Goal: Task Accomplishment & Management: Manage account settings

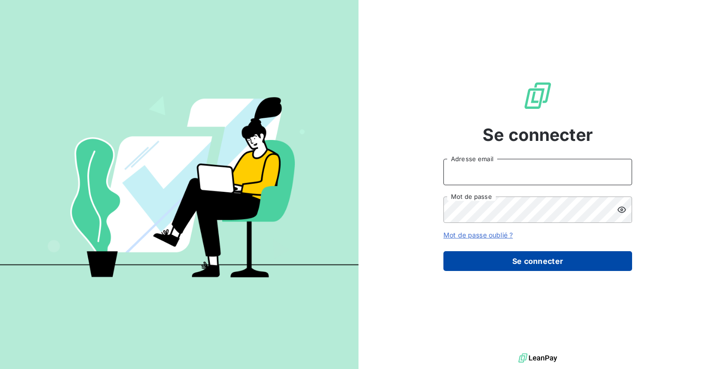
type input "[EMAIL_ADDRESS][DOMAIN_NAME]"
click at [555, 260] on button "Se connecter" at bounding box center [537, 261] width 189 height 20
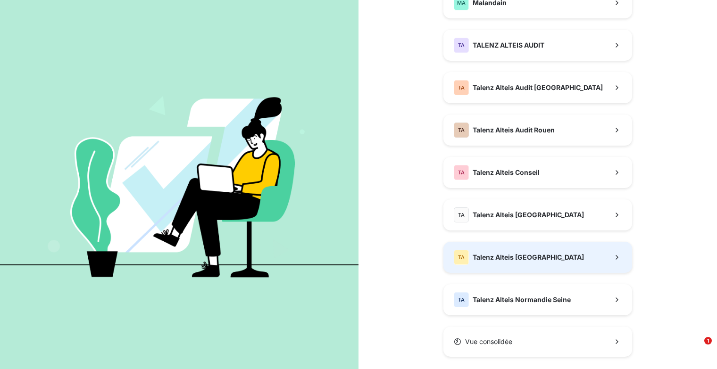
scroll to position [262, 0]
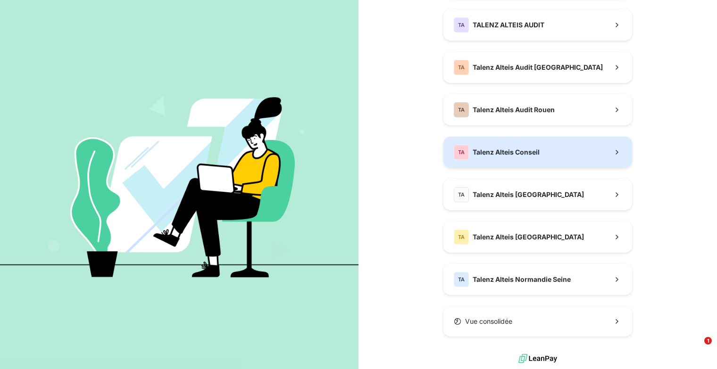
click at [543, 147] on button "TA Talenz Alteis Conseil" at bounding box center [537, 152] width 189 height 31
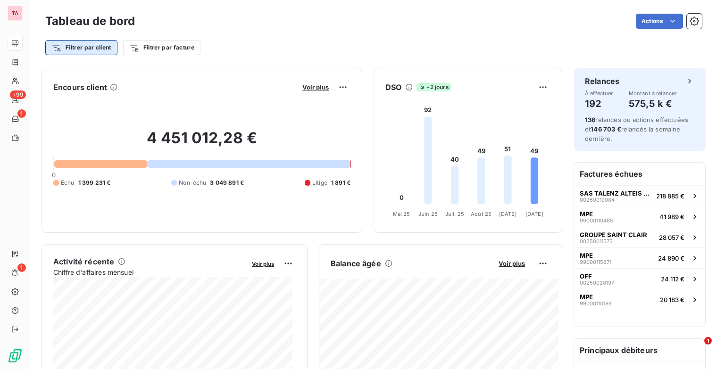
click at [108, 48] on html "TA +99 1 1 Tableau de bord Actions Filtrer par client Filtrer par facture Encou…" at bounding box center [358, 184] width 717 height 369
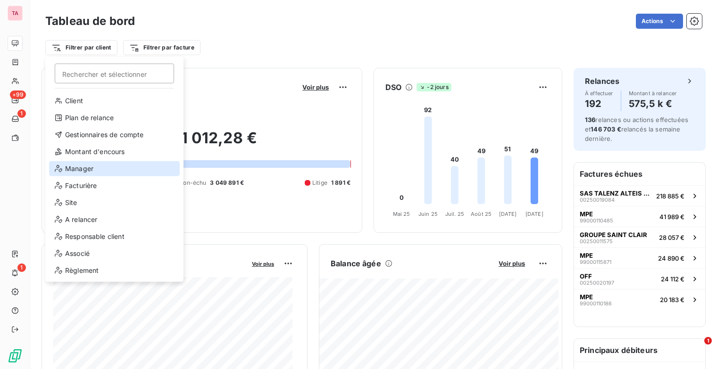
click at [83, 170] on div "Manager" at bounding box center [114, 168] width 131 height 15
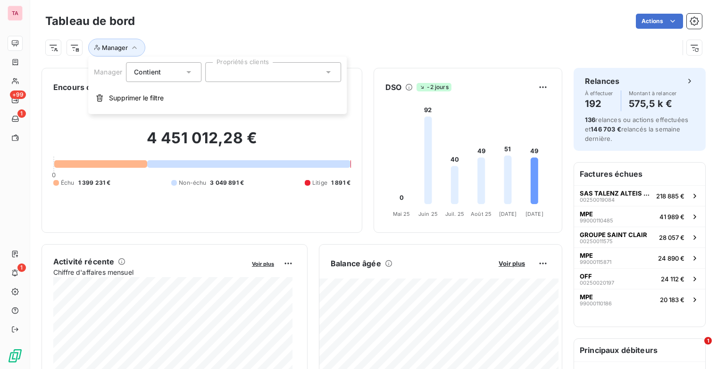
click at [325, 73] on icon at bounding box center [328, 71] width 9 height 9
click at [421, 39] on div "Manager" at bounding box center [362, 48] width 634 height 18
click at [541, 264] on html "TA +99 1 1 Tableau de bord Actions Manager Encours client Voir plus 4 451 012,2…" at bounding box center [358, 184] width 717 height 369
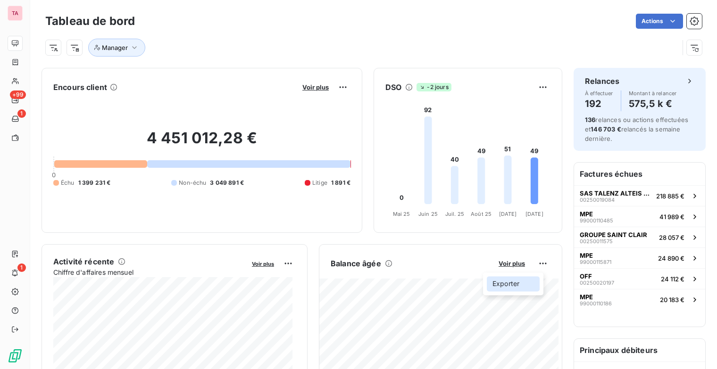
click at [508, 288] on div "Exporter" at bounding box center [513, 283] width 53 height 15
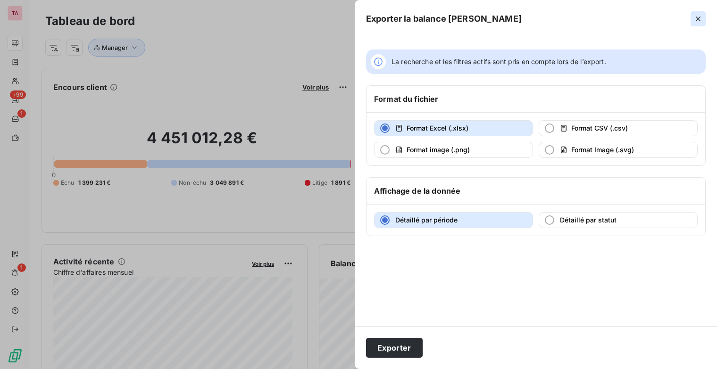
click at [697, 18] on icon "button" at bounding box center [697, 18] width 9 height 9
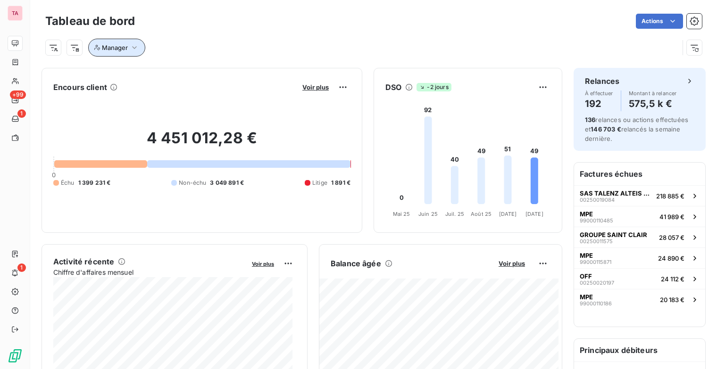
click at [136, 51] on icon "button" at bounding box center [134, 47] width 9 height 9
click at [205, 40] on div "Manager" at bounding box center [362, 48] width 634 height 18
click at [138, 48] on icon "button" at bounding box center [134, 47] width 9 height 9
click at [294, 77] on div at bounding box center [273, 72] width 136 height 20
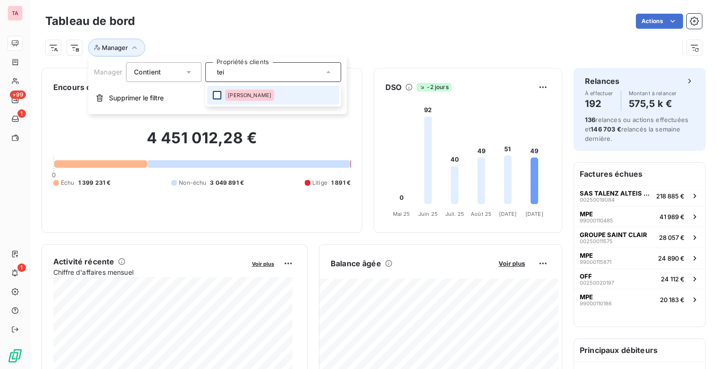
type input "tei"
click at [215, 94] on div at bounding box center [217, 95] width 8 height 8
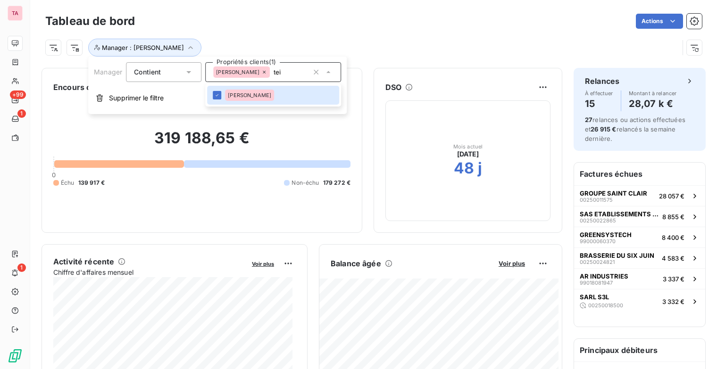
click at [379, 22] on div "Actions" at bounding box center [424, 21] width 556 height 15
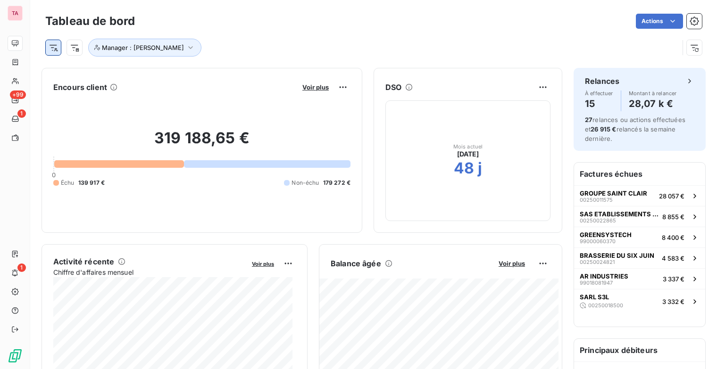
click at [55, 49] on html "TA +99 1 1 Tableau de bord Actions Manager : TEISSEDRE Corinne Encours client V…" at bounding box center [358, 184] width 717 height 369
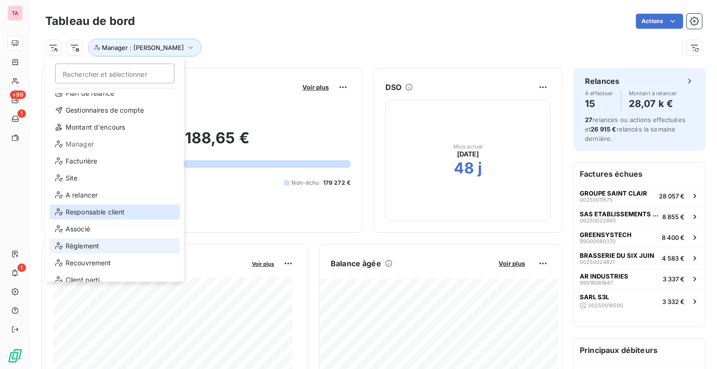
scroll to position [34, 0]
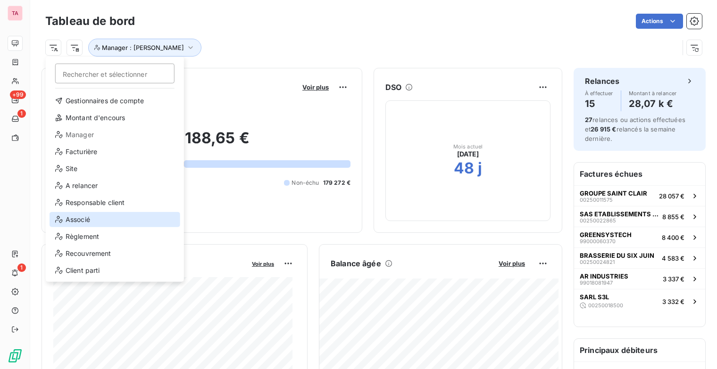
click at [97, 220] on div "Associé" at bounding box center [115, 219] width 131 height 15
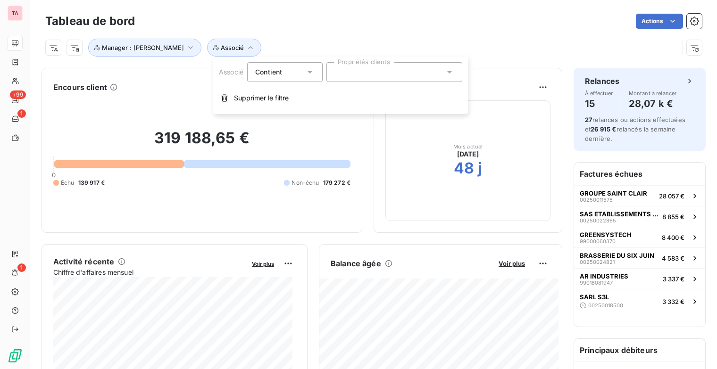
click at [451, 73] on icon at bounding box center [449, 71] width 9 height 9
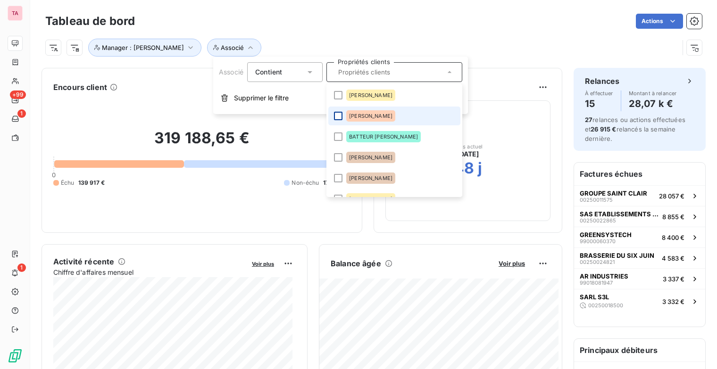
click at [340, 112] on div at bounding box center [338, 116] width 8 height 8
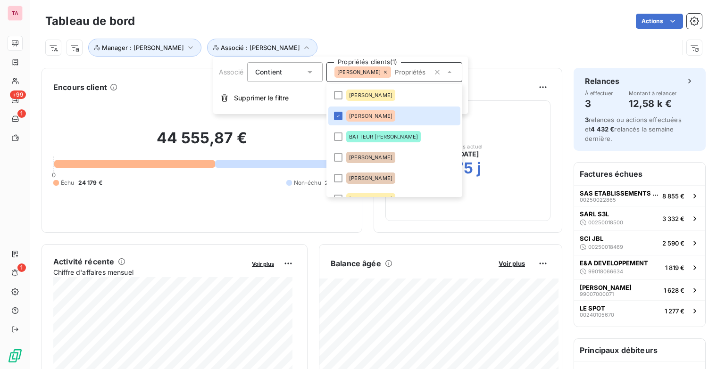
click at [434, 17] on div "Actions" at bounding box center [424, 21] width 556 height 15
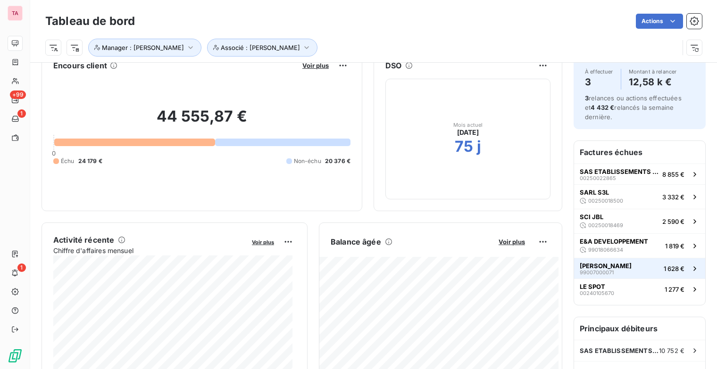
scroll to position [0, 0]
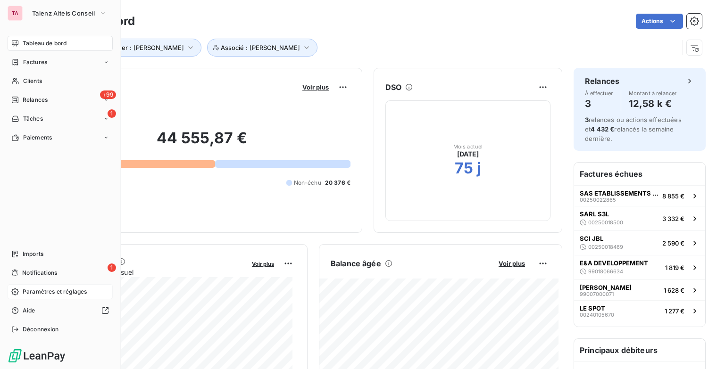
click at [44, 297] on div "Paramètres et réglages" at bounding box center [60, 291] width 105 height 15
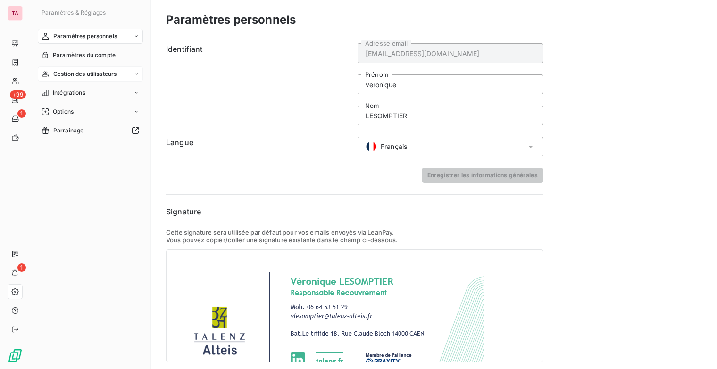
click at [138, 74] on icon at bounding box center [136, 74] width 6 height 6
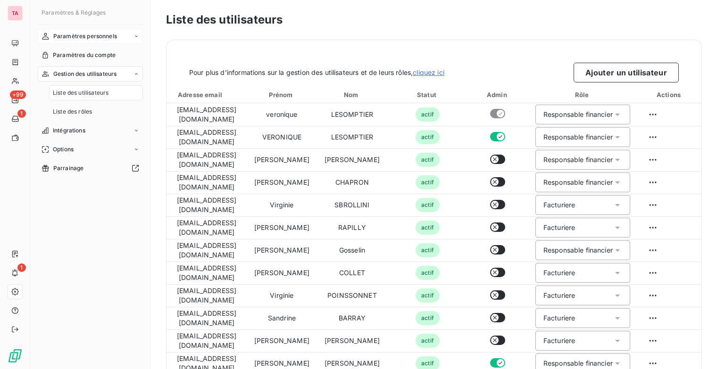
click at [137, 35] on icon at bounding box center [136, 36] width 6 height 6
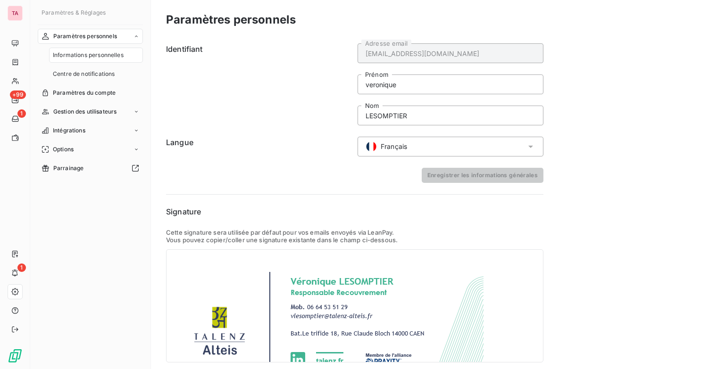
click at [137, 35] on icon at bounding box center [136, 36] width 6 height 6
click at [131, 96] on div "Intégrations" at bounding box center [90, 92] width 105 height 15
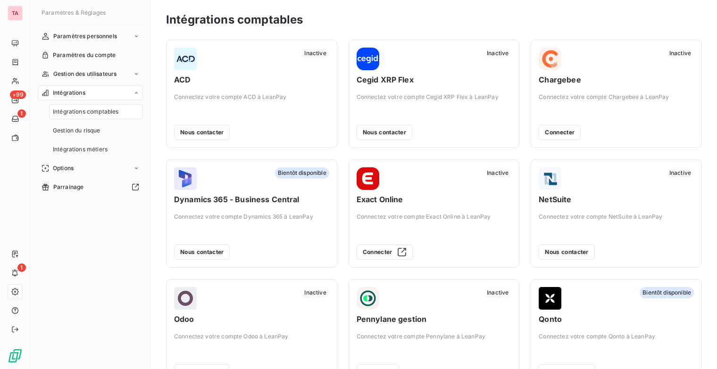
click at [131, 96] on div "Intégrations" at bounding box center [90, 92] width 105 height 15
click at [131, 109] on div "Options" at bounding box center [90, 111] width 105 height 15
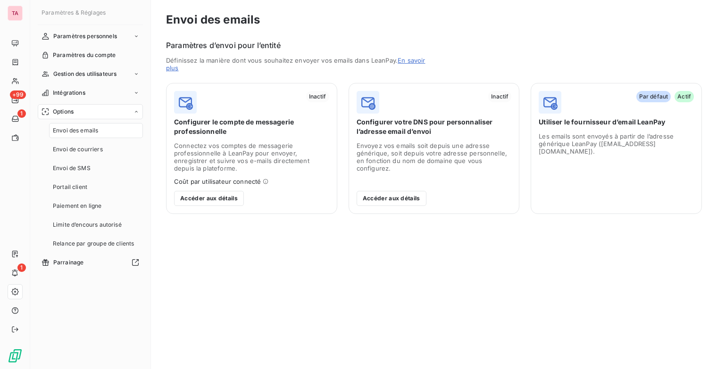
click at [131, 109] on div "Options" at bounding box center [90, 111] width 105 height 15
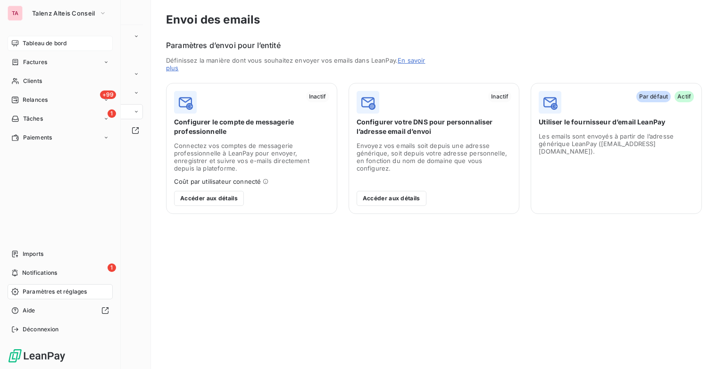
click at [54, 44] on span "Tableau de bord" at bounding box center [45, 43] width 44 height 8
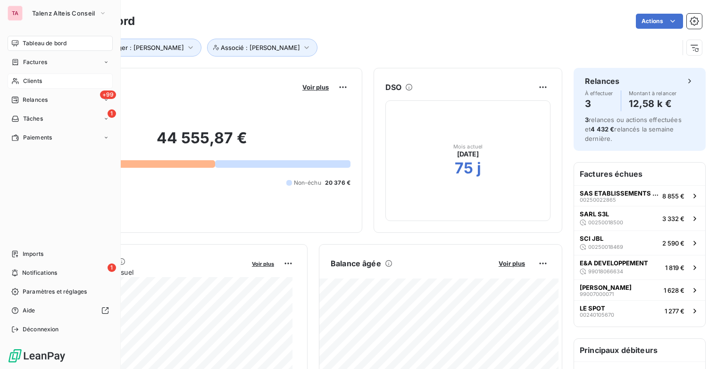
click at [40, 80] on span "Clients" at bounding box center [32, 81] width 19 height 8
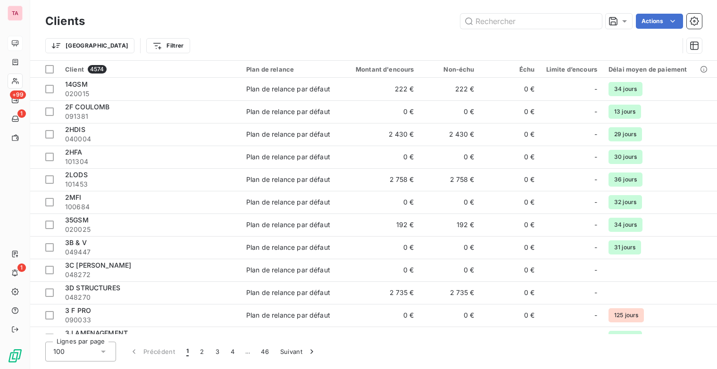
click at [284, 19] on div "Actions" at bounding box center [399, 21] width 606 height 15
click at [506, 19] on input "text" at bounding box center [531, 21] width 142 height 15
click at [122, 47] on html "TA +99 1 1 Clients Actions Trier Filtrer Client 4574 Plan de relance Montant d'…" at bounding box center [358, 184] width 717 height 369
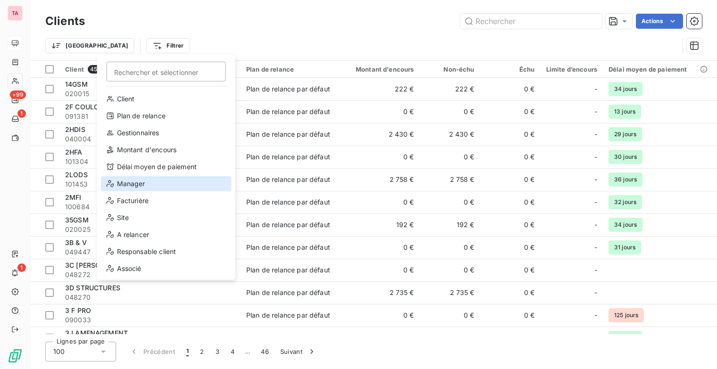
click at [142, 185] on div "Manager" at bounding box center [166, 183] width 131 height 15
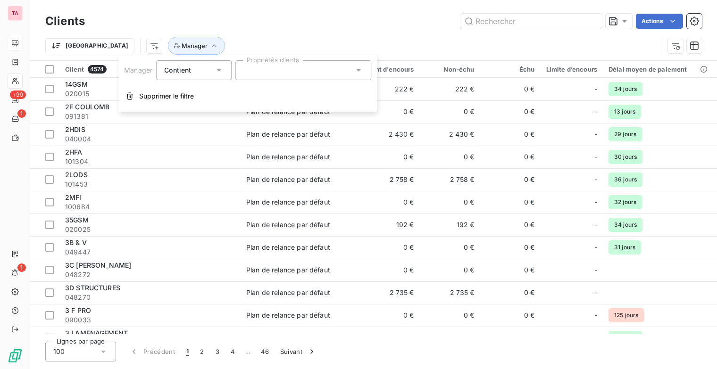
drag, startPoint x: 314, startPoint y: 74, endPoint x: 332, endPoint y: 72, distance: 18.5
click at [314, 74] on div at bounding box center [303, 70] width 136 height 20
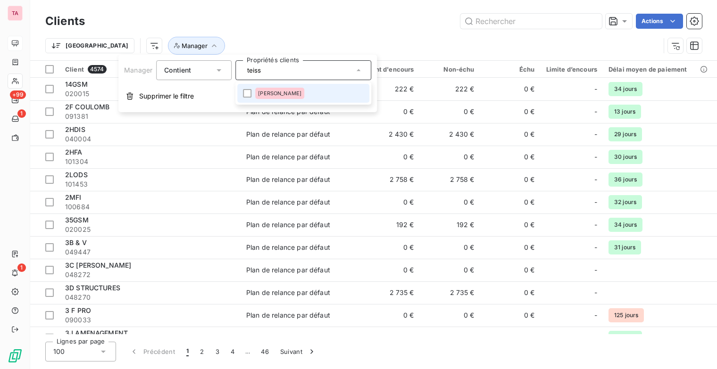
type input "teiss"
click at [277, 92] on span "TEISSEDRE Corinne" at bounding box center [279, 94] width 43 height 6
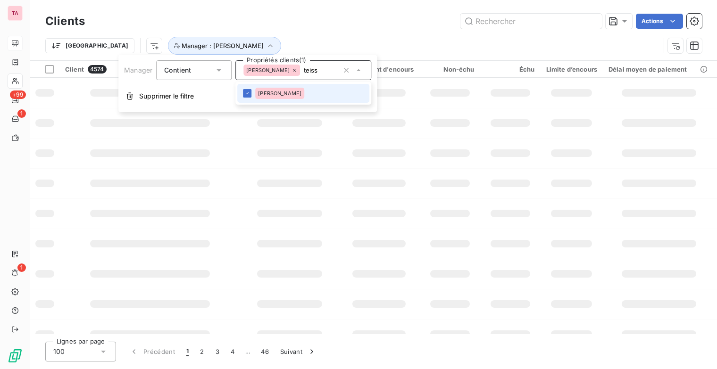
click at [299, 22] on div "Actions" at bounding box center [399, 21] width 606 height 15
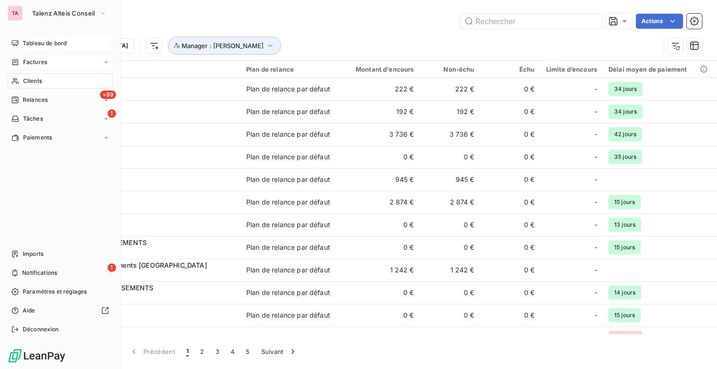
click at [39, 64] on span "Factures" at bounding box center [35, 62] width 24 height 8
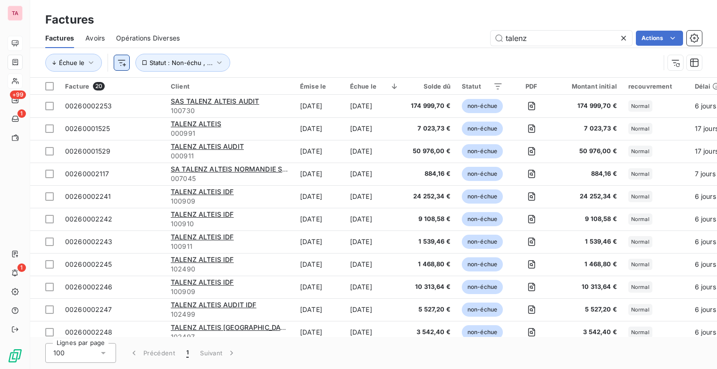
click at [119, 64] on html "TA +99 1 1 Factures Factures Avoirs Opérations Diverses talenz Actions Échue le…" at bounding box center [358, 184] width 717 height 369
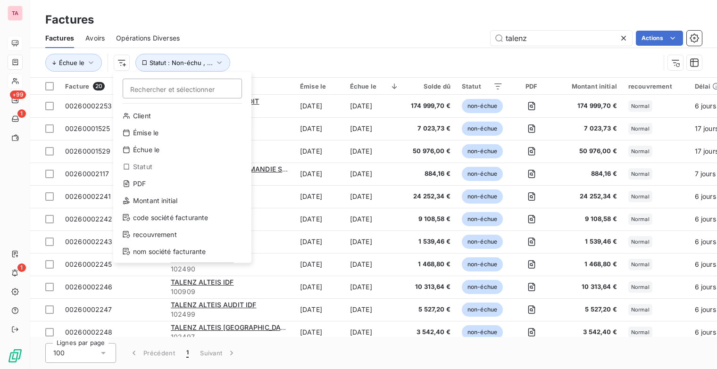
click at [332, 28] on html "TA +99 1 1 Factures Factures Avoirs Opérations Diverses talenz Actions Échue le…" at bounding box center [358, 184] width 717 height 369
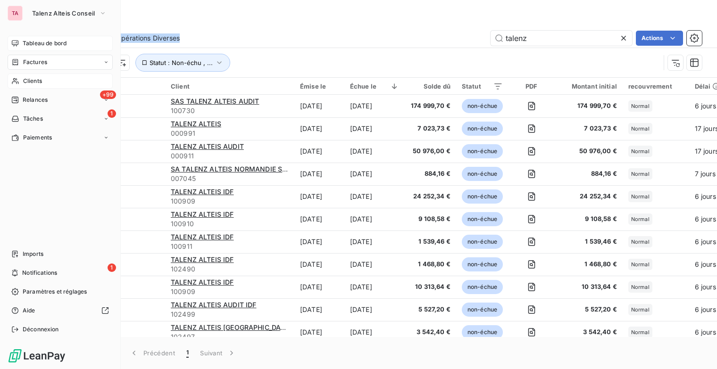
click at [32, 75] on div "Clients" at bounding box center [60, 81] width 105 height 15
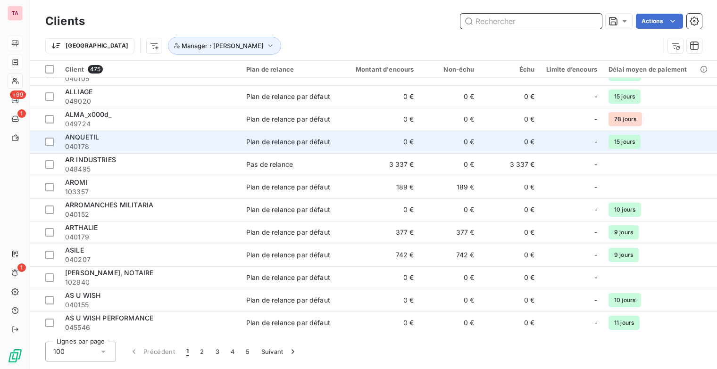
scroll to position [283, 0]
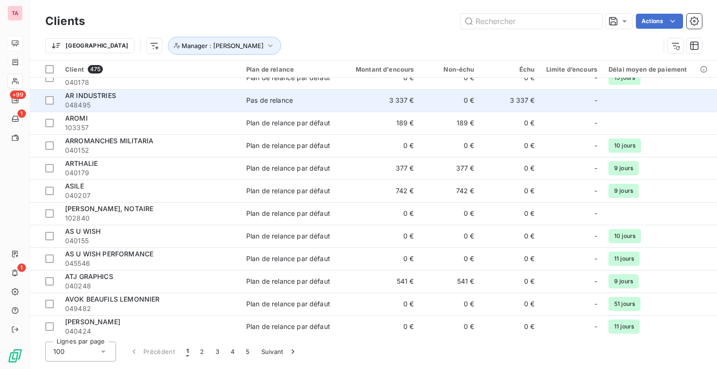
drag, startPoint x: 89, startPoint y: 100, endPoint x: 104, endPoint y: 100, distance: 14.6
click at [92, 100] on span "AR INDUSTRIES" at bounding box center [90, 96] width 51 height 8
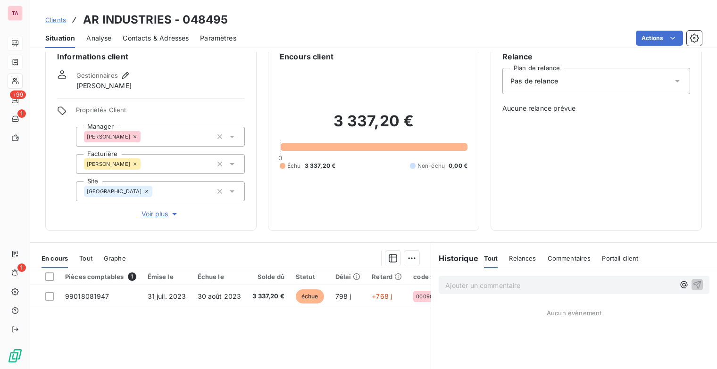
scroll to position [47, 0]
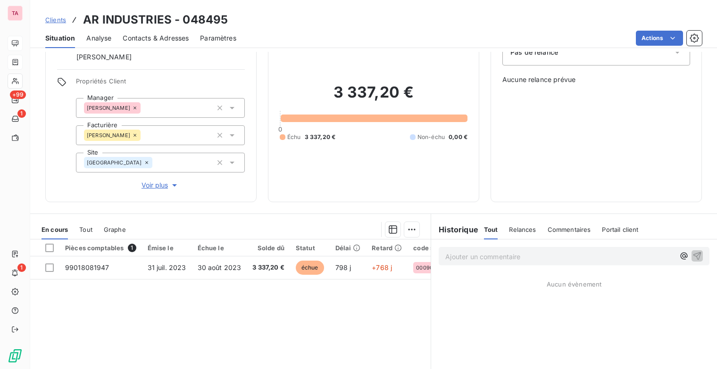
click at [517, 227] on span "Relances" at bounding box center [522, 230] width 27 height 8
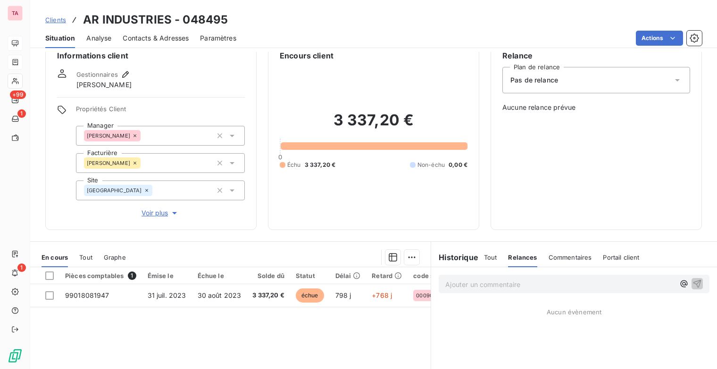
scroll to position [0, 0]
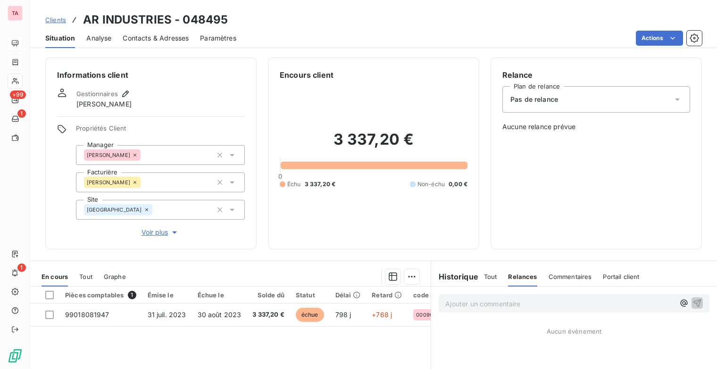
click at [476, 301] on p "Ajouter un commentaire ﻿" at bounding box center [559, 304] width 229 height 12
click at [565, 279] on span "Commentaires" at bounding box center [570, 277] width 43 height 8
click at [517, 281] on div "Relances" at bounding box center [521, 277] width 27 height 20
click at [553, 281] on div "Commentaires" at bounding box center [570, 277] width 43 height 20
click at [494, 304] on p "Ajouter un commentaire ﻿" at bounding box center [559, 304] width 229 height 12
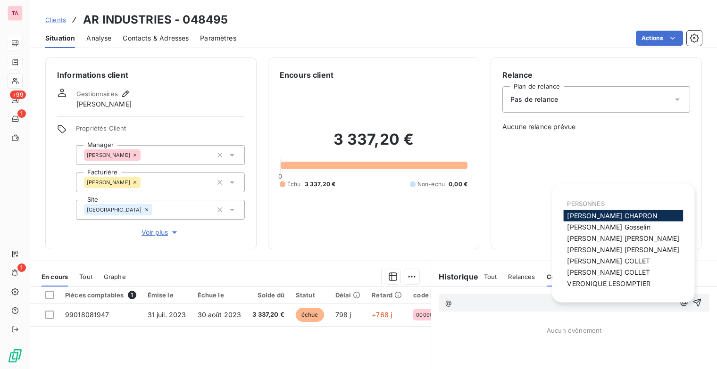
click at [514, 331] on div "Aucun évènement" at bounding box center [574, 331] width 286 height 8
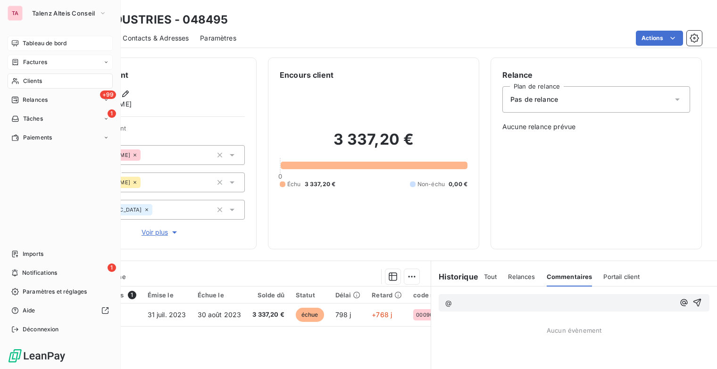
click at [51, 84] on div "Clients" at bounding box center [60, 81] width 105 height 15
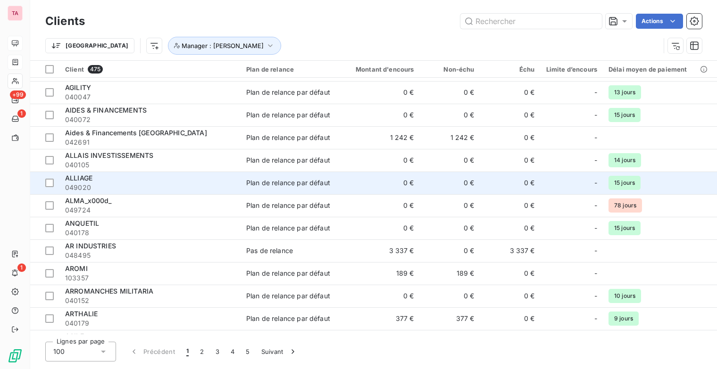
scroll to position [142, 0]
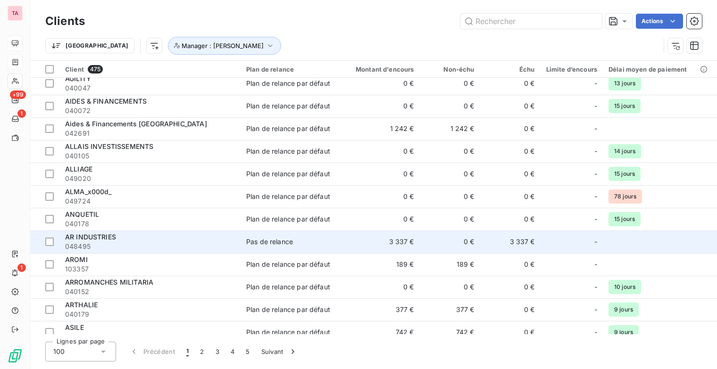
click at [112, 243] on span "048495" at bounding box center [150, 246] width 170 height 9
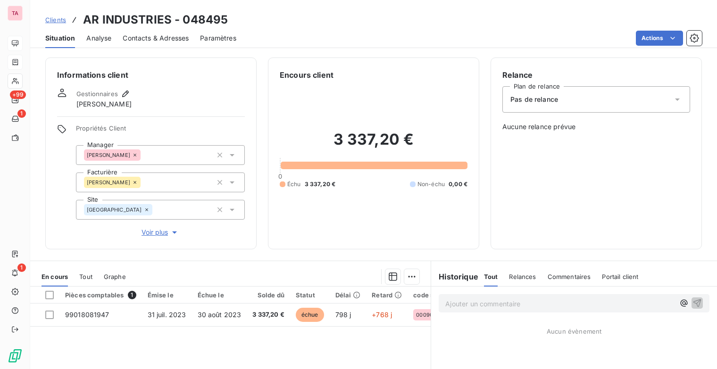
click at [598, 305] on p "Ajouter un commentaire ﻿" at bounding box center [559, 304] width 229 height 12
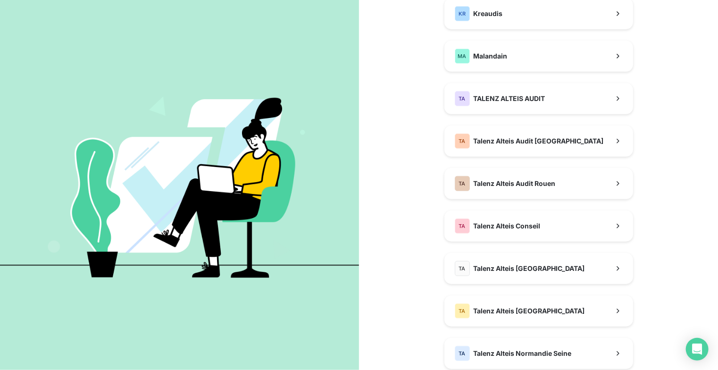
scroll to position [262, 0]
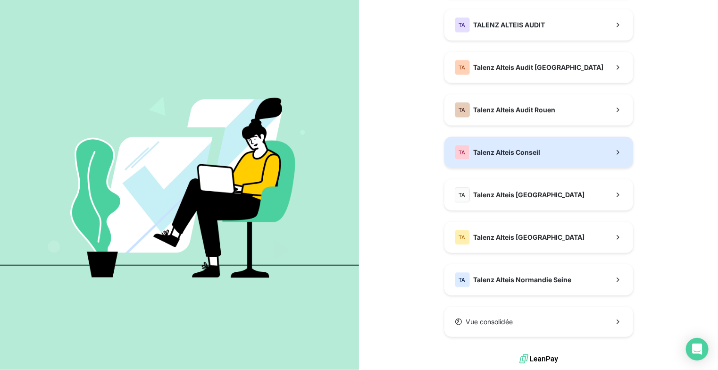
click at [513, 154] on span "Talenz Alteis Conseil" at bounding box center [507, 152] width 67 height 9
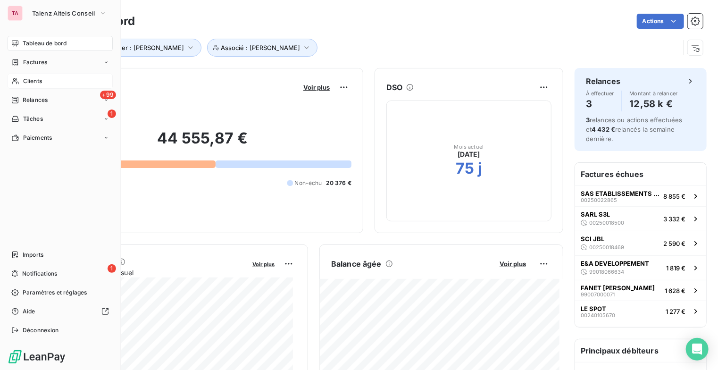
click at [43, 79] on div "Clients" at bounding box center [60, 81] width 105 height 15
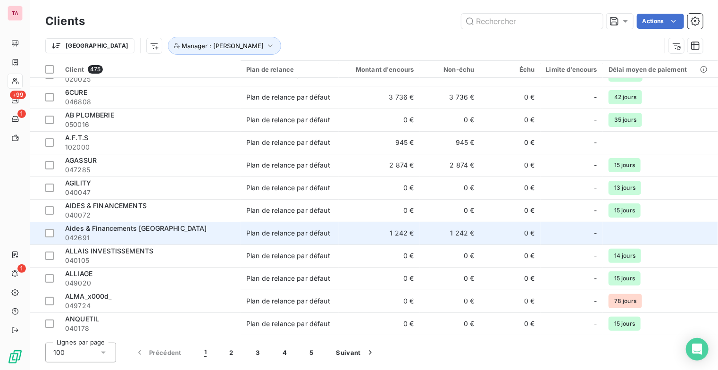
scroll to position [142, 0]
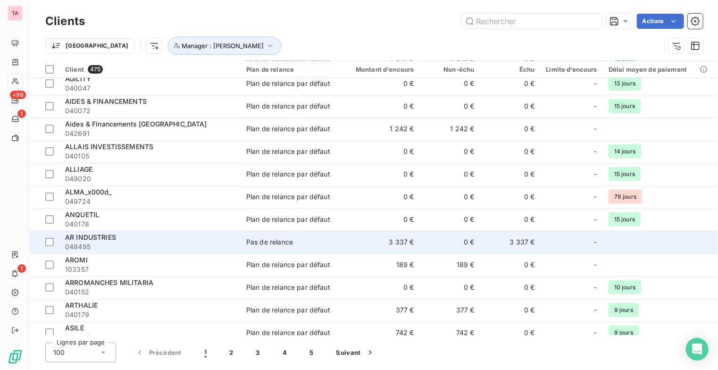
click at [104, 237] on span "AR INDUSTRIES" at bounding box center [90, 237] width 51 height 8
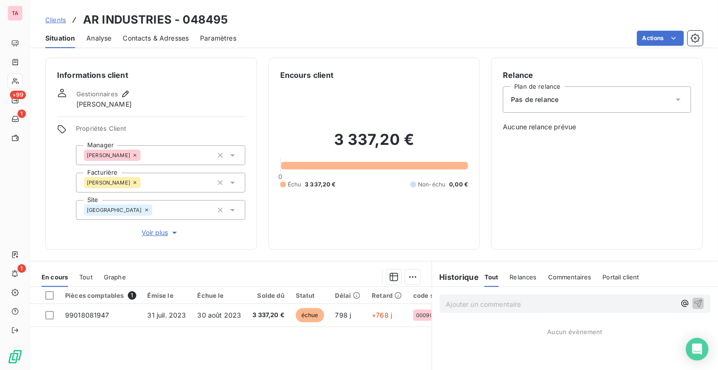
click at [508, 302] on p "Ajouter un commentaire ﻿" at bounding box center [561, 304] width 230 height 12
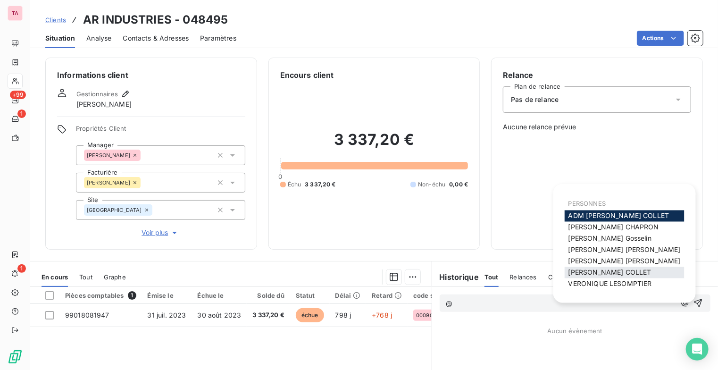
click at [595, 273] on span "Sylvie COLLET" at bounding box center [609, 272] width 83 height 8
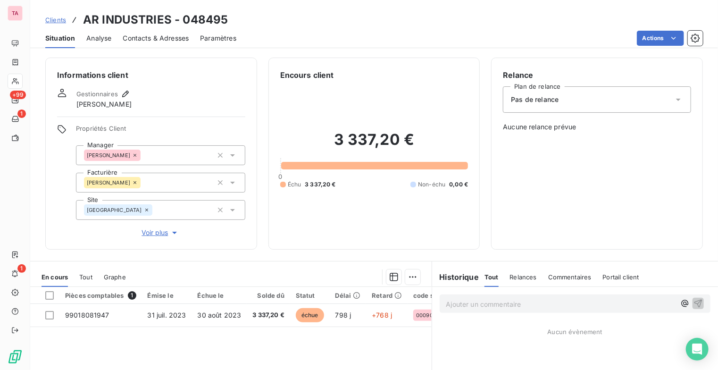
click at [164, 41] on span "Contacts & Adresses" at bounding box center [156, 37] width 66 height 9
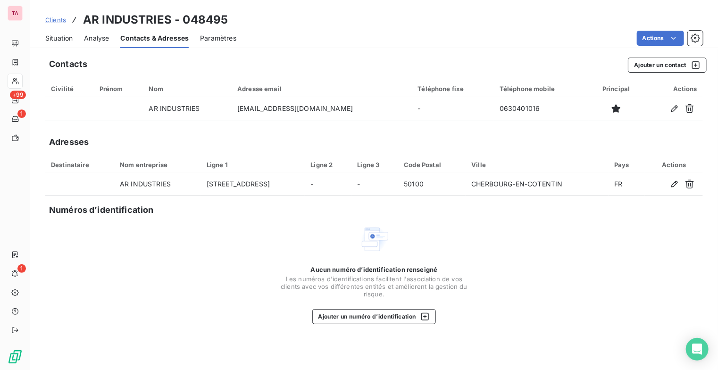
click at [62, 42] on span "Situation" at bounding box center [58, 37] width 27 height 9
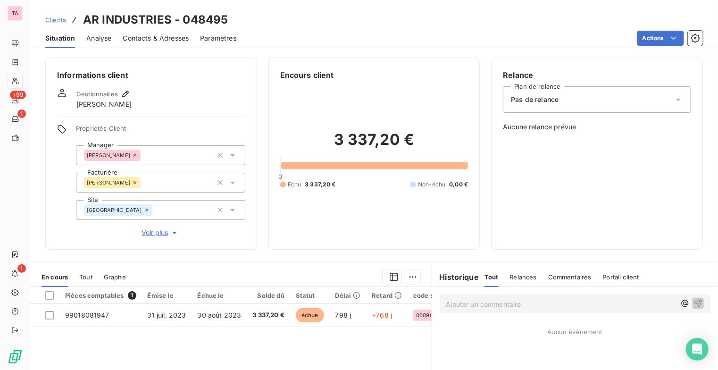
click at [630, 275] on span "Portail client" at bounding box center [621, 277] width 36 height 8
click at [624, 275] on span "Portail client" at bounding box center [622, 277] width 40 height 8
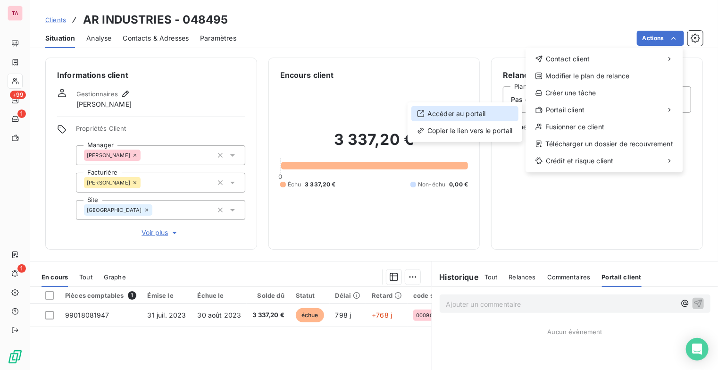
click at [466, 112] on div "Accéder au portail" at bounding box center [464, 113] width 107 height 15
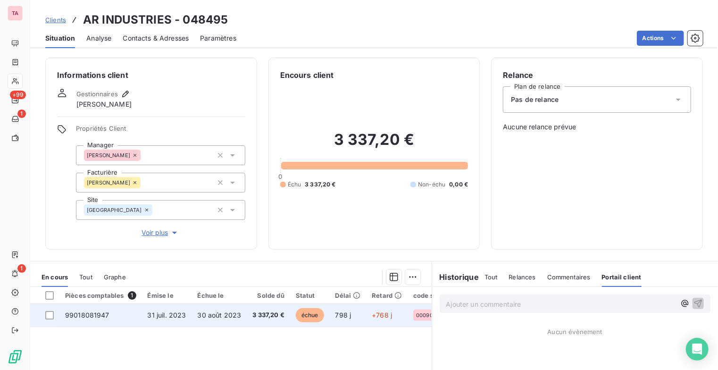
click at [187, 318] on td "31 juil. 2023" at bounding box center [167, 315] width 50 height 23
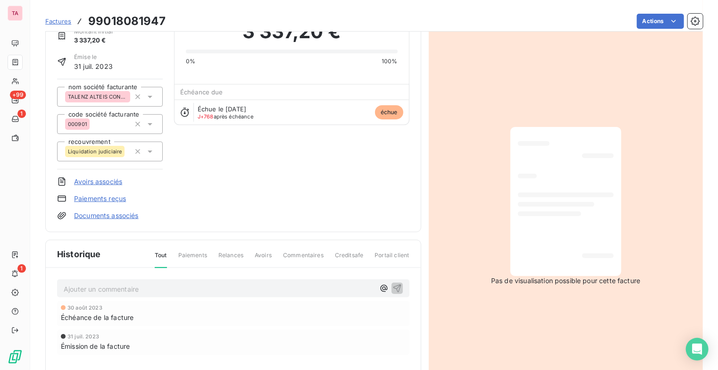
scroll to position [1, 0]
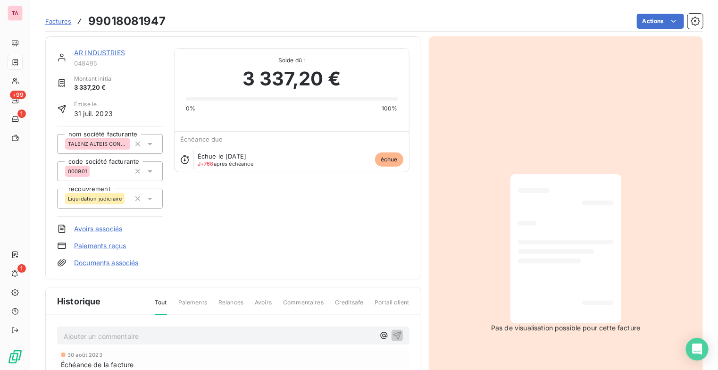
click at [58, 22] on span "Factures" at bounding box center [58, 21] width 26 height 8
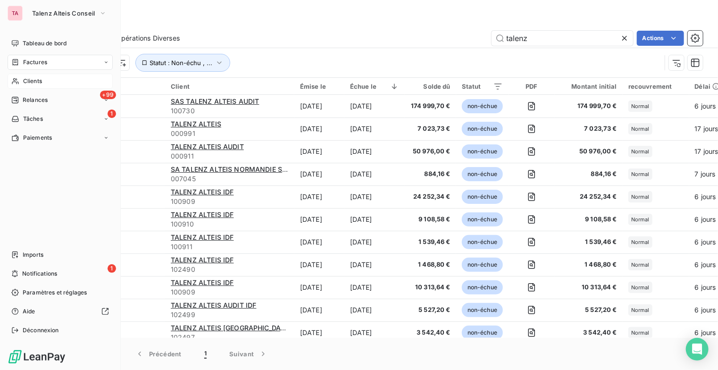
click at [37, 79] on span "Clients" at bounding box center [32, 81] width 19 height 8
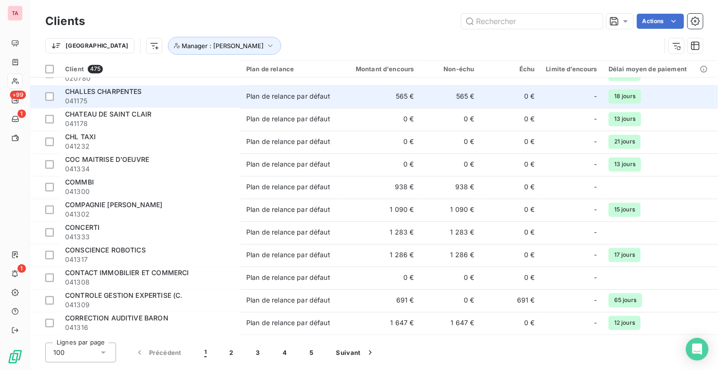
scroll to position [1085, 0]
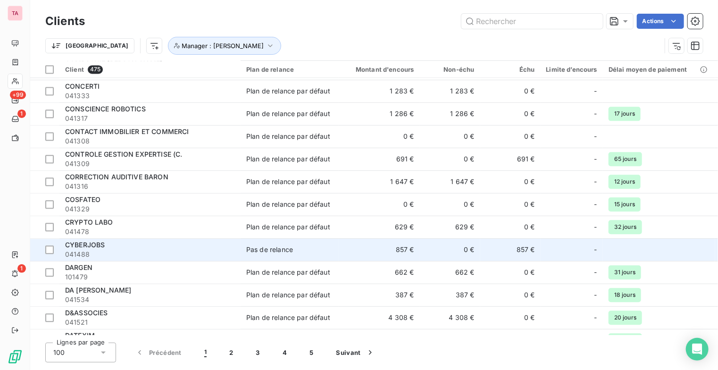
drag, startPoint x: 83, startPoint y: 246, endPoint x: 91, endPoint y: 246, distance: 7.5
click at [84, 246] on span "CYBERJOBS" at bounding box center [85, 245] width 40 height 8
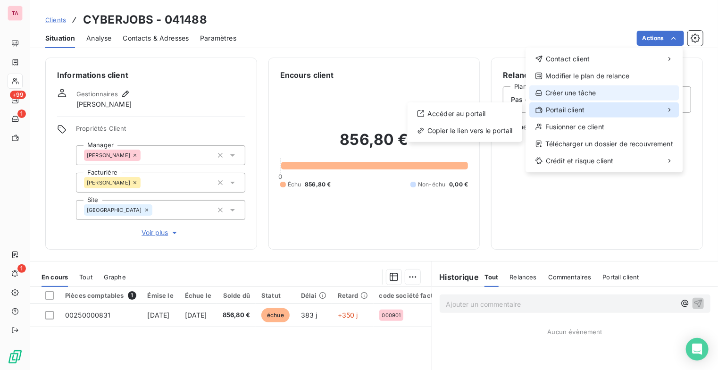
drag, startPoint x: 583, startPoint y: 108, endPoint x: 627, endPoint y: 93, distance: 46.7
click at [583, 108] on span "Portail client" at bounding box center [565, 109] width 39 height 9
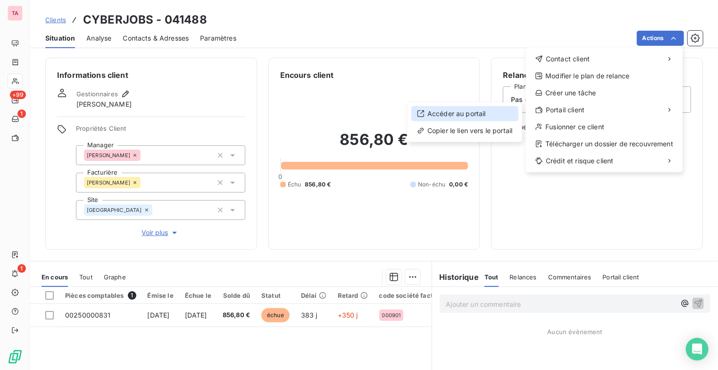
click at [463, 113] on div "Accéder au portail" at bounding box center [464, 113] width 107 height 15
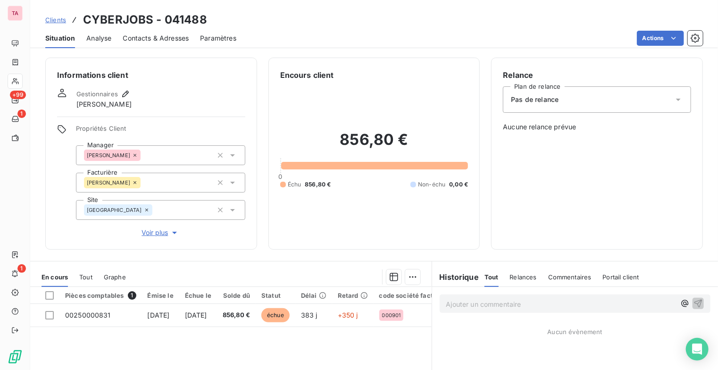
scroll to position [47, 0]
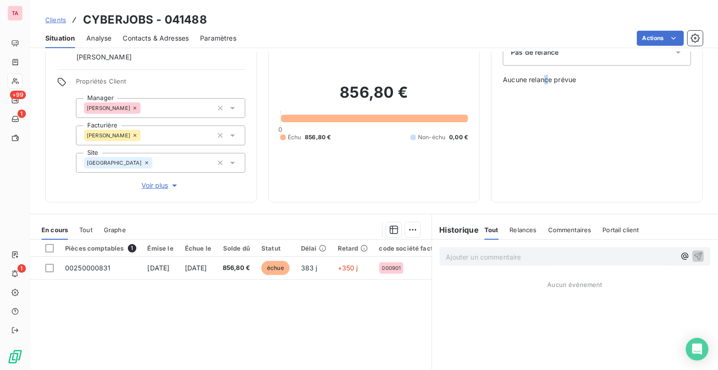
click at [543, 160] on div "Relance Plan de relance Pas de relance Aucune relance prévue" at bounding box center [597, 106] width 188 height 168
click at [586, 167] on div "Relance Plan de relance Pas de relance Aucune relance prévue" at bounding box center [597, 106] width 188 height 168
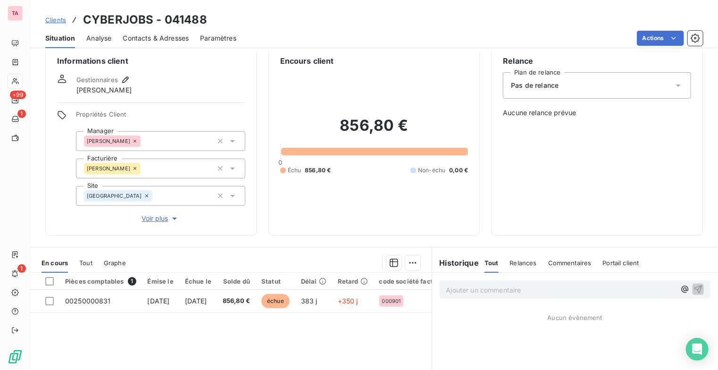
scroll to position [0, 0]
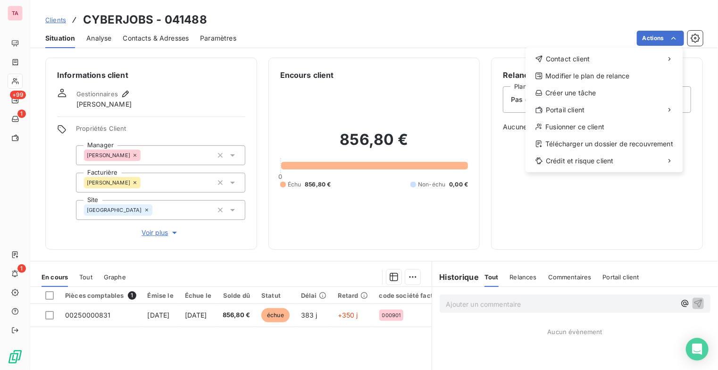
click at [551, 235] on html "TA +99 1 1 Clients CYBERJOBS - 041488 Situation Analyse Contacts & Adresses Par…" at bounding box center [359, 185] width 718 height 370
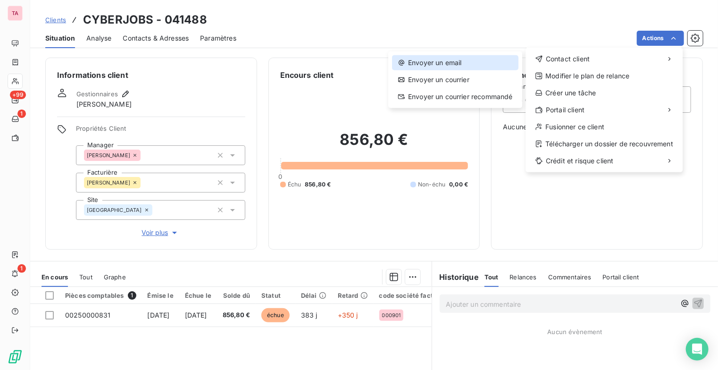
click at [454, 60] on div "Envoyer un email" at bounding box center [455, 62] width 126 height 15
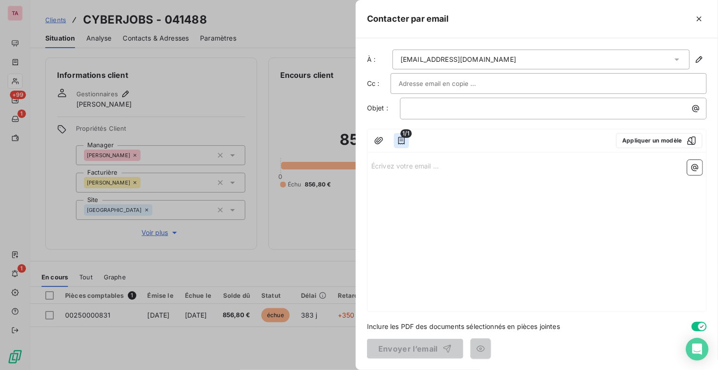
click at [404, 141] on icon "button" at bounding box center [401, 140] width 9 height 9
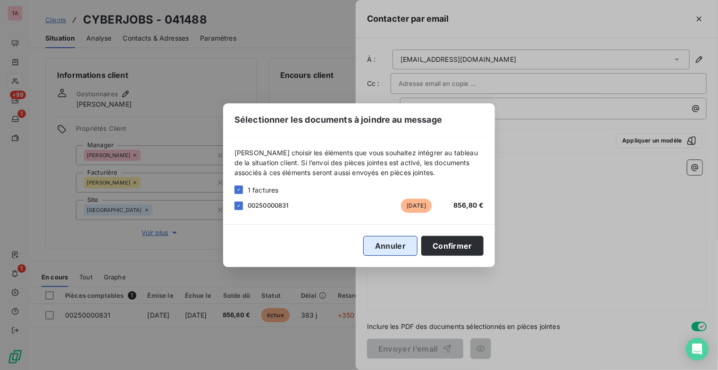
click at [399, 249] on button "Annuler" at bounding box center [390, 246] width 54 height 20
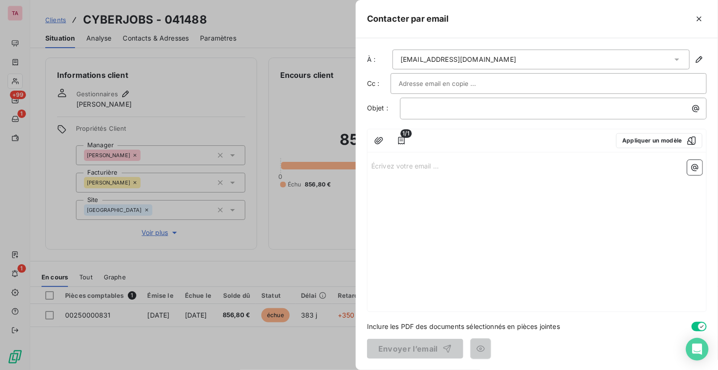
click at [446, 187] on div "Écrivez votre email ... ﻿" at bounding box center [536, 233] width 339 height 155
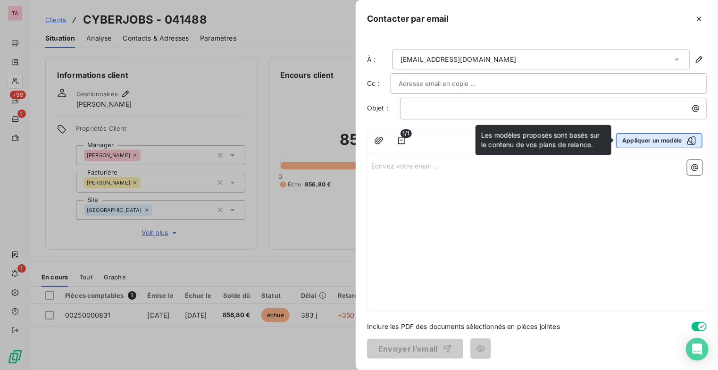
click at [696, 140] on icon "button" at bounding box center [691, 140] width 9 height 9
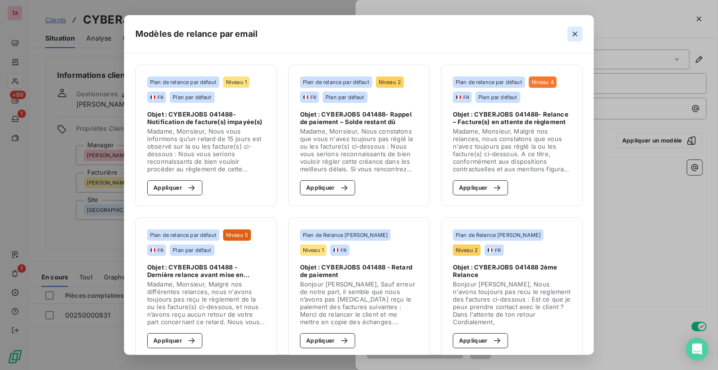
click at [580, 34] on icon "button" at bounding box center [574, 33] width 9 height 9
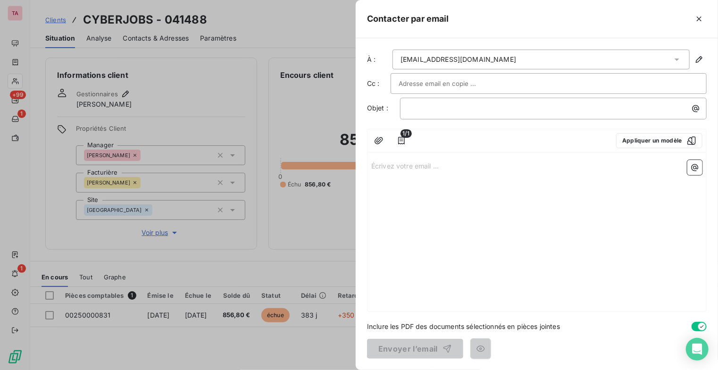
click at [437, 178] on div "Écrivez votre email ... ﻿" at bounding box center [536, 233] width 339 height 155
click at [409, 166] on p "Écrivez votre email ... ﻿" at bounding box center [536, 165] width 331 height 11
click at [700, 17] on icon "button" at bounding box center [698, 18] width 9 height 9
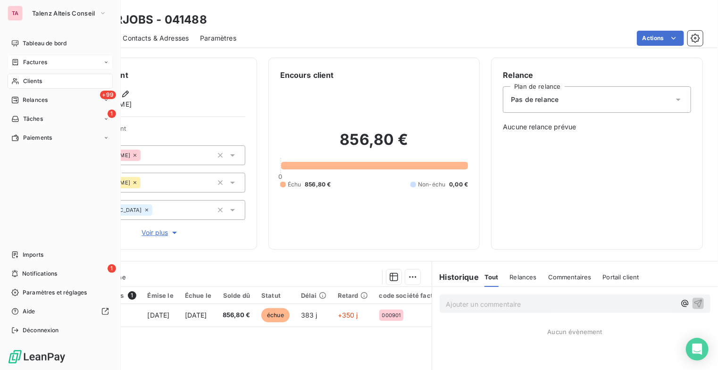
click at [42, 58] on span "Factures" at bounding box center [35, 62] width 24 height 8
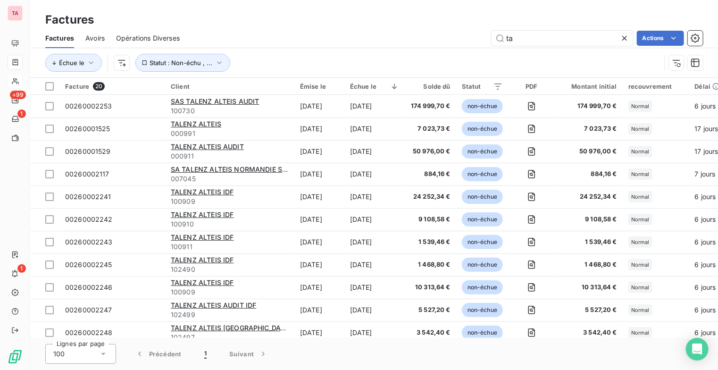
type input "t"
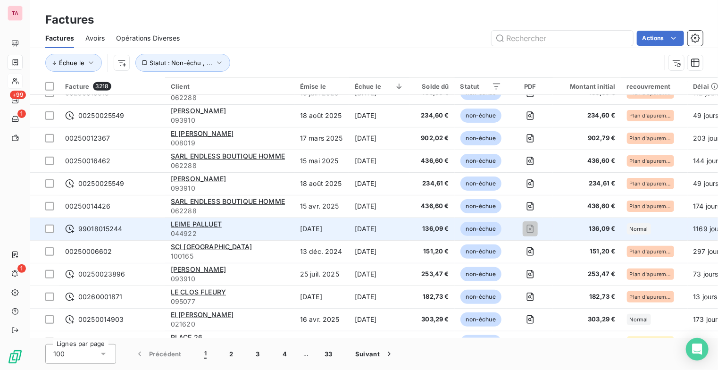
scroll to position [283, 0]
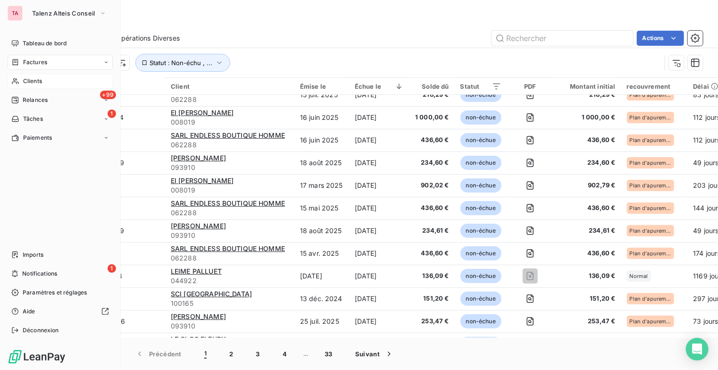
click at [31, 83] on span "Clients" at bounding box center [32, 81] width 19 height 8
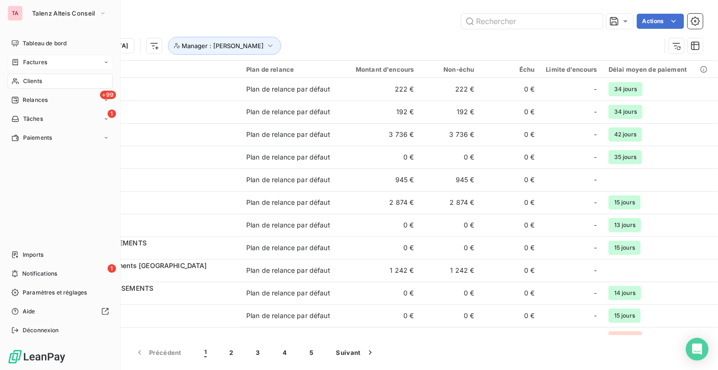
click at [29, 66] on span "Factures" at bounding box center [35, 62] width 24 height 8
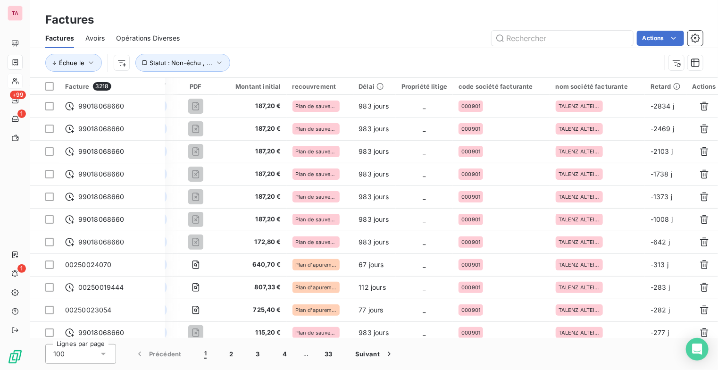
scroll to position [0, 331]
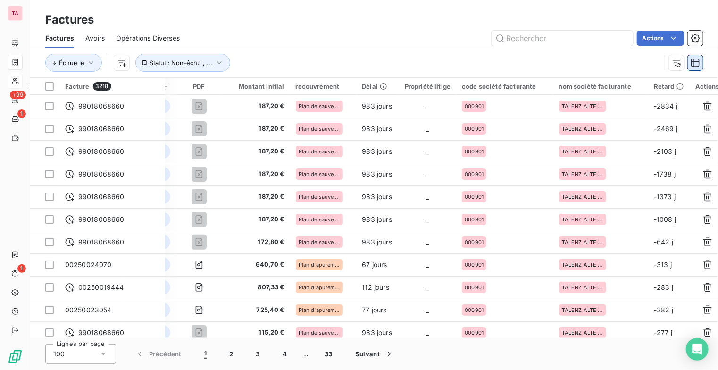
click at [692, 64] on icon "button" at bounding box center [695, 62] width 9 height 9
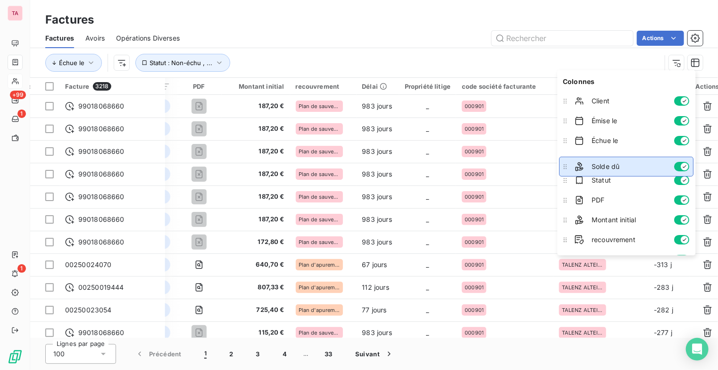
drag, startPoint x: 567, startPoint y: 159, endPoint x: 566, endPoint y: 166, distance: 6.2
click at [566, 166] on icon at bounding box center [565, 166] width 9 height 9
click at [676, 158] on button "button" at bounding box center [682, 160] width 15 height 9
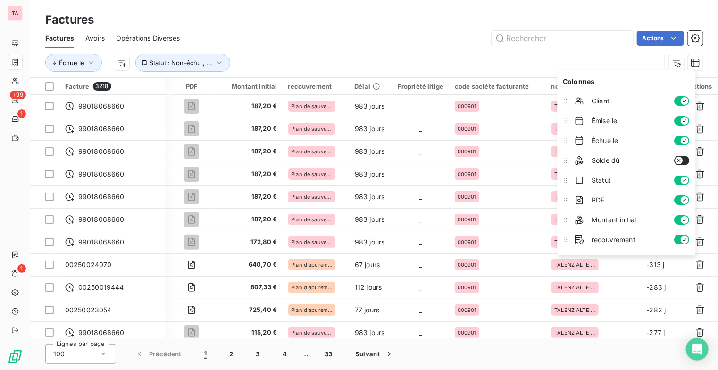
scroll to position [0, 291]
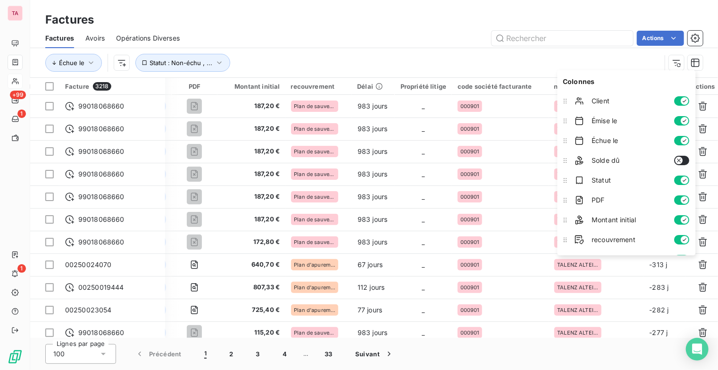
click at [684, 159] on button "button" at bounding box center [682, 160] width 15 height 9
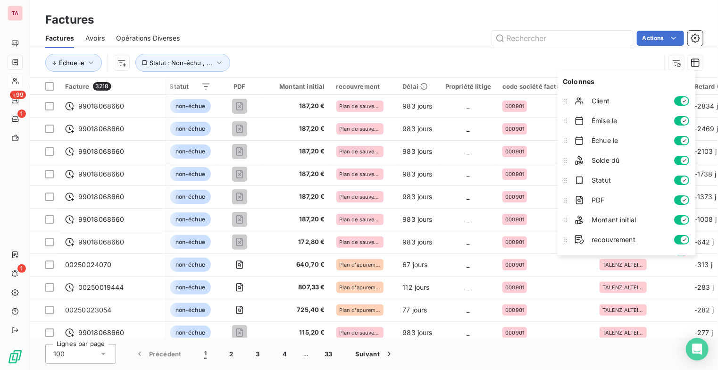
click at [443, 62] on div "Échue le Statut : Non-échu , ..." at bounding box center [353, 63] width 616 height 18
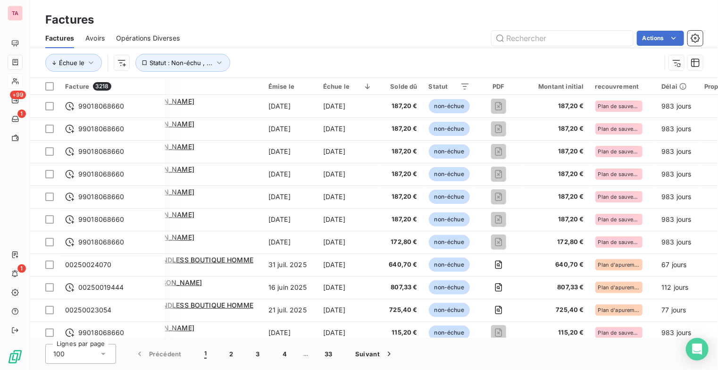
scroll to position [0, 0]
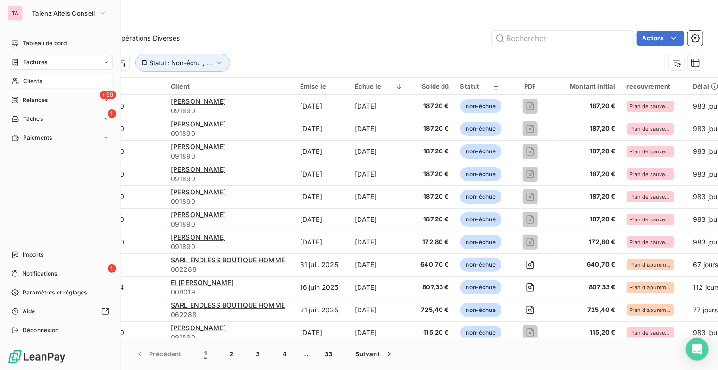
click at [22, 81] on div "Clients" at bounding box center [60, 81] width 105 height 15
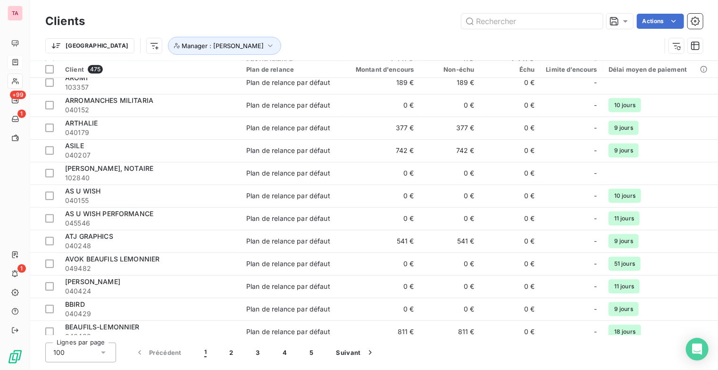
scroll to position [283, 0]
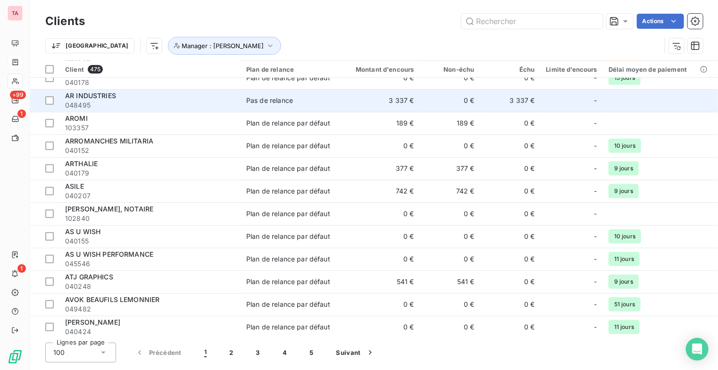
click at [98, 98] on span "AR INDUSTRIES" at bounding box center [90, 96] width 51 height 8
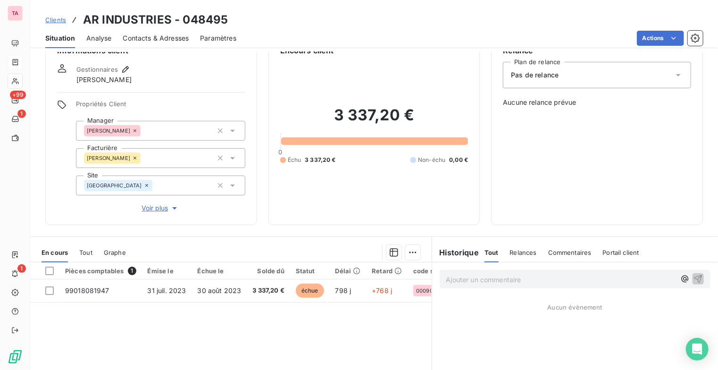
scroll to position [47, 0]
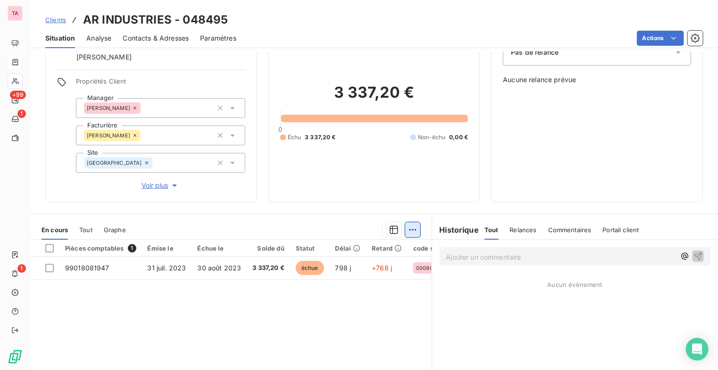
click at [412, 229] on html "TA +99 1 1 Clients AR INDUSTRIES - 048495 Situation Analyse Contacts & Adresses…" at bounding box center [359, 185] width 718 height 370
click at [345, 301] on html "TA +99 1 1 Clients AR INDUSTRIES - 048495 Situation Analyse Contacts & Adresses…" at bounding box center [359, 185] width 718 height 370
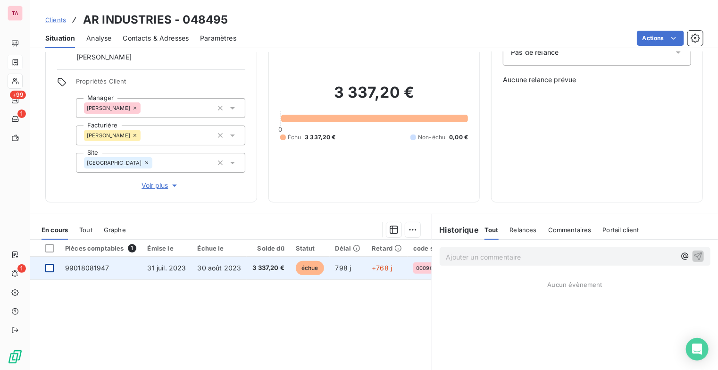
click at [49, 266] on div at bounding box center [49, 268] width 8 height 8
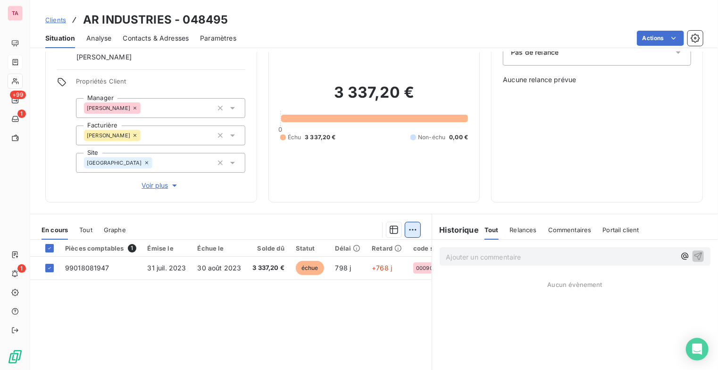
click at [414, 226] on html "TA +99 1 1 Clients AR INDUSTRIES - 048495 Situation Analyse Contacts & Adresses…" at bounding box center [359, 185] width 718 height 370
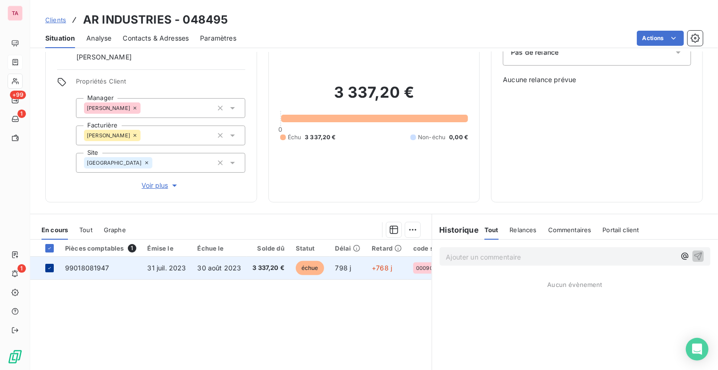
click at [50, 267] on icon at bounding box center [49, 268] width 3 height 2
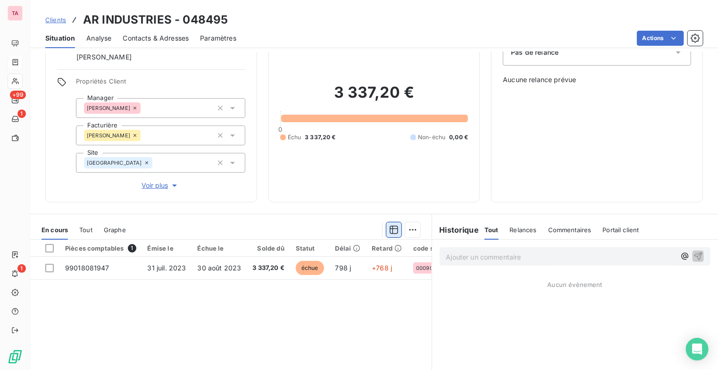
click at [391, 227] on icon "button" at bounding box center [393, 229] width 9 height 9
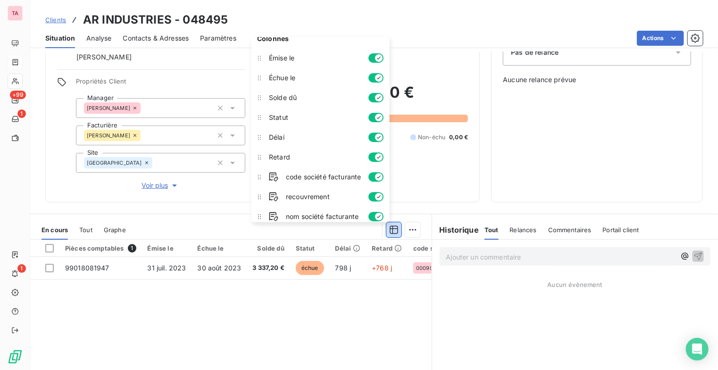
scroll to position [14, 0]
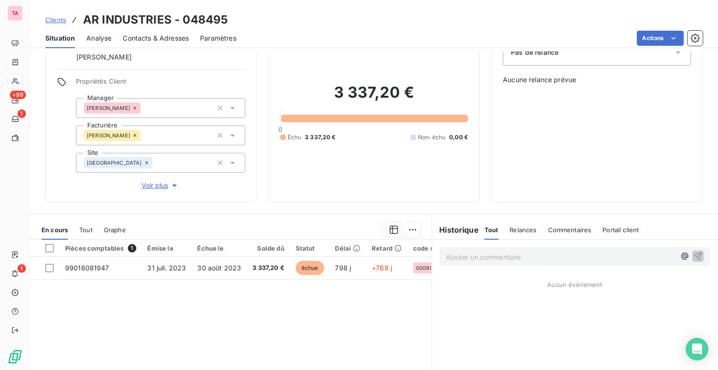
click at [348, 317] on div "Pièces comptables 1 Émise le Échue le Solde dû Statut Délai Retard code société…" at bounding box center [230, 331] width 401 height 182
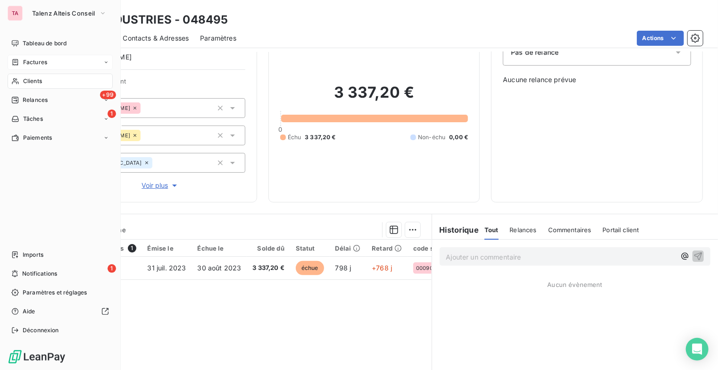
click at [40, 62] on span "Factures" at bounding box center [35, 62] width 24 height 8
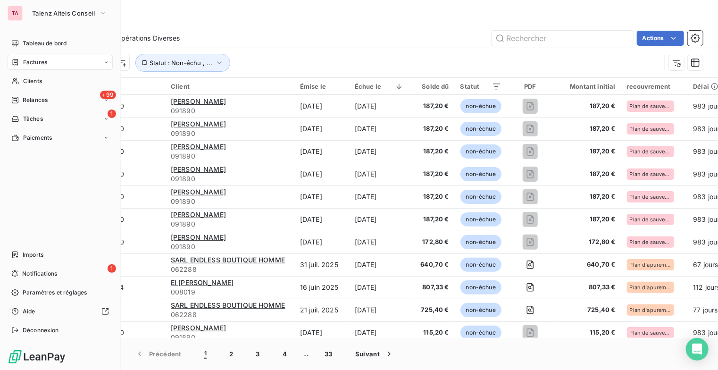
click at [47, 61] on div "Factures" at bounding box center [60, 62] width 105 height 15
click at [48, 63] on div "Factures" at bounding box center [60, 62] width 105 height 15
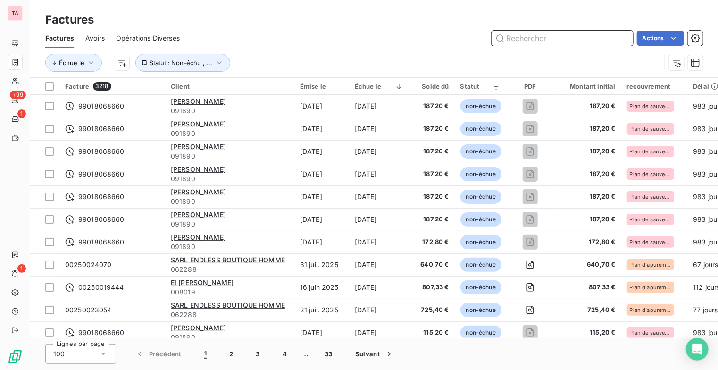
click at [529, 33] on input "text" at bounding box center [563, 38] width 142 height 15
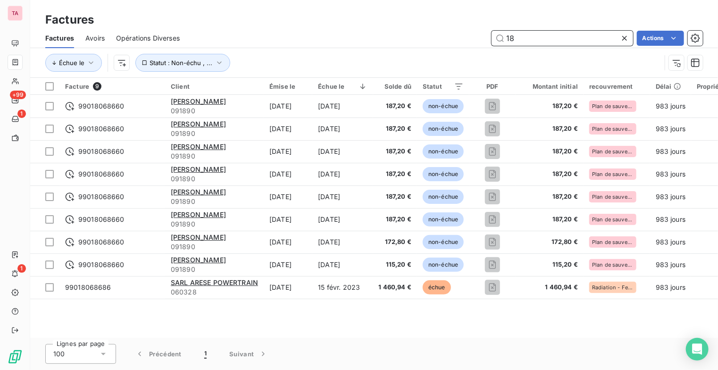
type input "1"
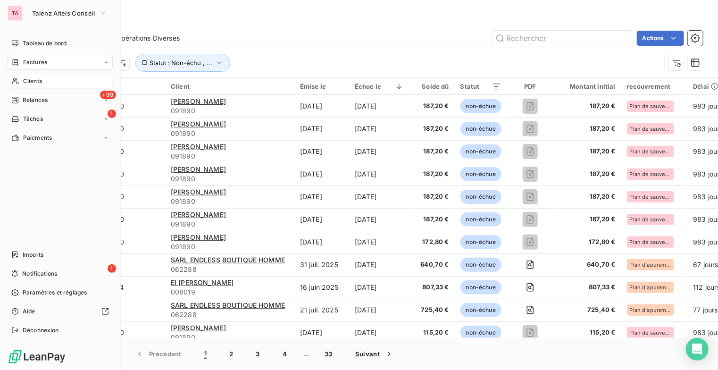
click at [34, 81] on span "Clients" at bounding box center [32, 81] width 19 height 8
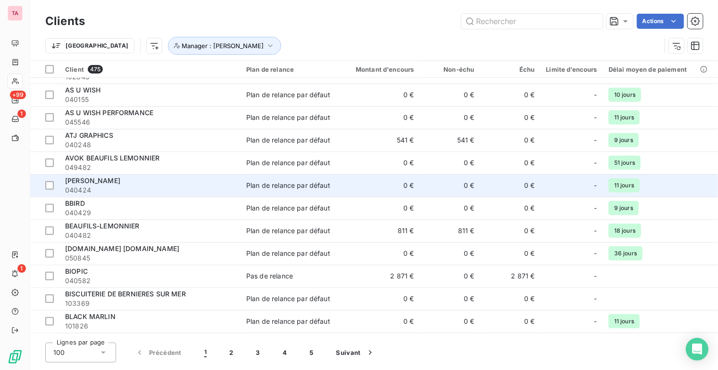
scroll to position [472, 0]
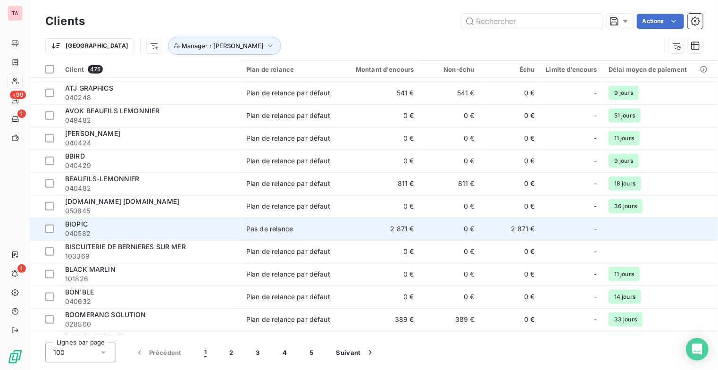
click at [76, 224] on span "BIOPIC" at bounding box center [76, 224] width 23 height 8
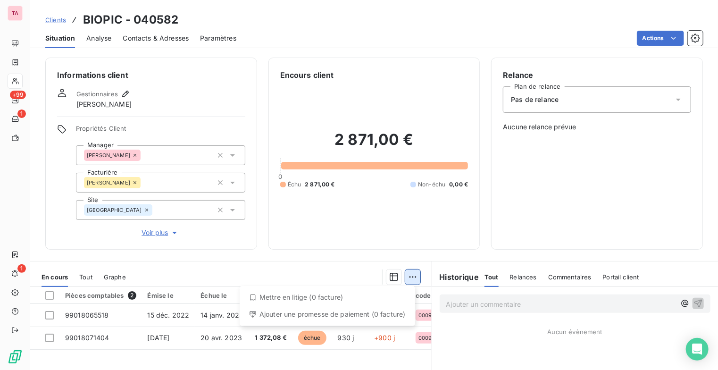
click at [407, 275] on html "TA +99 1 1 Clients BIOPIC - 040582 Situation Analyse Contacts & Adresses Paramè…" at bounding box center [359, 185] width 718 height 370
click at [392, 276] on html "TA +99 1 1 Clients BIOPIC - 040582 Situation Analyse Contacts & Adresses Paramè…" at bounding box center [359, 185] width 718 height 370
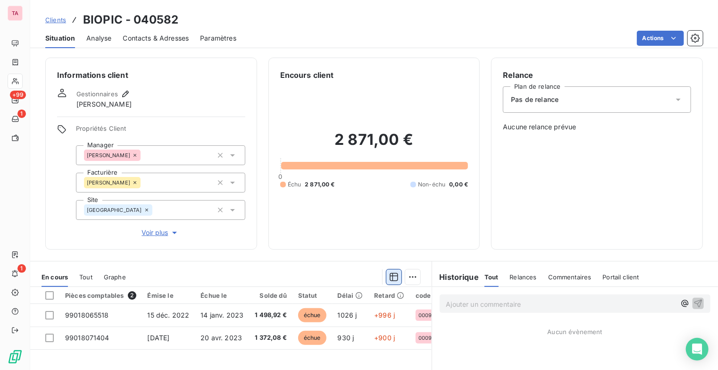
click at [391, 276] on icon "button" at bounding box center [393, 276] width 9 height 9
click at [559, 218] on div "Relance Plan de relance Pas de relance Aucune relance prévue" at bounding box center [597, 153] width 188 height 168
click at [221, 35] on span "Paramètres" at bounding box center [218, 37] width 36 height 9
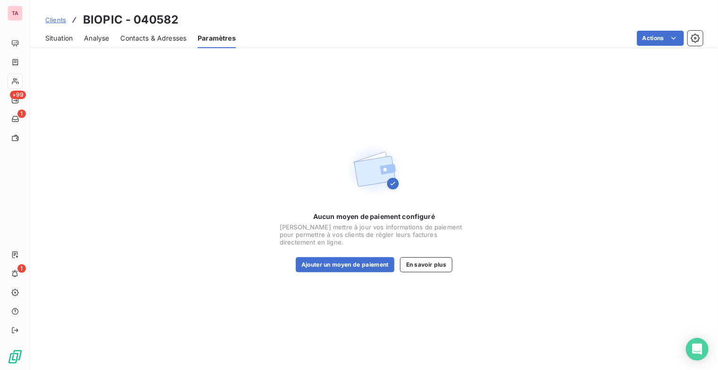
click at [179, 37] on span "Contacts & Adresses" at bounding box center [153, 37] width 66 height 9
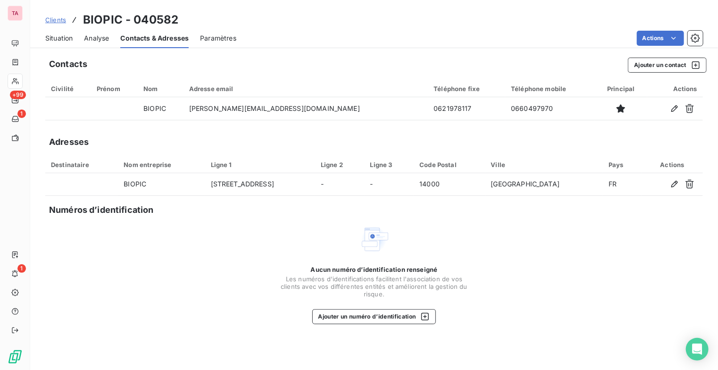
click at [91, 41] on span "Analyse" at bounding box center [96, 37] width 25 height 9
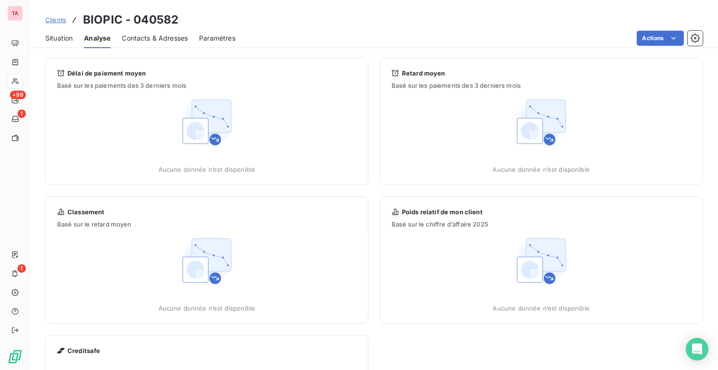
click at [64, 36] on span "Situation" at bounding box center [58, 37] width 27 height 9
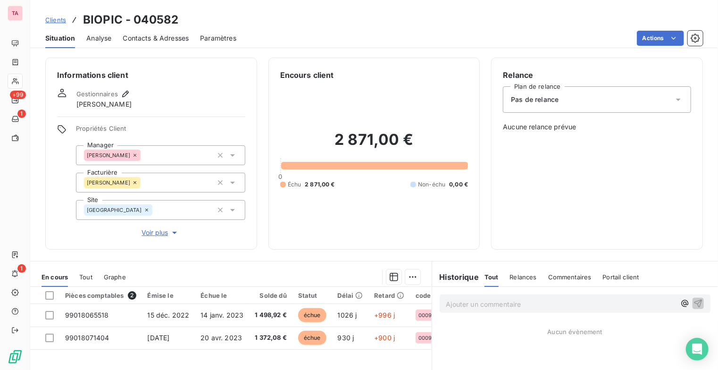
click at [402, 256] on div "Informations client Gestionnaires Sylvie COLLET Propriétés Client Manager TEISS…" at bounding box center [374, 211] width 688 height 318
click at [523, 276] on span "Relances" at bounding box center [523, 277] width 27 height 8
drag, startPoint x: 59, startPoint y: 20, endPoint x: 80, endPoint y: 21, distance: 20.8
click at [59, 20] on span "Clients" at bounding box center [55, 20] width 21 height 8
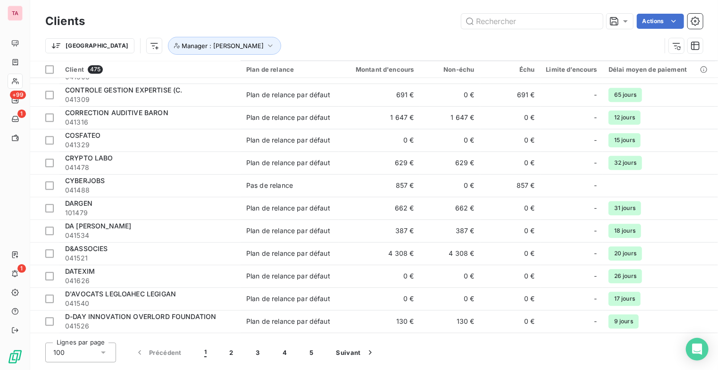
scroll to position [1226, 0]
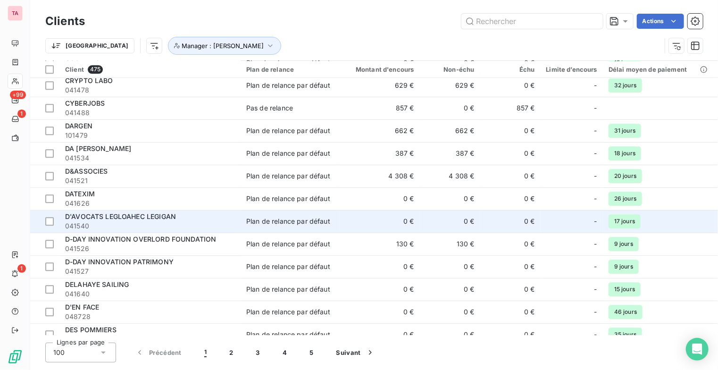
click at [113, 215] on span "D'AVOCATS LEGLOAHEC LEGIGAN" at bounding box center [120, 216] width 111 height 8
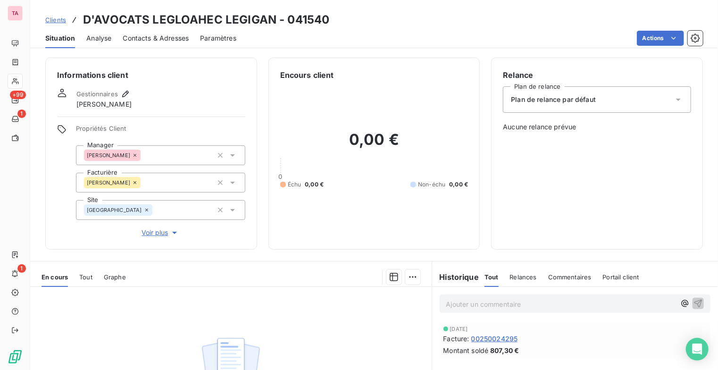
click at [525, 277] on span "Relances" at bounding box center [523, 277] width 27 height 8
click at [478, 278] on div "Historique" at bounding box center [458, 276] width 53 height 11
drag, startPoint x: 483, startPoint y: 278, endPoint x: 488, endPoint y: 279, distance: 4.7
click at [484, 278] on span "Tout" at bounding box center [490, 277] width 13 height 8
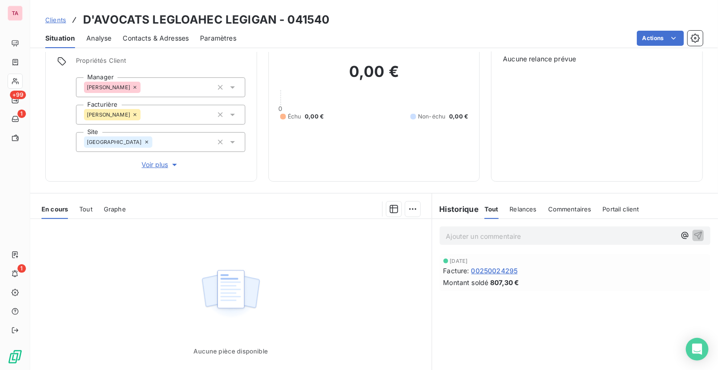
scroll to position [94, 0]
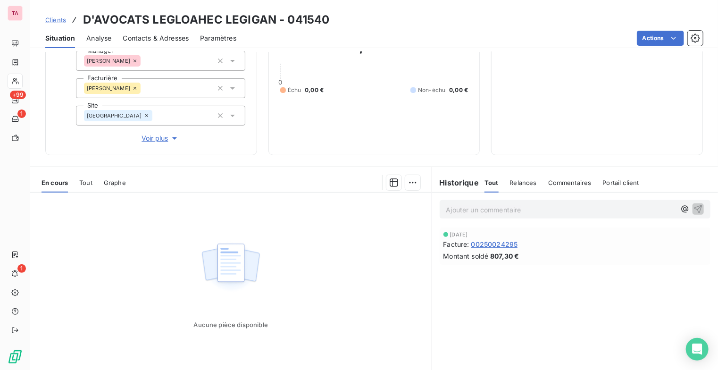
click at [482, 243] on span "00250024295" at bounding box center [494, 244] width 47 height 10
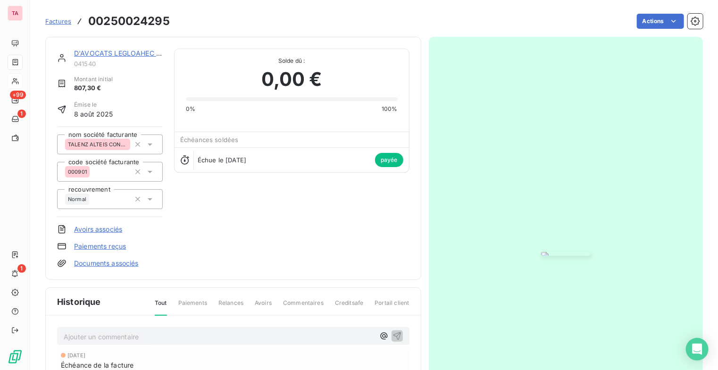
click at [60, 24] on span "Factures" at bounding box center [58, 21] width 26 height 8
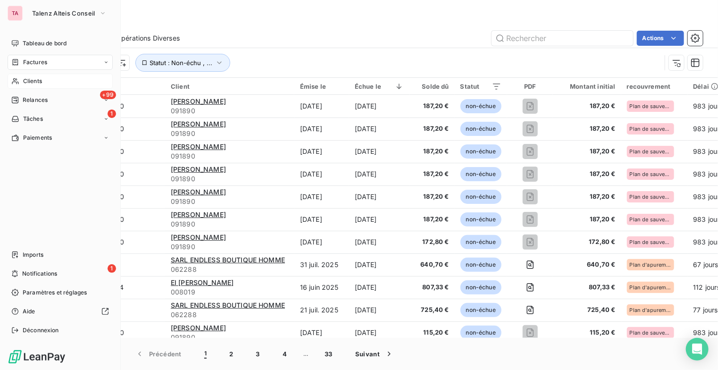
click at [20, 81] on div "Clients" at bounding box center [60, 81] width 105 height 15
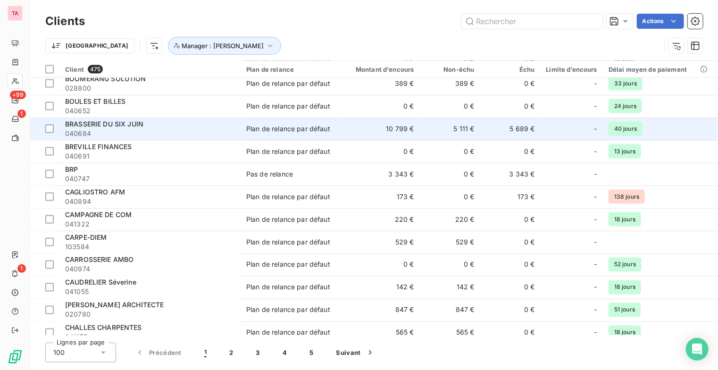
scroll to position [755, 0]
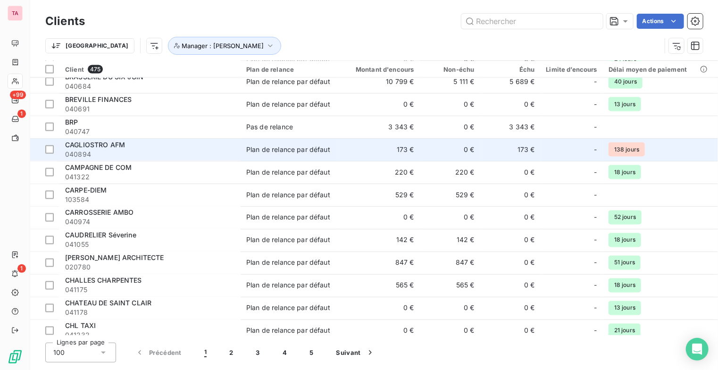
click at [99, 148] on span "CAGLIOSTRO AFM" at bounding box center [95, 145] width 60 height 8
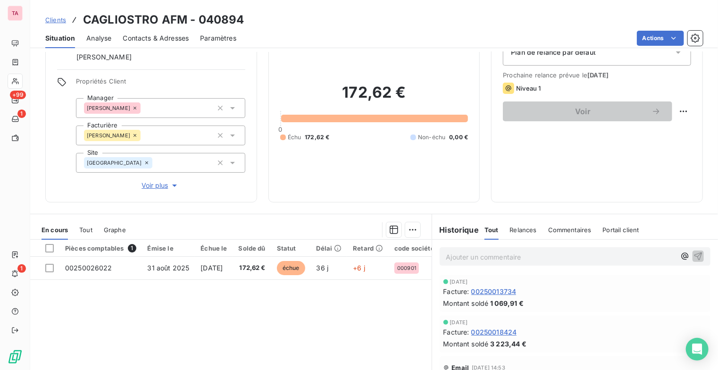
scroll to position [94, 0]
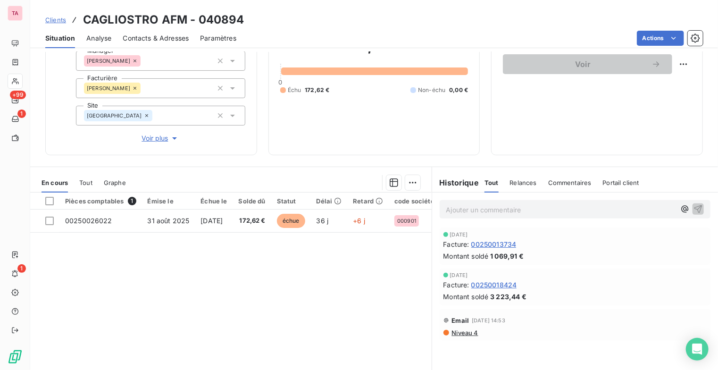
click at [461, 331] on span "Niveau 4" at bounding box center [464, 333] width 27 height 8
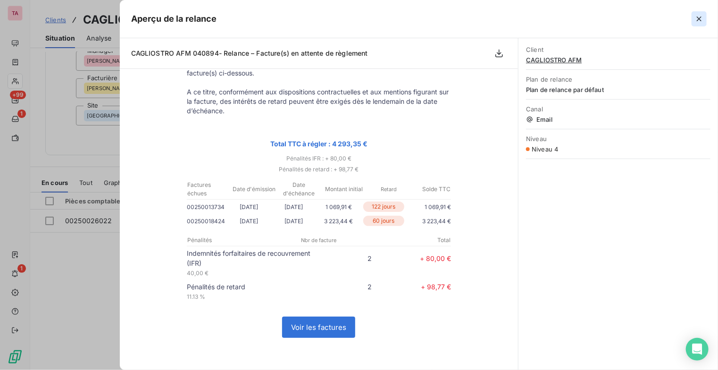
click at [696, 18] on icon "button" at bounding box center [698, 18] width 9 height 9
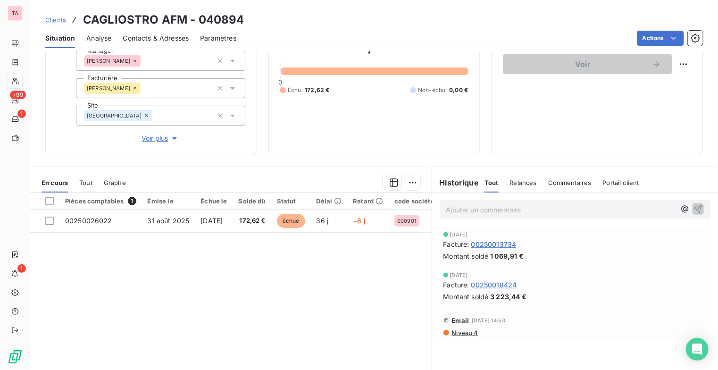
click at [474, 334] on span "Niveau 4" at bounding box center [464, 333] width 27 height 8
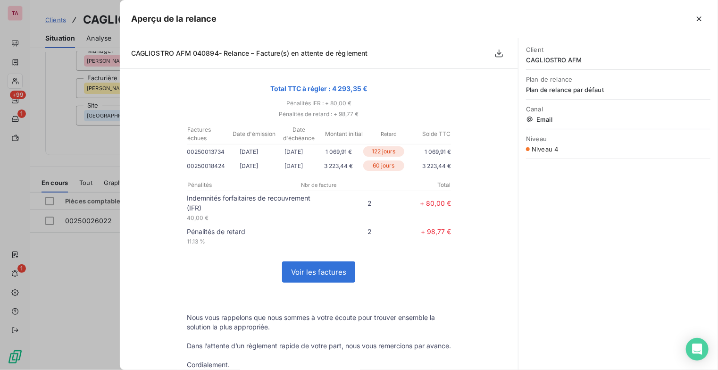
scroll to position [0, 0]
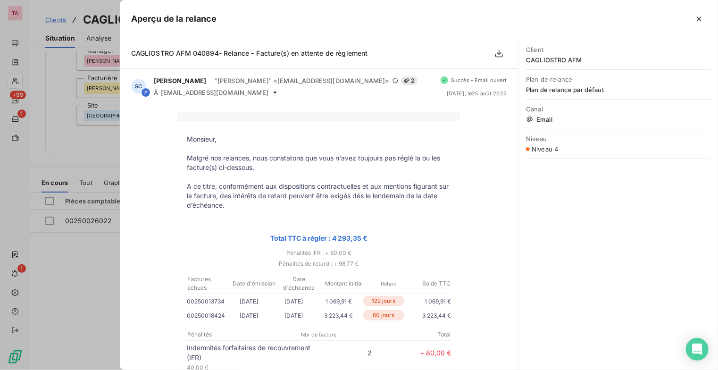
click at [700, 18] on icon "button" at bounding box center [699, 19] width 5 height 5
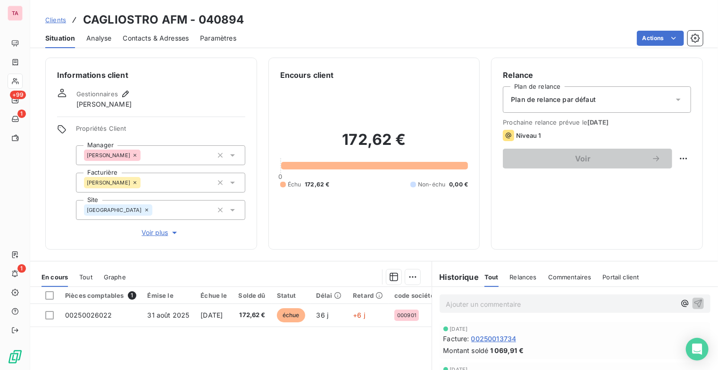
click at [493, 29] on div "Situation Analyse Contacts & Adresses Paramètres Actions" at bounding box center [374, 38] width 688 height 20
click at [636, 254] on div "Informations client Gestionnaires Sylvie COLLET Propriétés Client Manager TEISS…" at bounding box center [374, 211] width 688 height 318
click at [696, 43] on button "button" at bounding box center [695, 38] width 15 height 15
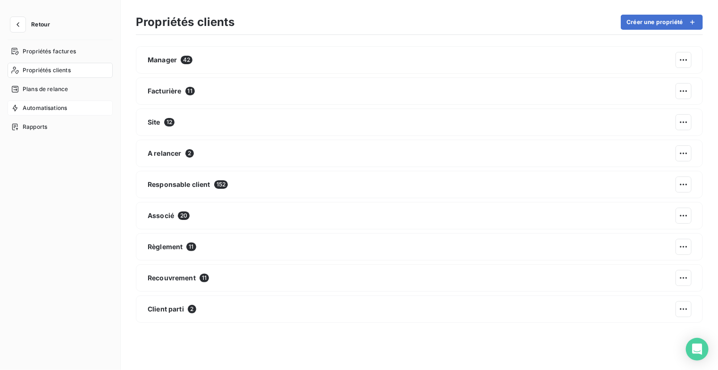
click at [42, 107] on span "Automatisations" at bounding box center [45, 108] width 44 height 8
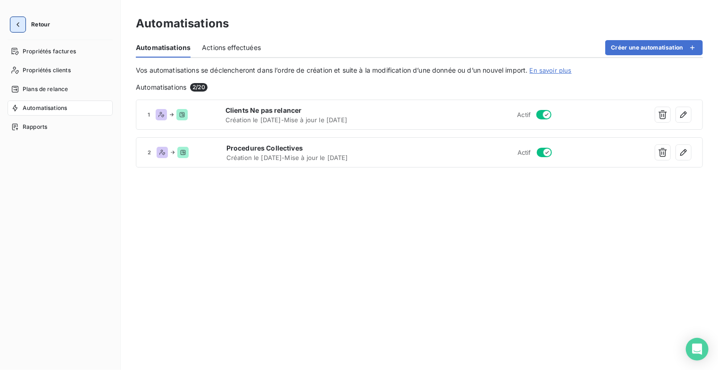
click at [23, 25] on button "button" at bounding box center [17, 24] width 15 height 15
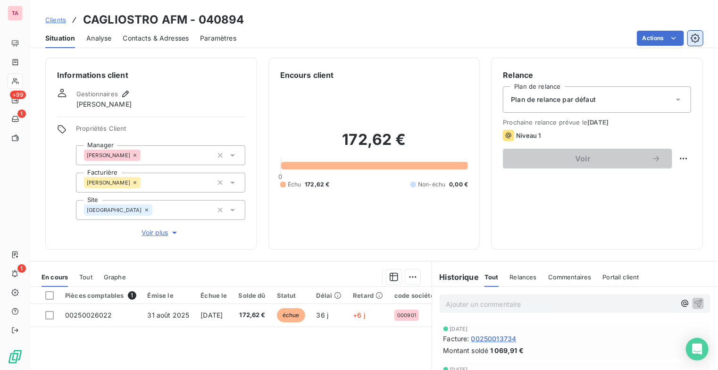
click at [693, 39] on icon "button" at bounding box center [695, 37] width 9 height 9
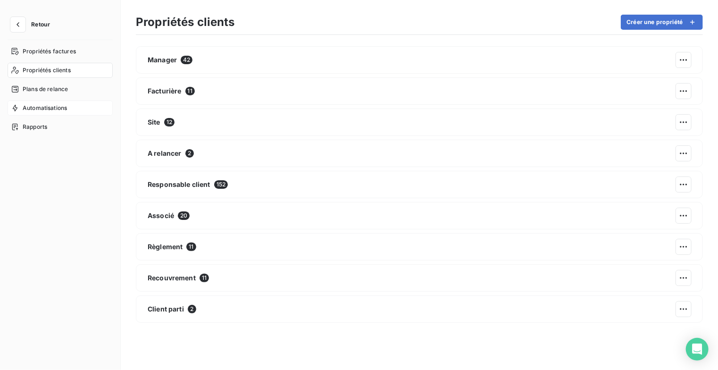
click at [45, 110] on span "Automatisations" at bounding box center [45, 108] width 44 height 8
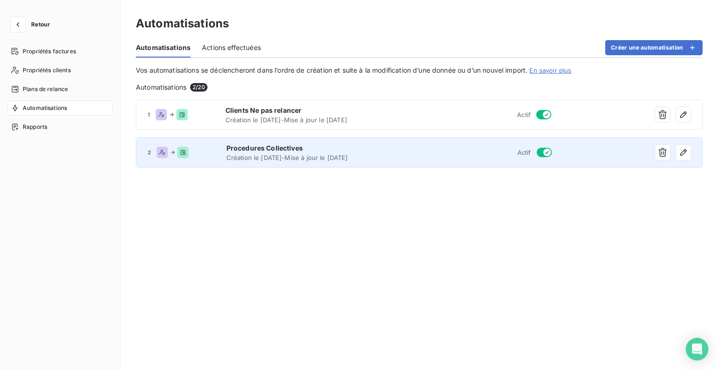
click at [286, 158] on span "Création le 30 juil. 2025 - Mise à jour le 18 sept. 2025" at bounding box center [322, 158] width 192 height 8
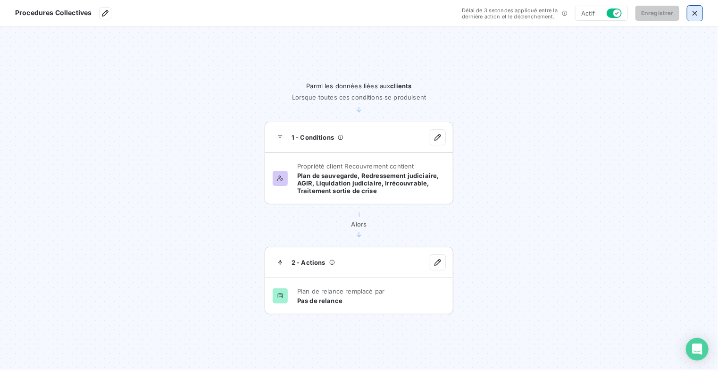
click at [692, 11] on icon "button" at bounding box center [694, 13] width 5 height 5
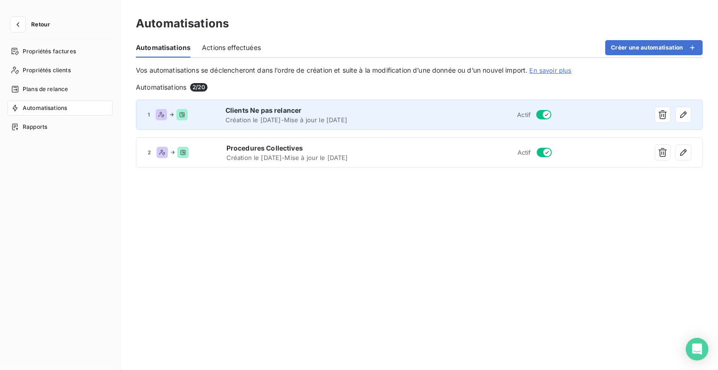
click at [283, 117] on span "Création le 30 juil. 2025 - Mise à jour le 18 sept. 2025" at bounding box center [321, 120] width 192 height 8
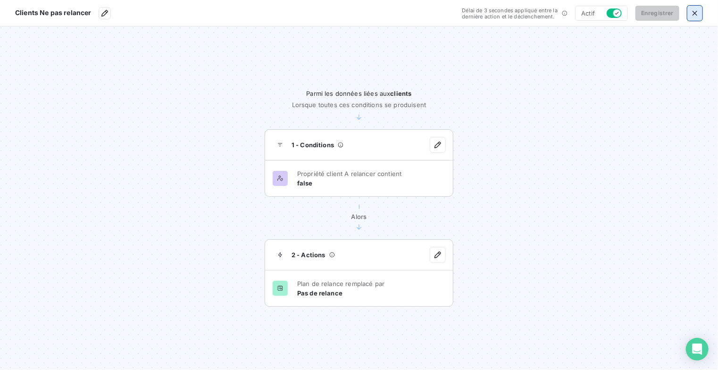
click at [695, 9] on icon "button" at bounding box center [694, 12] width 9 height 9
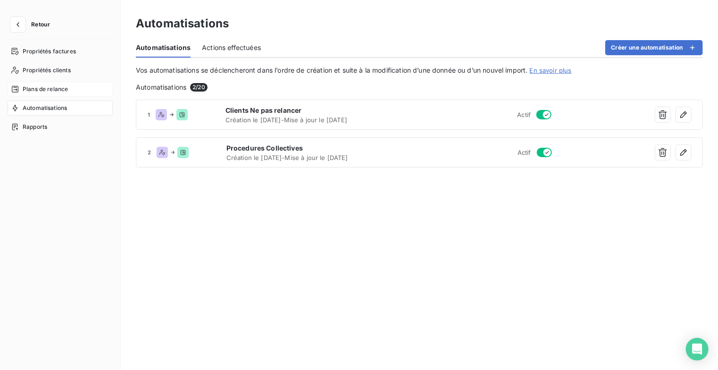
click at [37, 85] on span "Plans de relance" at bounding box center [45, 89] width 45 height 8
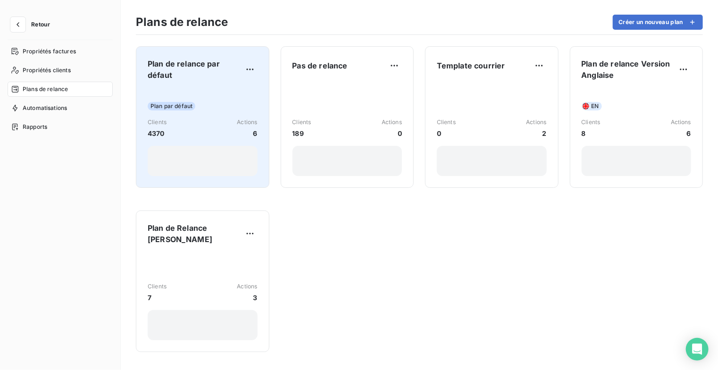
click at [187, 71] on span "Plan de relance par défaut" at bounding box center [195, 69] width 95 height 23
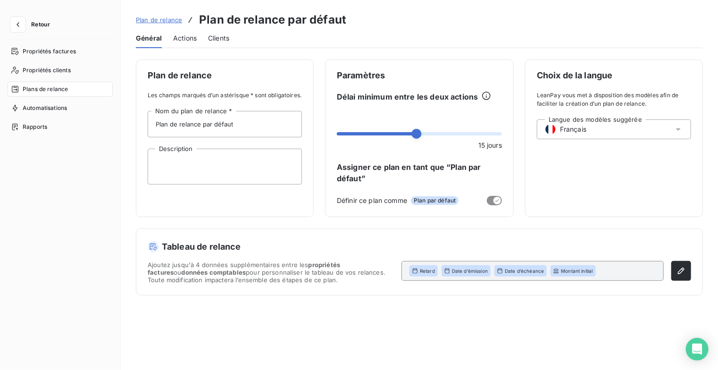
click at [190, 43] on div "Actions" at bounding box center [185, 38] width 24 height 20
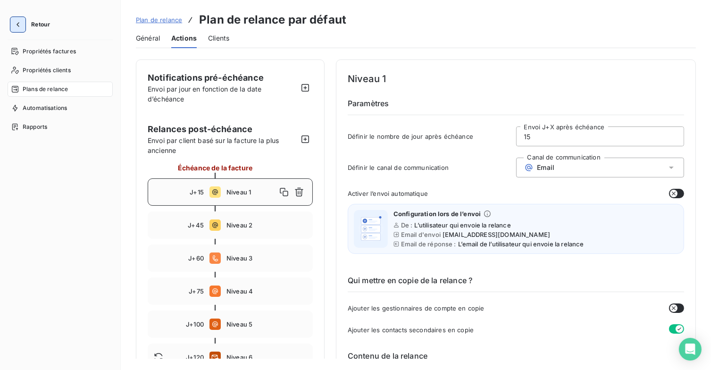
click at [17, 20] on icon "button" at bounding box center [17, 24] width 9 height 9
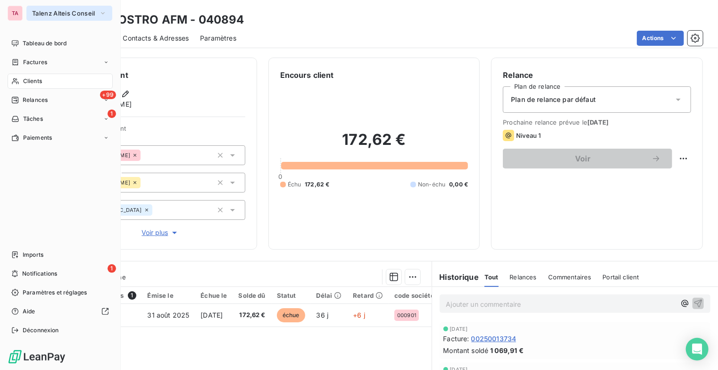
click at [103, 15] on icon "button" at bounding box center [103, 12] width 8 height 9
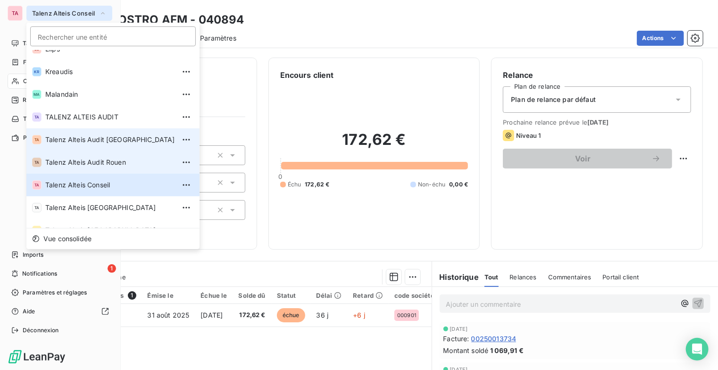
scroll to position [71, 0]
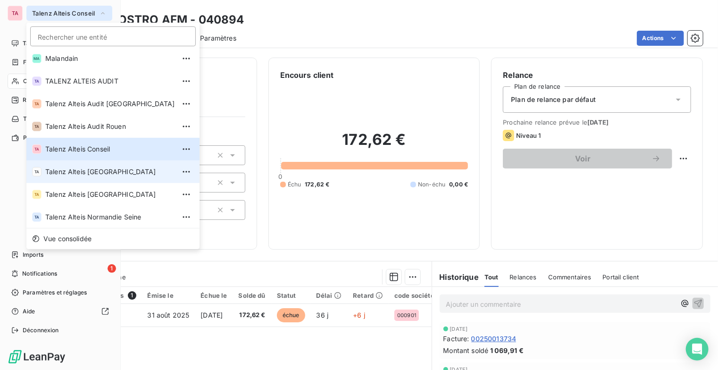
click at [126, 174] on span "Talenz Alteis Ile de france" at bounding box center [110, 171] width 130 height 9
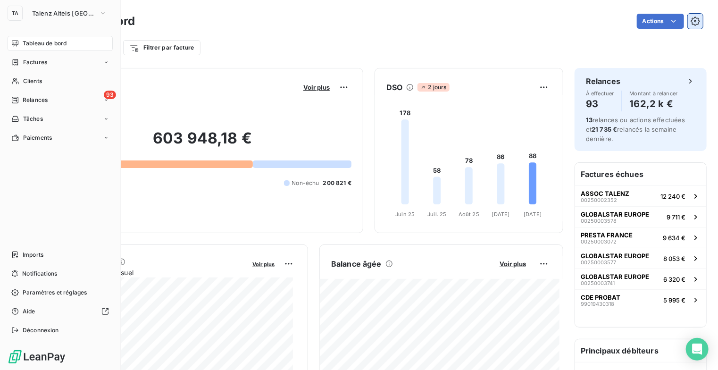
click at [691, 20] on icon "button" at bounding box center [695, 21] width 9 height 9
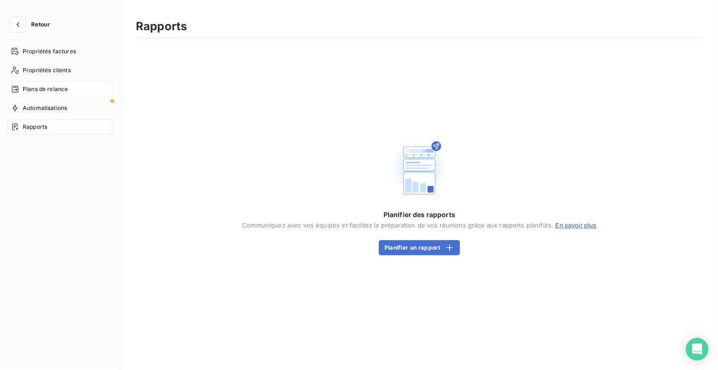
click at [65, 90] on span "Plans de relance" at bounding box center [45, 89] width 45 height 8
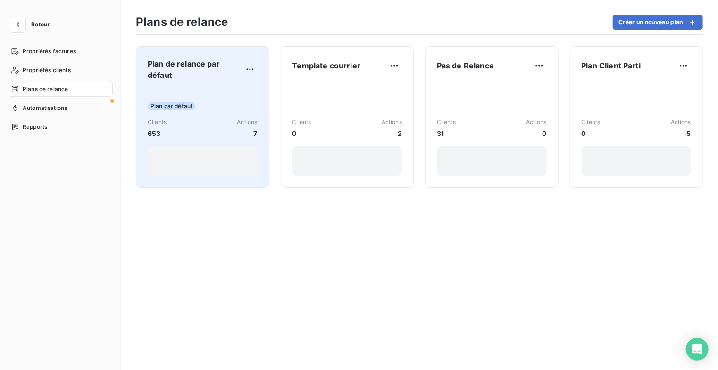
click at [221, 98] on div "Plan par défaut Clients 653 Actions 7" at bounding box center [203, 132] width 110 height 88
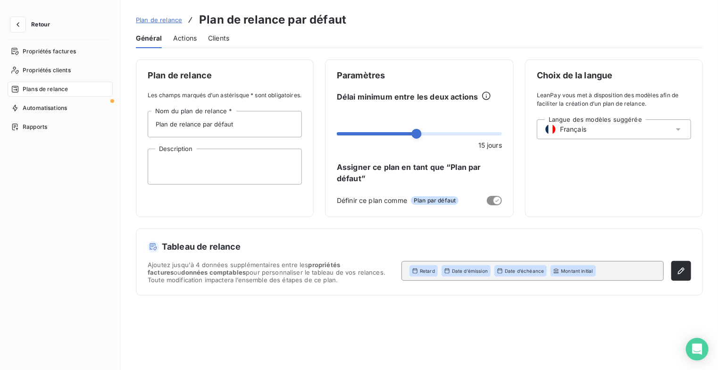
click at [180, 36] on span "Actions" at bounding box center [185, 37] width 24 height 9
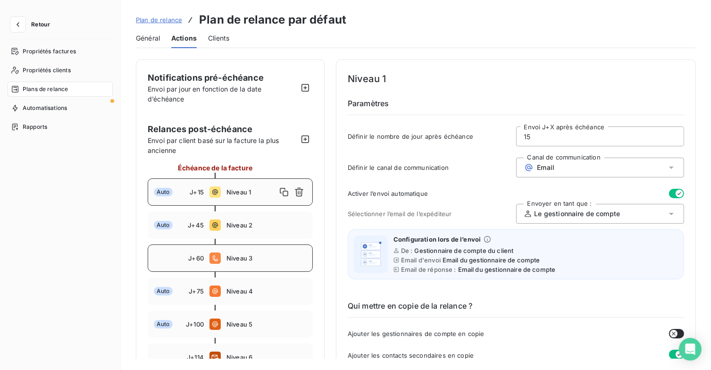
click at [167, 258] on div "J+60" at bounding box center [179, 258] width 50 height 8
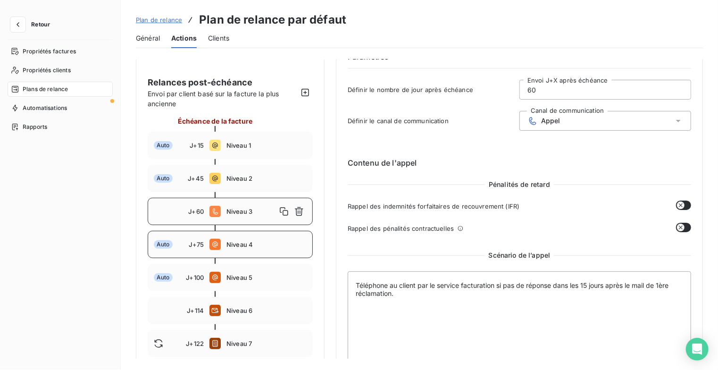
scroll to position [94, 0]
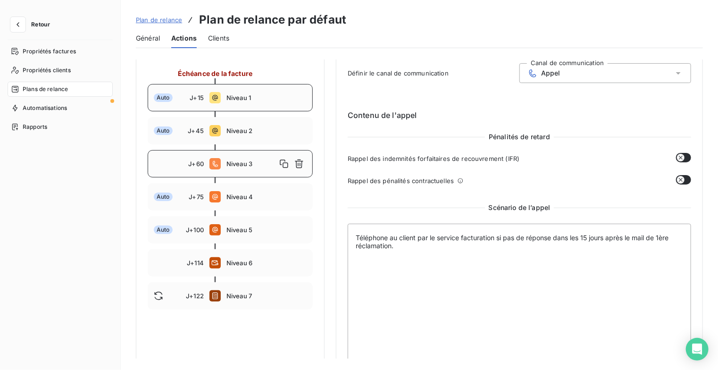
click at [170, 100] on span "Auto" at bounding box center [163, 97] width 19 height 8
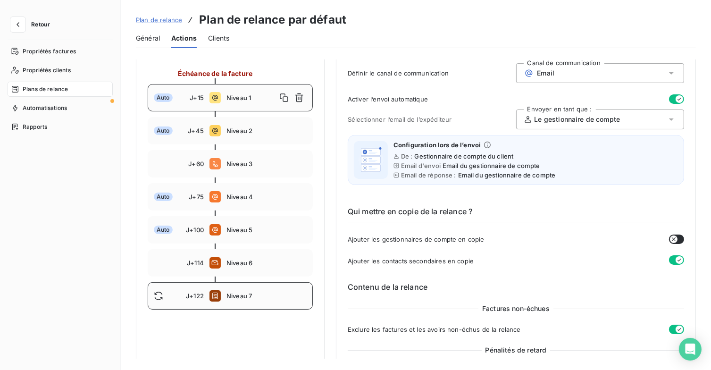
click at [194, 298] on span "J+122" at bounding box center [195, 296] width 18 height 8
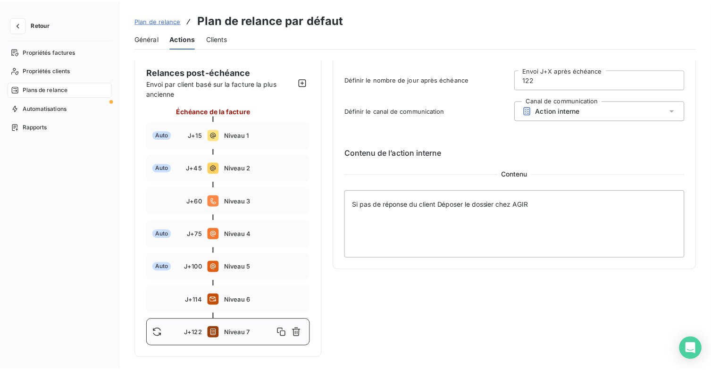
scroll to position [57, 0]
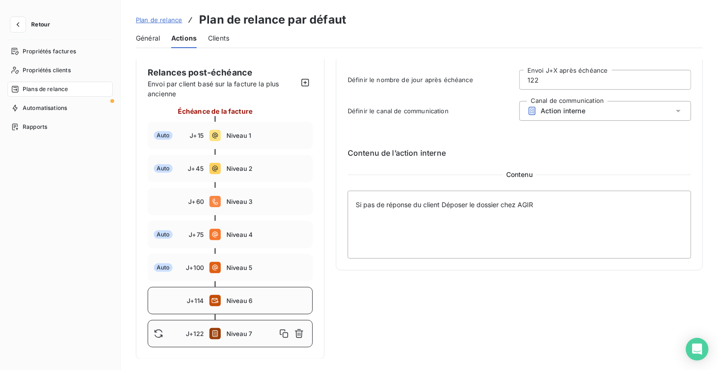
click at [265, 300] on span "Niveau 6" at bounding box center [266, 301] width 80 height 8
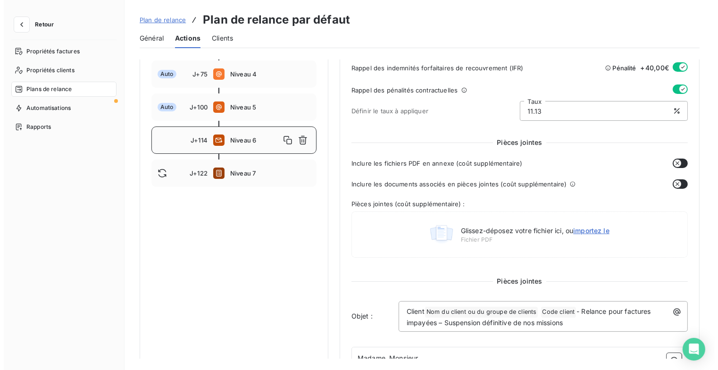
scroll to position [283, 0]
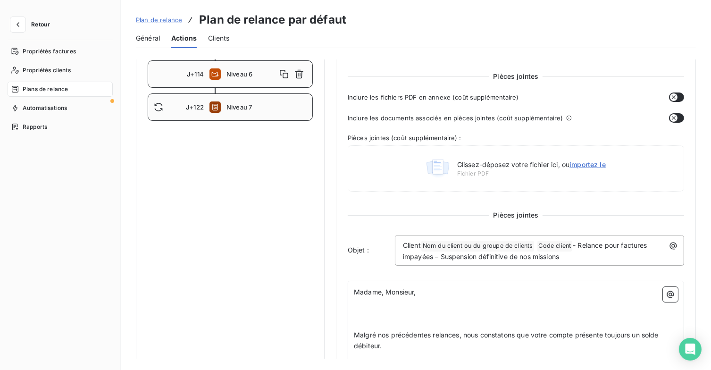
click at [233, 115] on div "J+122 Niveau 7" at bounding box center [230, 106] width 165 height 27
type input "122"
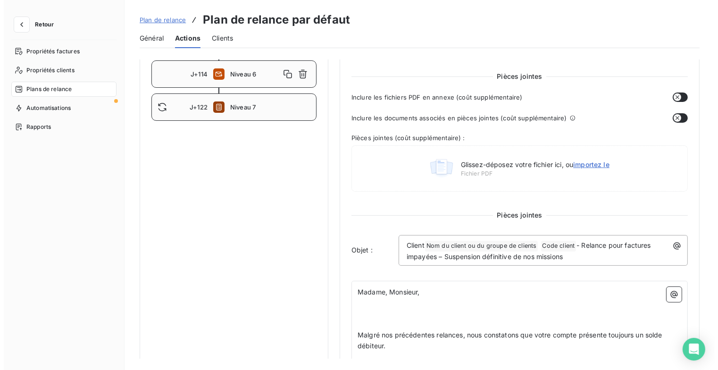
scroll to position [57, 0]
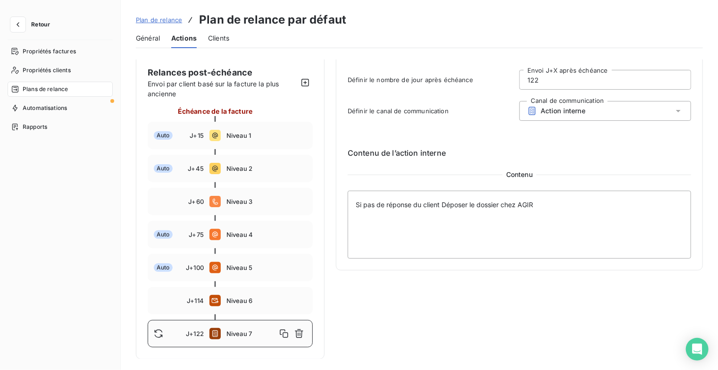
click at [170, 23] on span "Plan de relance" at bounding box center [159, 20] width 46 height 8
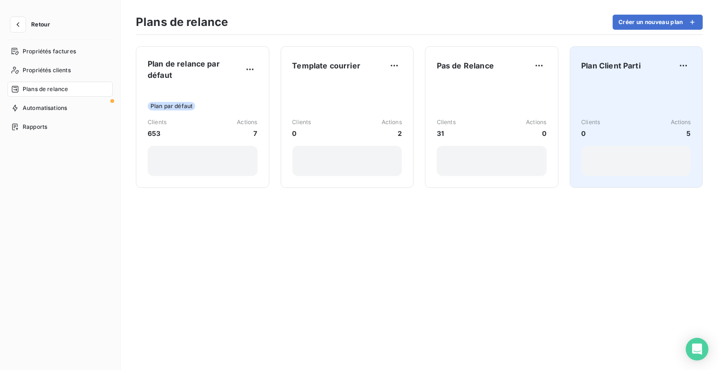
click at [630, 93] on div "Clients 0 Actions 5" at bounding box center [637, 128] width 110 height 95
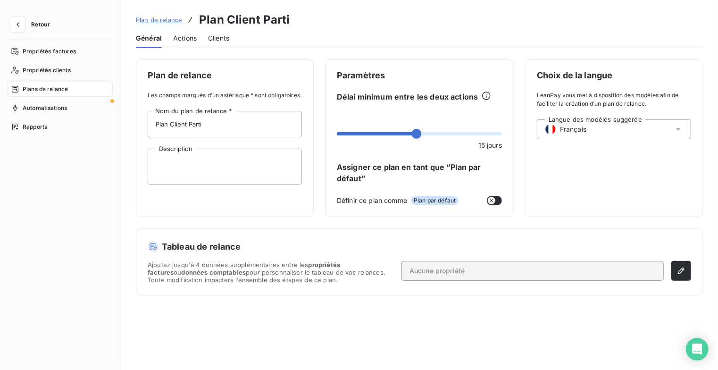
click at [189, 42] on span "Actions" at bounding box center [185, 37] width 24 height 9
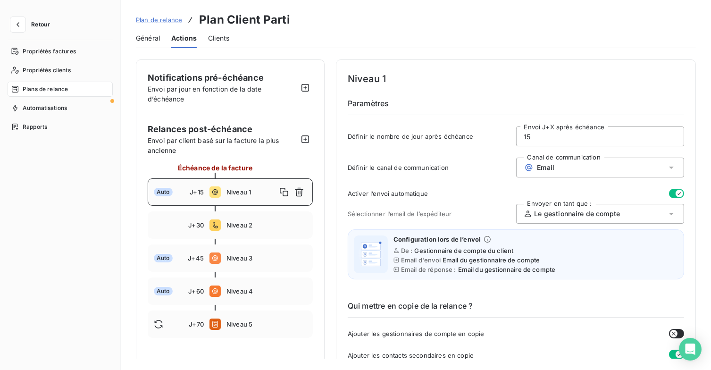
click at [59, 92] on span "Plans de relance" at bounding box center [45, 89] width 45 height 8
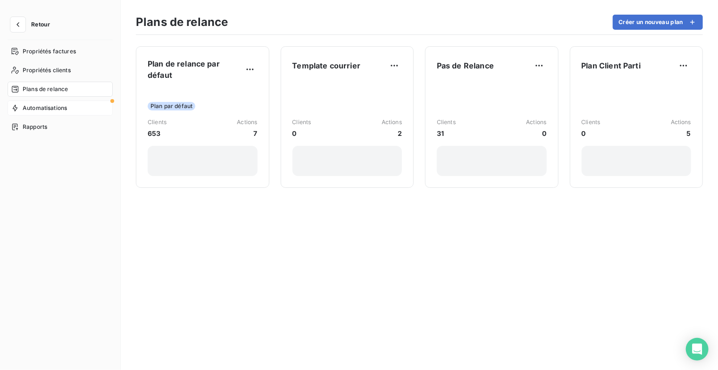
click at [63, 109] on span "Automatisations" at bounding box center [45, 108] width 44 height 8
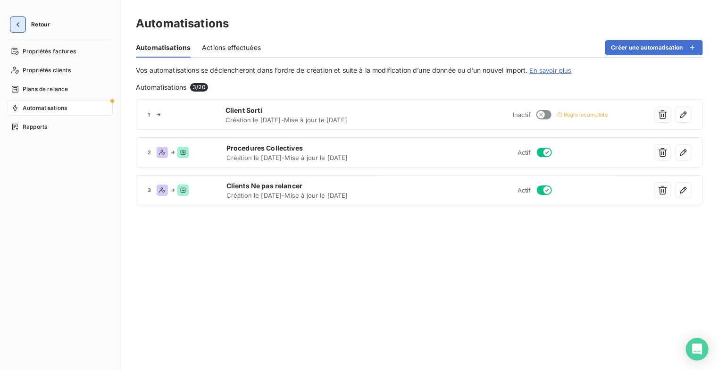
click at [15, 24] on icon "button" at bounding box center [17, 24] width 9 height 9
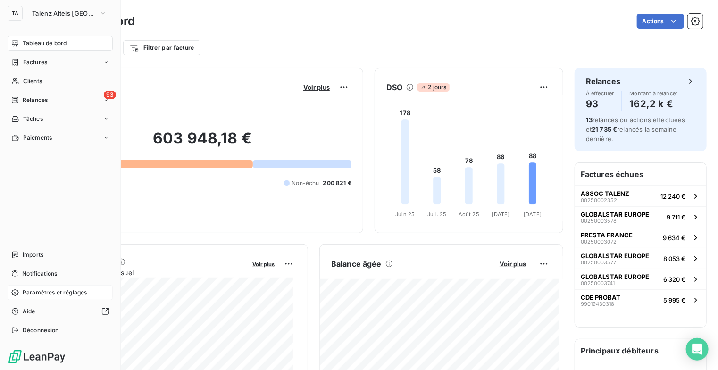
click at [62, 296] on span "Paramètres et réglages" at bounding box center [55, 292] width 64 height 8
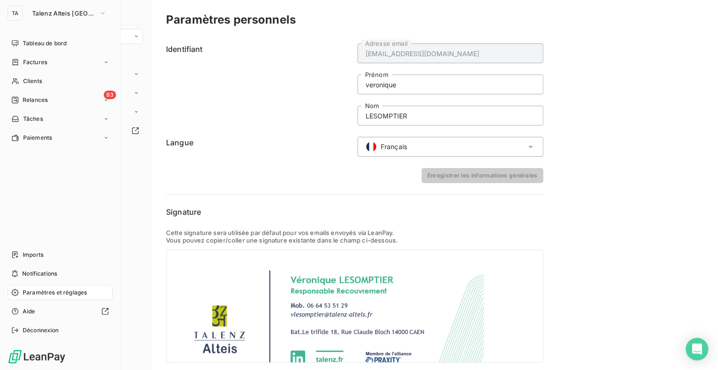
click at [51, 292] on span "Paramètres et réglages" at bounding box center [55, 292] width 64 height 8
drag, startPoint x: 33, startPoint y: 80, endPoint x: 89, endPoint y: 66, distance: 57.4
click at [33, 80] on span "Clients" at bounding box center [32, 81] width 19 height 8
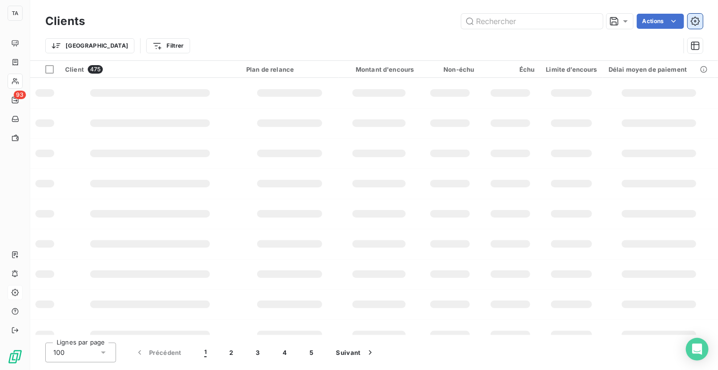
click at [695, 22] on icon "button" at bounding box center [695, 21] width 9 height 9
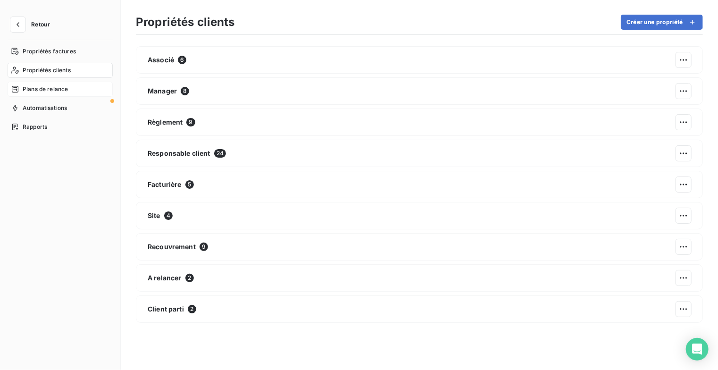
click at [56, 85] on span "Plans de relance" at bounding box center [45, 89] width 45 height 8
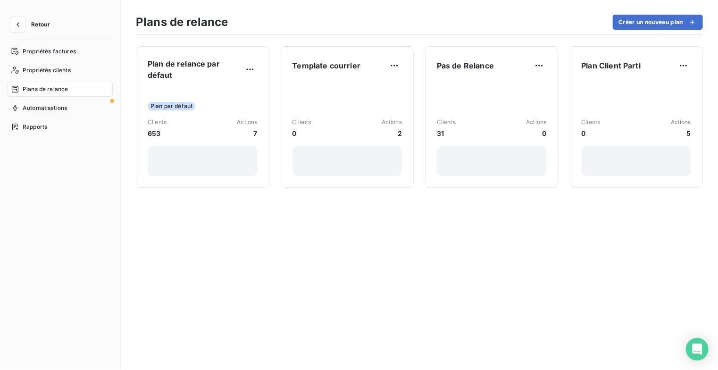
click at [41, 25] on span "Retour" at bounding box center [40, 25] width 19 height 6
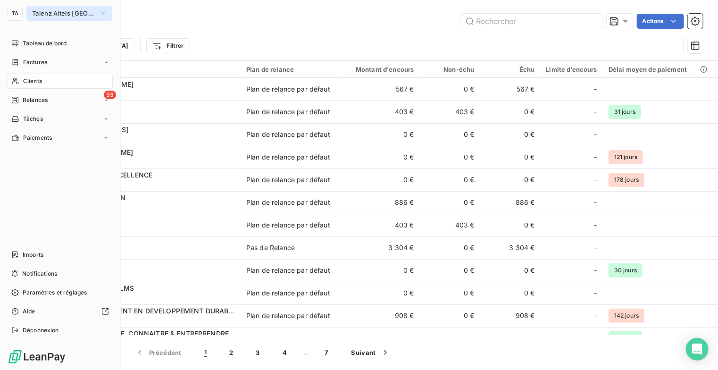
click at [106, 13] on icon "button" at bounding box center [103, 12] width 8 height 9
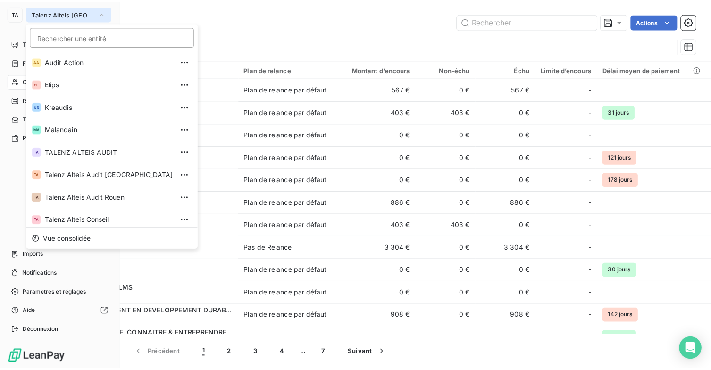
scroll to position [26, 0]
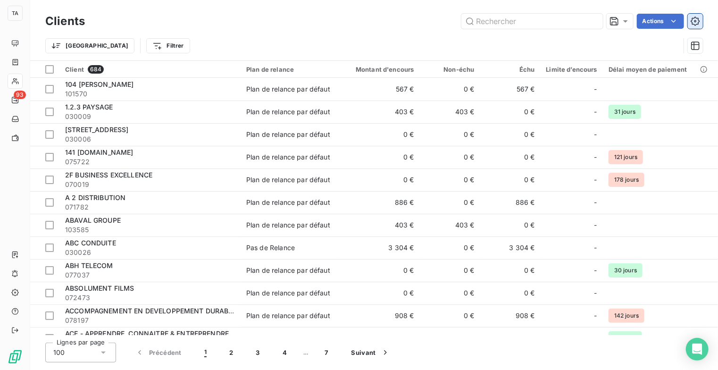
click at [698, 23] on icon "button" at bounding box center [695, 21] width 9 height 9
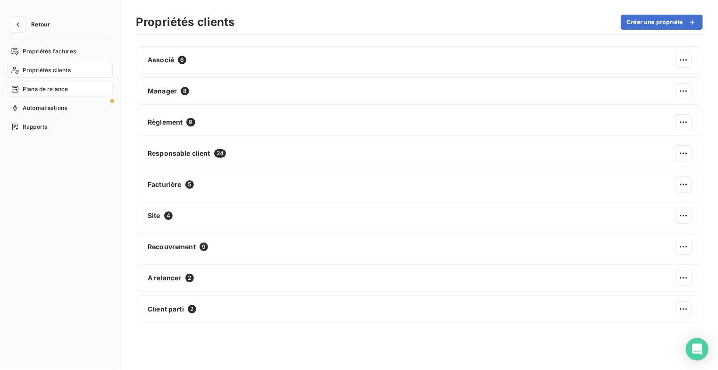
click at [55, 85] on span "Plans de relance" at bounding box center [45, 89] width 45 height 8
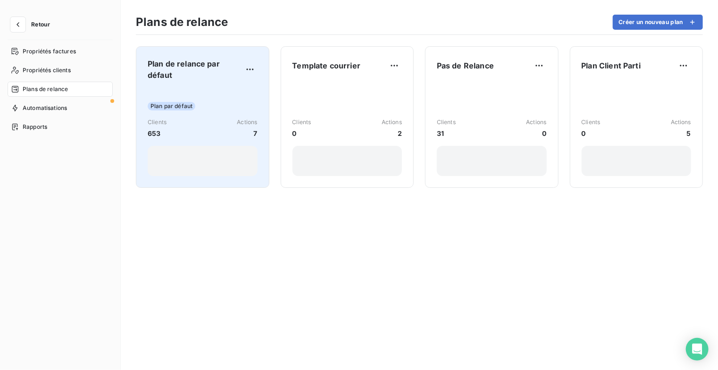
click at [222, 78] on span "Plan de relance par défaut" at bounding box center [195, 69] width 95 height 23
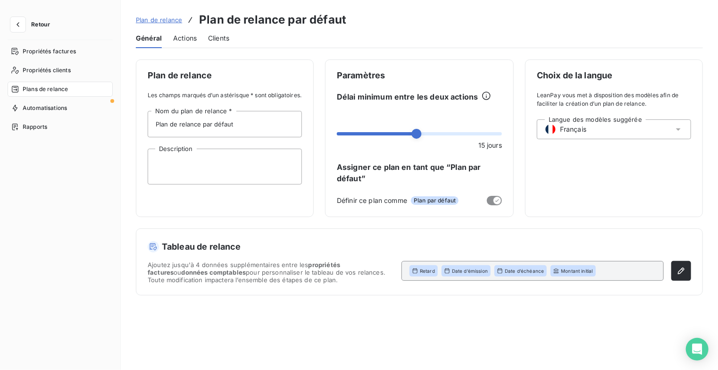
click at [187, 37] on span "Actions" at bounding box center [185, 37] width 24 height 9
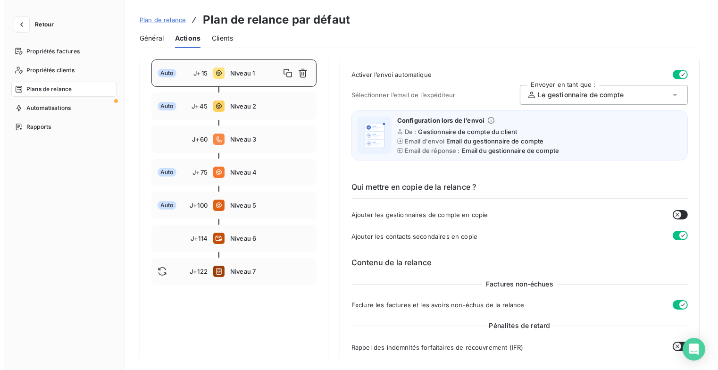
scroll to position [47, 0]
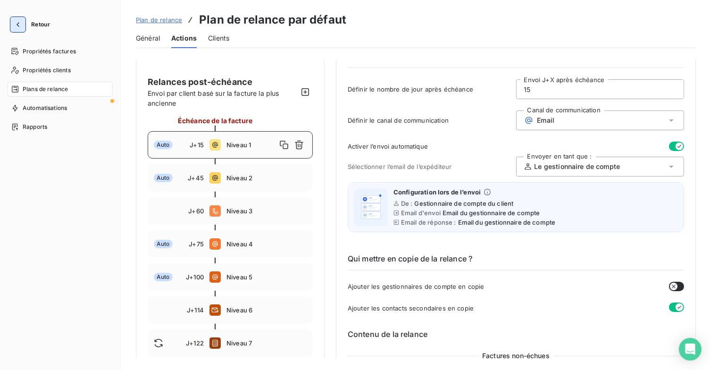
drag, startPoint x: 18, startPoint y: 25, endPoint x: 25, endPoint y: 25, distance: 6.6
click at [19, 25] on icon "button" at bounding box center [17, 24] width 9 height 9
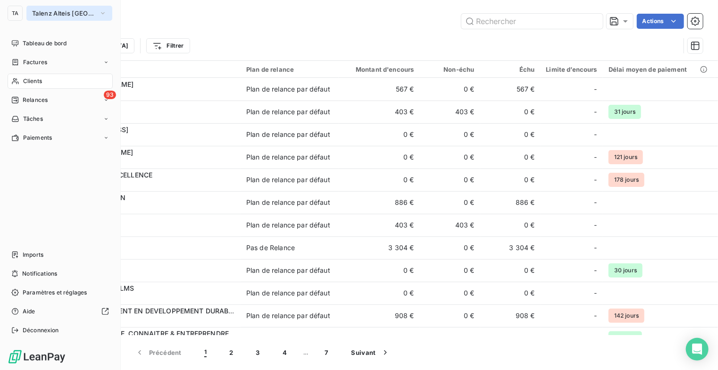
click at [106, 12] on icon "button" at bounding box center [103, 12] width 8 height 9
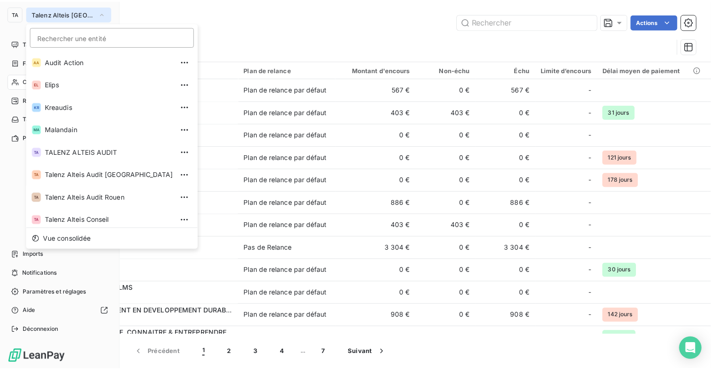
scroll to position [26, 0]
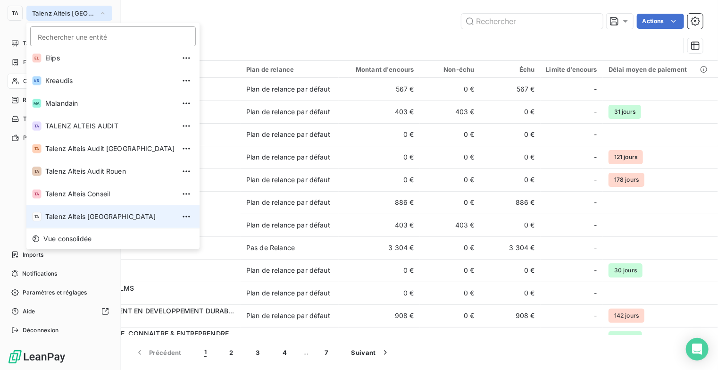
click at [125, 216] on span "Talenz Alteis Ile de france" at bounding box center [110, 216] width 130 height 9
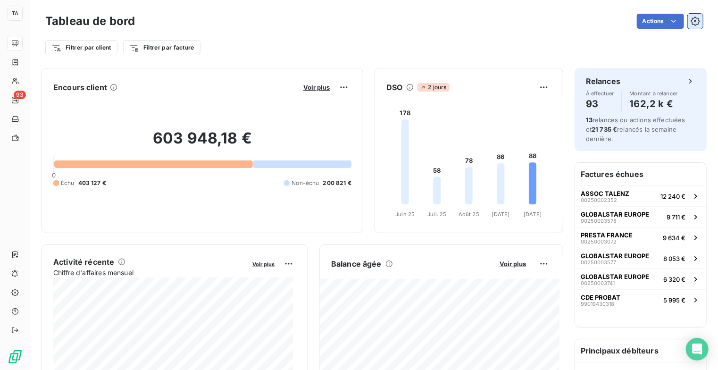
click at [691, 19] on icon "button" at bounding box center [695, 21] width 9 height 9
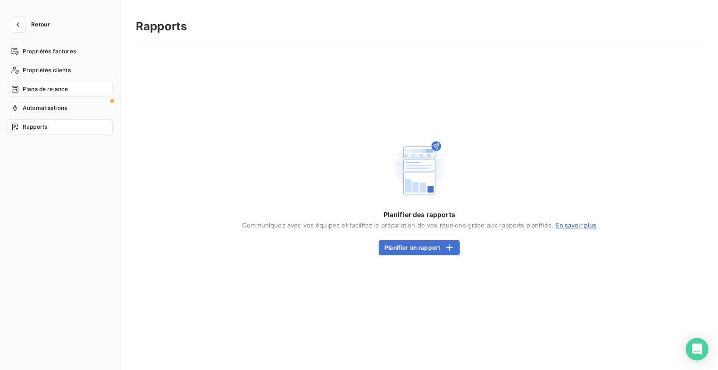
click at [78, 86] on div "Plans de relance" at bounding box center [60, 89] width 105 height 15
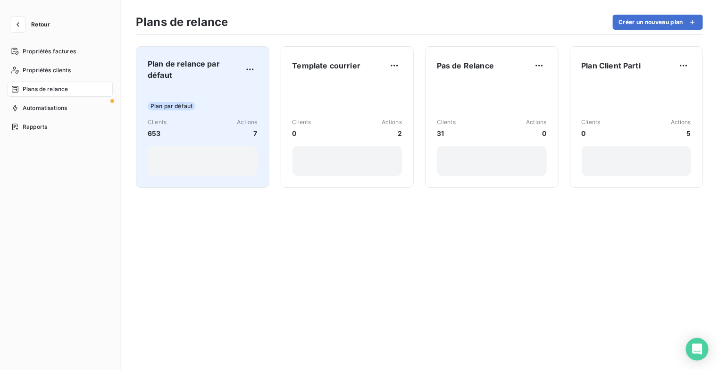
click at [209, 75] on span "Plan de relance par défaut" at bounding box center [195, 69] width 95 height 23
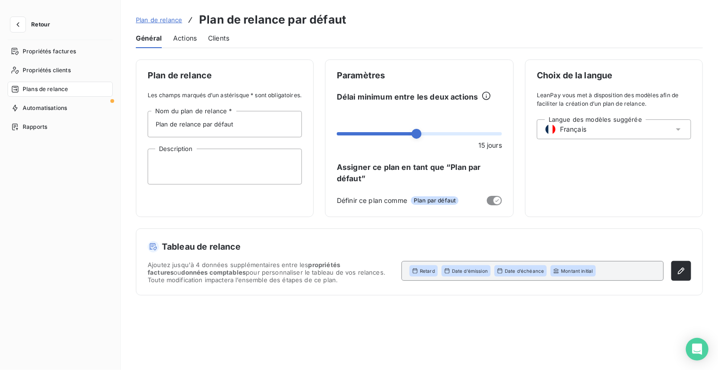
drag, startPoint x: 188, startPoint y: 36, endPoint x: 196, endPoint y: 36, distance: 8.0
click at [187, 36] on span "Actions" at bounding box center [185, 37] width 24 height 9
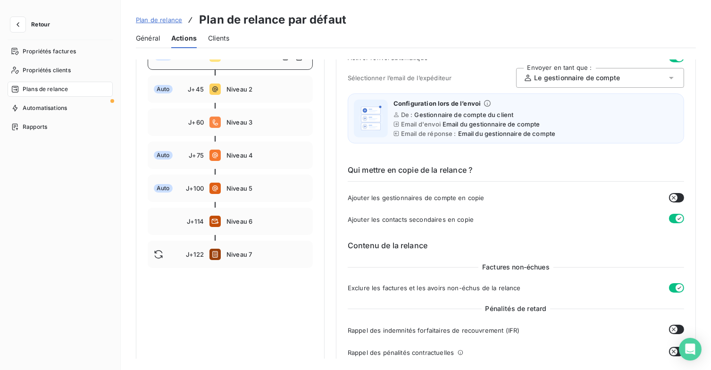
scroll to position [142, 0]
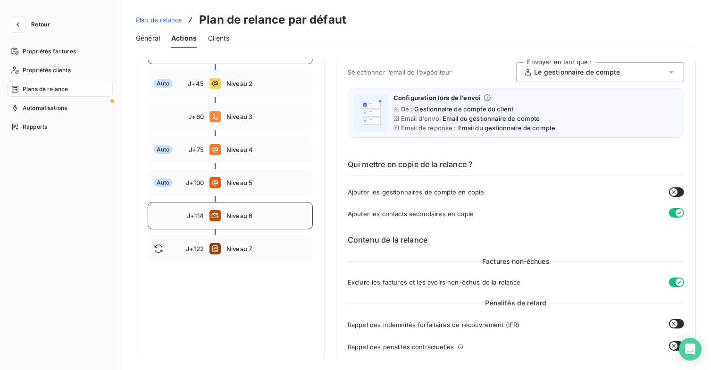
click at [291, 215] on span "Niveau 6" at bounding box center [266, 216] width 80 height 8
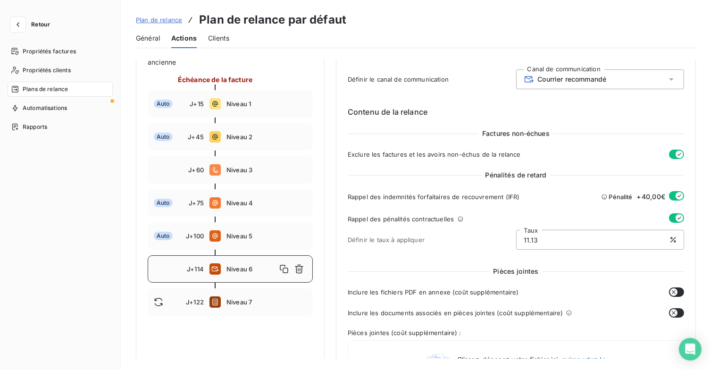
scroll to position [94, 0]
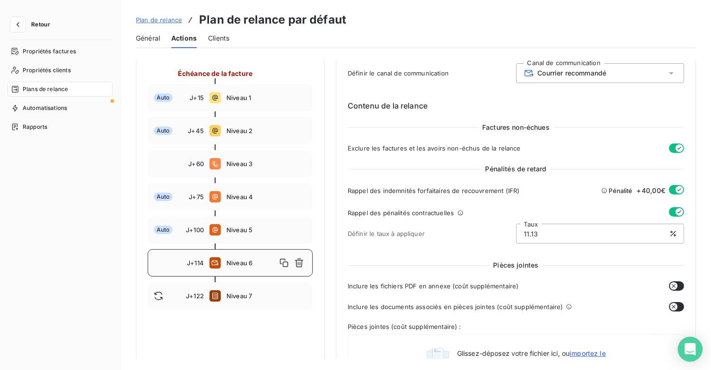
click at [694, 354] on div "Open Intercom Messenger" at bounding box center [690, 349] width 25 height 25
click at [272, 233] on span "Niveau 5" at bounding box center [266, 230] width 80 height 8
type input "100"
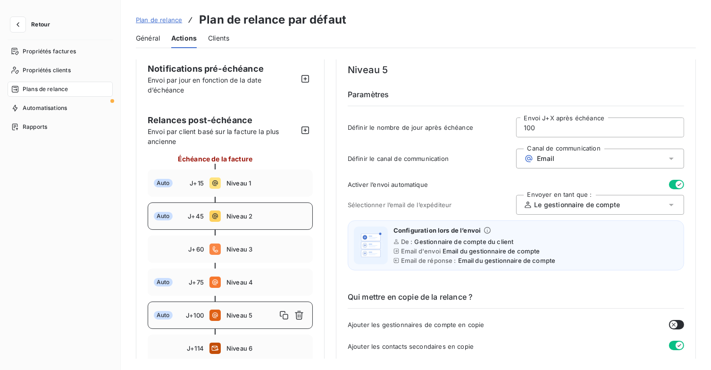
scroll to position [0, 0]
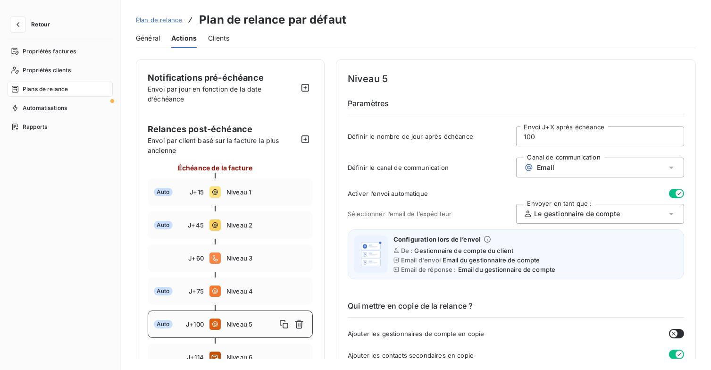
click at [71, 88] on div "Plans de relance" at bounding box center [60, 89] width 105 height 15
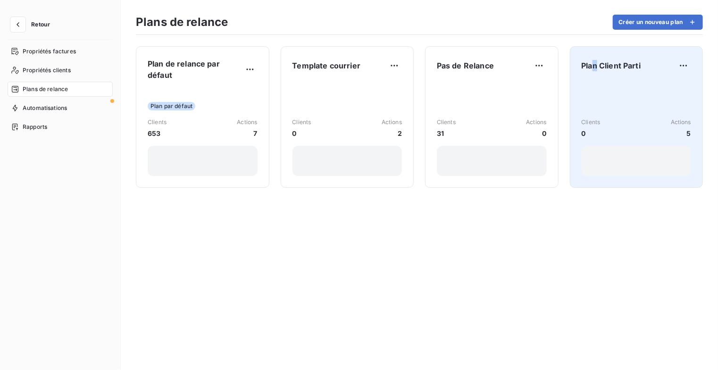
click at [598, 71] on div "Plan Client Parti" at bounding box center [637, 65] width 110 height 15
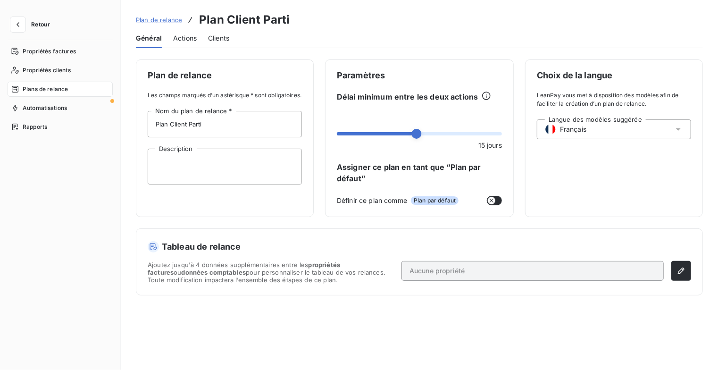
click at [183, 43] on div "Actions" at bounding box center [185, 38] width 24 height 20
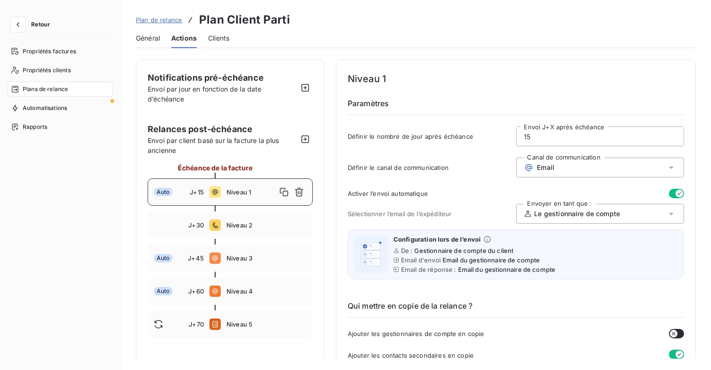
click at [161, 20] on span "Plan de relance" at bounding box center [159, 20] width 46 height 8
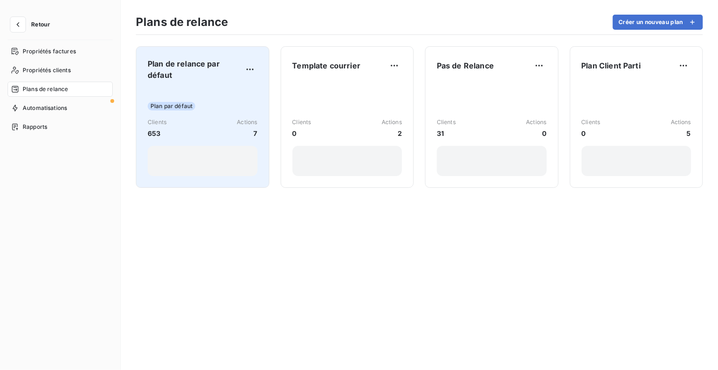
click at [211, 67] on span "Plan de relance par défaut" at bounding box center [195, 69] width 95 height 23
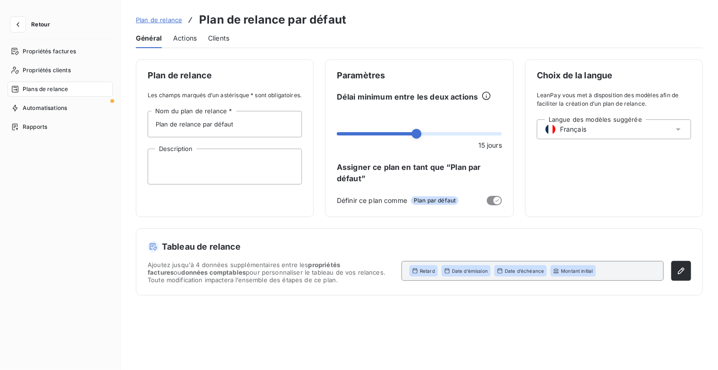
click at [186, 41] on span "Actions" at bounding box center [185, 37] width 24 height 9
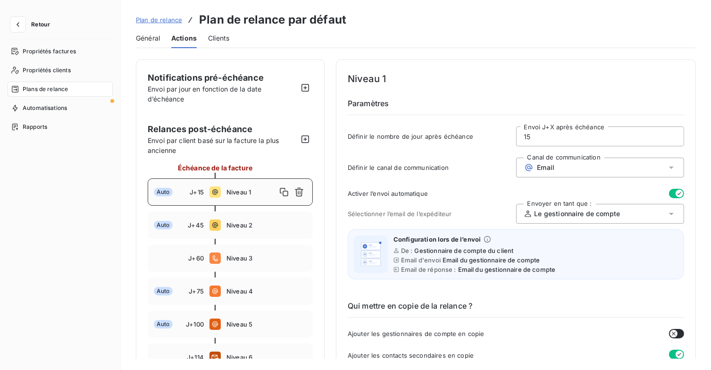
click at [38, 95] on div "Plans de relance" at bounding box center [60, 89] width 105 height 15
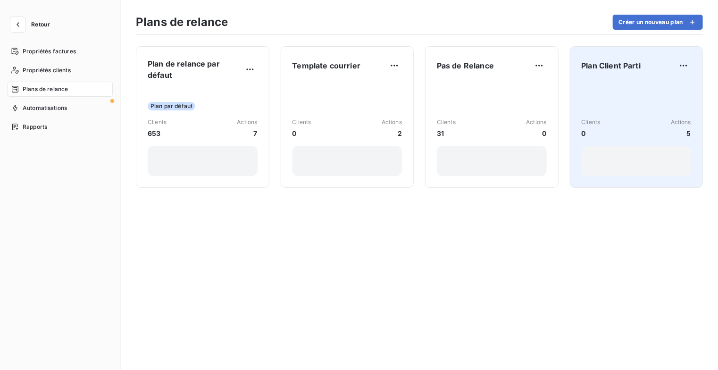
click at [651, 66] on div "Plan Client Parti" at bounding box center [637, 65] width 110 height 15
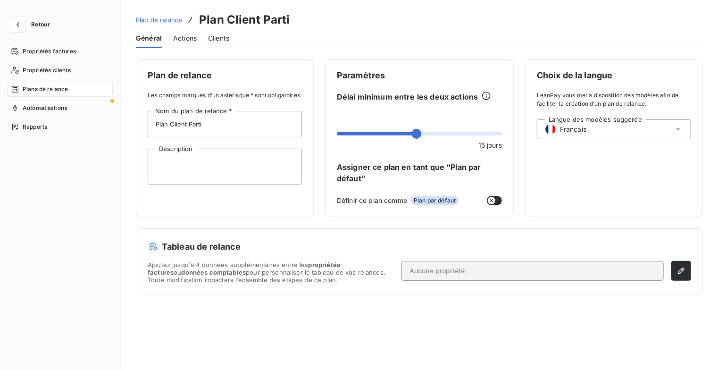
click at [180, 40] on span "Actions" at bounding box center [185, 37] width 24 height 9
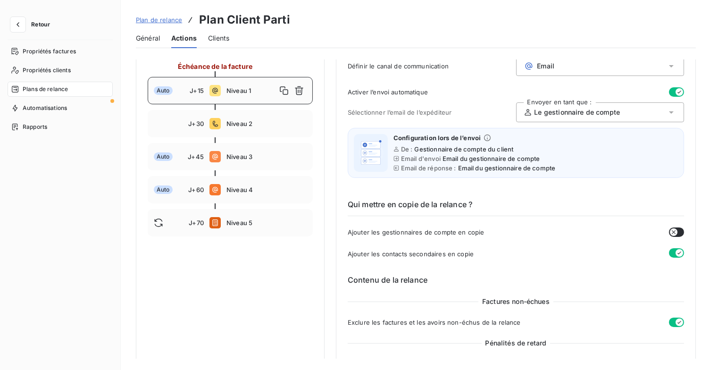
scroll to position [47, 0]
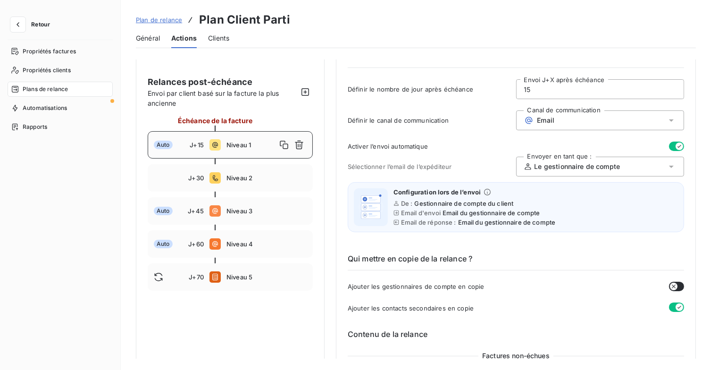
click at [65, 95] on div "Plans de relance" at bounding box center [60, 89] width 105 height 15
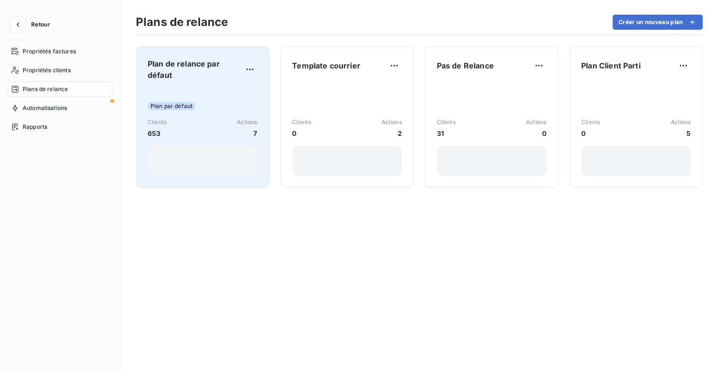
click at [185, 79] on span "Plan de relance par défaut" at bounding box center [195, 69] width 95 height 23
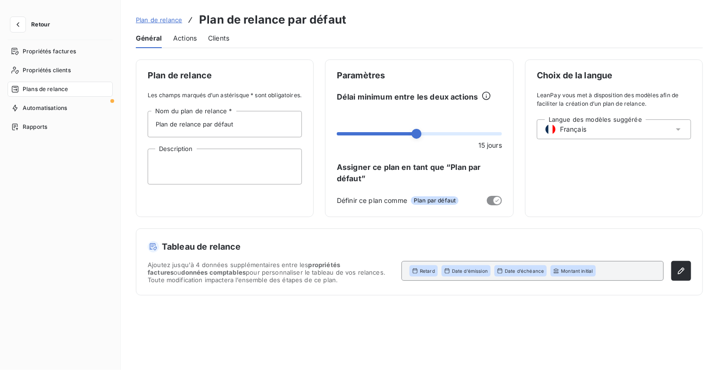
click at [192, 37] on span "Actions" at bounding box center [185, 37] width 24 height 9
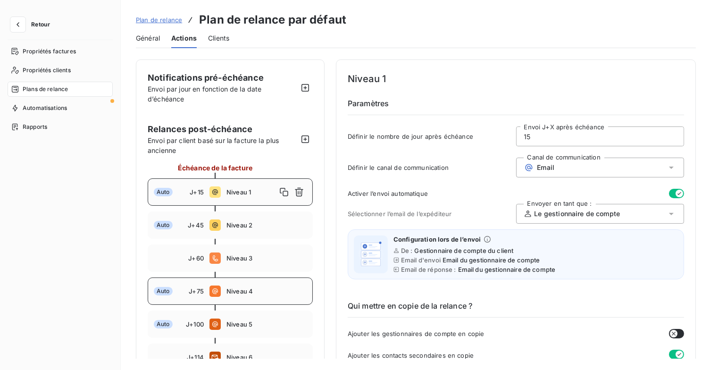
click at [249, 291] on span "Niveau 4" at bounding box center [266, 291] width 80 height 8
click at [253, 196] on div "Auto J+15 Niveau 1" at bounding box center [230, 191] width 165 height 27
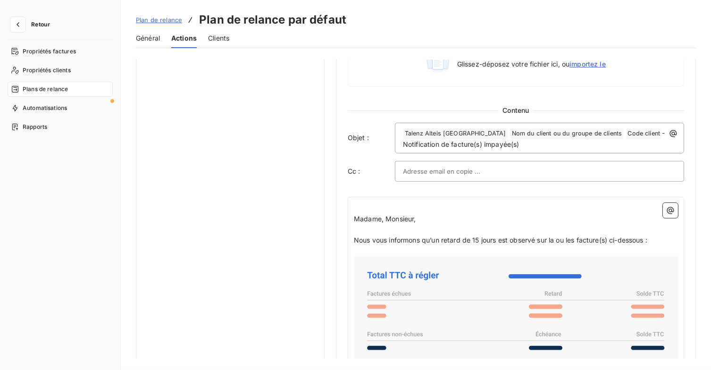
scroll to position [613, 0]
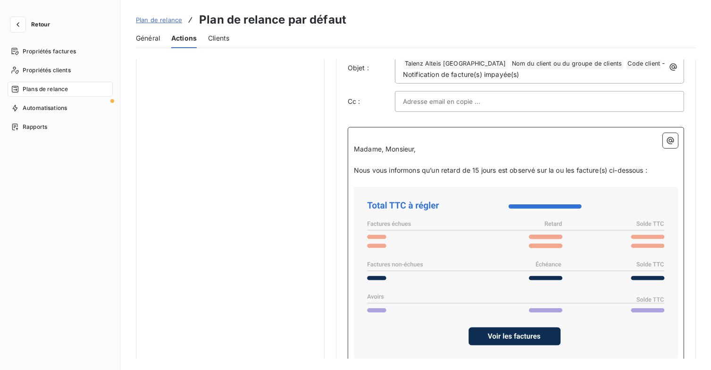
click at [507, 166] on span "Nous vous informons qu’un retard de 15 jours est observé sur la ou les facture(…" at bounding box center [500, 170] width 293 height 8
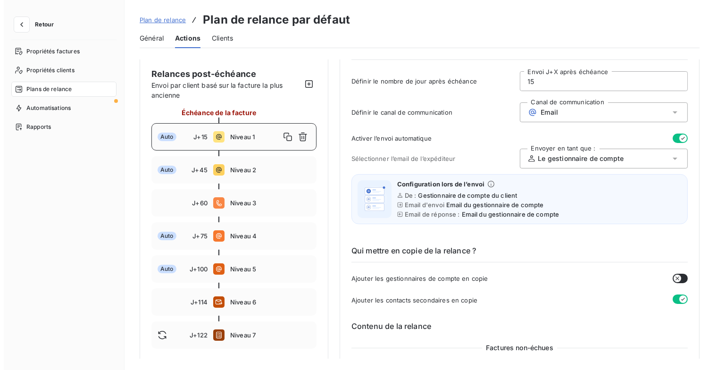
scroll to position [0, 0]
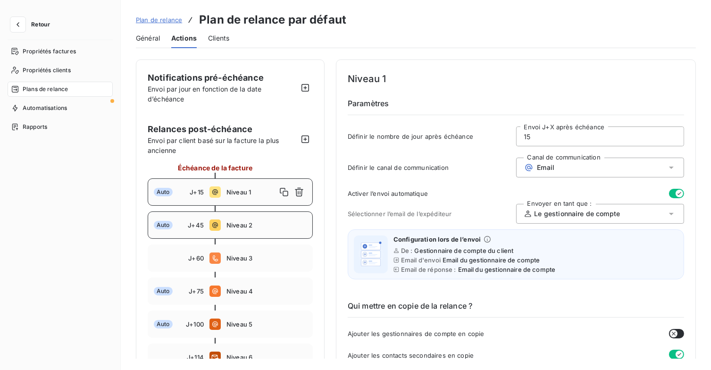
click at [275, 227] on span "Niveau 2" at bounding box center [266, 225] width 80 height 8
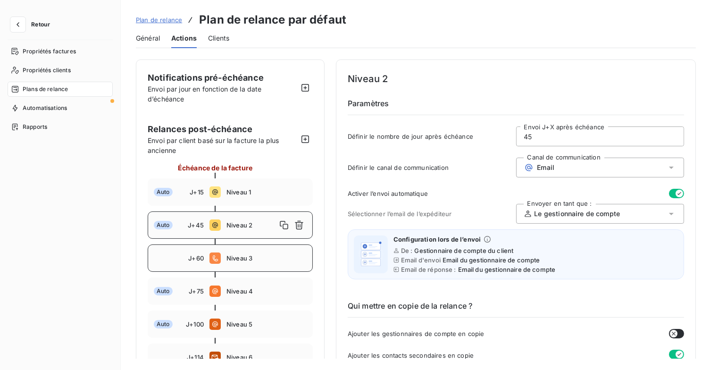
click at [304, 251] on div "J+60 Niveau 3" at bounding box center [230, 257] width 165 height 27
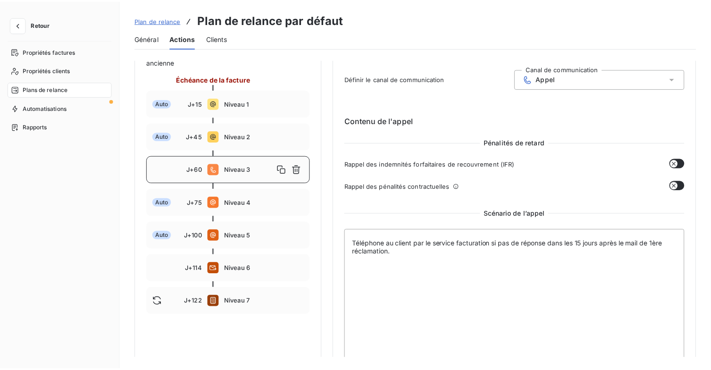
scroll to position [94, 0]
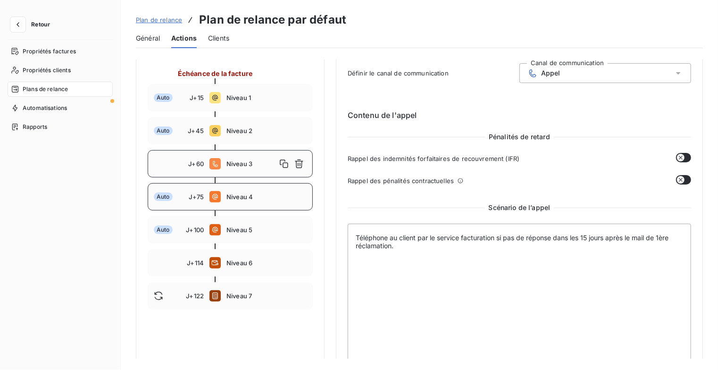
click at [259, 196] on span "Niveau 4" at bounding box center [266, 197] width 80 height 8
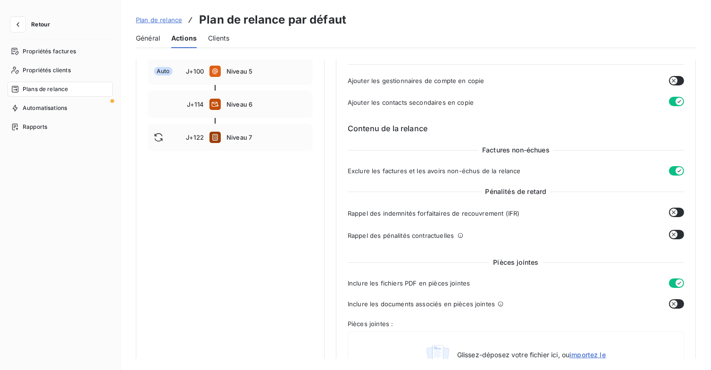
scroll to position [118, 0]
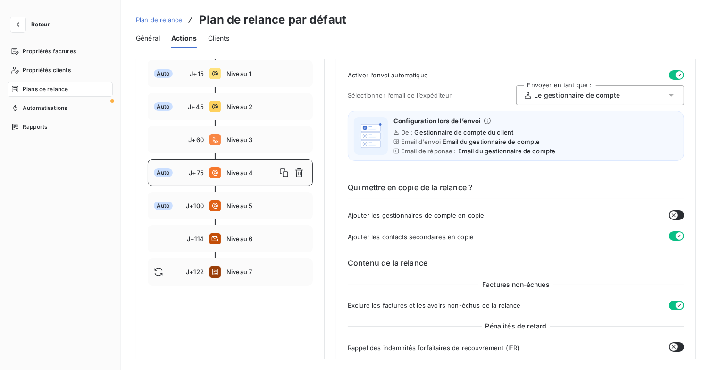
click at [253, 120] on div at bounding box center [230, 123] width 165 height 6
click at [252, 115] on div "Auto J+45 Niveau 2" at bounding box center [230, 106] width 165 height 27
click at [253, 179] on div "Auto J+75 Niveau 4" at bounding box center [230, 172] width 165 height 27
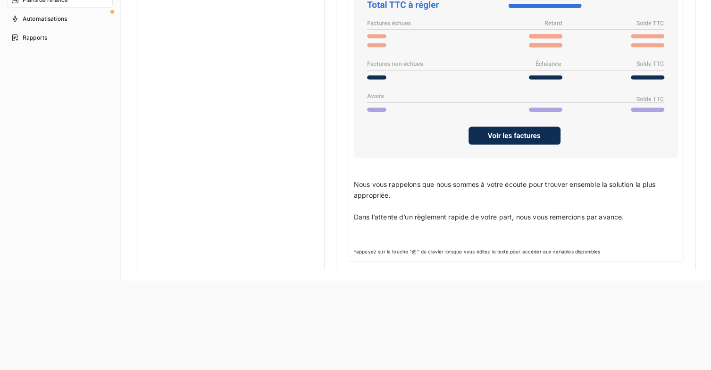
scroll to position [94, 0]
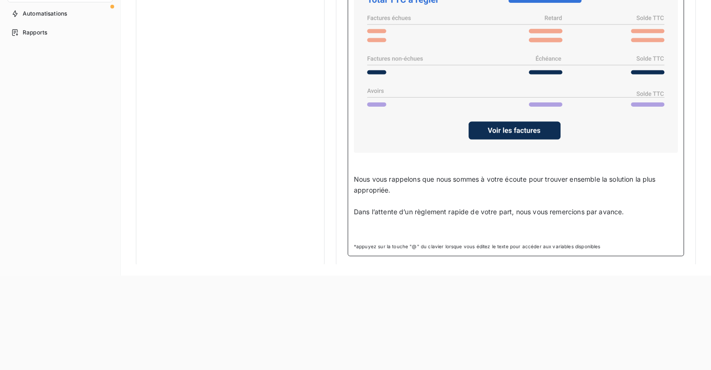
click at [487, 222] on p "﻿" at bounding box center [516, 222] width 324 height 11
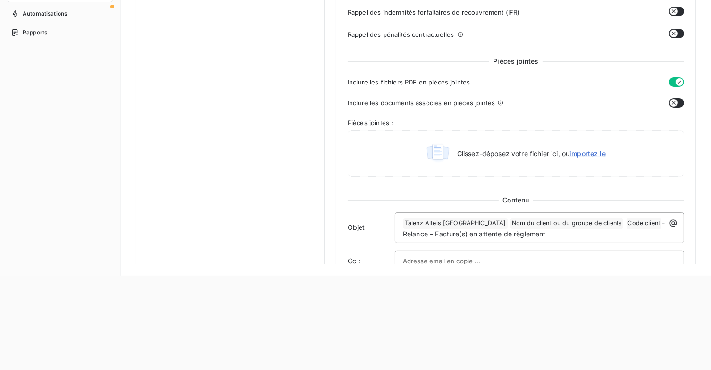
scroll to position [166, 0]
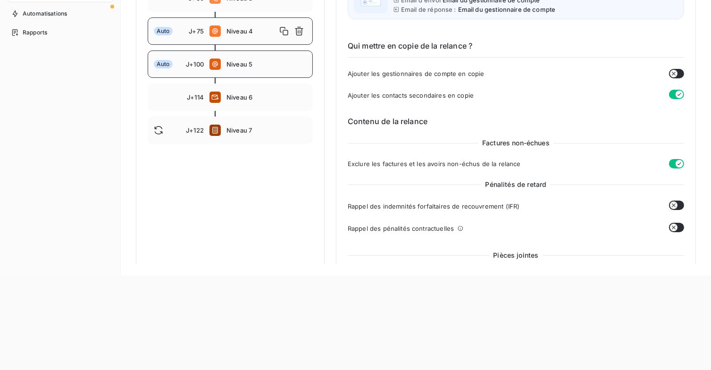
click at [272, 71] on div "Auto J+100 Niveau 5" at bounding box center [230, 63] width 165 height 27
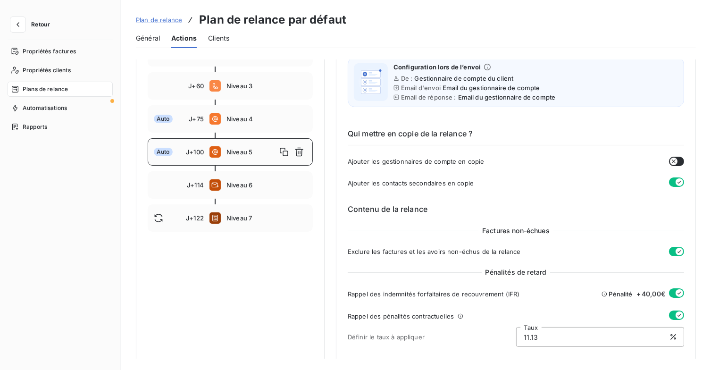
scroll to position [96, 0]
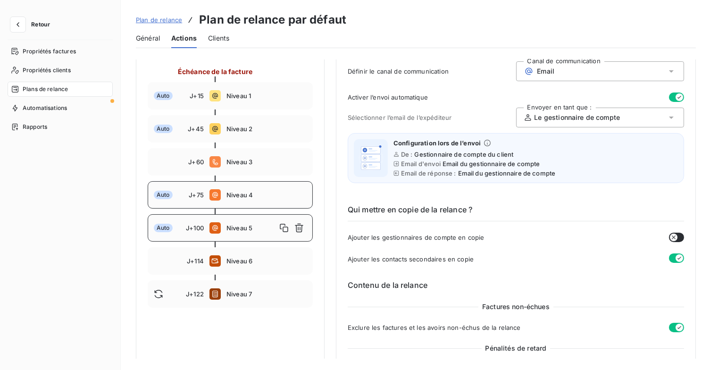
click at [271, 192] on span "Niveau 4" at bounding box center [266, 195] width 80 height 8
type input "75"
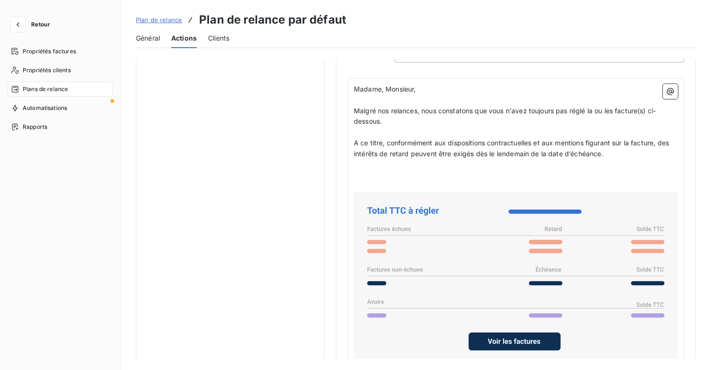
scroll to position [779, 0]
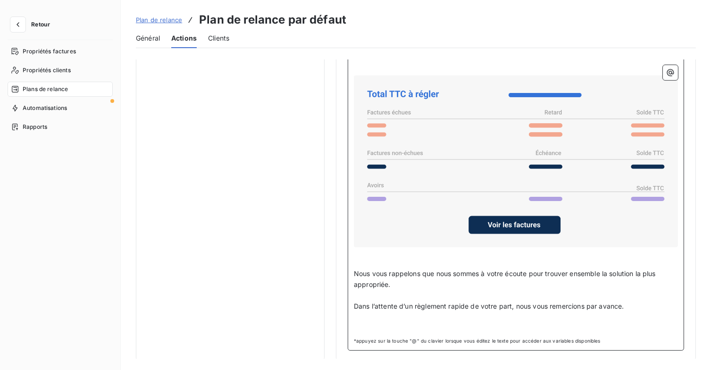
drag, startPoint x: 362, startPoint y: 318, endPoint x: 389, endPoint y: 318, distance: 26.4
click at [363, 318] on p "﻿" at bounding box center [516, 317] width 324 height 11
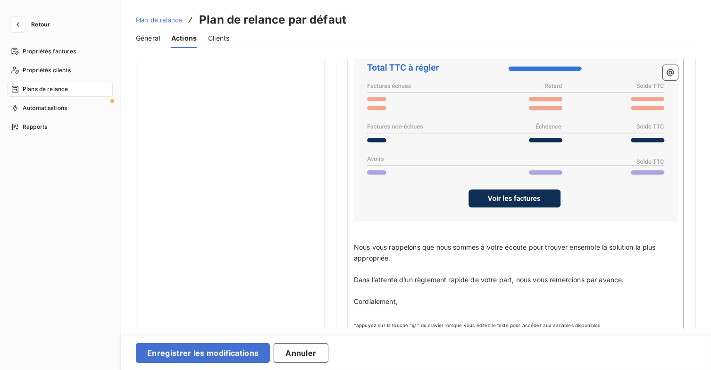
scroll to position [819, 0]
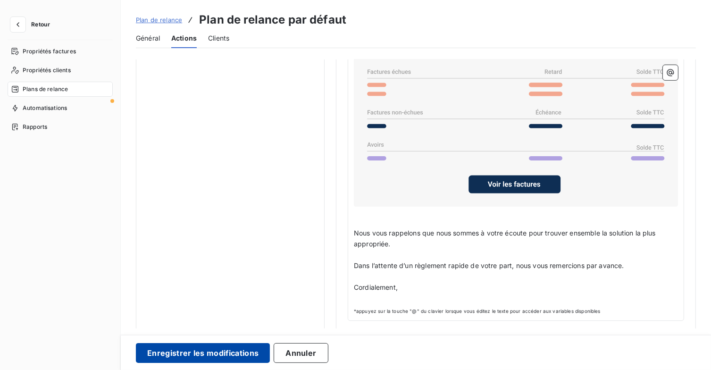
click at [221, 356] on button "Enregistrer les modifications" at bounding box center [203, 353] width 134 height 20
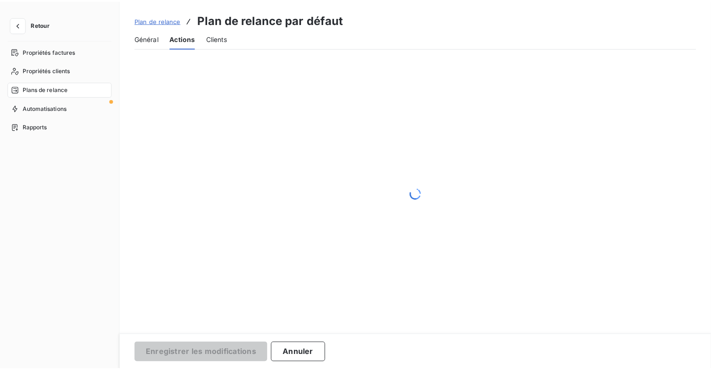
scroll to position [87, 0]
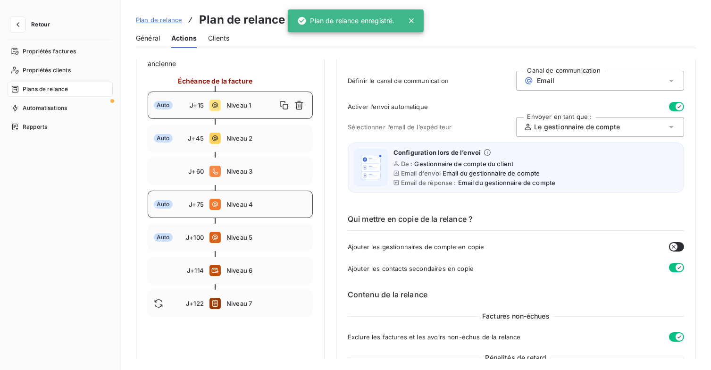
click at [261, 202] on span "Niveau 4" at bounding box center [266, 204] width 80 height 8
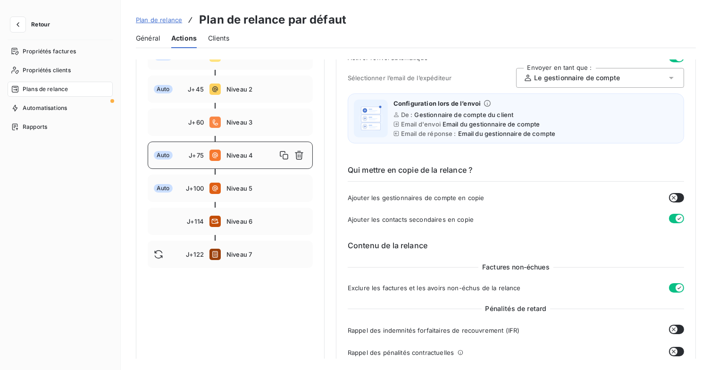
scroll to position [82, 0]
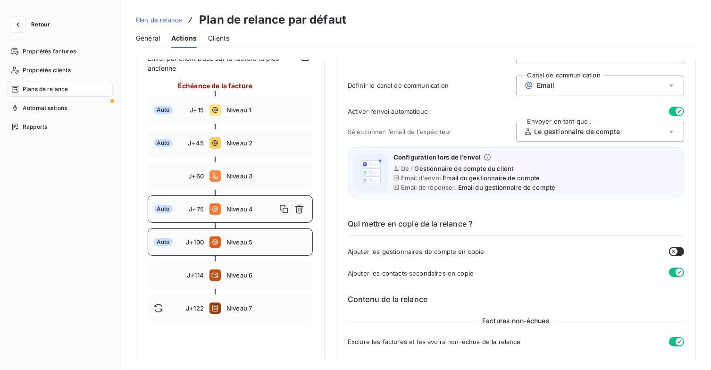
click at [257, 243] on span "Niveau 5" at bounding box center [266, 242] width 80 height 8
type input "100"
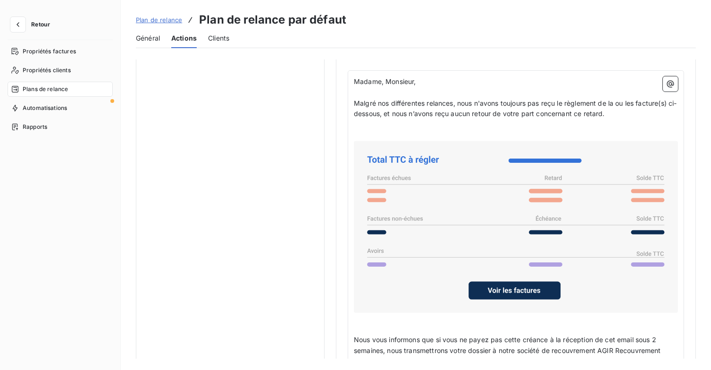
scroll to position [804, 0]
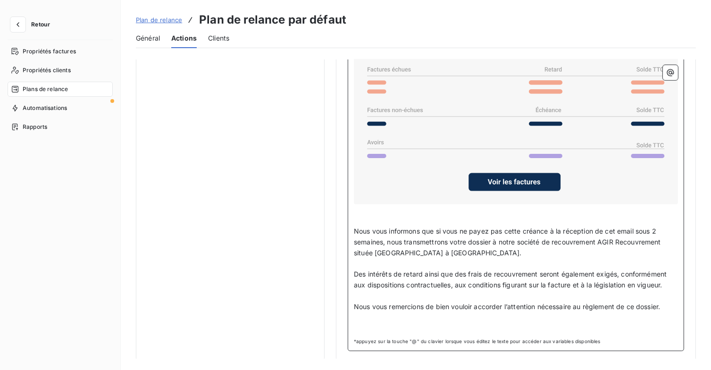
click at [668, 302] on p "Nous vous remercions de bien vouloir accorder l’attention nécessaire au règleme…" at bounding box center [516, 306] width 324 height 11
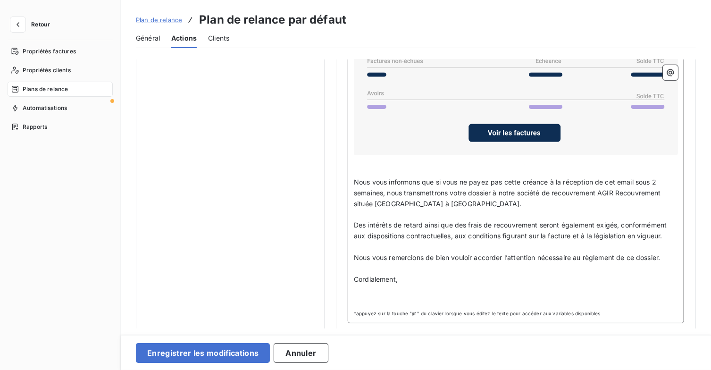
scroll to position [856, 0]
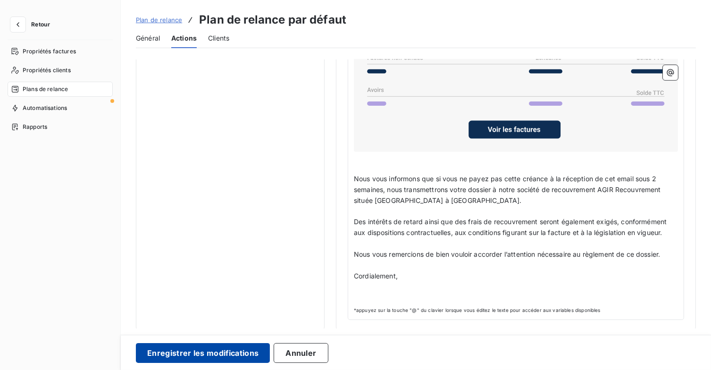
click at [227, 347] on button "Enregistrer les modifications" at bounding box center [203, 353] width 134 height 20
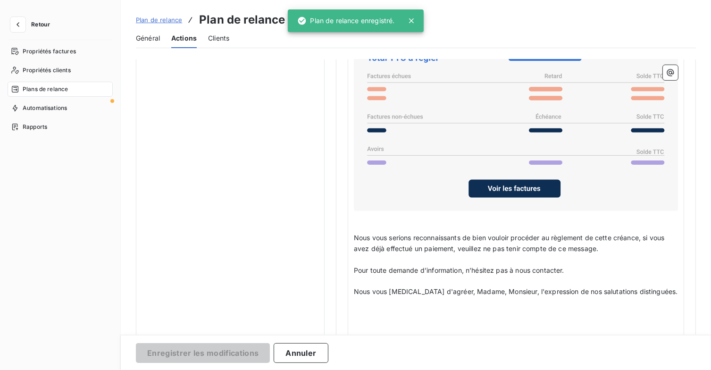
scroll to position [87, 0]
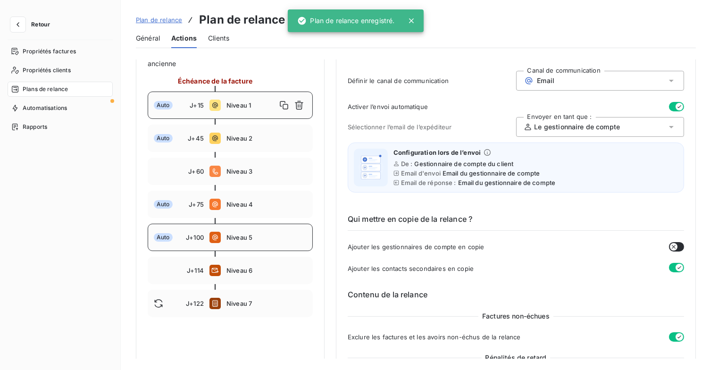
click at [232, 244] on div "Auto J+100 Niveau 5" at bounding box center [230, 237] width 165 height 27
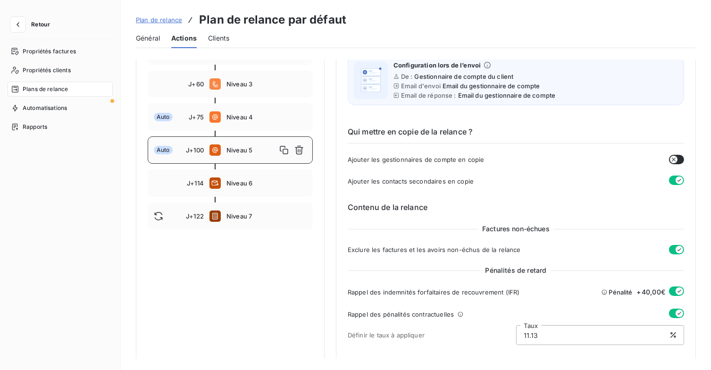
scroll to position [24, 0]
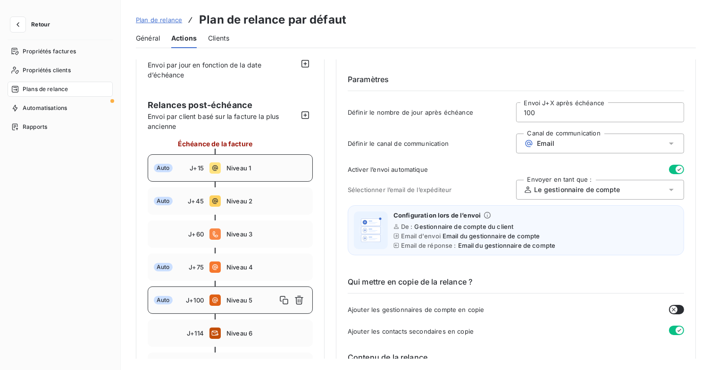
click at [263, 172] on div "Auto J+15 Niveau 1" at bounding box center [230, 167] width 165 height 27
type input "15"
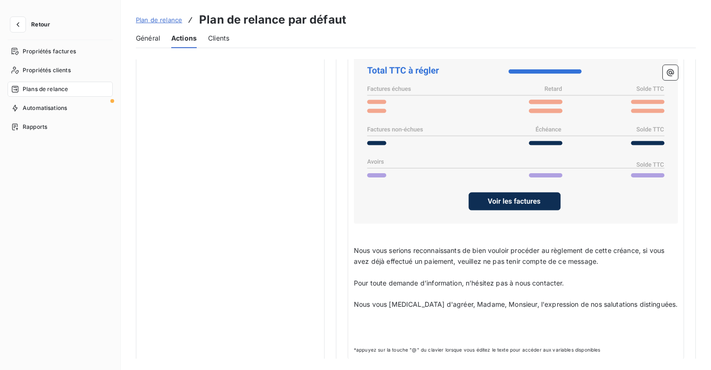
scroll to position [757, 0]
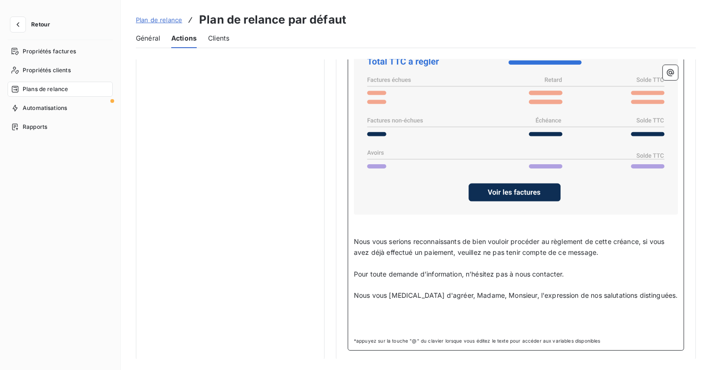
click at [455, 325] on p "﻿" at bounding box center [516, 328] width 324 height 11
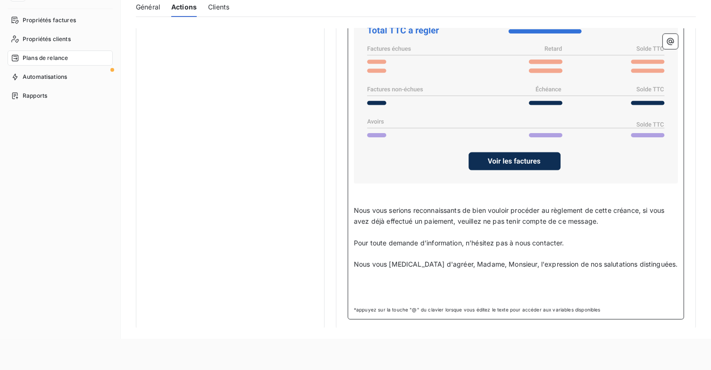
scroll to position [47, 0]
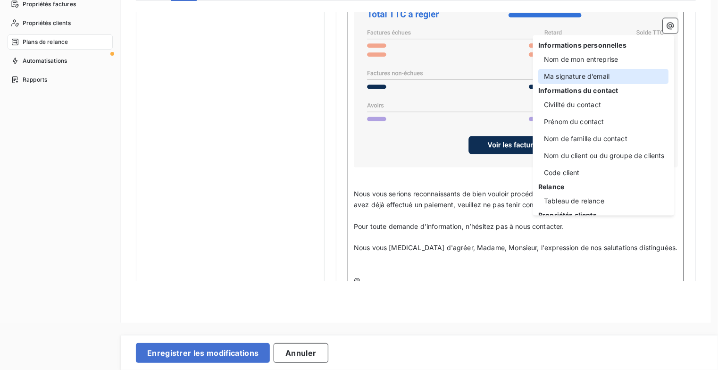
click at [577, 75] on div "Ma signature d’email" at bounding box center [604, 76] width 130 height 15
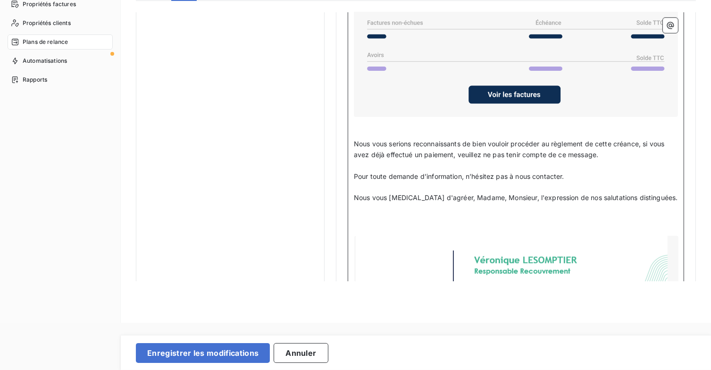
scroll to position [933, 0]
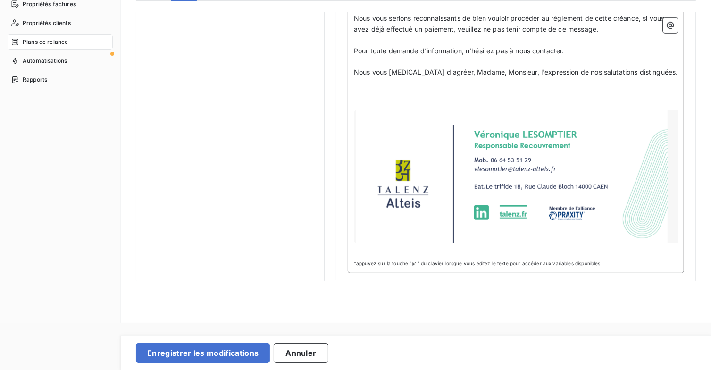
click at [626, 145] on div at bounding box center [516, 176] width 324 height 133
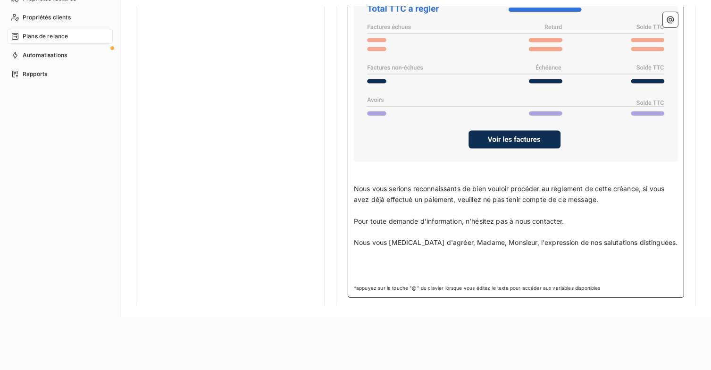
scroll to position [40, 0]
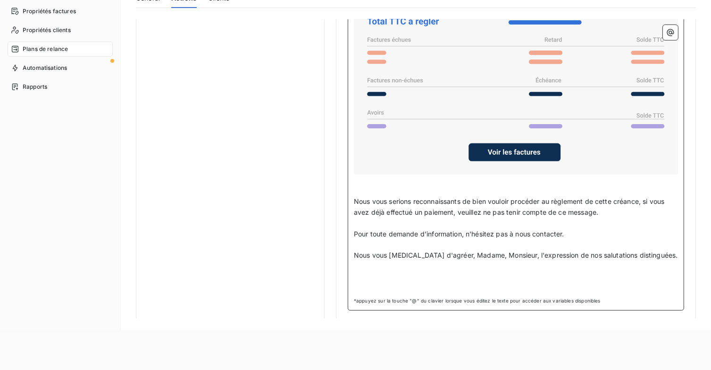
click at [379, 272] on p "﻿" at bounding box center [516, 277] width 324 height 11
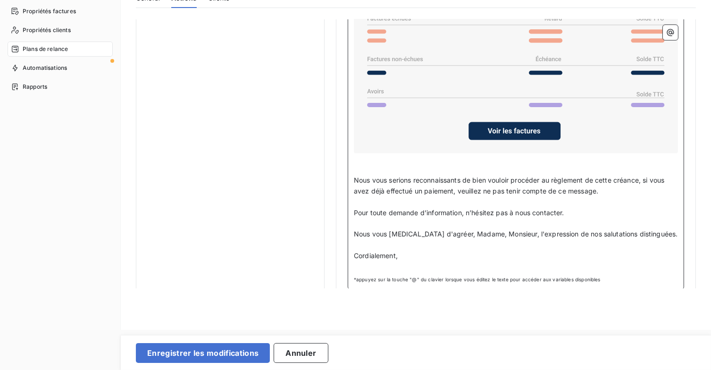
scroll to position [787, 0]
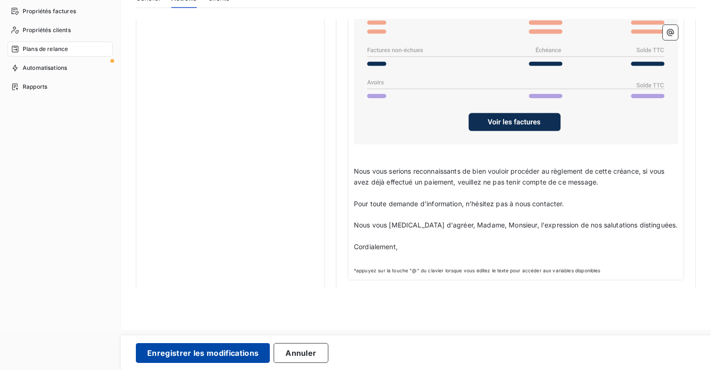
click at [249, 347] on button "Enregistrer les modifications" at bounding box center [203, 353] width 134 height 20
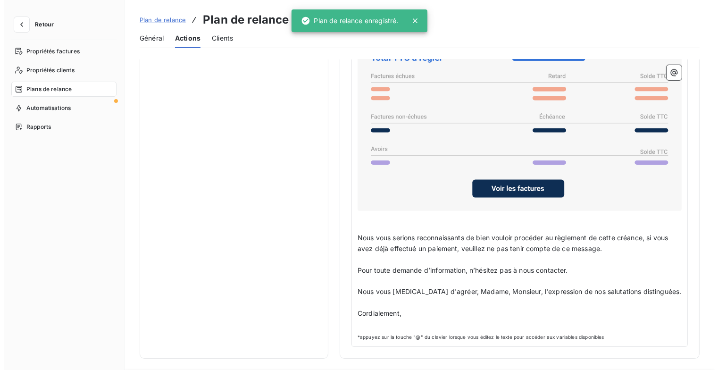
scroll to position [87, 0]
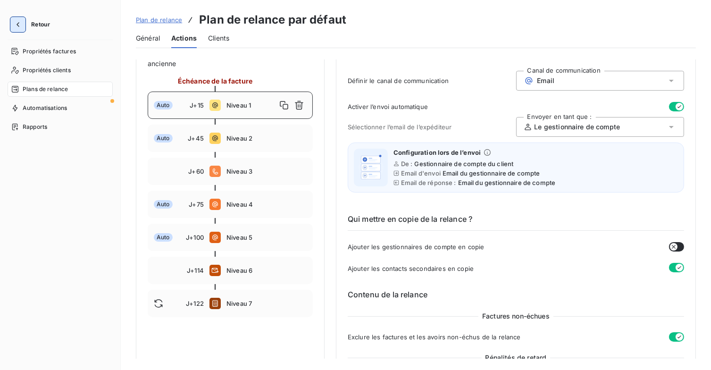
click at [18, 25] on icon "button" at bounding box center [17, 24] width 9 height 9
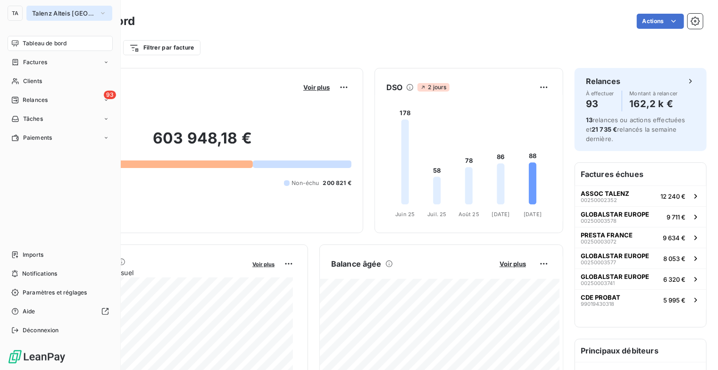
click at [76, 16] on span "Talenz Alteis Ile de france" at bounding box center [63, 13] width 63 height 8
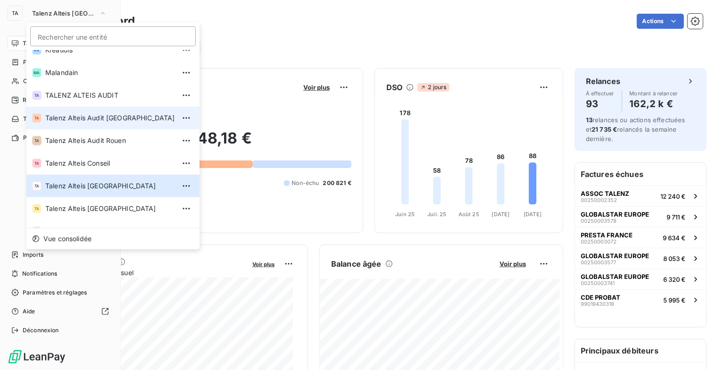
scroll to position [71, 0]
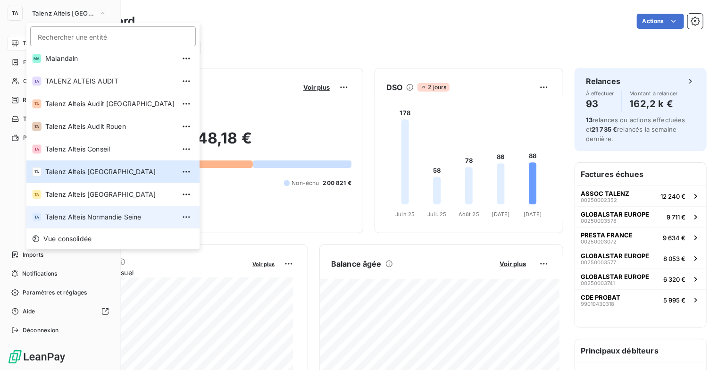
click at [119, 220] on span "Talenz Alteis Normandie Seine" at bounding box center [110, 216] width 130 height 9
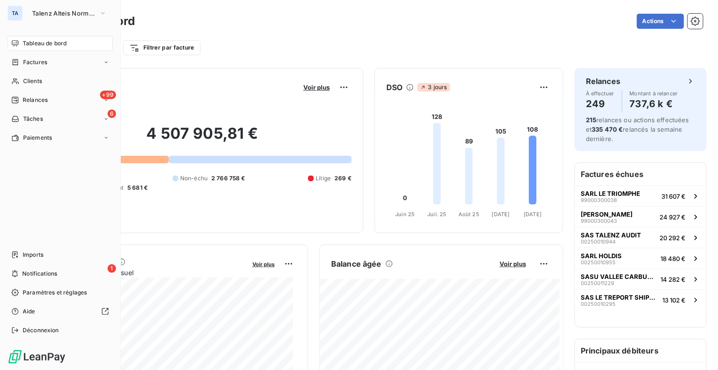
drag, startPoint x: 62, startPoint y: 293, endPoint x: 83, endPoint y: 263, distance: 36.6
click at [62, 293] on span "Paramètres et réglages" at bounding box center [55, 292] width 64 height 8
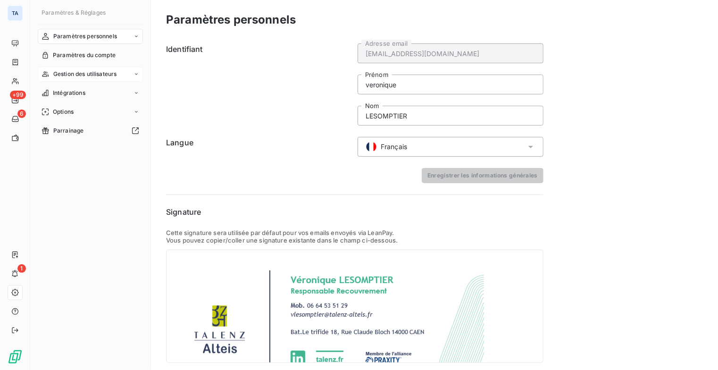
click at [110, 79] on div "Gestion des utilisateurs" at bounding box center [90, 74] width 105 height 15
drag, startPoint x: 102, startPoint y: 91, endPoint x: 118, endPoint y: 90, distance: 16.5
click at [101, 92] on span "Liste des utilisateurs" at bounding box center [81, 93] width 56 height 8
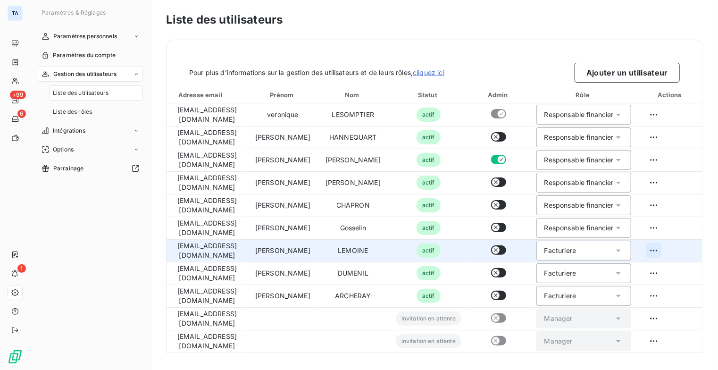
click at [660, 249] on html "TA +99 6 1 Paramètres & Réglages Paramètres personnels Paramètres du compte Ges…" at bounding box center [359, 185] width 718 height 370
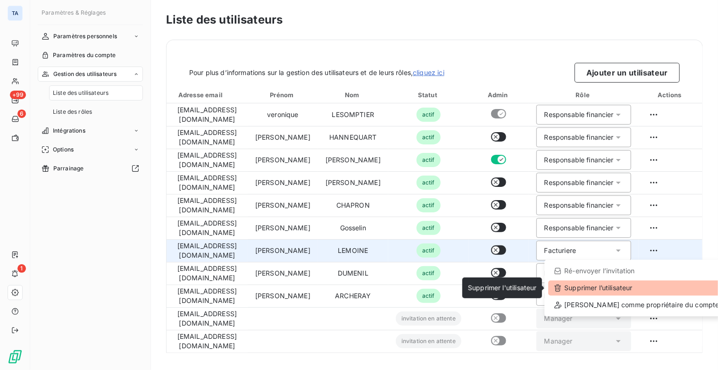
click at [609, 292] on div "Supprimer l’utilisateur" at bounding box center [636, 287] width 176 height 15
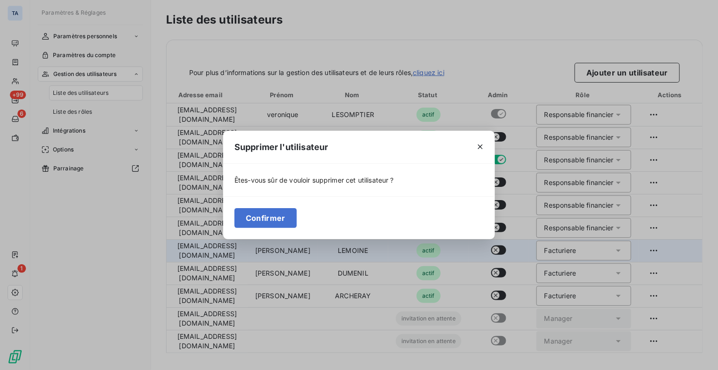
drag, startPoint x: 242, startPoint y: 222, endPoint x: 397, endPoint y: 198, distance: 157.1
click at [242, 222] on button "Confirmer" at bounding box center [265, 218] width 62 height 20
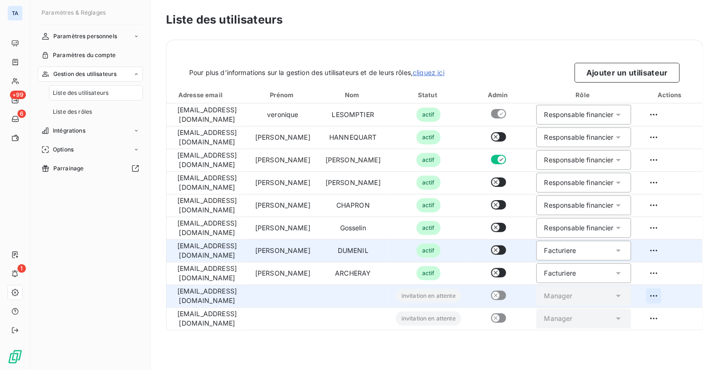
click at [654, 297] on html "TA +99 6 1 Paramètres & Réglages Paramètres personnels Paramètres du compte Ges…" at bounding box center [359, 185] width 718 height 370
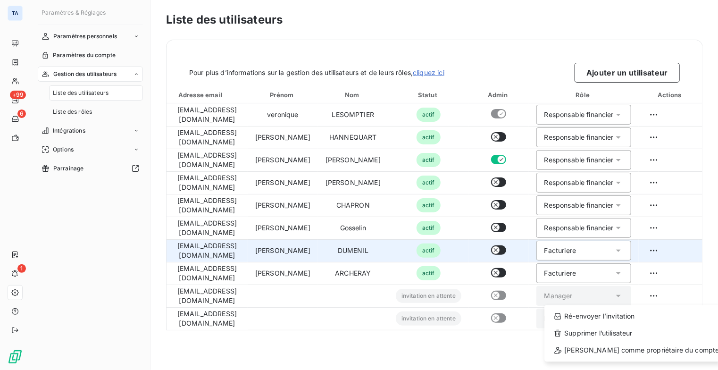
click at [449, 347] on html "TA +99 6 1 Paramètres & Réglages Paramètres personnels Paramètres du compte Ges…" at bounding box center [359, 185] width 718 height 370
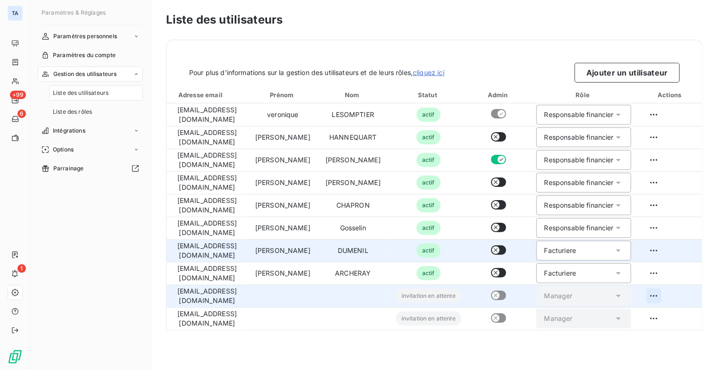
click at [655, 298] on html "TA +99 6 1 Paramètres & Réglages Paramètres personnels Paramètres du compte Ges…" at bounding box center [359, 185] width 718 height 370
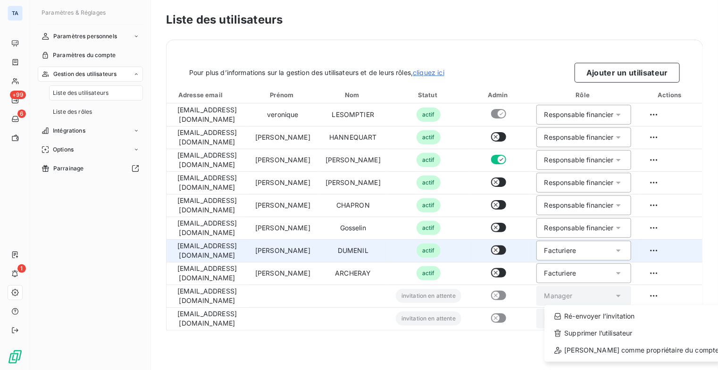
click at [475, 345] on html "TA +99 6 1 Paramètres & Réglages Paramètres personnels Paramètres du compte Ges…" at bounding box center [359, 185] width 718 height 370
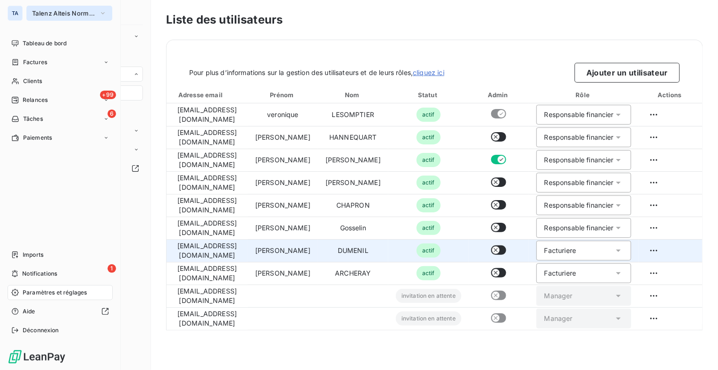
click at [104, 11] on icon "button" at bounding box center [103, 12] width 8 height 9
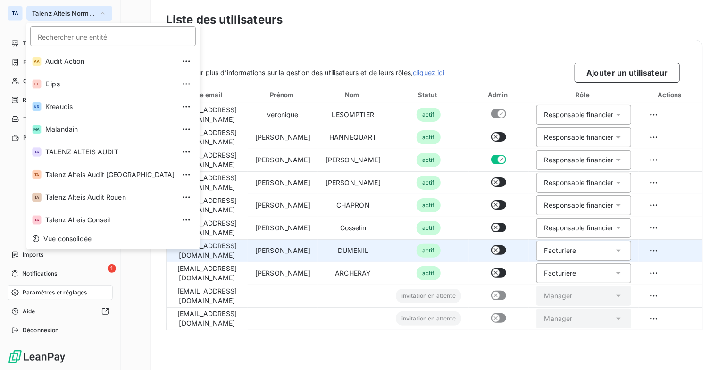
scroll to position [71, 0]
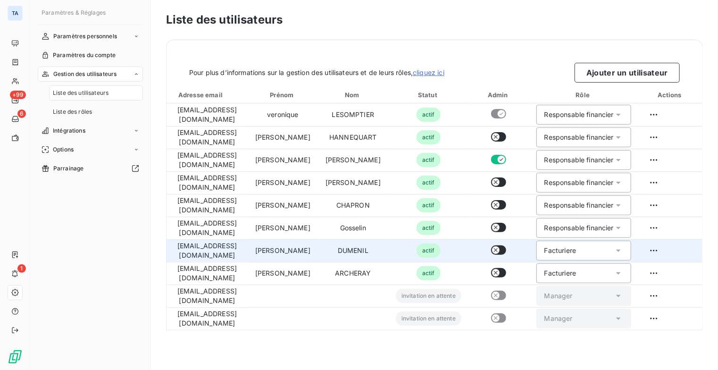
drag, startPoint x: 423, startPoint y: 21, endPoint x: 428, endPoint y: 23, distance: 6.0
click at [423, 21] on h3 "Liste des utilisateurs" at bounding box center [434, 19] width 537 height 17
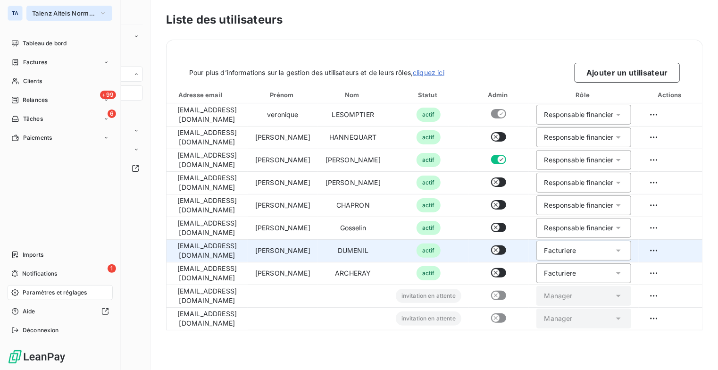
click at [105, 16] on icon "button" at bounding box center [103, 12] width 8 height 9
click at [101, 13] on icon "button" at bounding box center [103, 13] width 4 height 2
click at [41, 77] on span "Clients" at bounding box center [32, 81] width 19 height 8
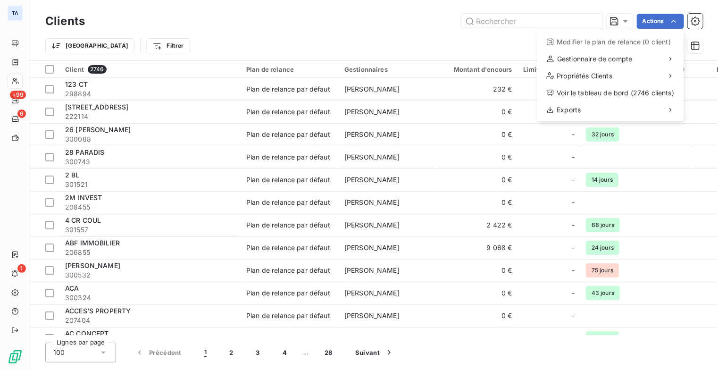
click at [256, 37] on html "TA +99 6 1 Clients Actions Modifier le plan de relance (0 client) Gestionnaire …" at bounding box center [359, 185] width 718 height 370
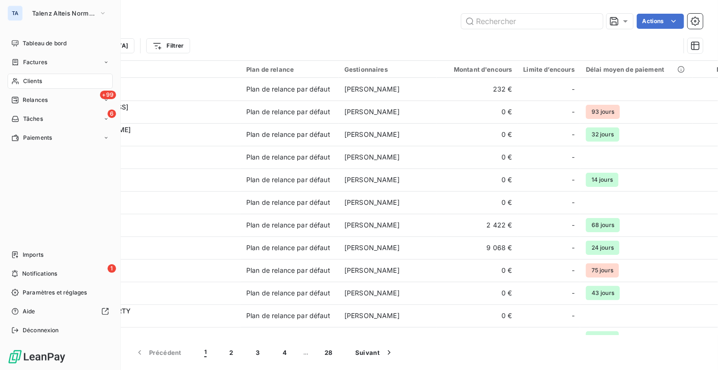
click at [33, 82] on span "Clients" at bounding box center [32, 81] width 19 height 8
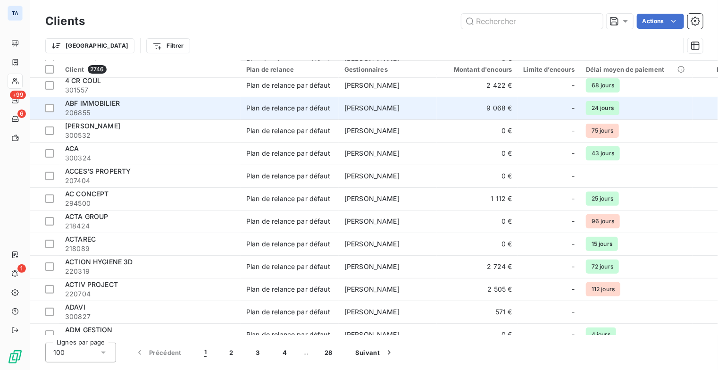
scroll to position [142, 0]
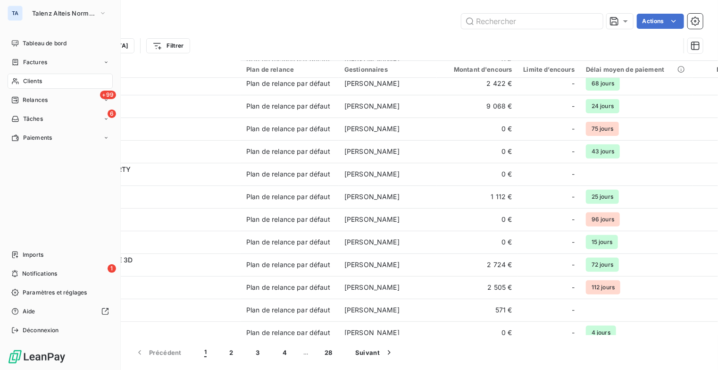
click at [25, 273] on span "Notifications" at bounding box center [39, 273] width 35 height 8
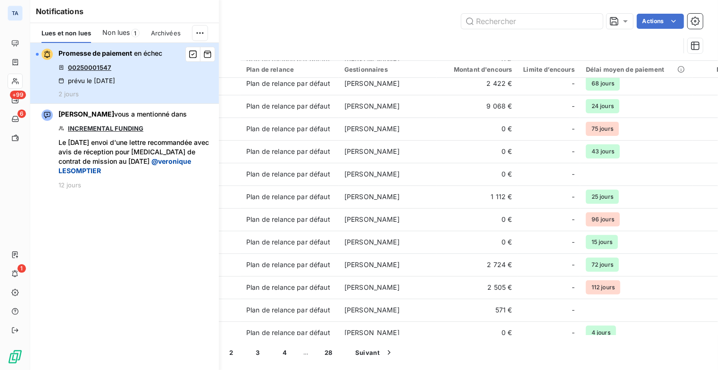
click at [134, 51] on span "en échec" at bounding box center [148, 53] width 28 height 8
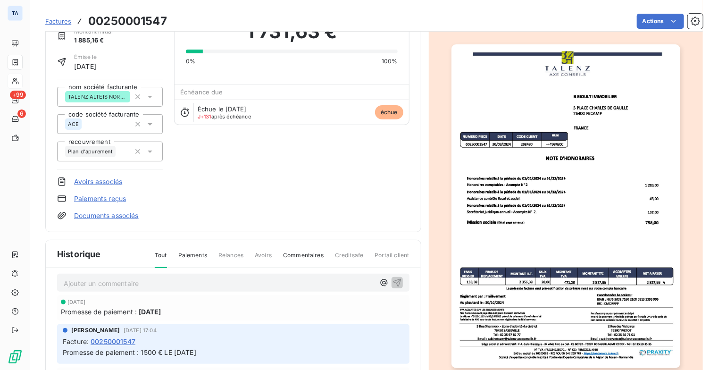
scroll to position [8, 0]
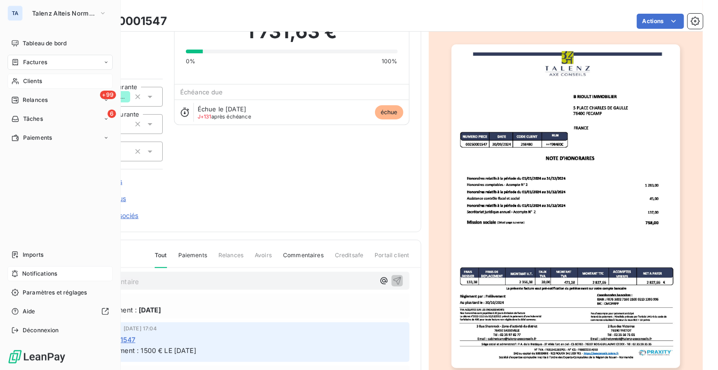
click at [22, 275] on span "Notifications" at bounding box center [39, 273] width 35 height 8
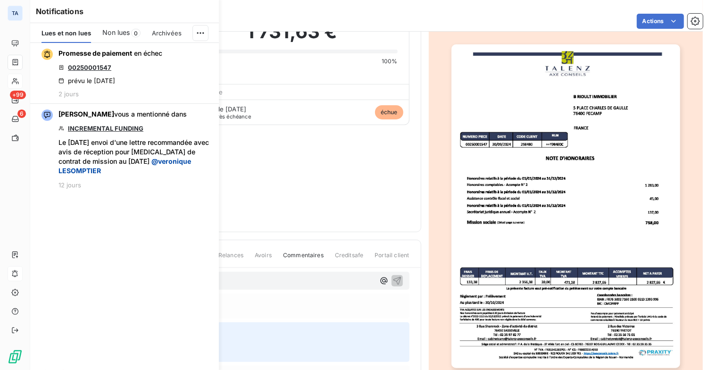
click at [176, 30] on span "Archivées" at bounding box center [167, 33] width 30 height 8
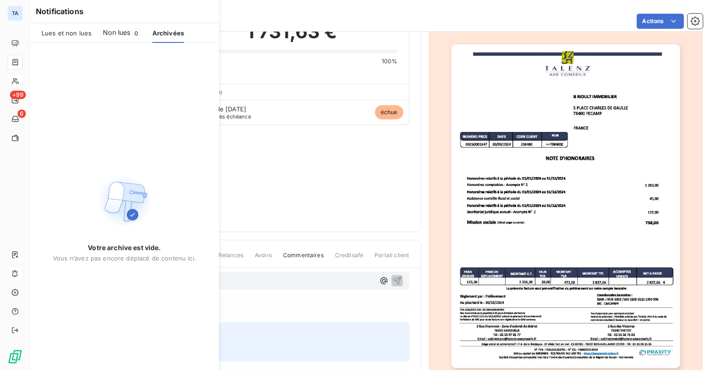
click at [62, 33] on span "Lues et non lues" at bounding box center [67, 33] width 50 height 8
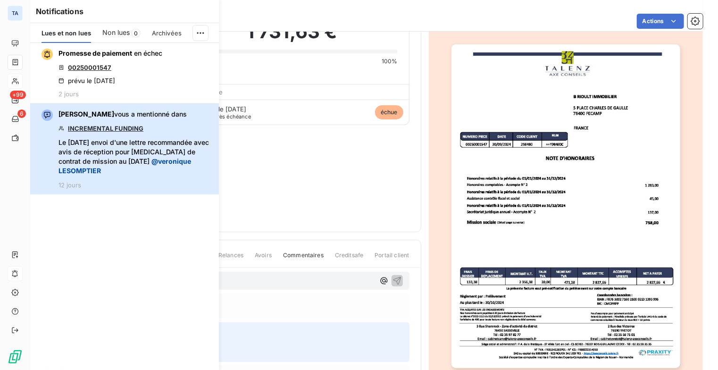
click at [104, 151] on span "Le 24-09-2025 envoi d'une lettre recommandée avec avis de réception pour ruptur…" at bounding box center [135, 157] width 155 height 38
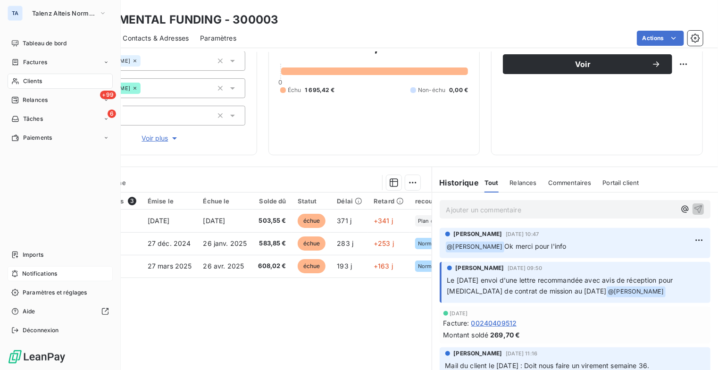
click at [28, 277] on span "Notifications" at bounding box center [39, 273] width 35 height 8
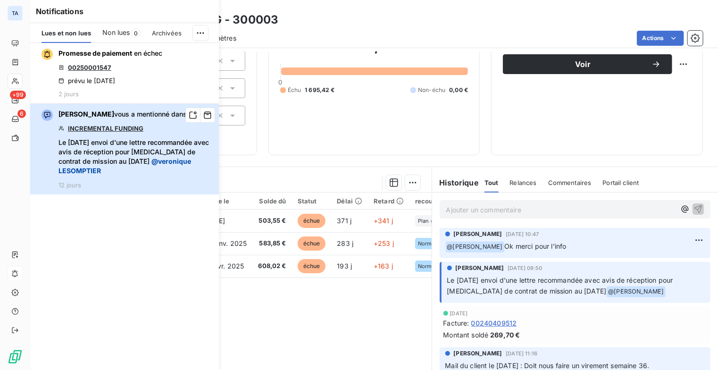
click at [129, 147] on span "Le 24-09-2025 envoi d'une lettre recommandée avec avis de réception pour ruptur…" at bounding box center [135, 157] width 155 height 38
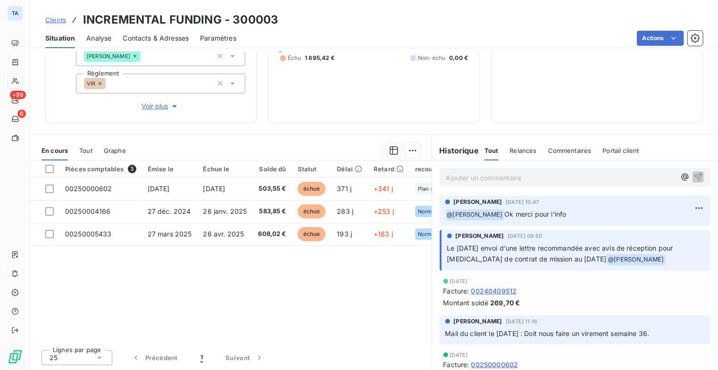
scroll to position [79, 0]
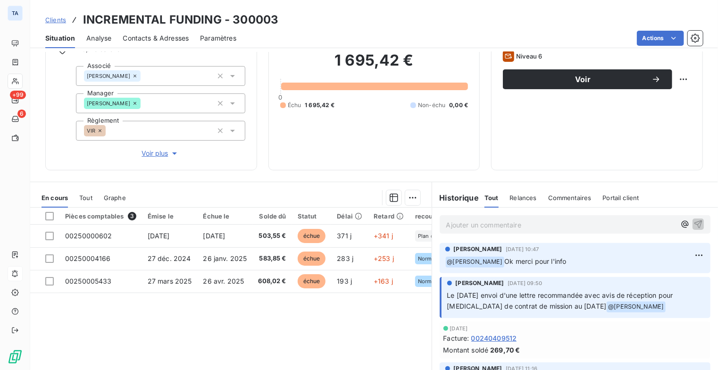
click at [519, 196] on span "Relances" at bounding box center [523, 198] width 27 height 8
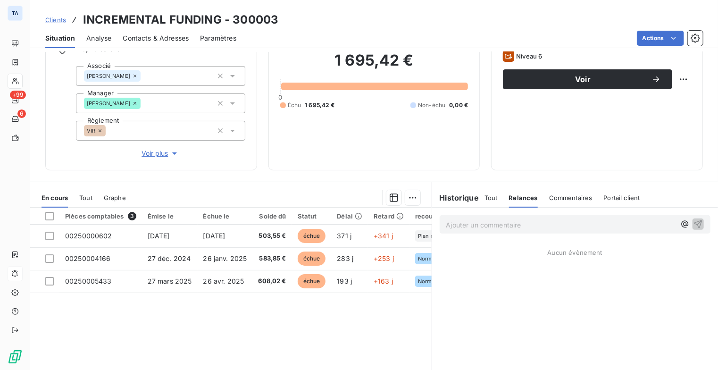
click at [495, 196] on div "Tout Relances Commentaires Portail client" at bounding box center [562, 198] width 156 height 20
click at [493, 196] on div "Tout Relances Commentaires Portail client" at bounding box center [562, 198] width 156 height 20
click at [560, 197] on span "Commentaires" at bounding box center [570, 198] width 43 height 8
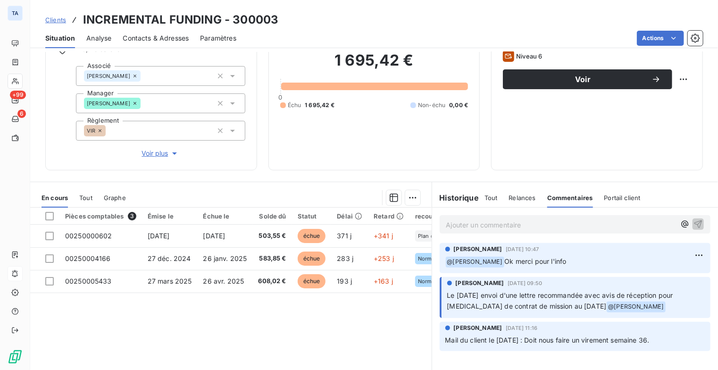
click at [484, 197] on span "Tout" at bounding box center [490, 198] width 13 height 8
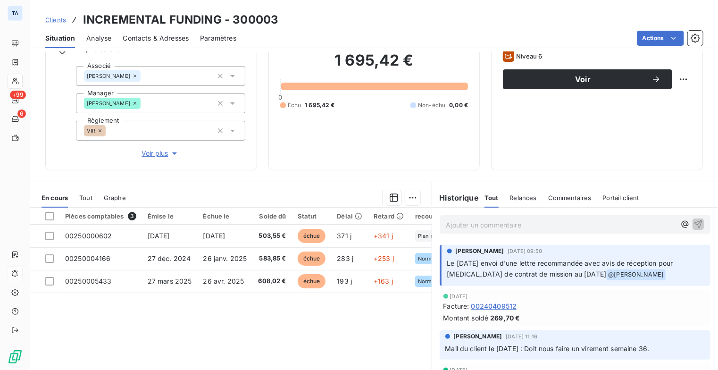
scroll to position [47, 0]
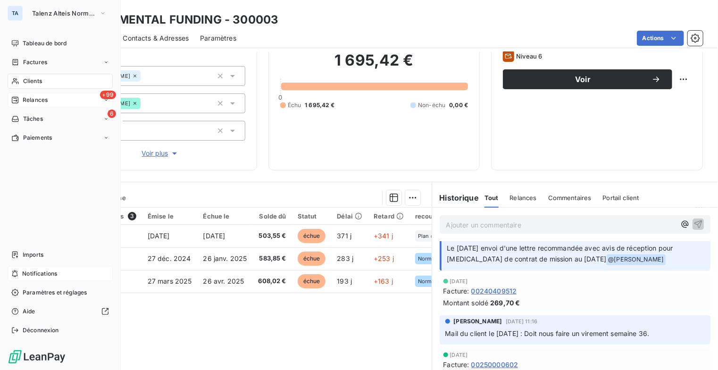
click at [26, 98] on span "Relances" at bounding box center [35, 100] width 25 height 8
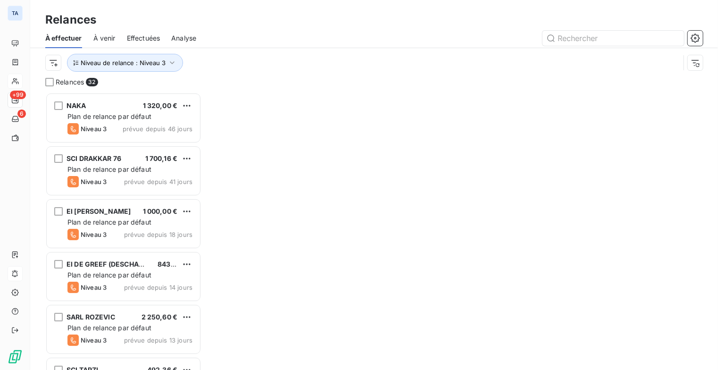
scroll to position [270, 149]
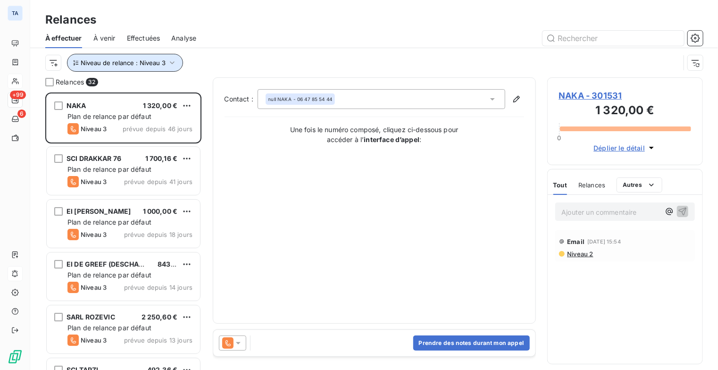
click at [170, 66] on icon "button" at bounding box center [171, 62] width 9 height 9
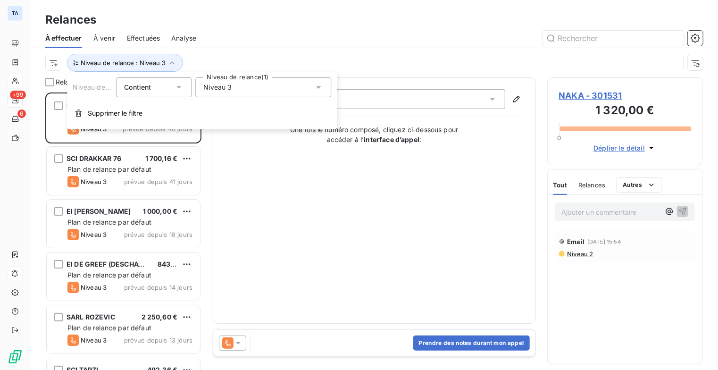
click at [315, 86] on icon at bounding box center [318, 87] width 9 height 9
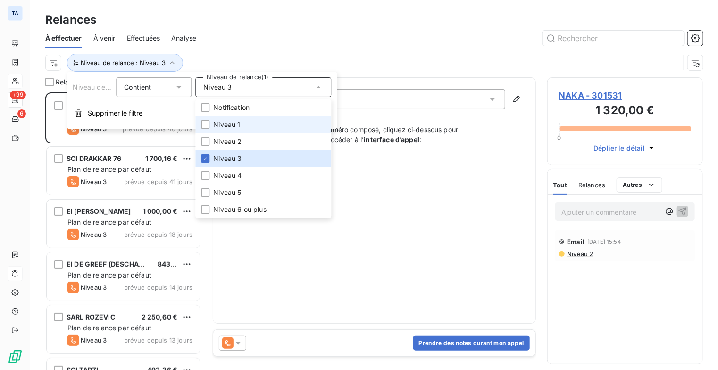
click at [231, 122] on span "Niveau 1" at bounding box center [226, 124] width 27 height 9
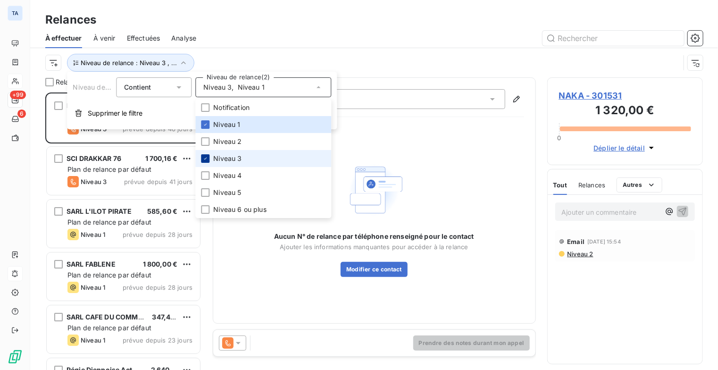
click at [208, 160] on icon at bounding box center [205, 159] width 6 height 6
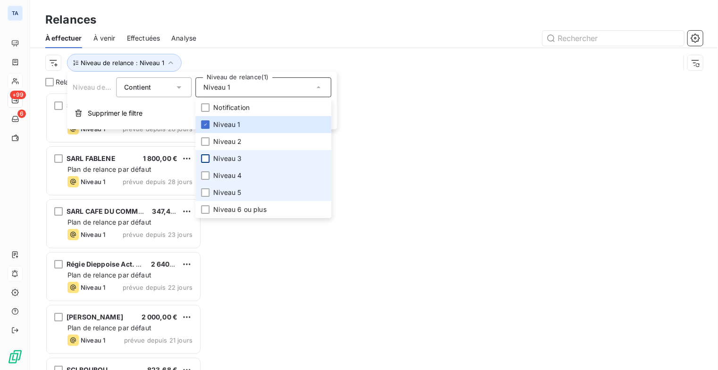
scroll to position [270, 149]
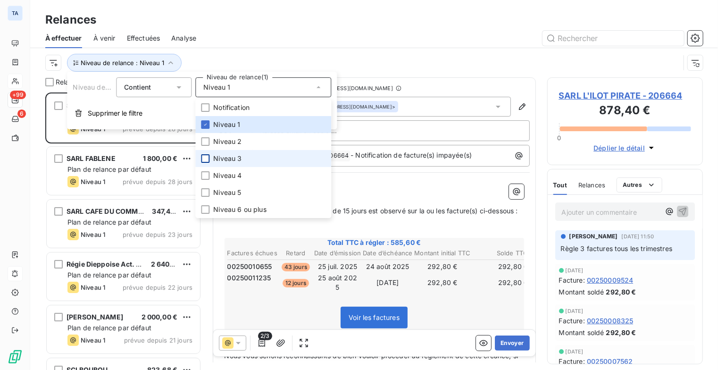
click at [284, 47] on div "À effectuer À venir Effectuées Analyse" at bounding box center [374, 38] width 688 height 20
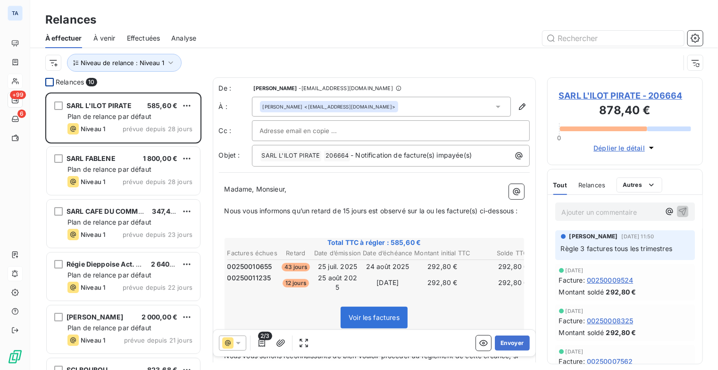
click at [52, 82] on div at bounding box center [49, 82] width 8 height 8
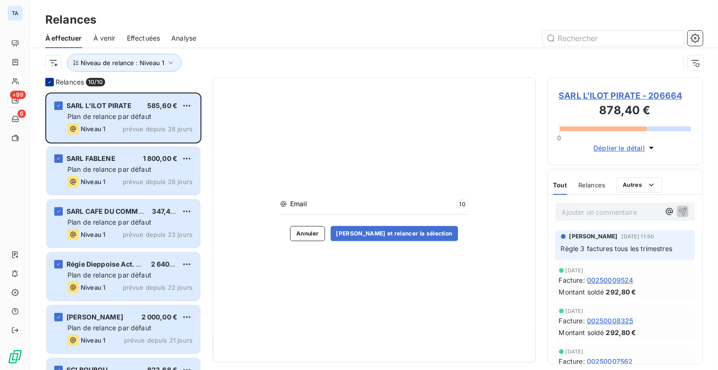
click at [50, 83] on icon at bounding box center [50, 82] width 6 height 6
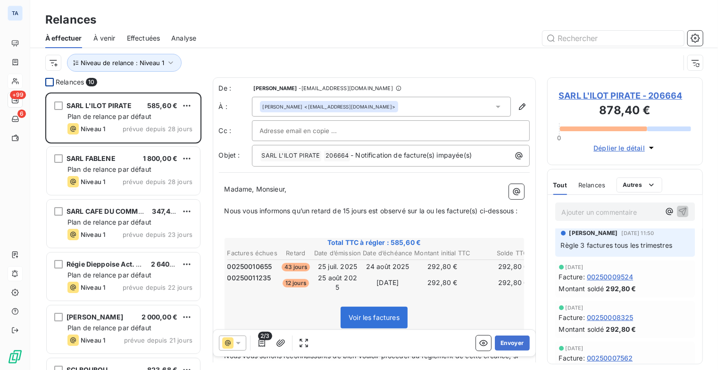
scroll to position [0, 0]
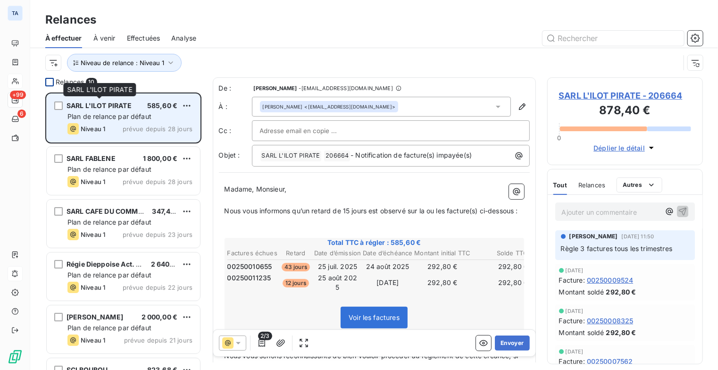
click at [108, 104] on span "SARL L'ILOT PIRATE" at bounding box center [99, 105] width 65 height 8
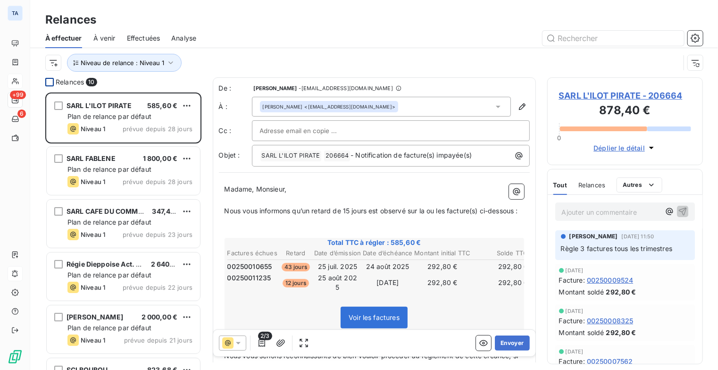
click at [603, 95] on span "SARL L'ILOT PIRATE - 206664" at bounding box center [625, 95] width 133 height 13
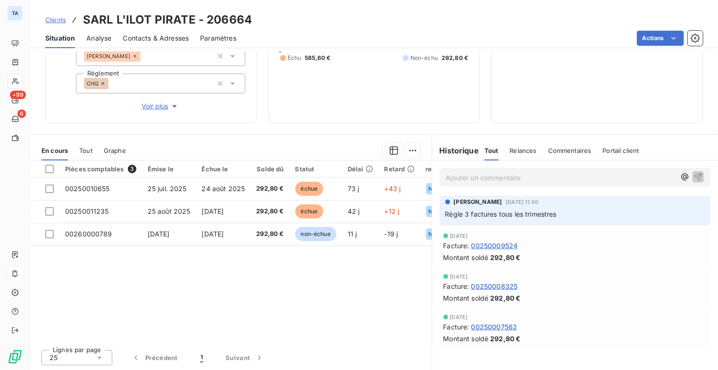
scroll to position [79, 0]
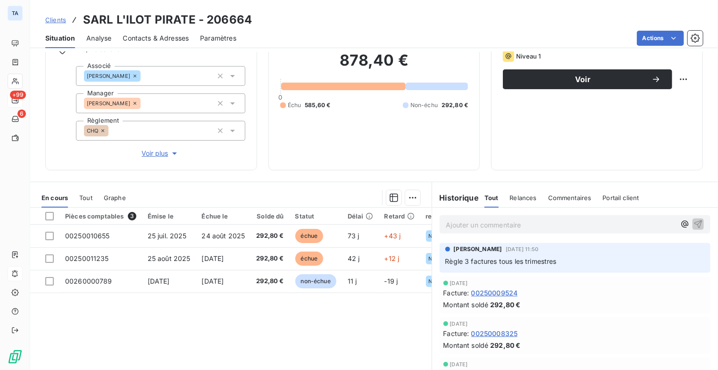
click at [109, 33] on span "Analyse" at bounding box center [98, 37] width 25 height 9
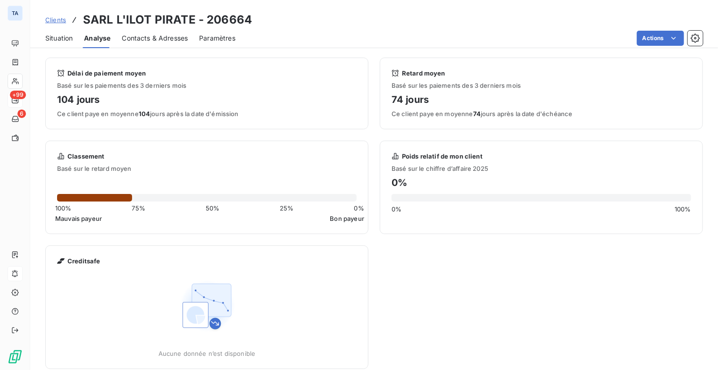
click at [102, 37] on span "Analyse" at bounding box center [97, 37] width 26 height 9
click at [143, 42] on span "Contacts & Adresses" at bounding box center [155, 37] width 66 height 9
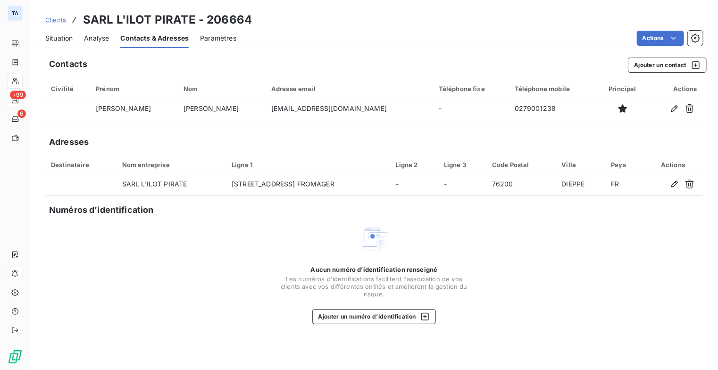
click at [67, 42] on span "Situation" at bounding box center [58, 37] width 27 height 9
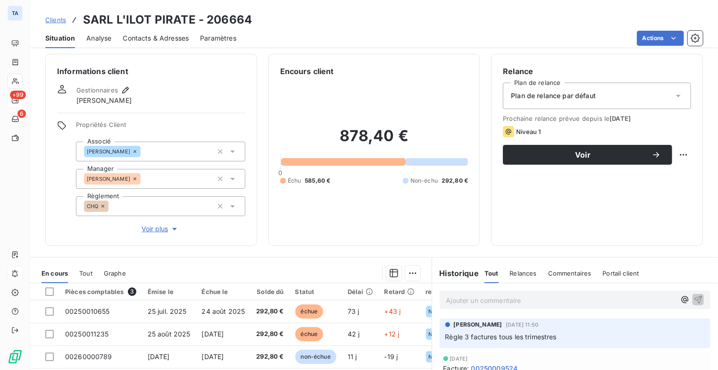
scroll to position [0, 0]
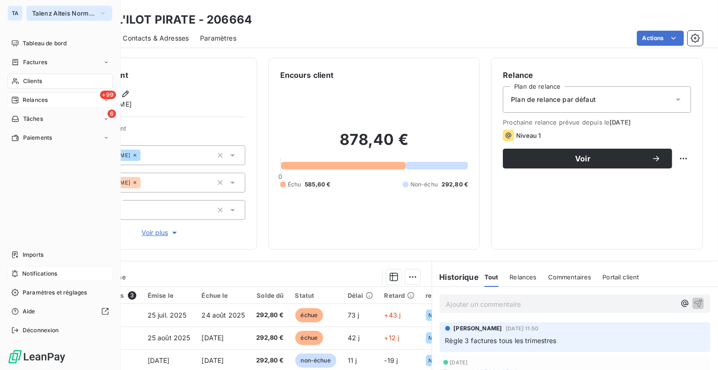
click at [100, 14] on icon "button" at bounding box center [103, 12] width 8 height 9
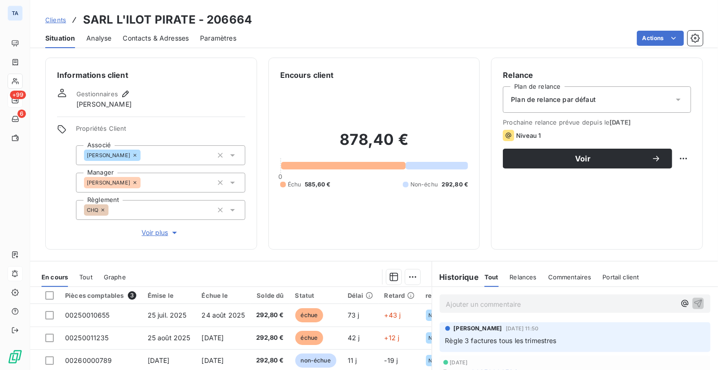
drag, startPoint x: 455, startPoint y: 12, endPoint x: 494, endPoint y: 6, distance: 39.6
click at [457, 12] on div "Clients SARL L'ILOT PIRATE - 206664" at bounding box center [374, 19] width 688 height 17
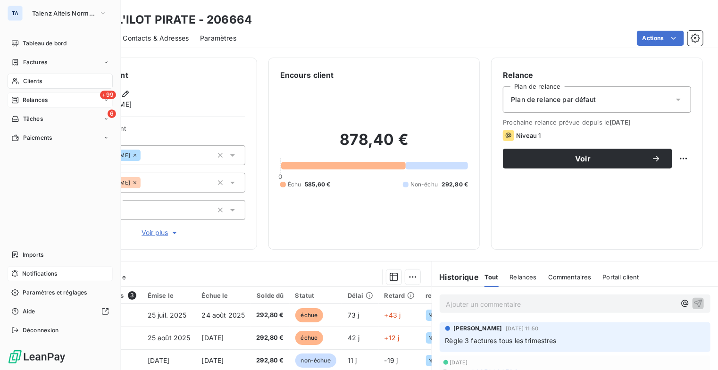
click at [26, 101] on span "Relances" at bounding box center [35, 100] width 25 height 8
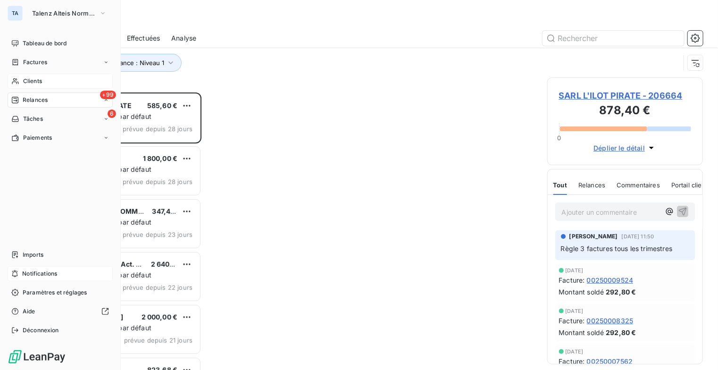
scroll to position [270, 149]
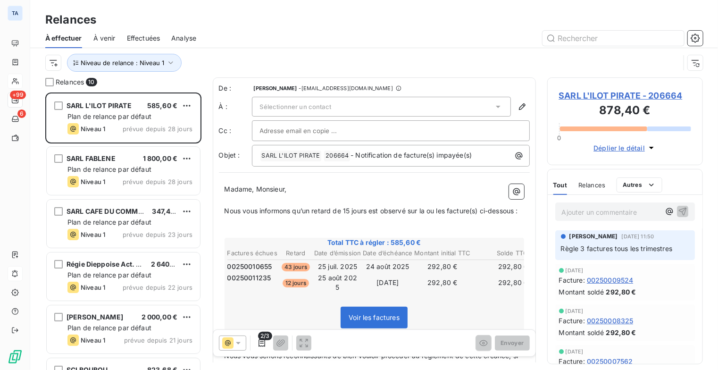
click at [157, 33] on span "Effectuées" at bounding box center [143, 37] width 33 height 9
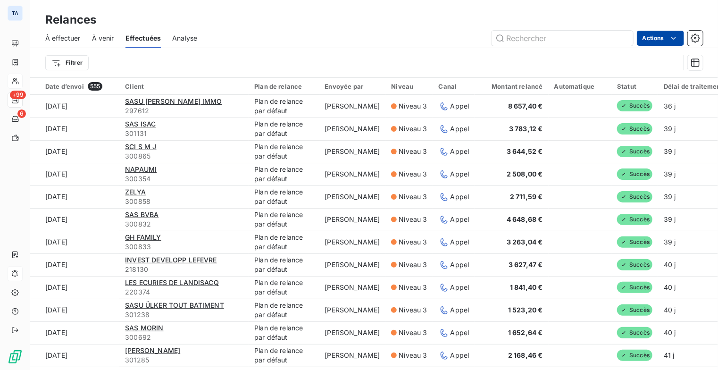
click at [682, 35] on html "TA +99 6 Relances À effectuer À venir Effectuées Analyse Actions Filtrer Date d…" at bounding box center [359, 185] width 718 height 370
click at [70, 67] on html "TA +99 6 Relances À effectuer À venir Effectuées Analyse Actions Exporter les r…" at bounding box center [359, 185] width 718 height 370
click at [70, 67] on html "TA +99 6 Relances À effectuer À venir Effectuées Analyse Actions Filtrer Date d…" at bounding box center [359, 185] width 718 height 370
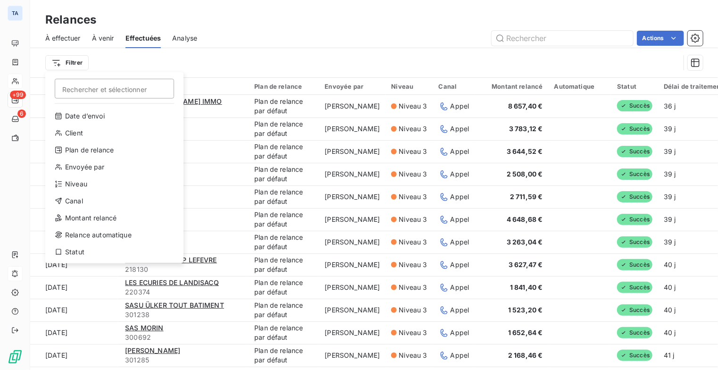
click at [188, 59] on html "TA +99 6 Relances À effectuer À venir Effectuées Analyse Actions Filtrer Recher…" at bounding box center [359, 185] width 718 height 370
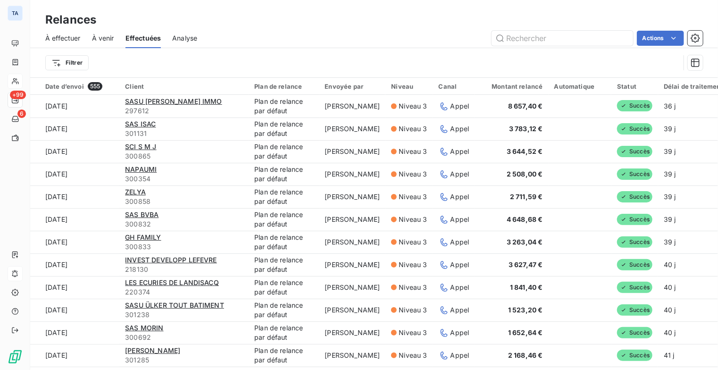
click at [186, 43] on div "Analyse" at bounding box center [184, 38] width 25 height 20
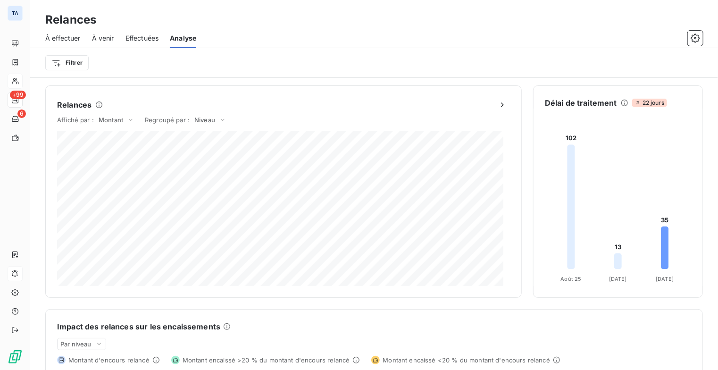
click at [150, 41] on span "Effectuées" at bounding box center [141, 37] width 33 height 9
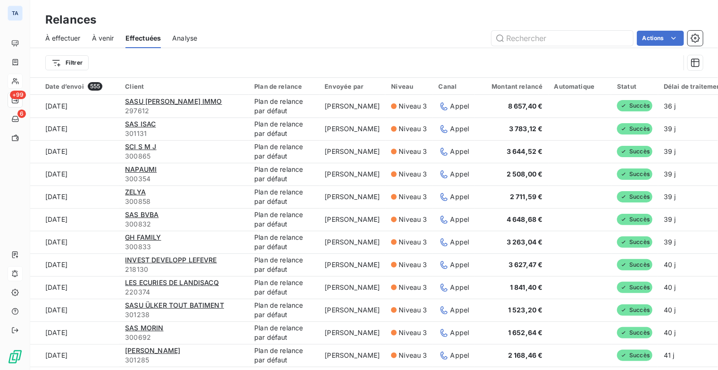
click at [184, 37] on span "Analyse" at bounding box center [184, 37] width 25 height 9
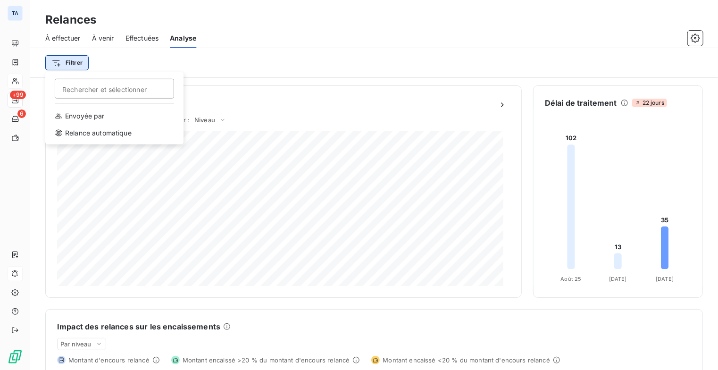
click at [77, 64] on html "TA +99 6 Relances À effectuer À venir Effectuées Analyse Filtrer Rechercher et …" at bounding box center [359, 185] width 718 height 370
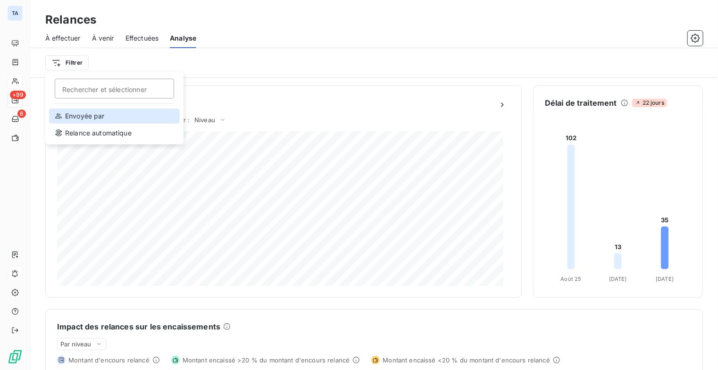
click at [95, 115] on div "Envoyée par" at bounding box center [114, 115] width 131 height 15
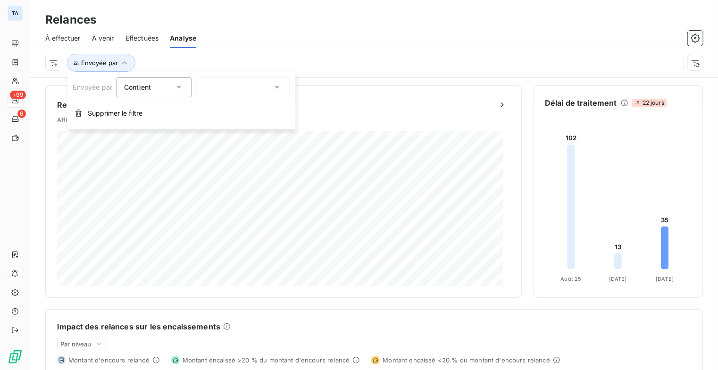
click at [283, 84] on div at bounding box center [242, 87] width 94 height 20
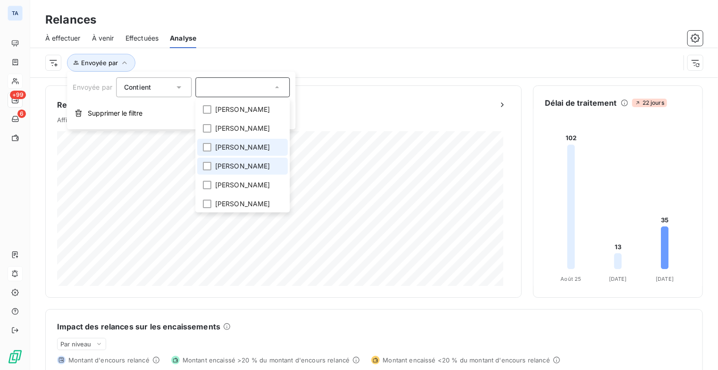
drag, startPoint x: 208, startPoint y: 152, endPoint x: 219, endPoint y: 150, distance: 11.0
click at [209, 151] on div at bounding box center [207, 147] width 8 height 8
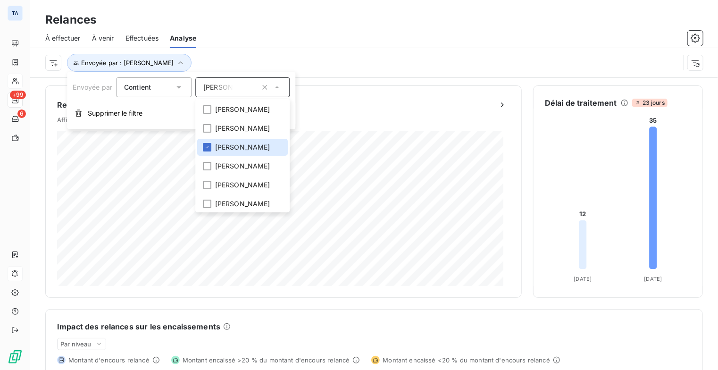
click at [417, 43] on div at bounding box center [455, 38] width 495 height 15
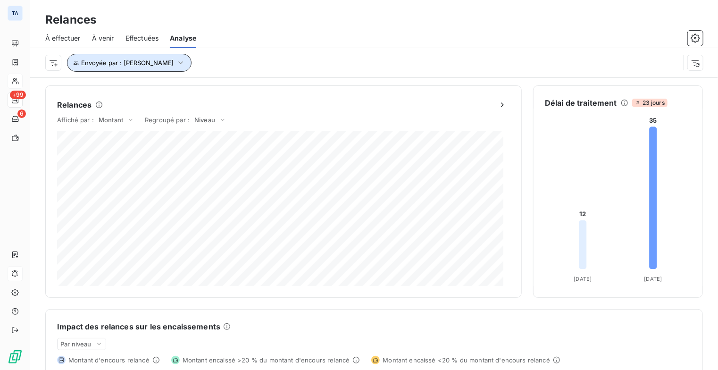
click at [185, 63] on icon "button" at bounding box center [180, 62] width 9 height 9
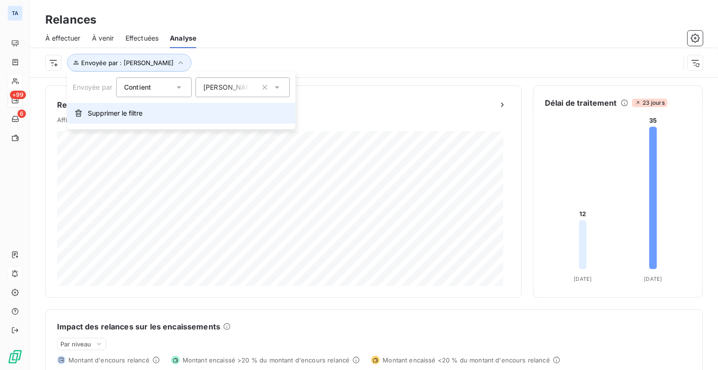
click at [139, 108] on span "Supprimer le filtre" at bounding box center [115, 112] width 55 height 9
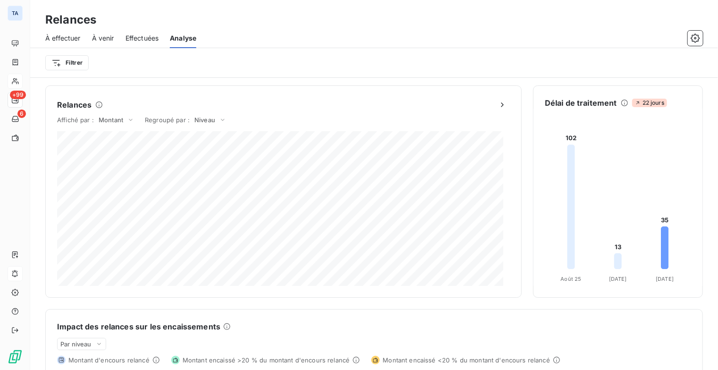
click at [139, 35] on span "Effectuées" at bounding box center [141, 37] width 33 height 9
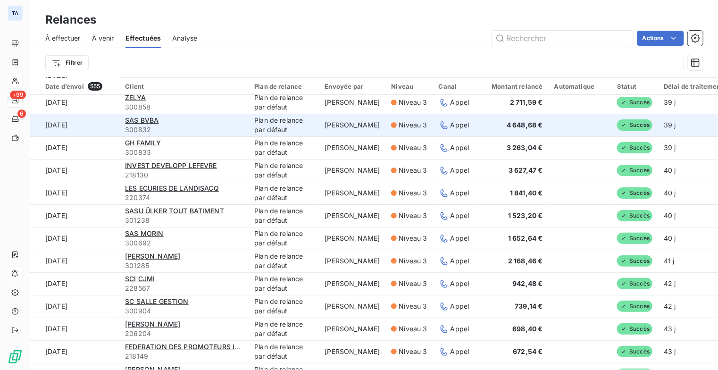
scroll to position [94, 0]
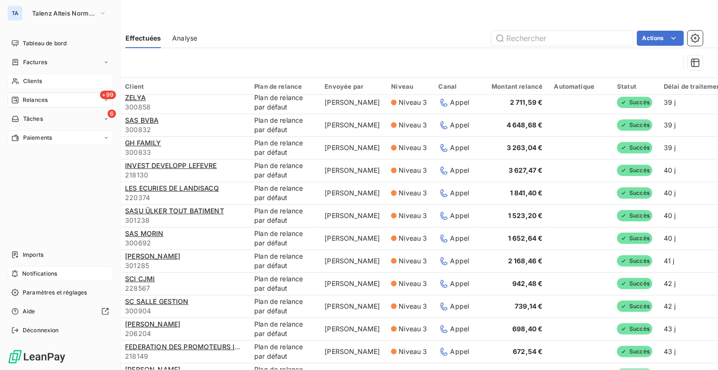
click at [103, 138] on icon at bounding box center [106, 138] width 6 height 6
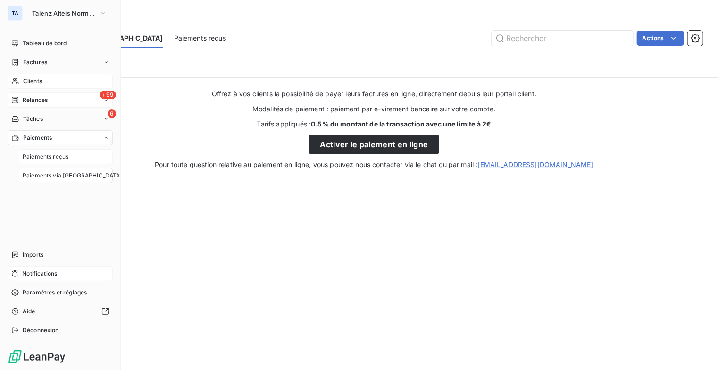
click at [80, 152] on div "Paiements reçus" at bounding box center [66, 156] width 94 height 15
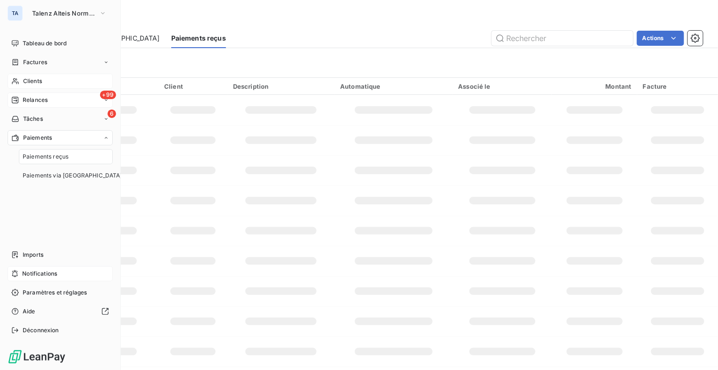
click at [64, 157] on span "Paiements reçus" at bounding box center [46, 156] width 46 height 8
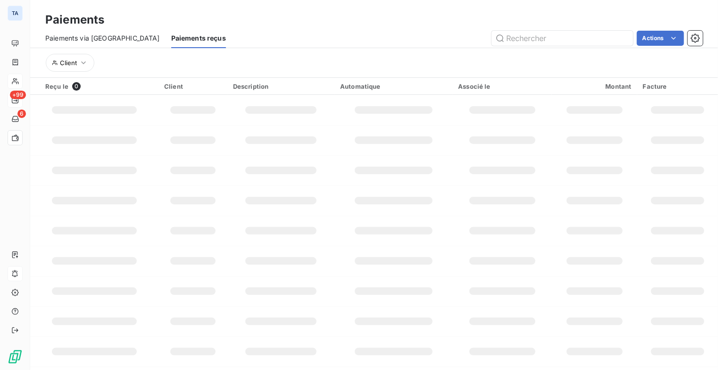
click at [84, 40] on span "Paiements via le Portail" at bounding box center [102, 37] width 115 height 9
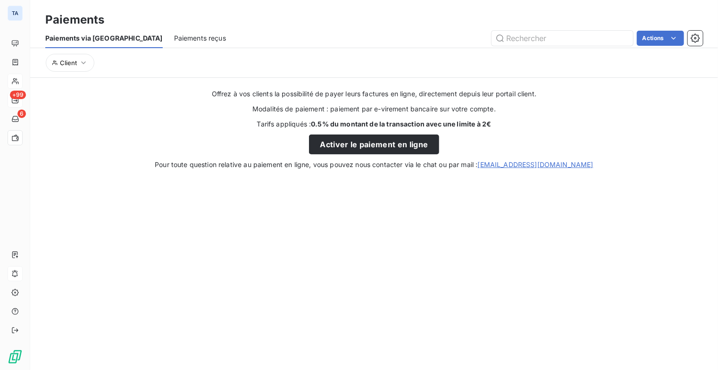
click at [174, 37] on span "Paiements reçus" at bounding box center [200, 37] width 52 height 9
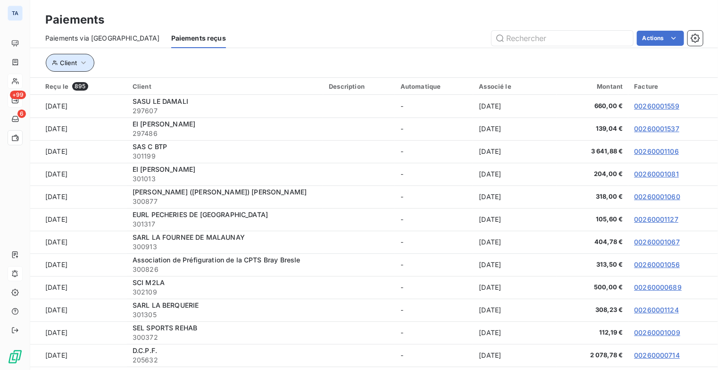
click at [89, 63] on button "Client" at bounding box center [70, 63] width 49 height 18
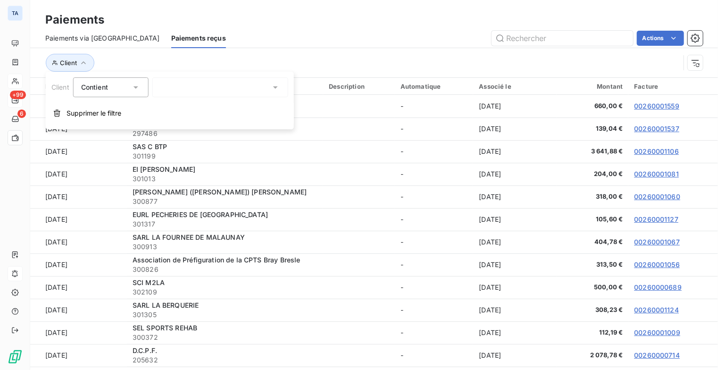
click at [274, 26] on div "Paiements" at bounding box center [374, 19] width 688 height 17
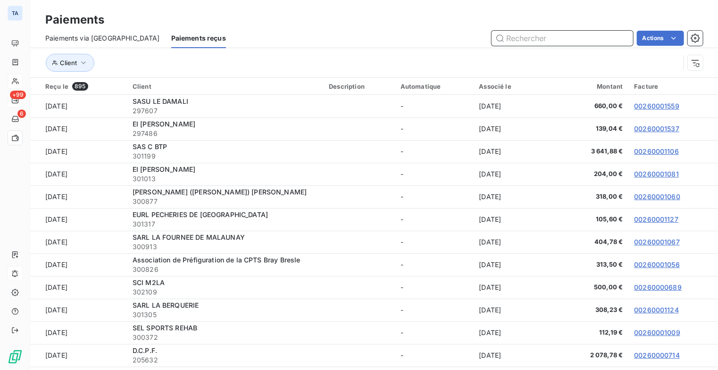
click at [548, 33] on input "text" at bounding box center [563, 38] width 142 height 15
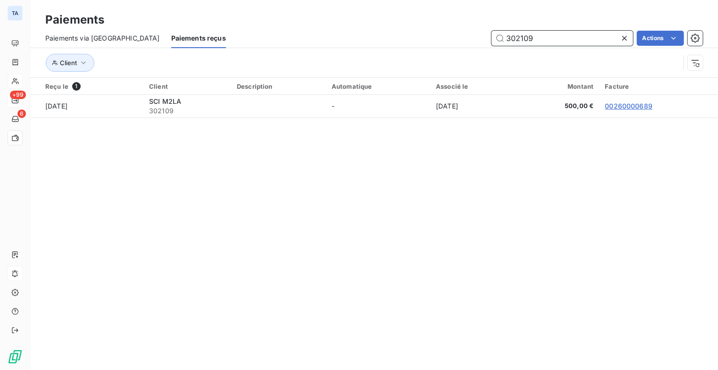
type input "302109"
click at [95, 45] on div "Paiements via le Portail" at bounding box center [102, 38] width 115 height 20
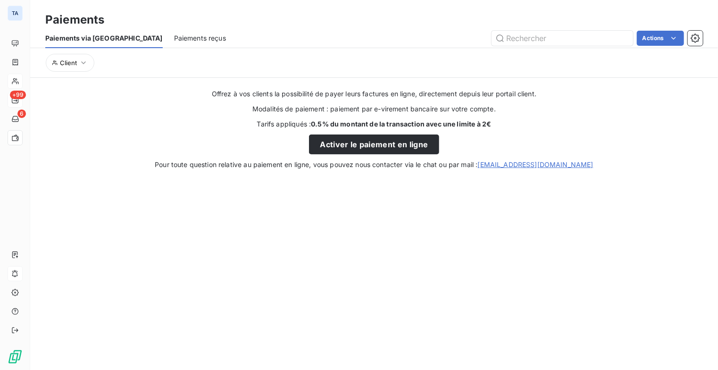
click at [174, 44] on div "Paiements reçus" at bounding box center [200, 38] width 52 height 20
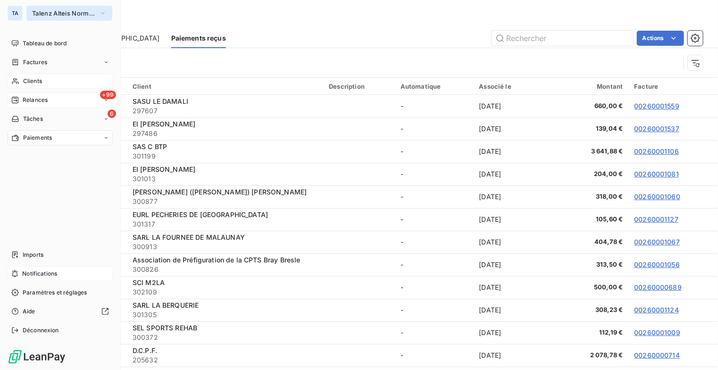
click at [102, 15] on icon "button" at bounding box center [103, 12] width 8 height 9
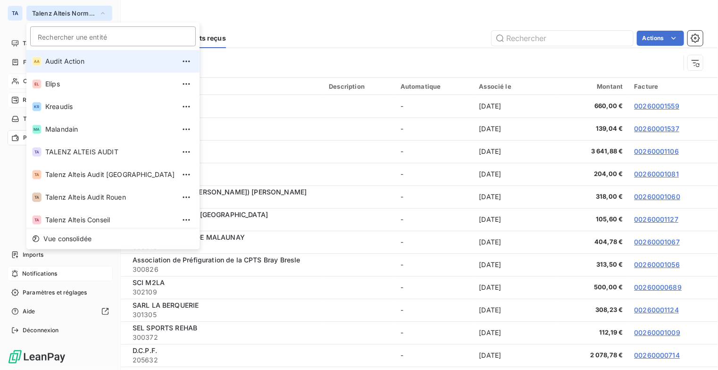
click at [79, 60] on span "Audit Action" at bounding box center [110, 61] width 130 height 9
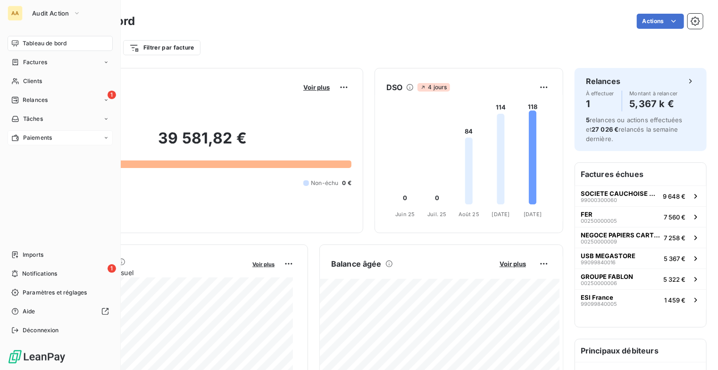
click at [106, 139] on icon at bounding box center [106, 138] width 6 height 6
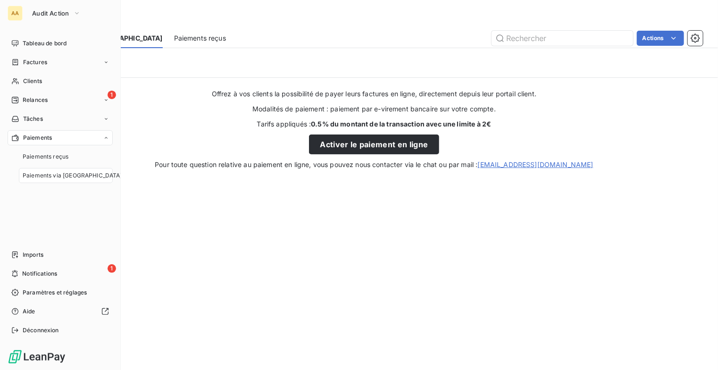
click at [75, 173] on span "Paiements via le Portail" at bounding box center [73, 175] width 100 height 8
click at [65, 156] on span "Paiements reçus" at bounding box center [46, 156] width 46 height 8
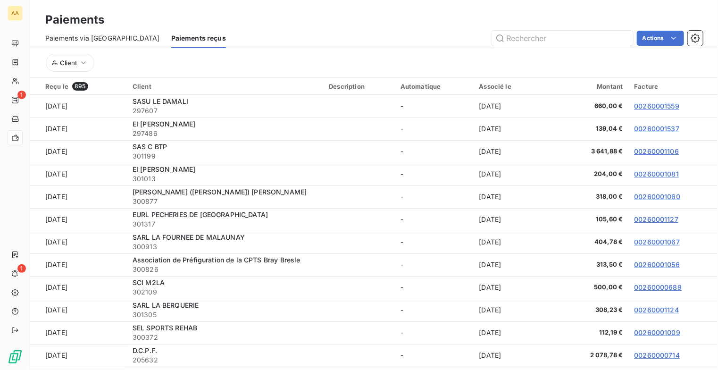
click at [180, 39] on span "Paiements reçus" at bounding box center [198, 37] width 55 height 9
click at [77, 42] on span "Paiements via le Portail" at bounding box center [102, 37] width 115 height 9
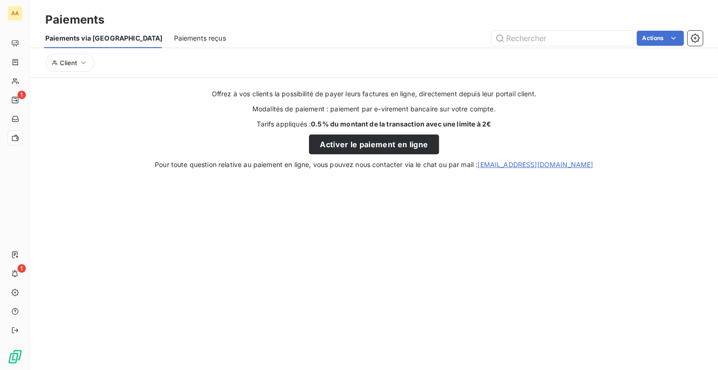
click at [174, 42] on span "Paiements reçus" at bounding box center [200, 37] width 52 height 9
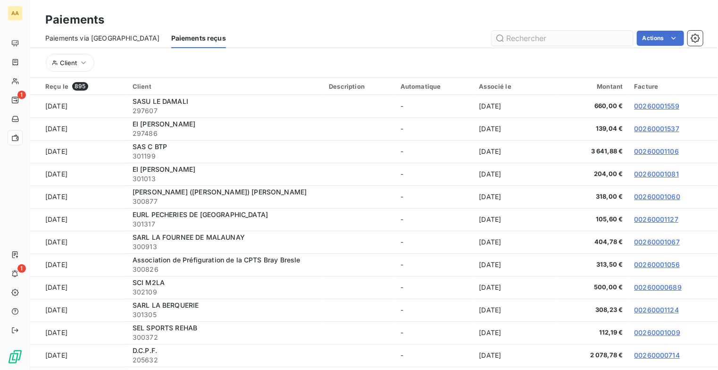
drag, startPoint x: 527, startPoint y: 36, endPoint x: 534, endPoint y: 35, distance: 7.1
click at [528, 36] on input "text" at bounding box center [563, 38] width 142 height 15
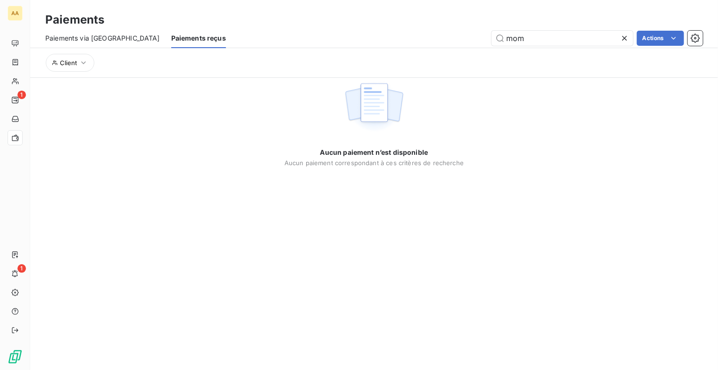
type input "mom"
click at [626, 40] on icon at bounding box center [624, 37] width 9 height 9
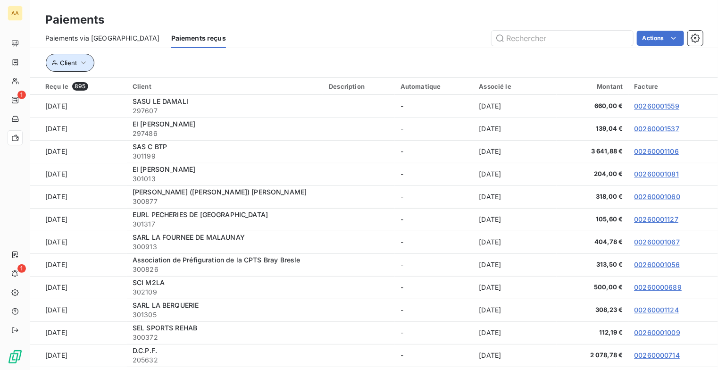
click at [87, 61] on icon "button" at bounding box center [83, 62] width 9 height 9
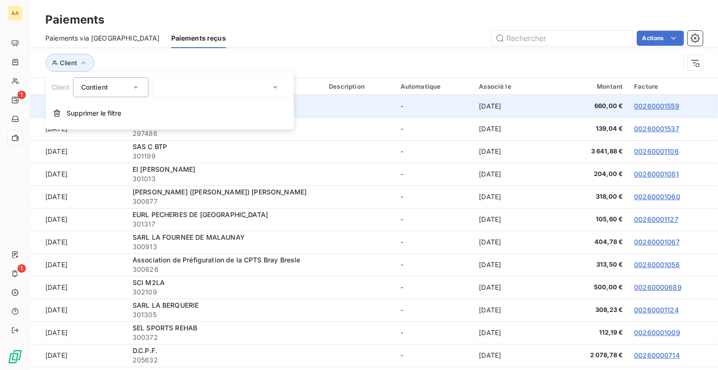
click at [93, 112] on span "Supprimer le filtre" at bounding box center [94, 112] width 55 height 9
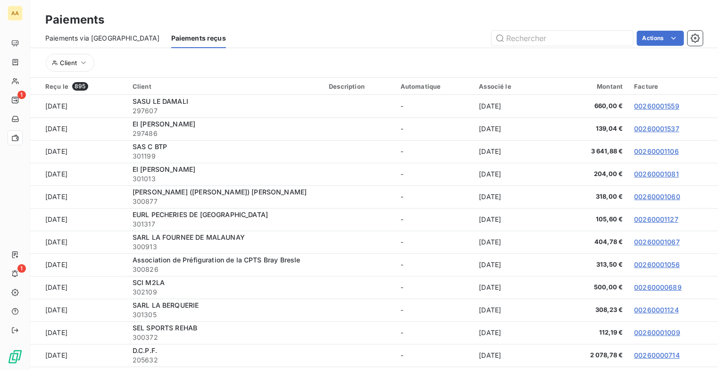
click at [171, 40] on span "Paiements reçus" at bounding box center [198, 37] width 55 height 9
click at [534, 31] on input "text" at bounding box center [563, 38] width 142 height 15
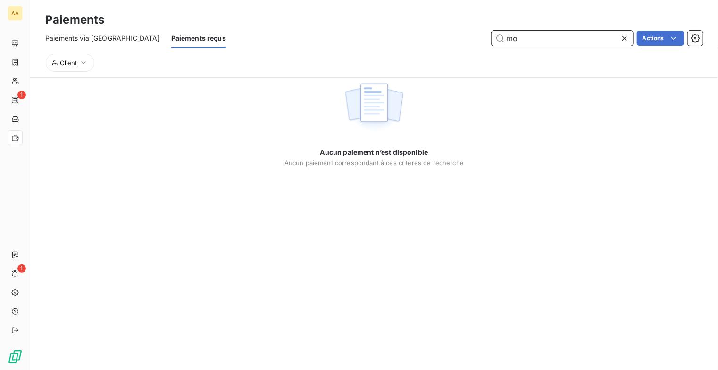
type input "m"
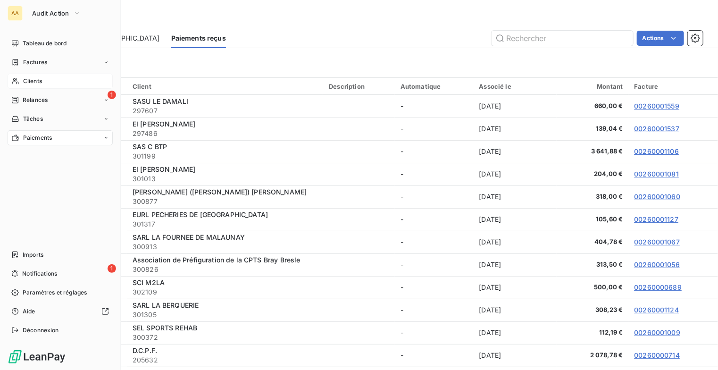
click at [46, 78] on div "Clients" at bounding box center [60, 81] width 105 height 15
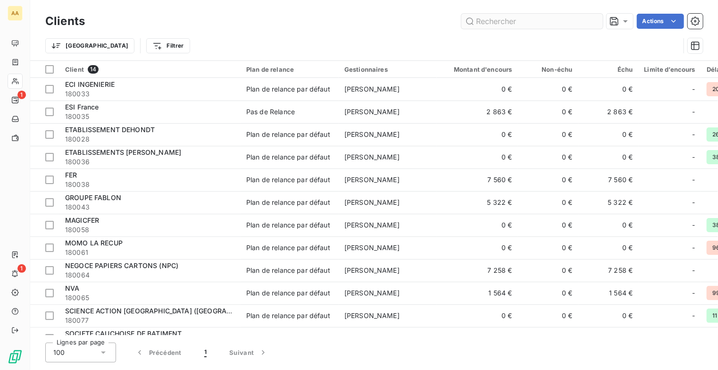
drag, startPoint x: 507, startPoint y: 20, endPoint x: 515, endPoint y: 20, distance: 8.0
click at [508, 20] on input "text" at bounding box center [532, 21] width 142 height 15
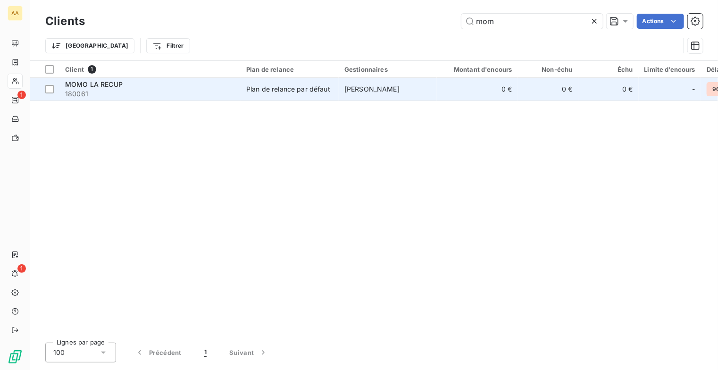
type input "mom"
click at [109, 86] on span "MOMO LA RECUP" at bounding box center [94, 84] width 58 height 8
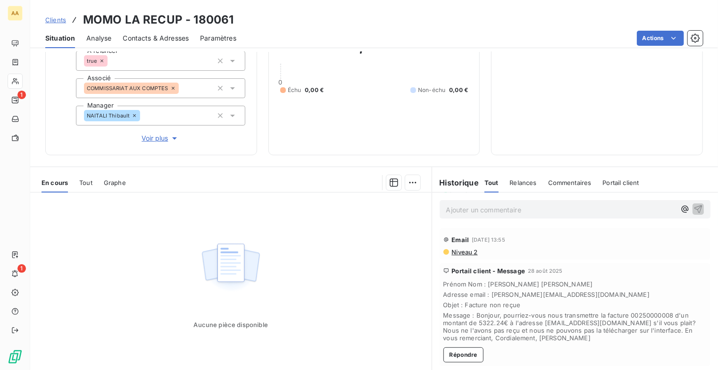
scroll to position [126, 0]
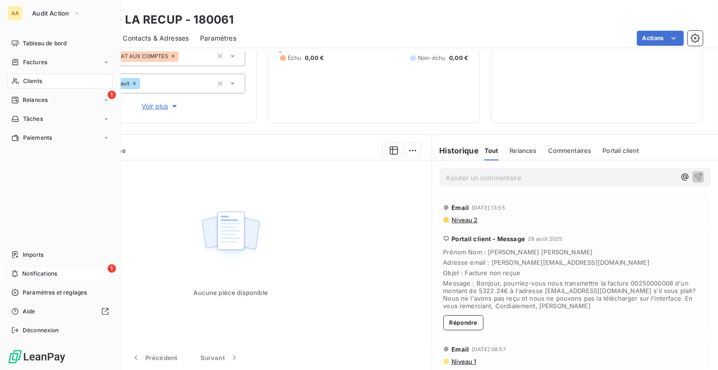
click at [27, 276] on span "Notifications" at bounding box center [39, 273] width 35 height 8
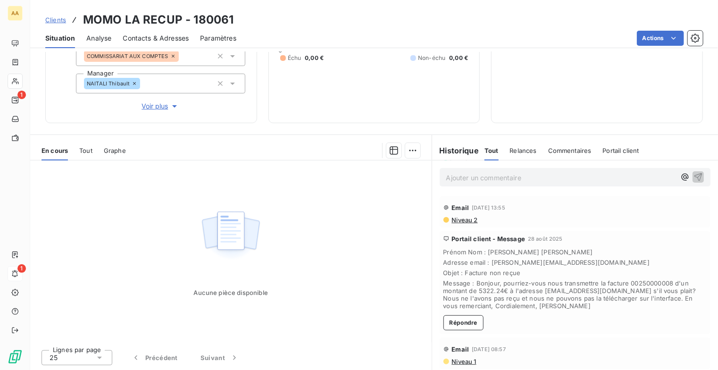
click at [54, 18] on html "AA 1 1 Clients MOMO LA RECUP - 180061 Situation Analyse Contacts & Adresses Par…" at bounding box center [359, 185] width 718 height 370
click at [60, 19] on span "Clients" at bounding box center [55, 20] width 21 height 8
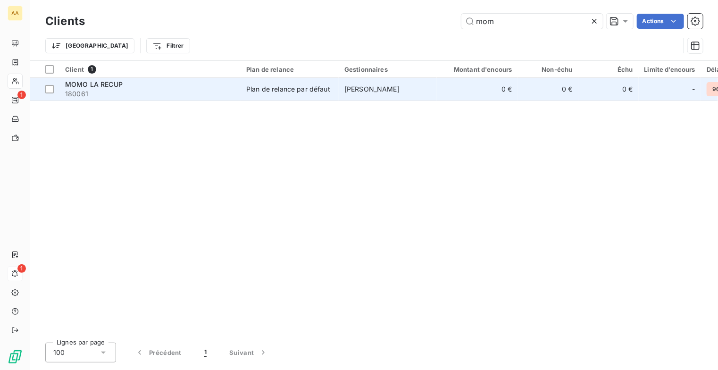
click at [92, 83] on span "MOMO LA RECUP" at bounding box center [94, 84] width 58 height 8
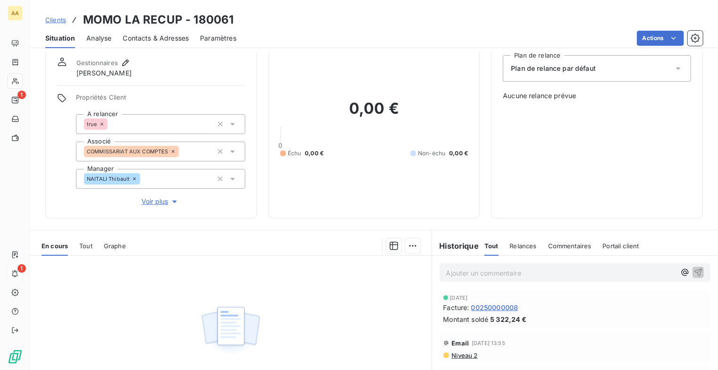
scroll to position [47, 0]
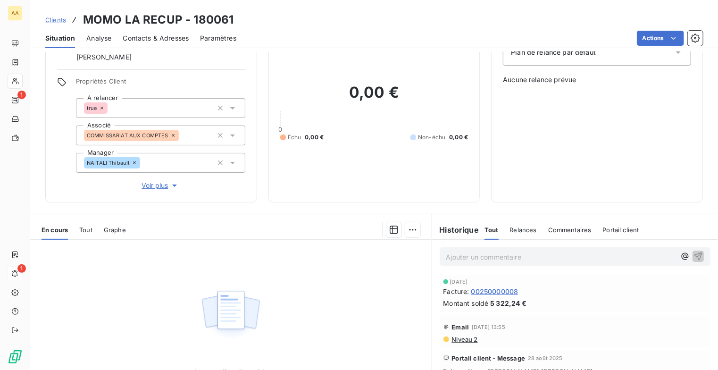
click at [617, 232] on span "Portail client" at bounding box center [621, 230] width 36 height 8
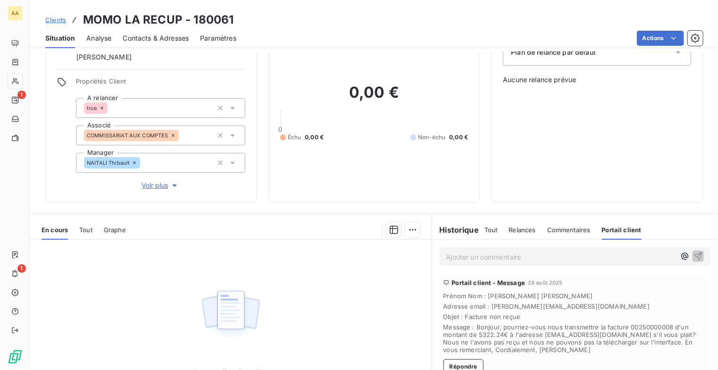
scroll to position [94, 0]
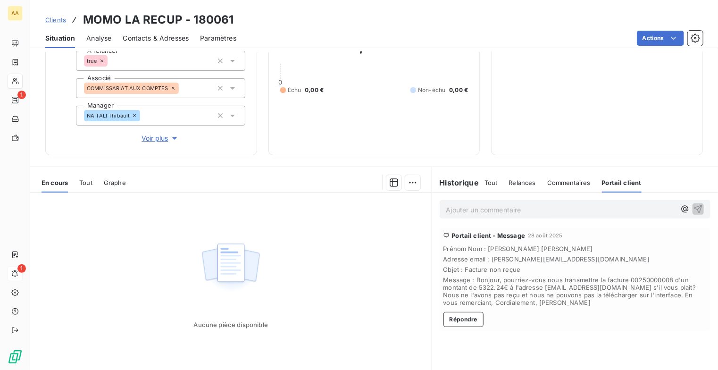
click at [615, 181] on span "Portail client" at bounding box center [622, 183] width 40 height 8
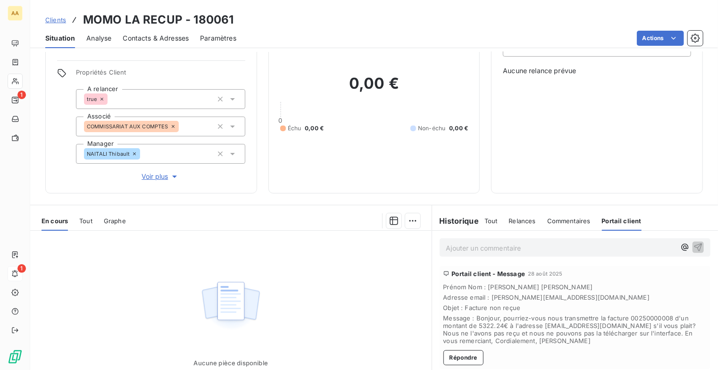
scroll to position [0, 0]
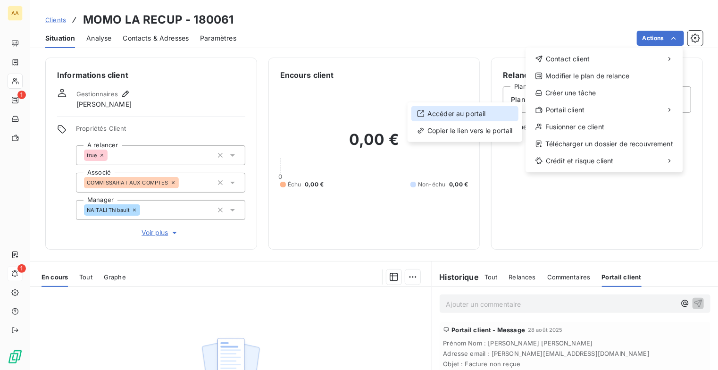
click at [461, 113] on div "Accéder au portail" at bounding box center [464, 113] width 107 height 15
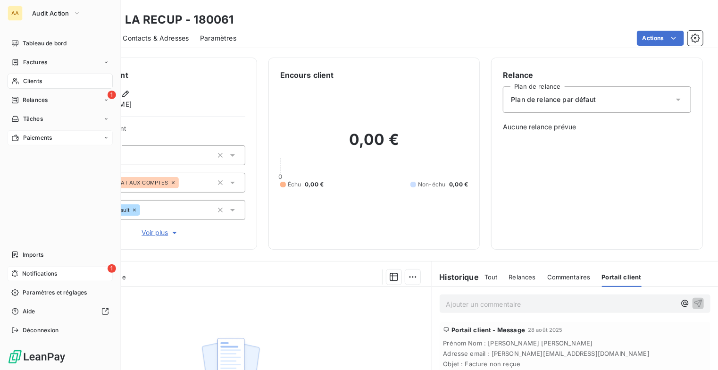
click at [89, 142] on div "Paiements" at bounding box center [60, 137] width 105 height 15
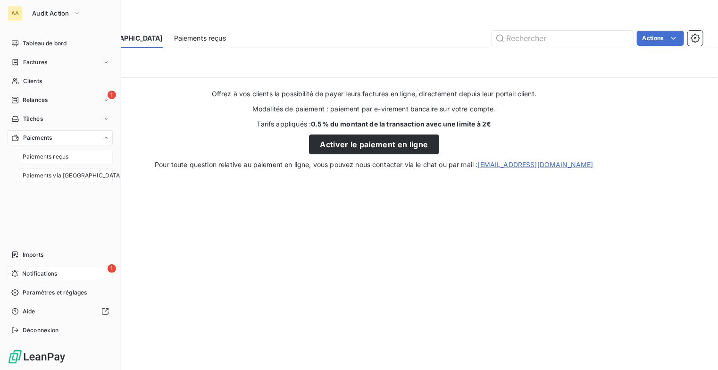
click at [86, 157] on div "Paiements reçus" at bounding box center [66, 156] width 94 height 15
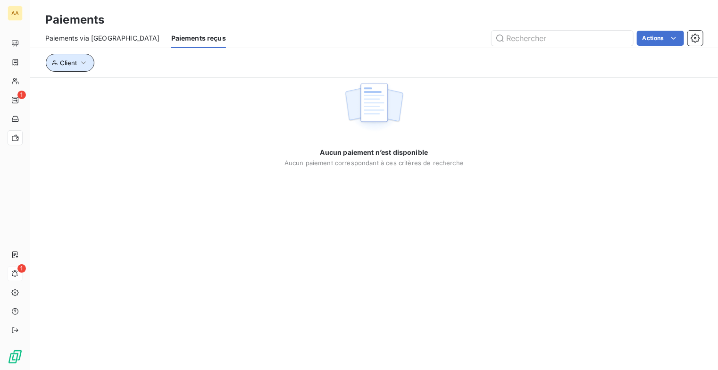
click at [87, 59] on icon "button" at bounding box center [83, 62] width 9 height 9
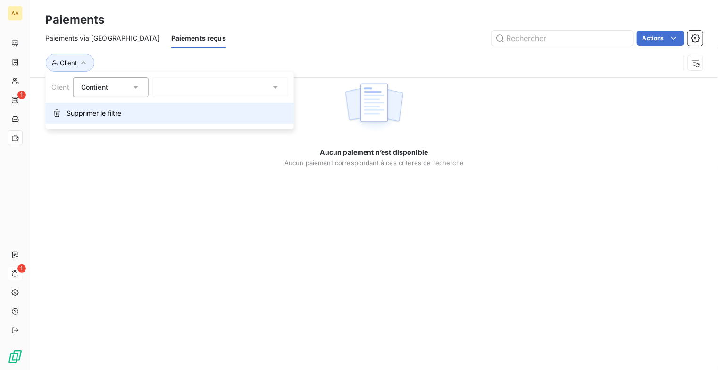
click at [91, 111] on span "Supprimer le filtre" at bounding box center [94, 112] width 55 height 9
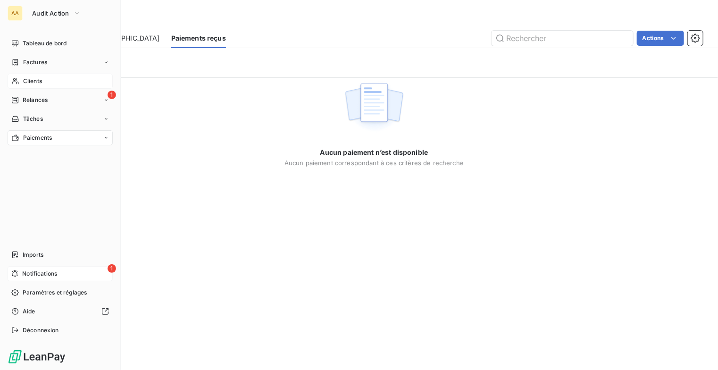
click at [34, 81] on span "Clients" at bounding box center [32, 81] width 19 height 8
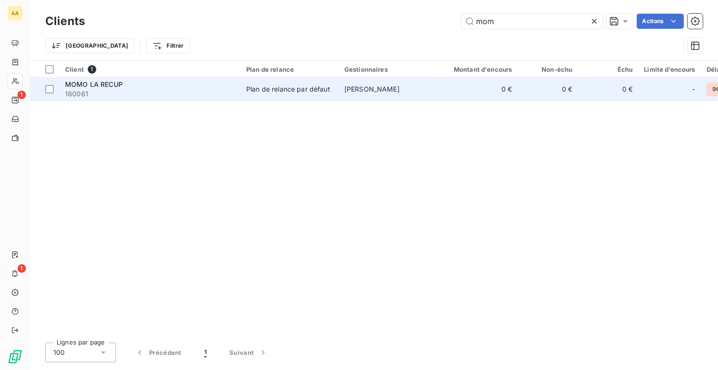
click at [146, 93] on span "180061" at bounding box center [150, 93] width 170 height 9
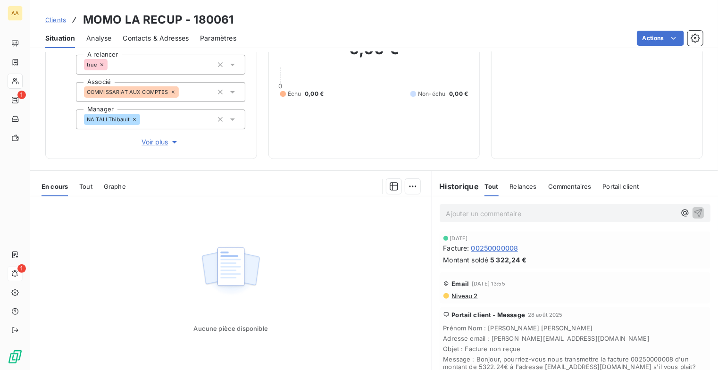
scroll to position [94, 0]
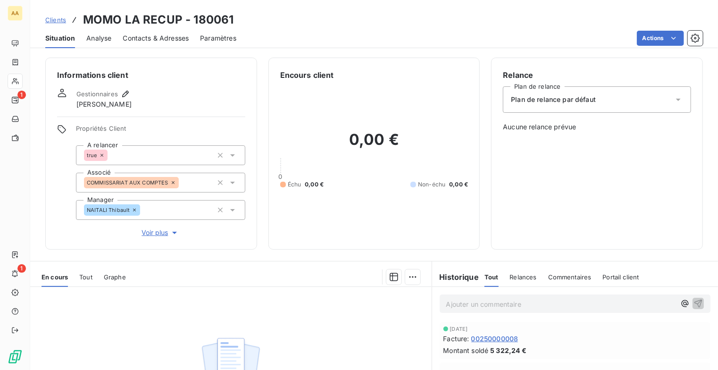
scroll to position [94, 0]
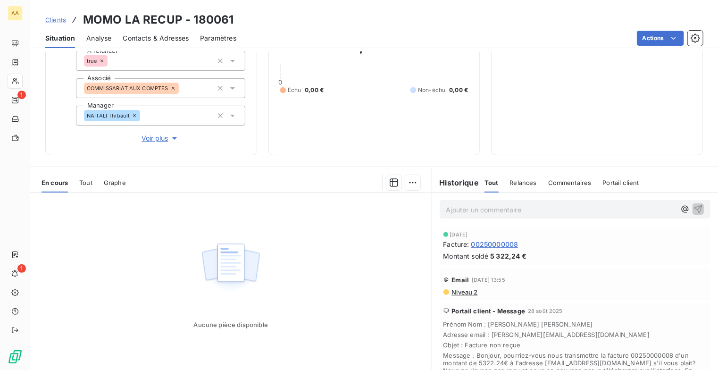
click at [88, 186] on div "Tout" at bounding box center [85, 183] width 13 height 20
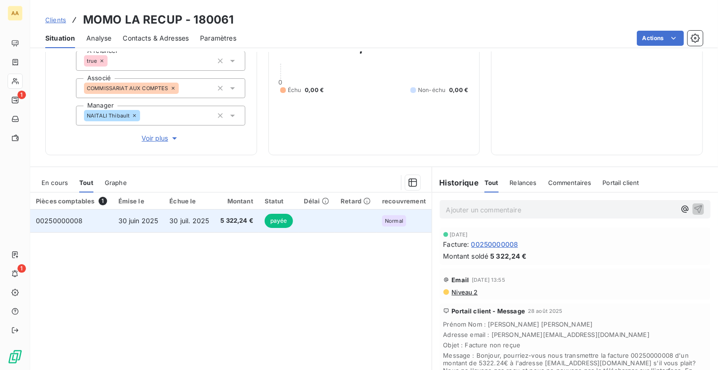
click at [274, 221] on span "payée" at bounding box center [279, 221] width 28 height 14
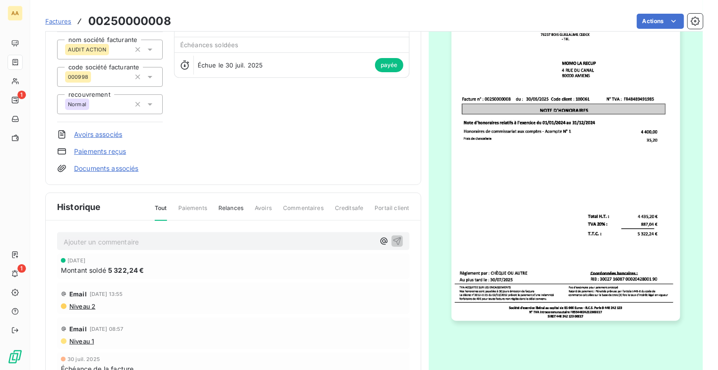
scroll to position [5, 0]
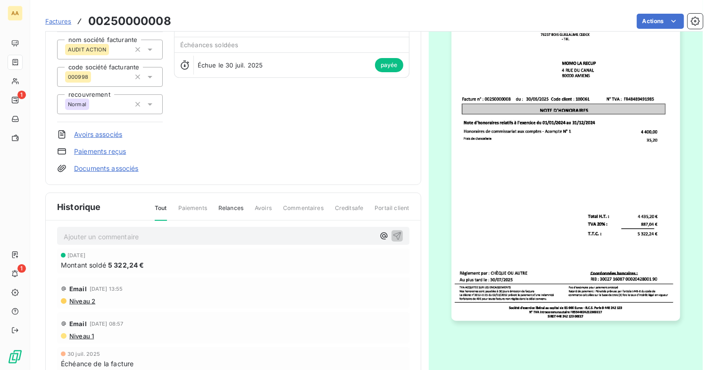
click at [186, 209] on span "Paiements" at bounding box center [192, 212] width 29 height 16
click at [192, 209] on span "Paiements" at bounding box center [192, 212] width 29 height 16
click at [227, 209] on span "Relances" at bounding box center [230, 212] width 25 height 16
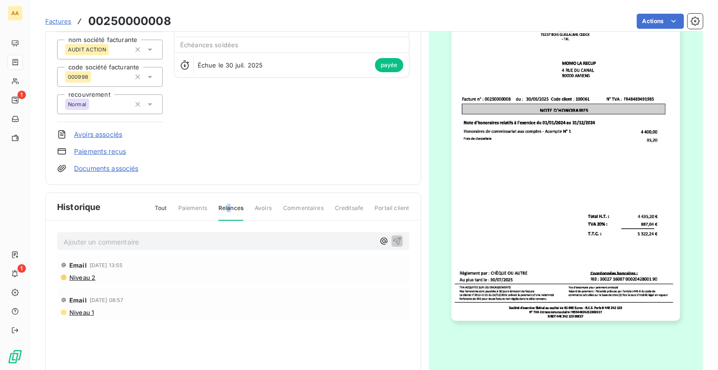
scroll to position [0, 0]
click at [205, 207] on span "Paiements" at bounding box center [192, 212] width 29 height 16
click at [191, 204] on span "Paiements" at bounding box center [192, 212] width 29 height 16
click at [260, 209] on span "Avoirs" at bounding box center [263, 212] width 17 height 16
click at [313, 209] on span "Commentaires" at bounding box center [303, 212] width 41 height 16
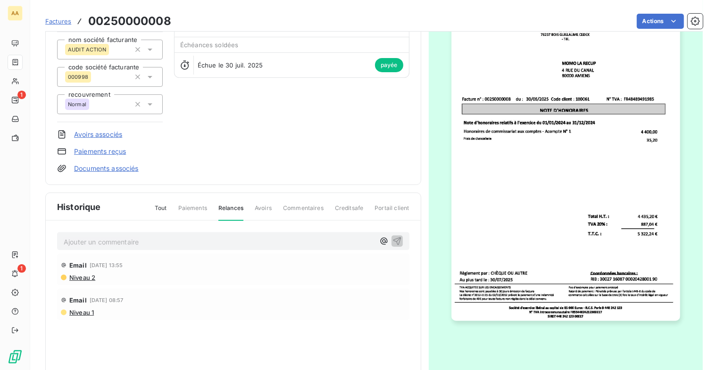
click at [91, 207] on span "Historique" at bounding box center [79, 206] width 44 height 13
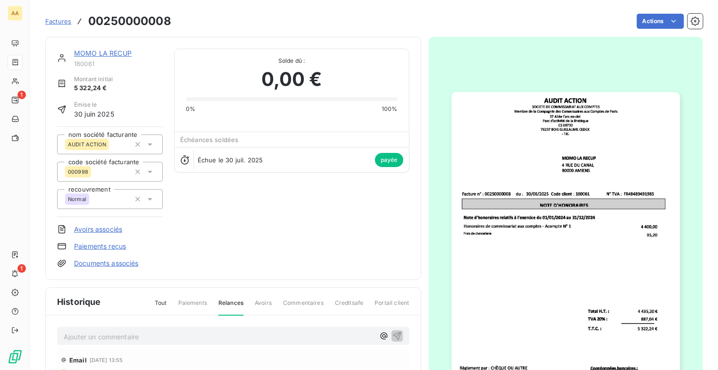
drag, startPoint x: 92, startPoint y: 52, endPoint x: 116, endPoint y: 52, distance: 24.1
click at [92, 52] on link "MOMO LA RECUP" at bounding box center [103, 53] width 58 height 8
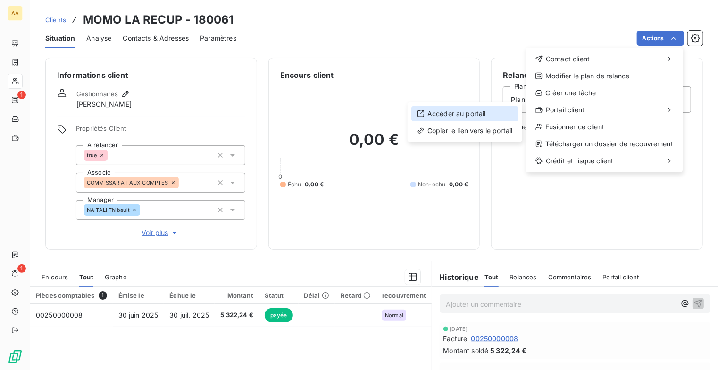
click at [443, 116] on div "Accéder au portail" at bounding box center [464, 113] width 107 height 15
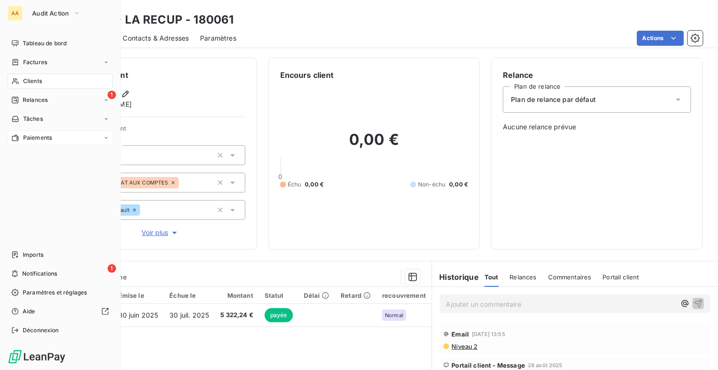
click at [111, 141] on div "Paiements" at bounding box center [60, 137] width 105 height 15
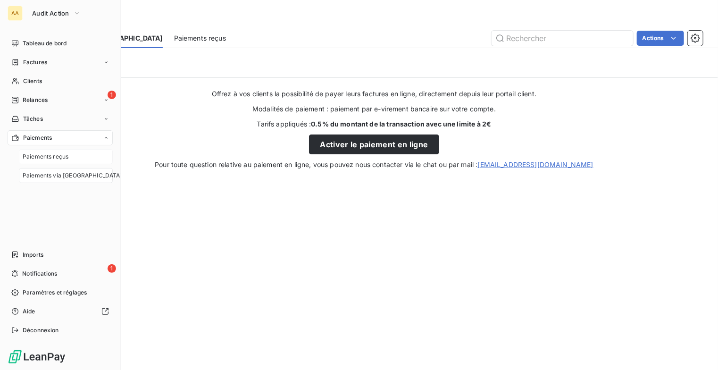
click at [63, 160] on span "Paiements reçus" at bounding box center [46, 156] width 46 height 8
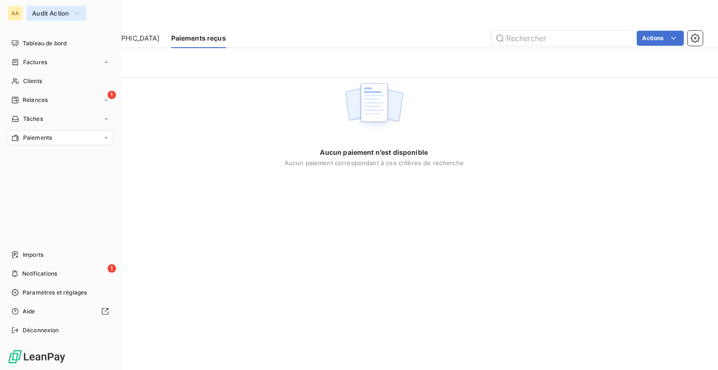
click at [77, 11] on icon "button" at bounding box center [77, 12] width 8 height 9
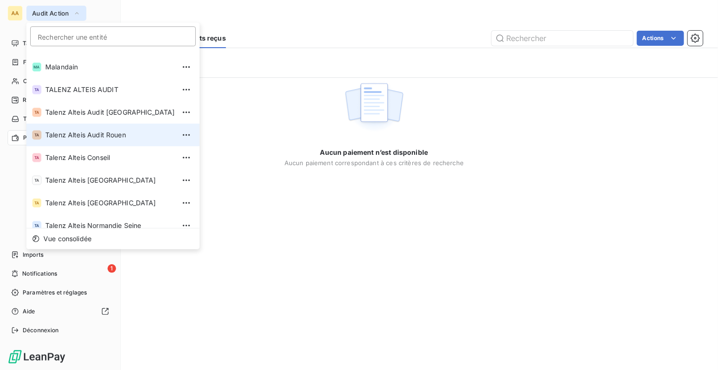
scroll to position [71, 0]
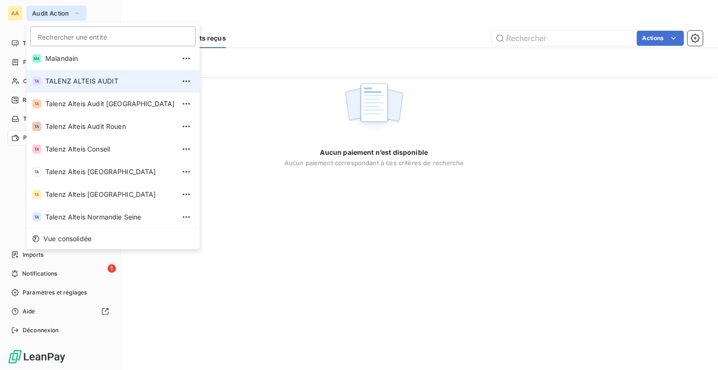
click at [97, 79] on span "TALENZ ALTEIS AUDIT" at bounding box center [110, 80] width 130 height 9
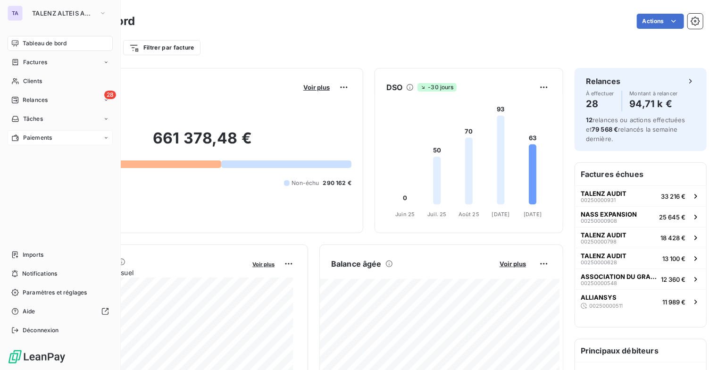
click at [103, 139] on div "Paiements" at bounding box center [60, 137] width 105 height 15
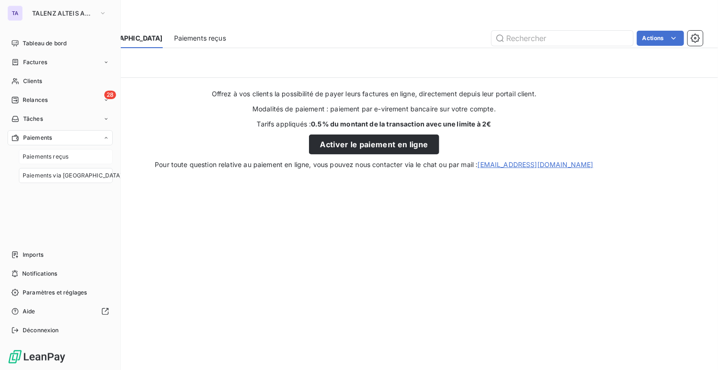
click at [75, 158] on div "Paiements reçus" at bounding box center [66, 156] width 94 height 15
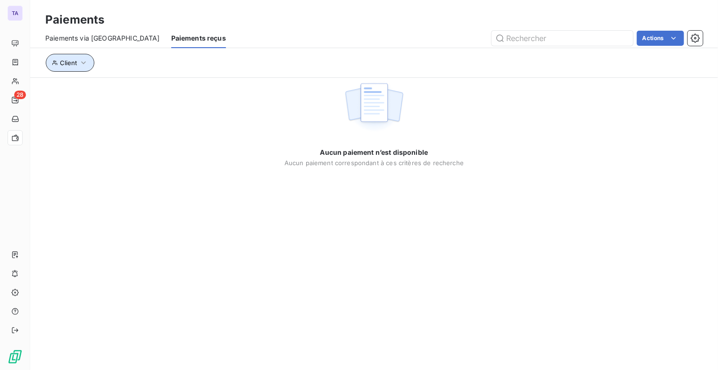
click at [84, 64] on icon "button" at bounding box center [83, 62] width 9 height 9
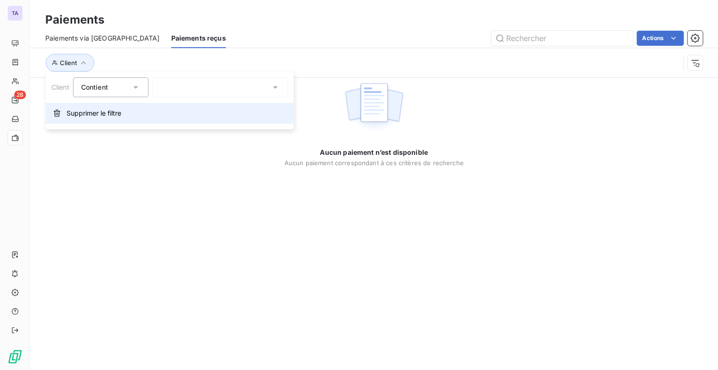
click at [78, 110] on span "Supprimer le filtre" at bounding box center [94, 112] width 55 height 9
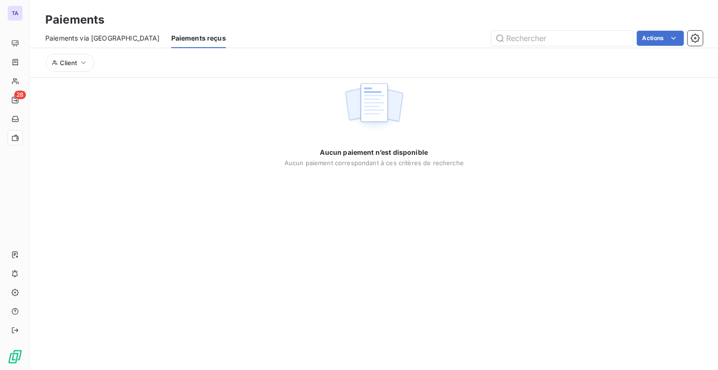
click at [97, 40] on span "Paiements via le Portail" at bounding box center [102, 37] width 115 height 9
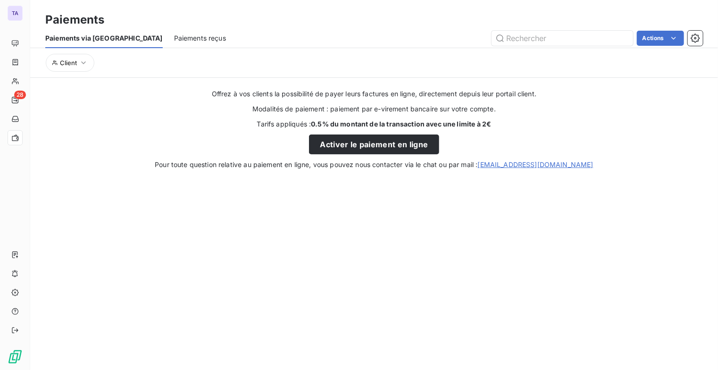
click at [174, 37] on span "Paiements reçus" at bounding box center [200, 37] width 52 height 9
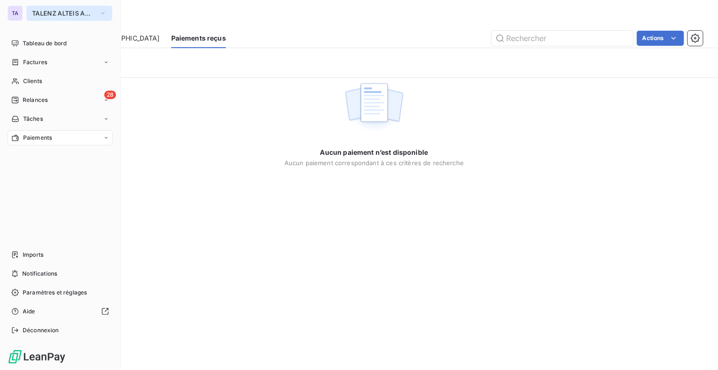
click at [107, 12] on button "TALENZ ALTEIS AUDIT" at bounding box center [69, 13] width 86 height 15
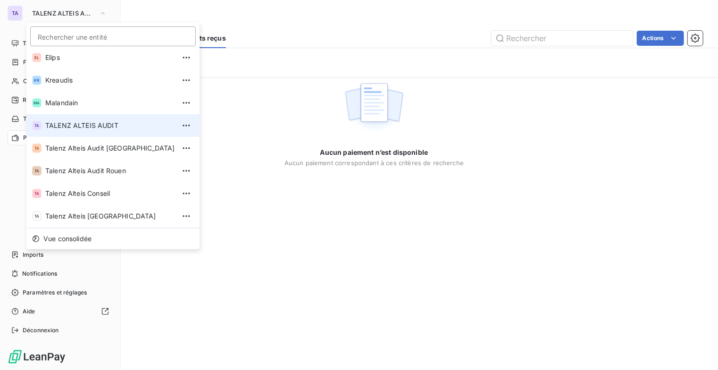
scroll to position [47, 0]
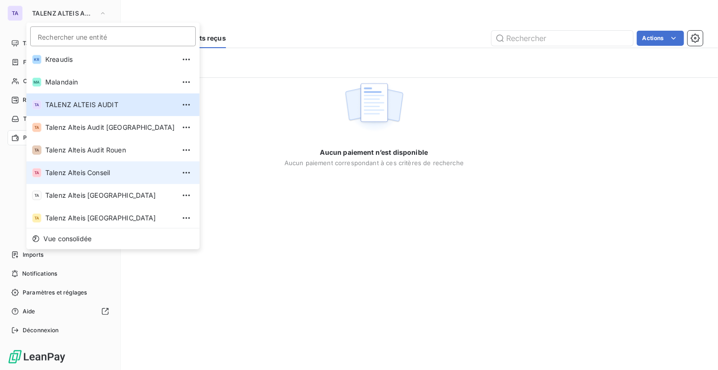
click at [103, 167] on li "TA Talenz Alteis Conseil" at bounding box center [112, 172] width 173 height 23
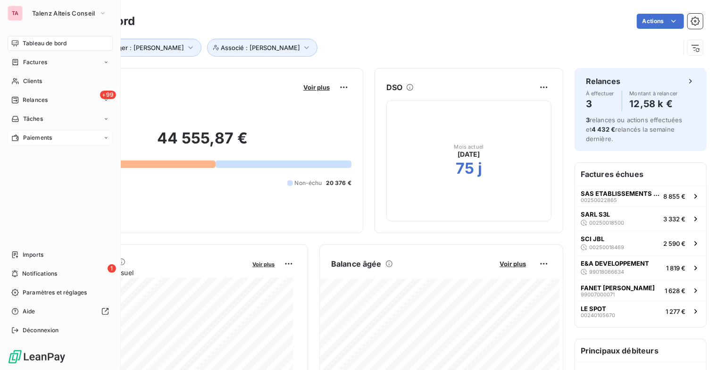
click at [53, 134] on div "Paiements" at bounding box center [60, 137] width 105 height 15
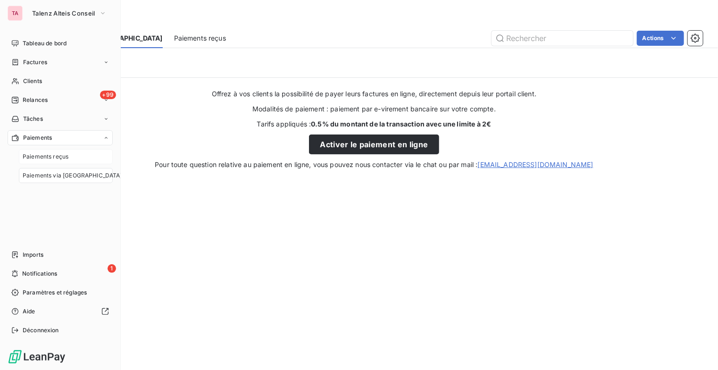
click at [69, 158] on div "Paiements reçus" at bounding box center [66, 156] width 94 height 15
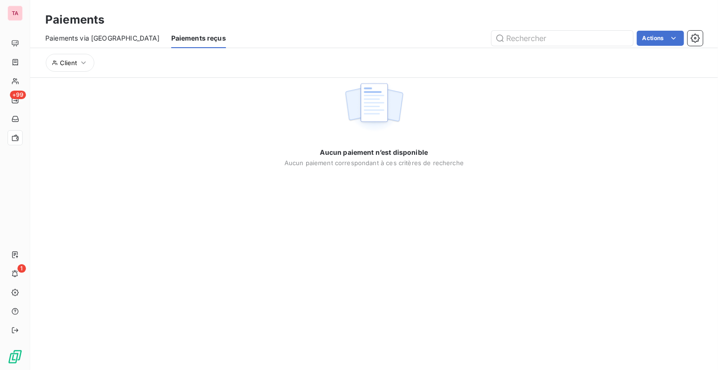
click at [200, 137] on div "Aucun paiement n’est disponible Aucun paiement correspondant à ces critères de …" at bounding box center [374, 122] width 688 height 89
click at [98, 41] on span "Paiements via le Portail" at bounding box center [102, 37] width 115 height 9
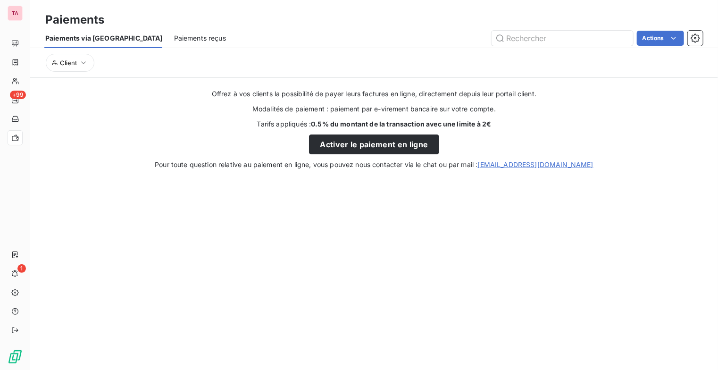
click at [174, 39] on span "Paiements reçus" at bounding box center [200, 37] width 52 height 9
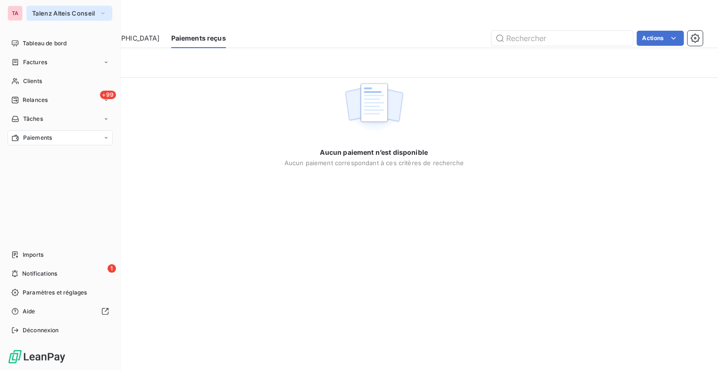
click at [111, 7] on button "Talenz Alteis Conseil" at bounding box center [69, 13] width 86 height 15
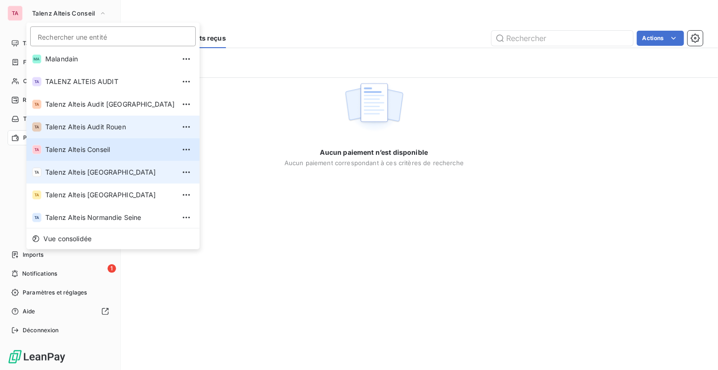
scroll to position [71, 0]
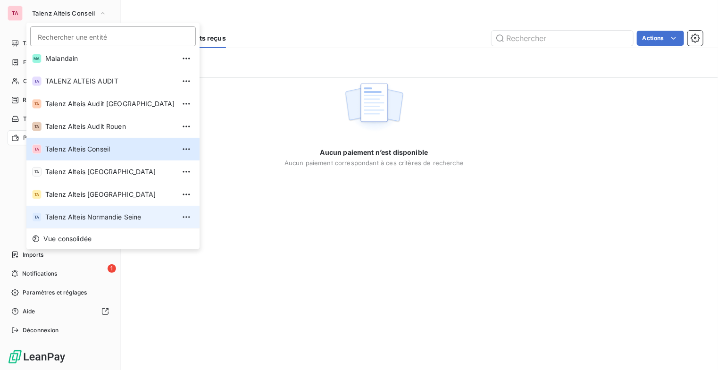
click at [94, 215] on span "Talenz Alteis Normandie Seine" at bounding box center [110, 216] width 130 height 9
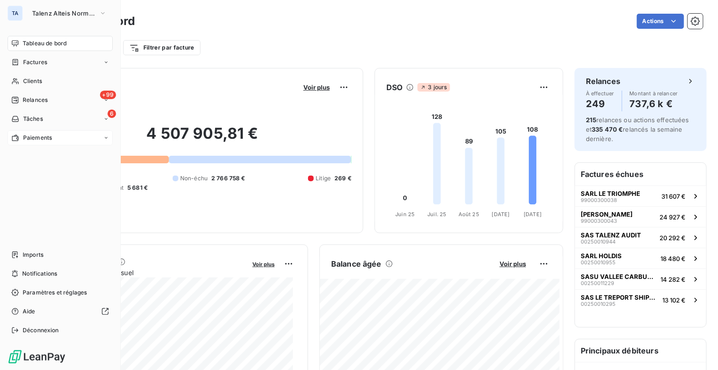
click at [93, 140] on div "Paiements" at bounding box center [60, 137] width 105 height 15
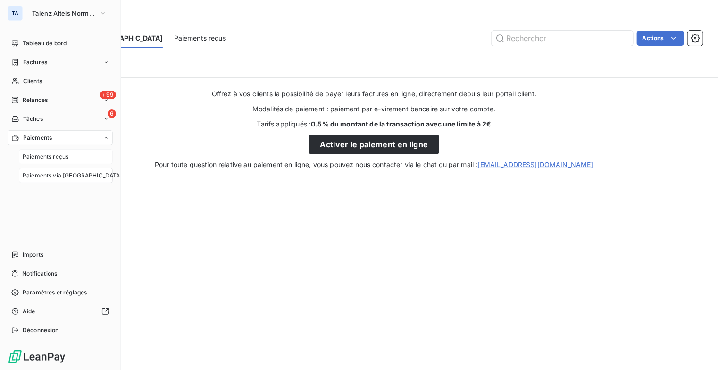
click at [75, 156] on div "Paiements reçus" at bounding box center [66, 156] width 94 height 15
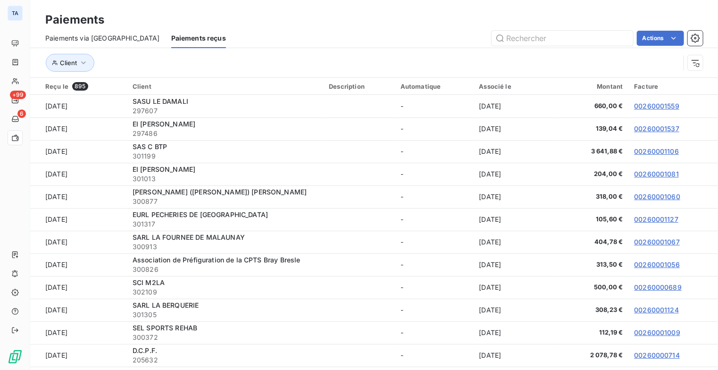
click at [308, 9] on div "Paiements Paiements via le Portail Paiements reçus Actions Client" at bounding box center [374, 38] width 688 height 77
click at [171, 41] on span "Paiements reçus" at bounding box center [198, 37] width 55 height 9
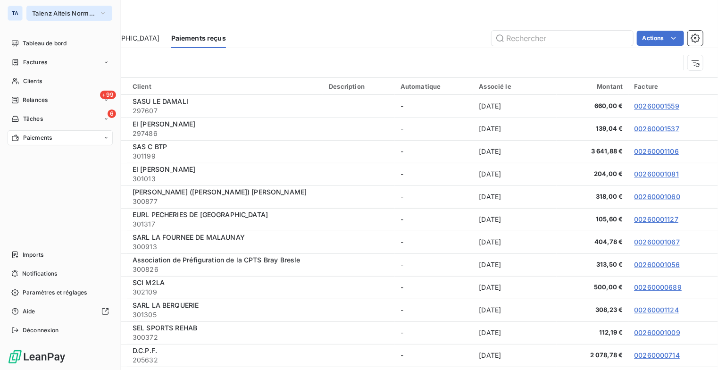
click at [86, 13] on span "Talenz Alteis Normandie Seine" at bounding box center [63, 13] width 63 height 8
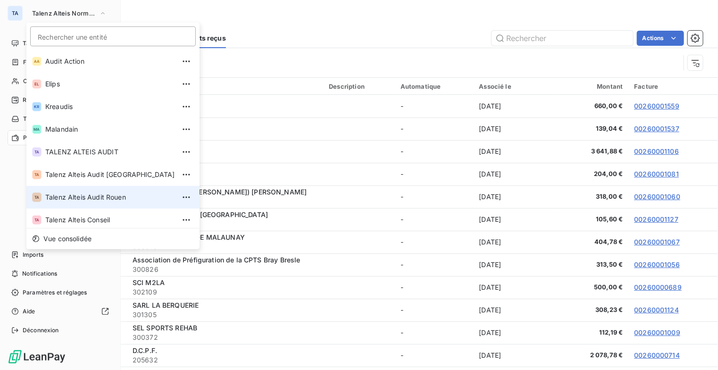
click at [107, 196] on span "Talenz Alteis Audit Rouen" at bounding box center [110, 196] width 130 height 9
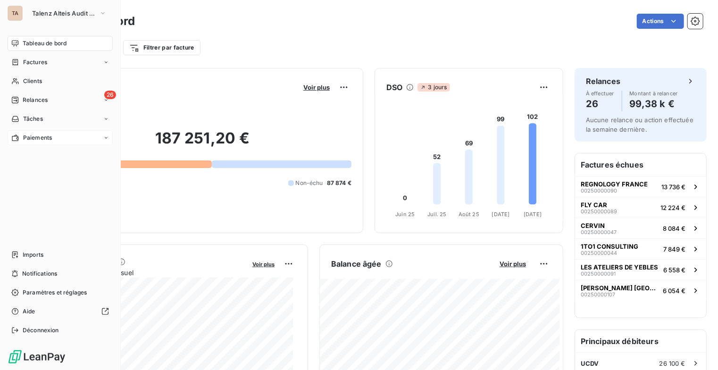
click at [106, 135] on icon at bounding box center [106, 138] width 6 height 6
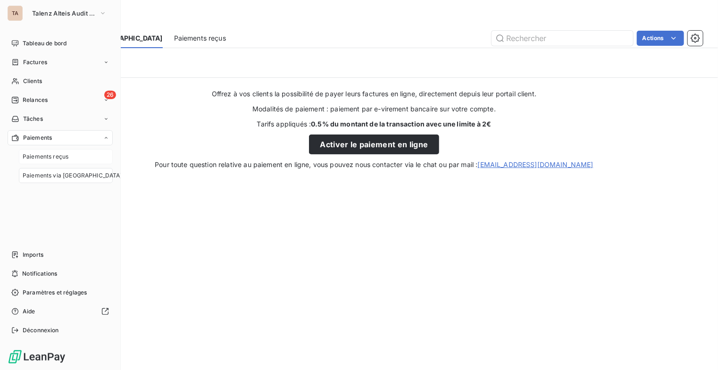
click at [61, 156] on span "Paiements reçus" at bounding box center [46, 156] width 46 height 8
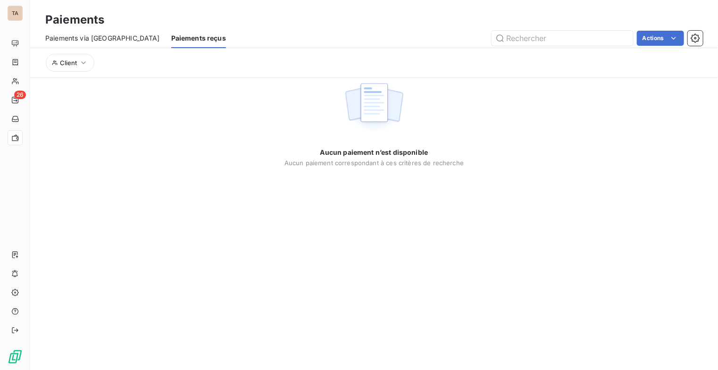
click at [106, 35] on span "Paiements via le Portail" at bounding box center [102, 37] width 115 height 9
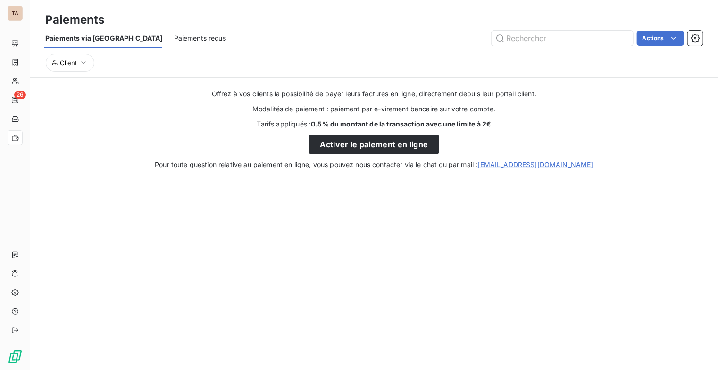
click at [174, 35] on span "Paiements reçus" at bounding box center [200, 37] width 52 height 9
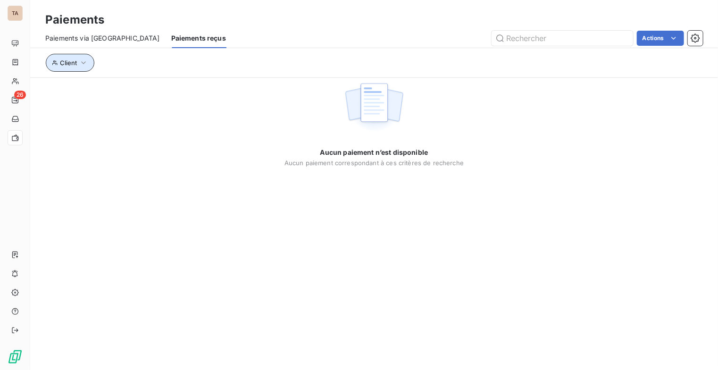
click at [80, 63] on icon "button" at bounding box center [83, 62] width 9 height 9
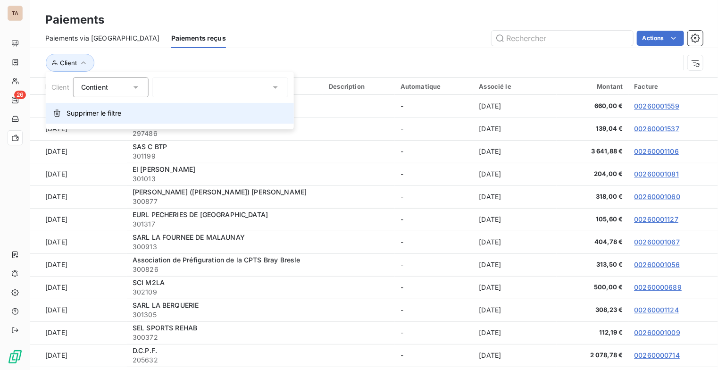
click at [86, 112] on span "Supprimer le filtre" at bounding box center [94, 112] width 55 height 9
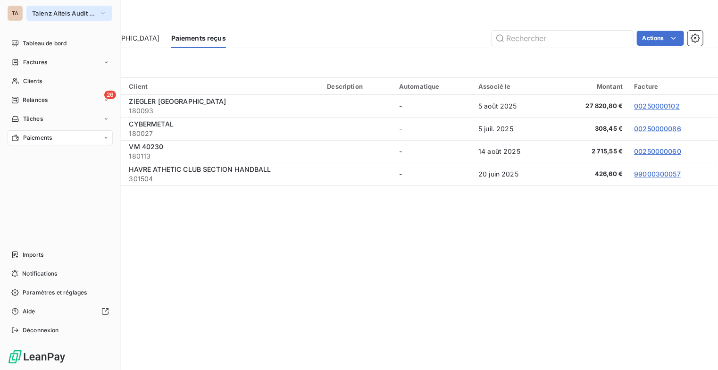
click at [106, 7] on button "Talenz Alteis Audit Rouen" at bounding box center [69, 13] width 86 height 15
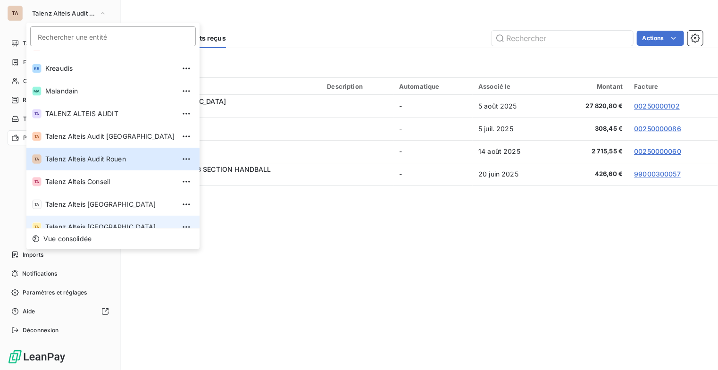
scroll to position [71, 0]
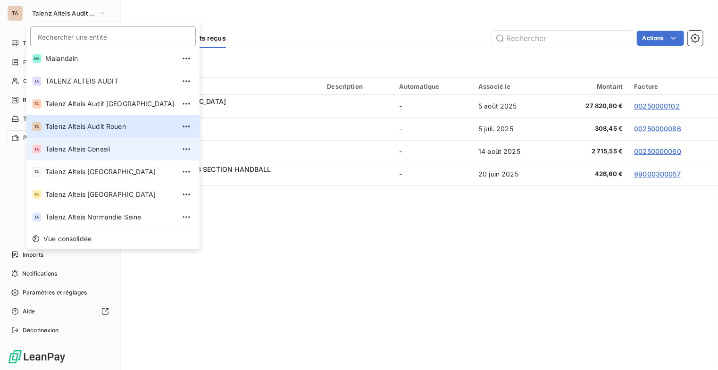
click at [94, 147] on span "Talenz Alteis Conseil" at bounding box center [110, 148] width 130 height 9
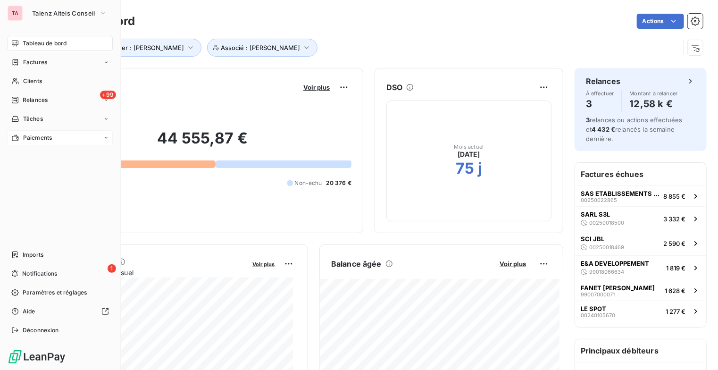
click at [100, 137] on div "Paiements" at bounding box center [60, 137] width 105 height 15
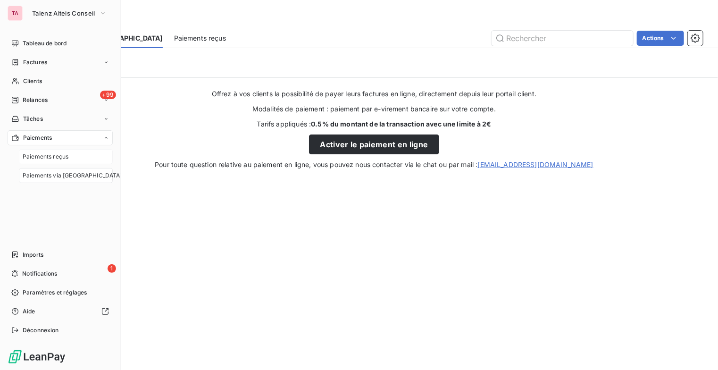
click at [81, 154] on div "Paiements reçus" at bounding box center [66, 156] width 94 height 15
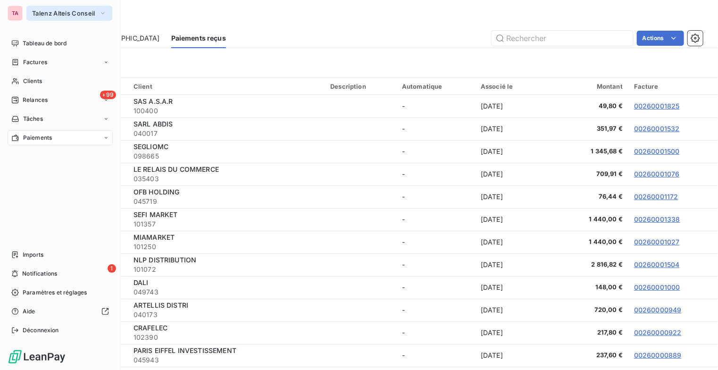
click at [83, 12] on span "Talenz Alteis Conseil" at bounding box center [63, 13] width 63 height 8
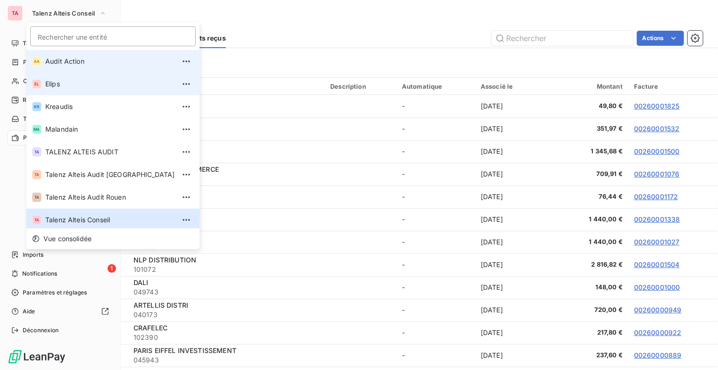
scroll to position [3, 0]
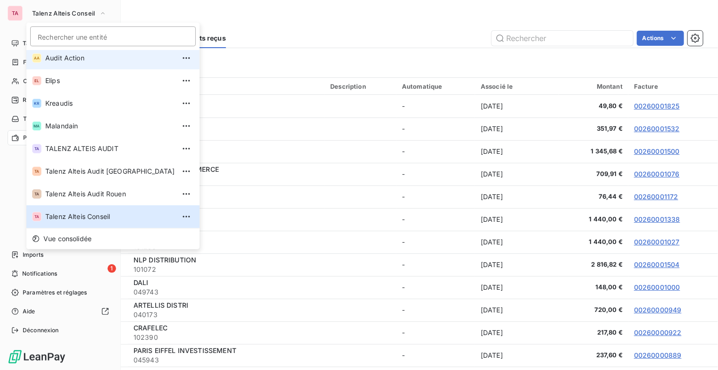
click at [68, 61] on span "Audit Action" at bounding box center [110, 57] width 130 height 9
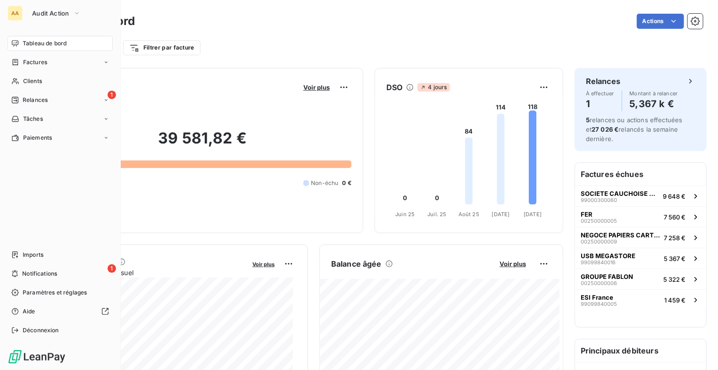
click at [115, 143] on div "AA Audit Action Tableau de bord Factures Clients 1 Relances Tâches Paiements Im…" at bounding box center [60, 185] width 121 height 370
click at [100, 141] on div "Paiements" at bounding box center [60, 137] width 105 height 15
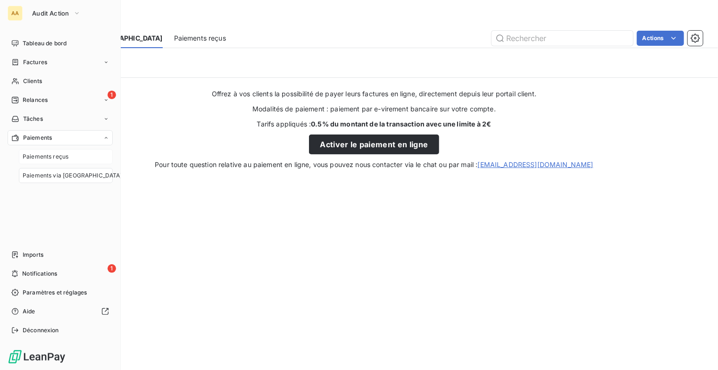
click at [87, 158] on div "Paiements reçus" at bounding box center [66, 156] width 94 height 15
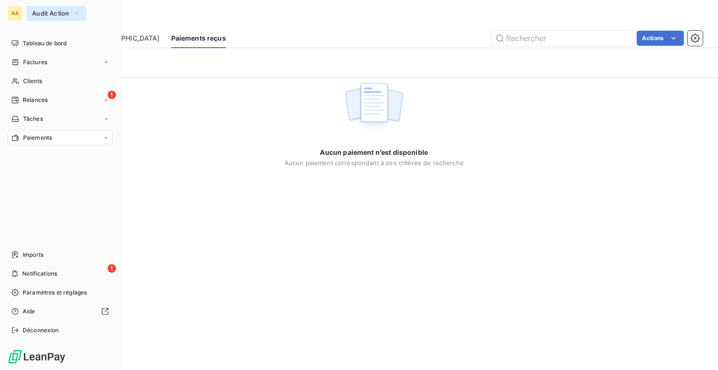
click at [74, 15] on icon "button" at bounding box center [77, 12] width 8 height 9
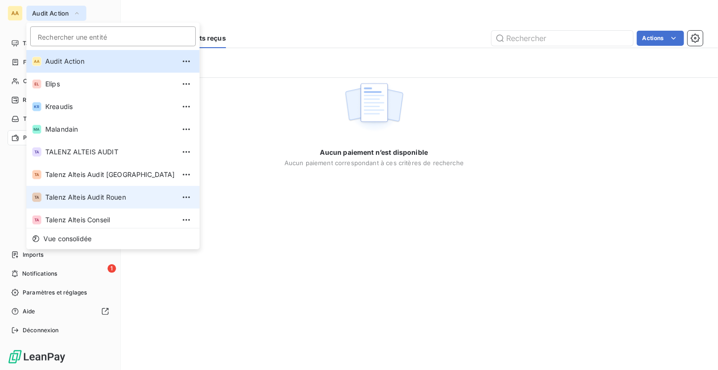
click at [108, 200] on span "Talenz Alteis Audit Rouen" at bounding box center [110, 196] width 130 height 9
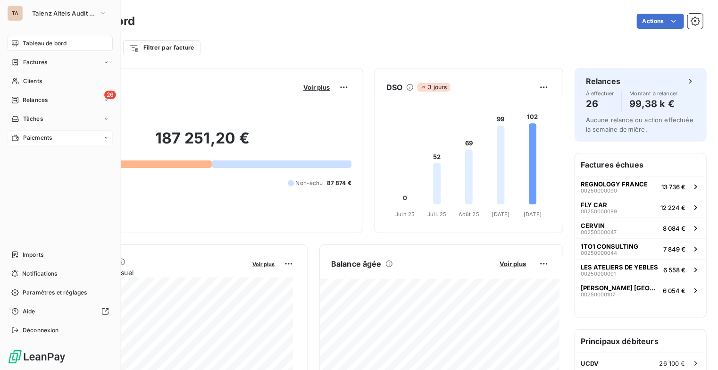
click at [93, 140] on div "Paiements" at bounding box center [60, 137] width 105 height 15
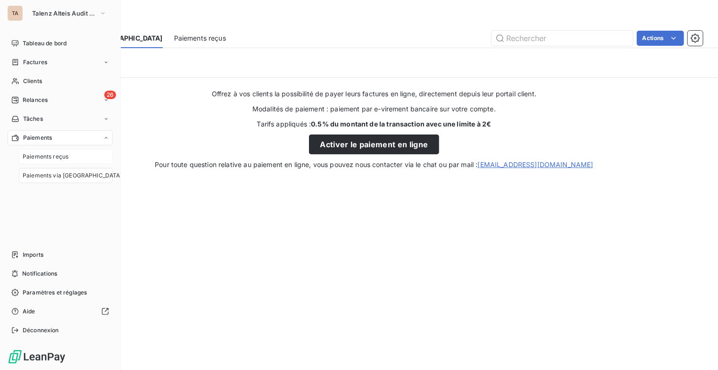
drag, startPoint x: 77, startPoint y: 150, endPoint x: 83, endPoint y: 150, distance: 5.2
click at [77, 150] on div "Paiements reçus" at bounding box center [66, 156] width 94 height 15
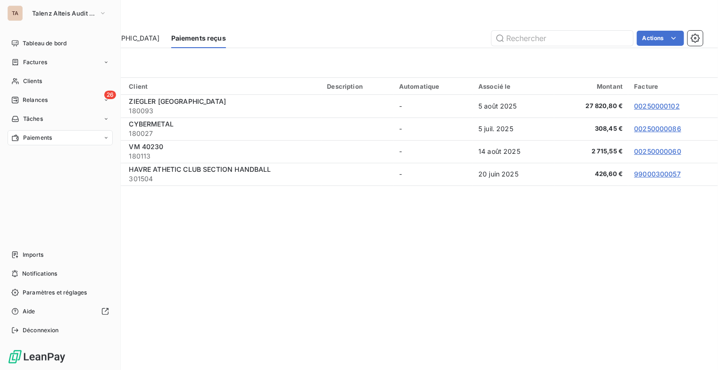
drag, startPoint x: 100, startPoint y: 12, endPoint x: 97, endPoint y: 21, distance: 9.1
click at [100, 13] on icon "button" at bounding box center [103, 12] width 8 height 9
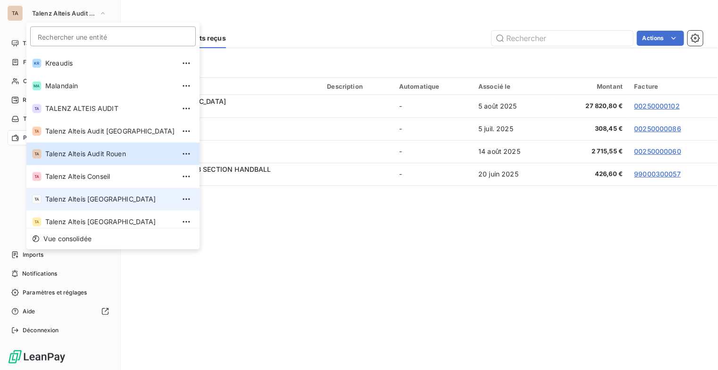
scroll to position [71, 0]
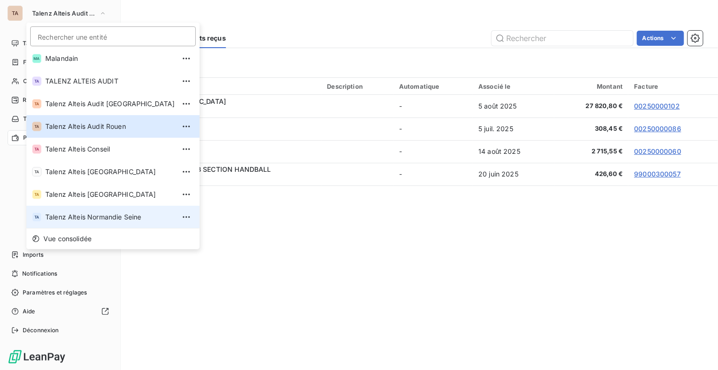
click at [116, 209] on li "TA Talenz Alteis Normandie Seine" at bounding box center [112, 217] width 173 height 23
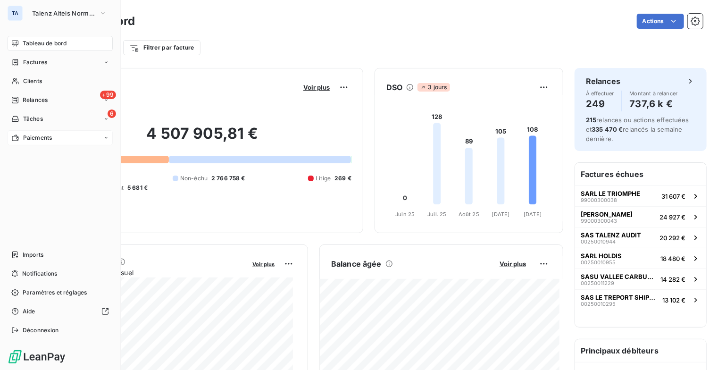
click at [107, 133] on div "Paiements" at bounding box center [60, 137] width 105 height 15
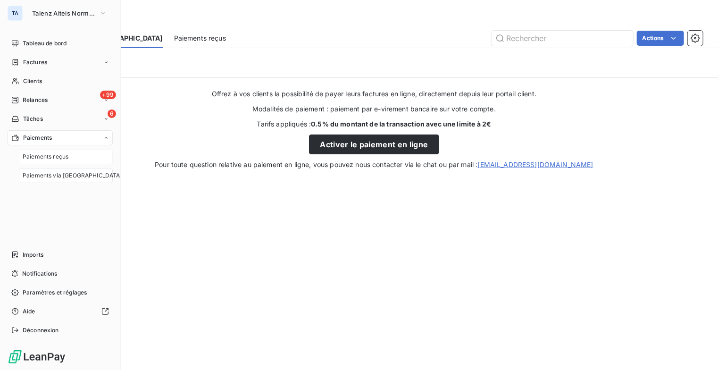
click at [91, 156] on div "Paiements reçus" at bounding box center [66, 156] width 94 height 15
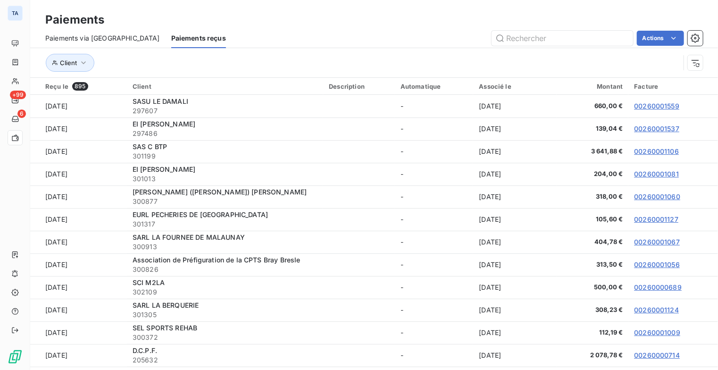
click at [337, 7] on div "Paiements Paiements via le Portail Paiements reçus Actions Client" at bounding box center [374, 38] width 688 height 77
click at [697, 65] on icon "button" at bounding box center [695, 62] width 9 height 9
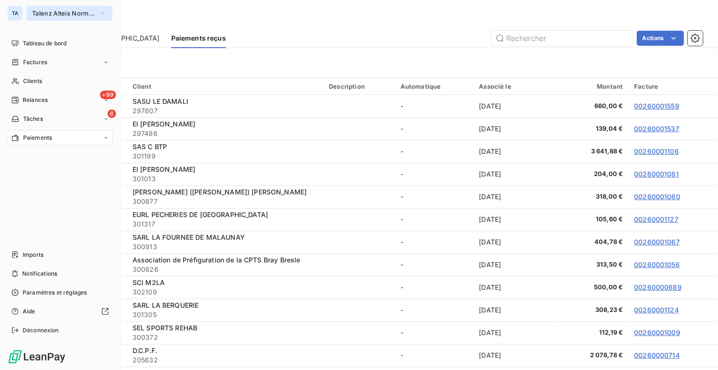
click at [52, 15] on span "Talenz Alteis Normandie Seine" at bounding box center [63, 13] width 63 height 8
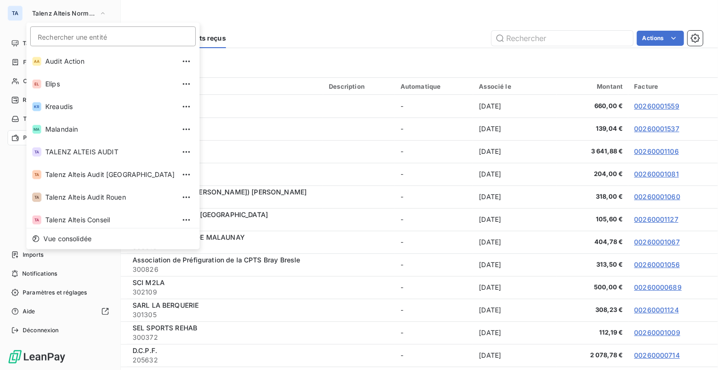
scroll to position [71, 0]
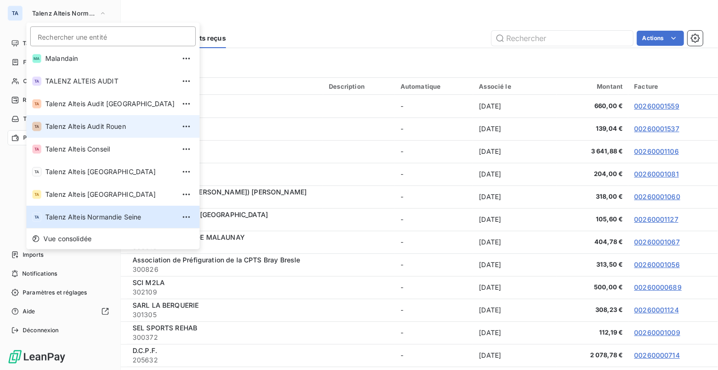
click at [92, 124] on span "Talenz Alteis Audit Rouen" at bounding box center [110, 126] width 130 height 9
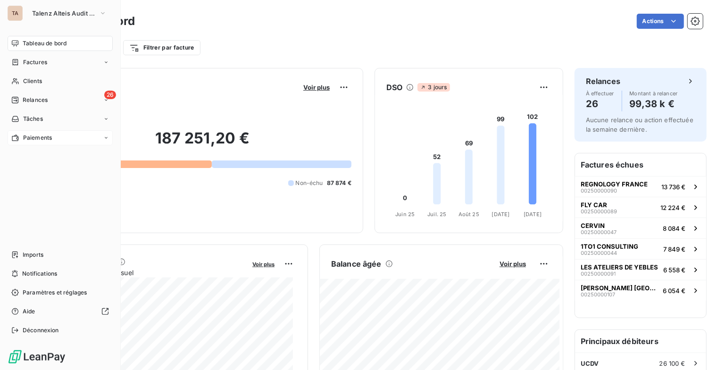
click at [85, 140] on div "Paiements" at bounding box center [60, 137] width 105 height 15
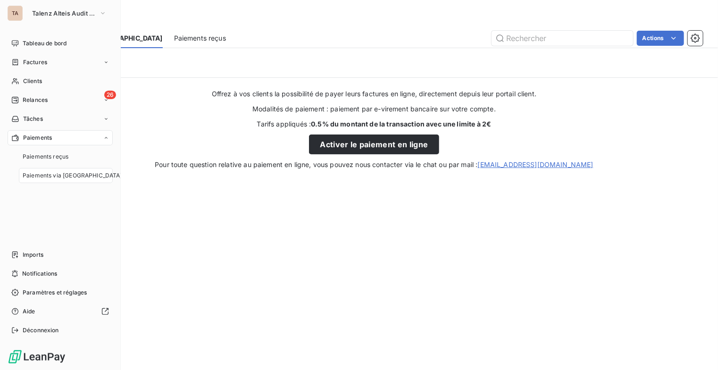
click at [94, 175] on div "Paiements via le Portail" at bounding box center [66, 175] width 94 height 15
drag, startPoint x: 83, startPoint y: 156, endPoint x: 115, endPoint y: 149, distance: 33.3
click at [84, 156] on div "Paiements reçus" at bounding box center [66, 156] width 94 height 15
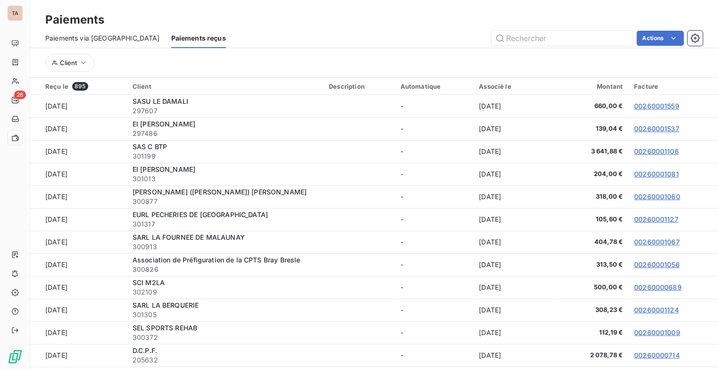
click at [175, 38] on span "Paiements reçus" at bounding box center [198, 37] width 55 height 9
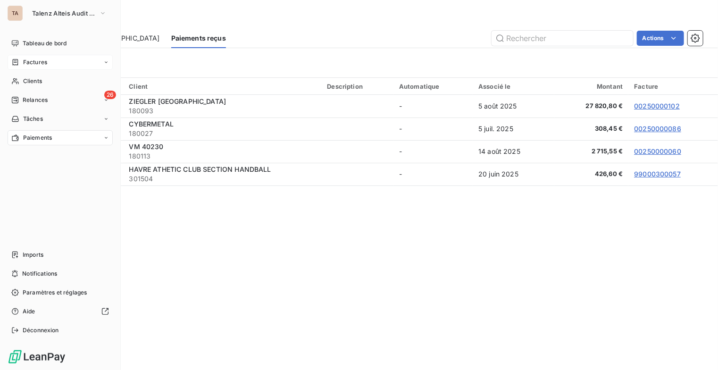
click at [81, 69] on div "Factures" at bounding box center [60, 62] width 105 height 15
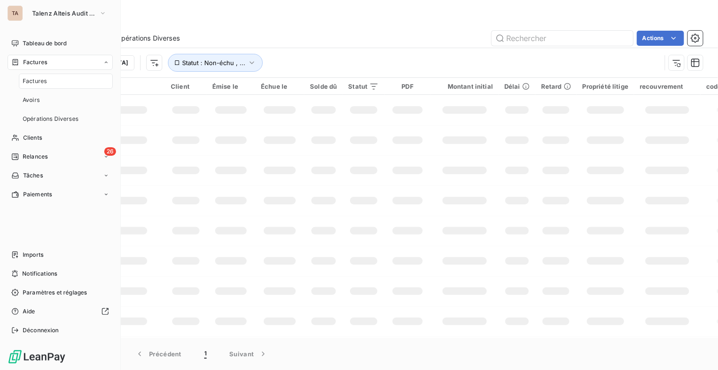
click at [83, 81] on div "Factures" at bounding box center [66, 81] width 94 height 15
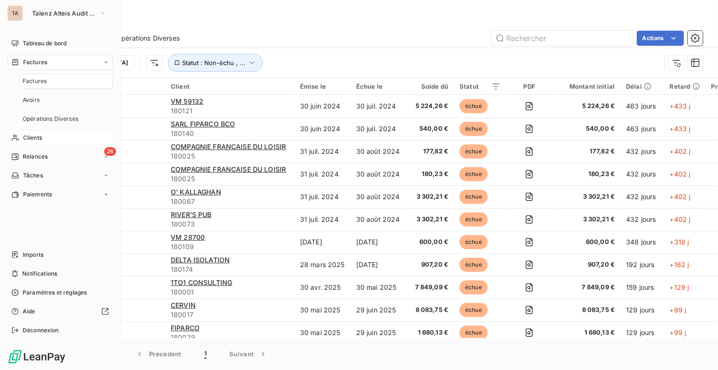
click at [60, 133] on div "Clients" at bounding box center [60, 137] width 105 height 15
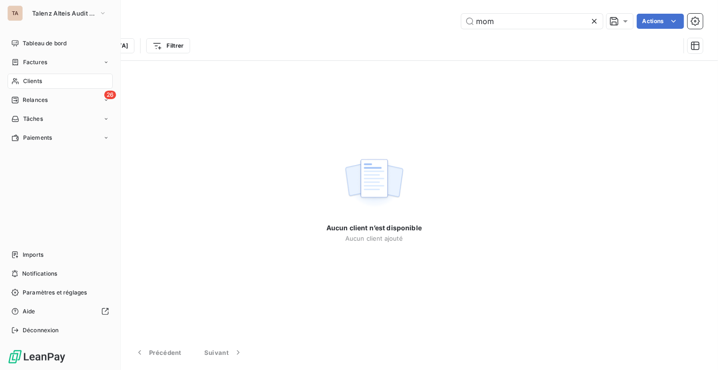
click at [51, 83] on div "Clients" at bounding box center [60, 81] width 105 height 15
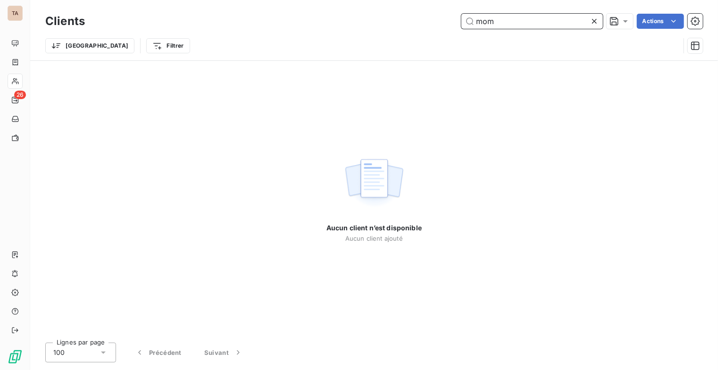
click at [514, 18] on input "mom" at bounding box center [532, 21] width 142 height 15
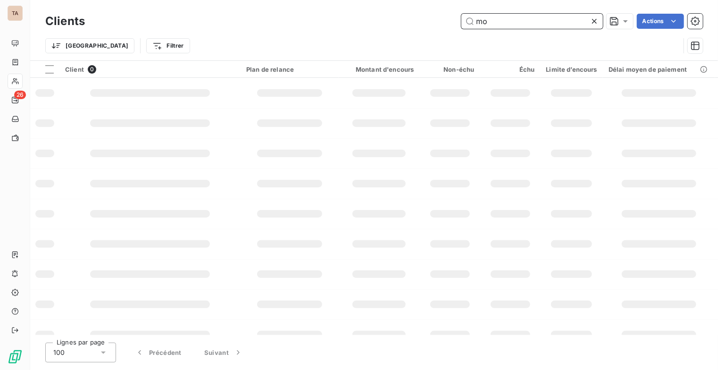
type input "m"
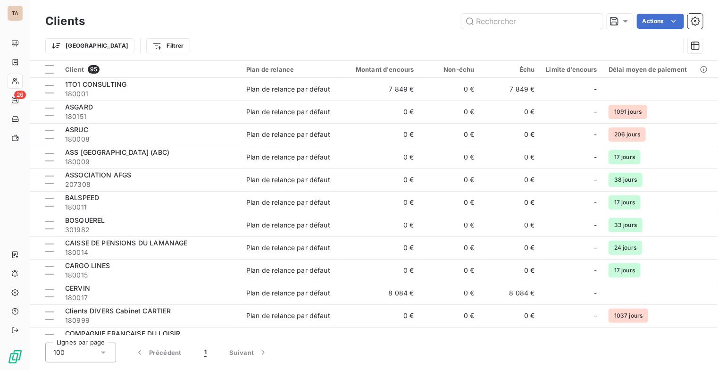
click at [111, 47] on html "TA 26 Clients Actions Trier Filtrer Client 95 Plan de relance Montant d'encours…" at bounding box center [359, 185] width 718 height 370
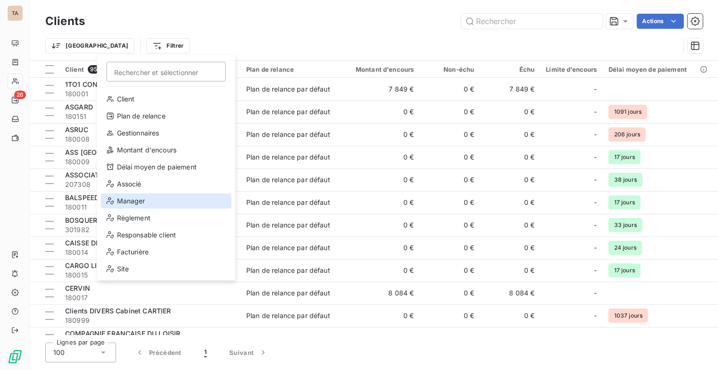
click at [147, 205] on div "Manager" at bounding box center [166, 200] width 131 height 15
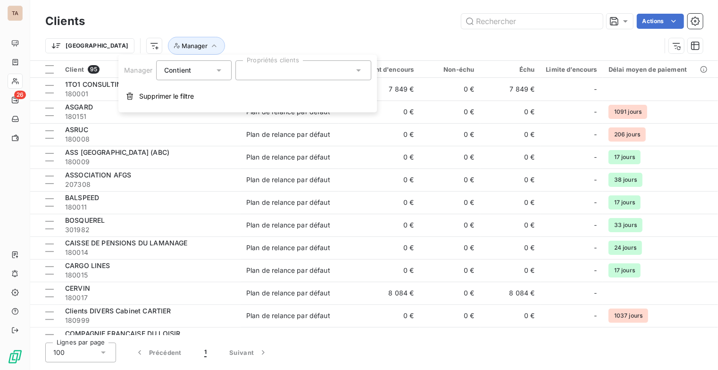
click at [300, 74] on div at bounding box center [303, 70] width 136 height 20
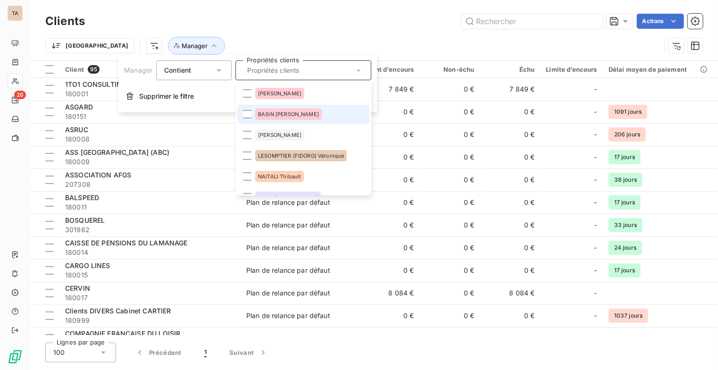
click at [281, 115] on span "BASIN Franck" at bounding box center [288, 114] width 61 height 6
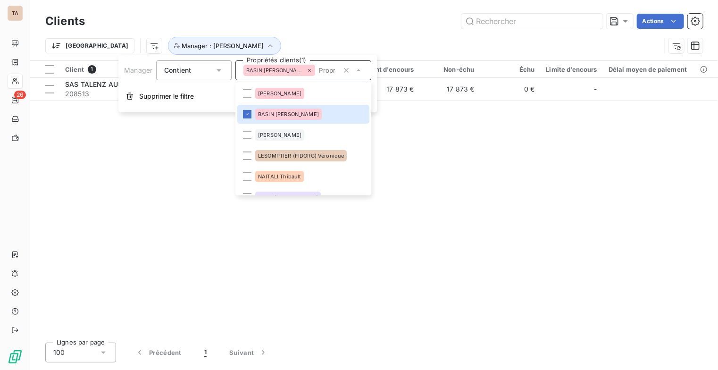
click at [405, 31] on div "Trier Manager : BASIN Franck" at bounding box center [374, 45] width 658 height 29
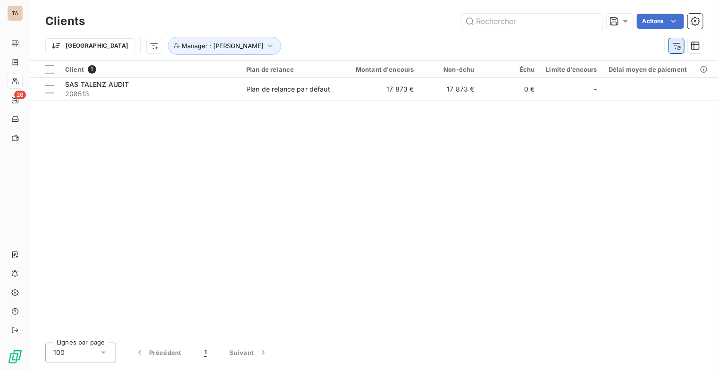
click at [681, 49] on icon "button" at bounding box center [676, 45] width 9 height 9
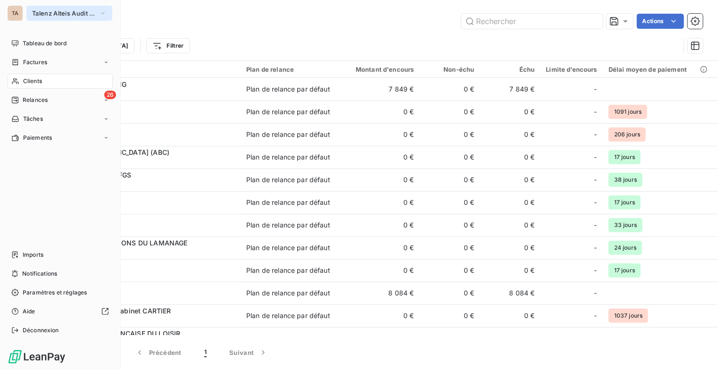
click at [103, 15] on icon "button" at bounding box center [103, 12] width 8 height 9
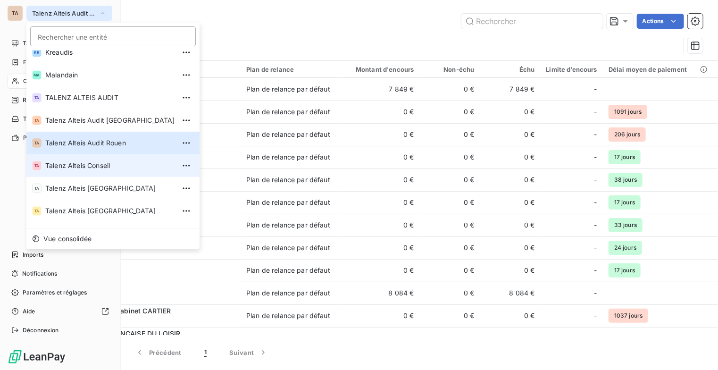
scroll to position [71, 0]
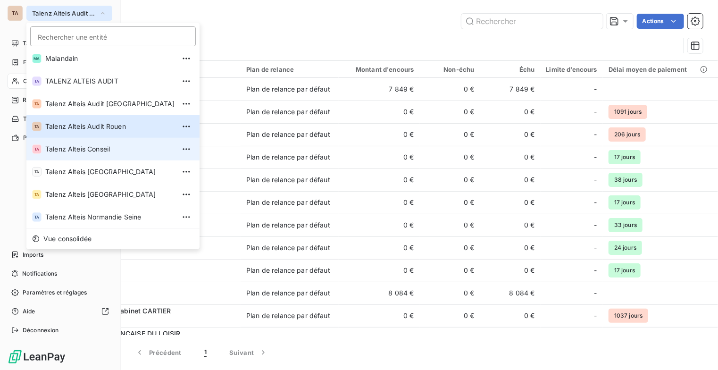
click at [98, 148] on span "Talenz Alteis Conseil" at bounding box center [110, 148] width 130 height 9
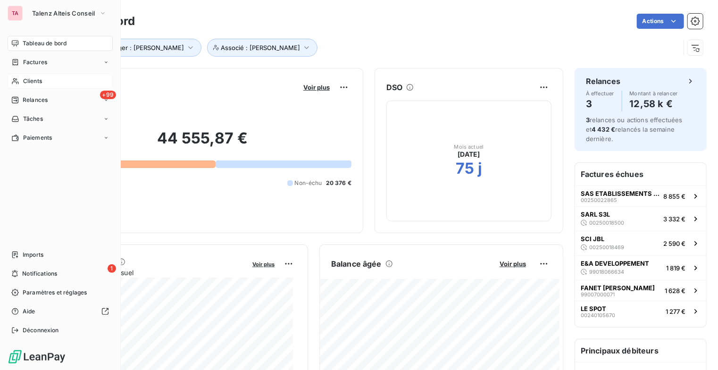
click at [24, 82] on span "Clients" at bounding box center [32, 81] width 19 height 8
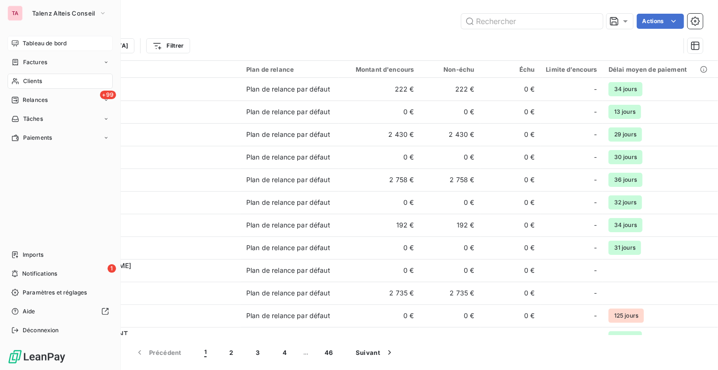
click at [45, 42] on span "Tableau de bord" at bounding box center [45, 43] width 44 height 8
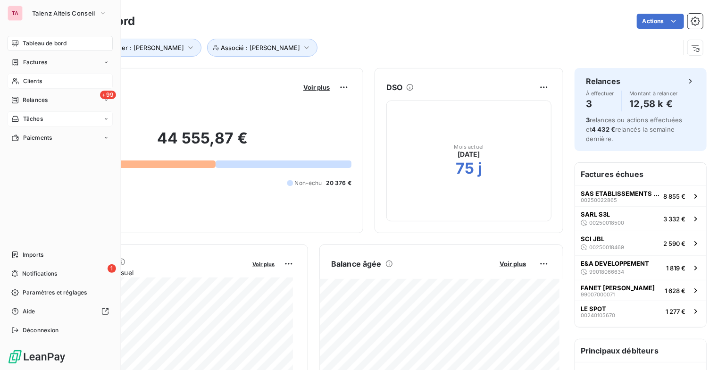
click at [104, 121] on icon at bounding box center [106, 119] width 6 height 6
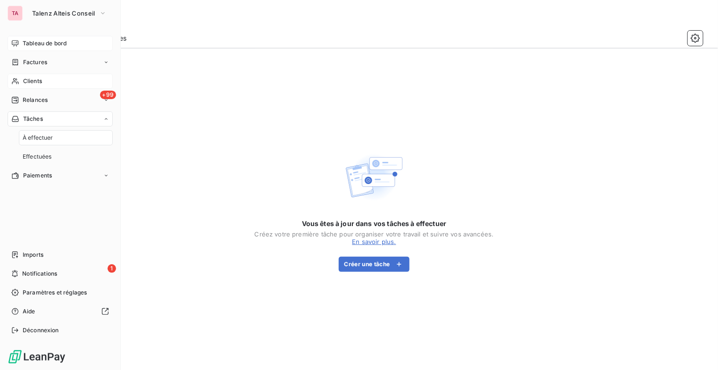
click at [104, 121] on icon at bounding box center [106, 119] width 6 height 6
click at [104, 136] on icon at bounding box center [106, 138] width 6 height 6
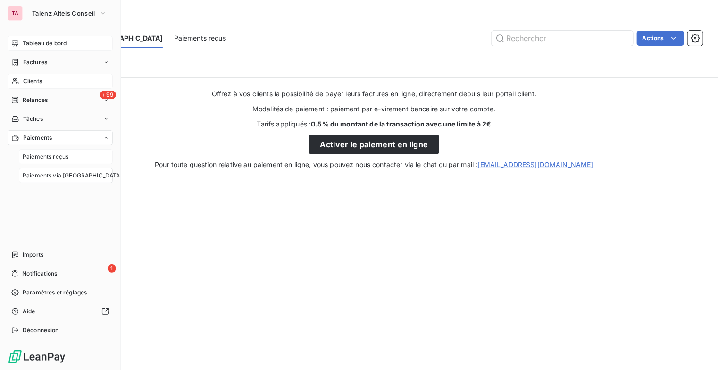
click at [73, 160] on div "Paiements reçus" at bounding box center [66, 156] width 94 height 15
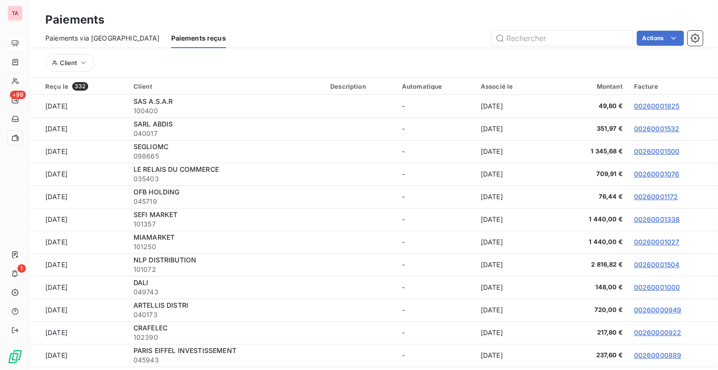
click at [430, 28] on div "Paiements" at bounding box center [374, 19] width 688 height 17
click at [296, 24] on div "Paiements" at bounding box center [374, 19] width 688 height 17
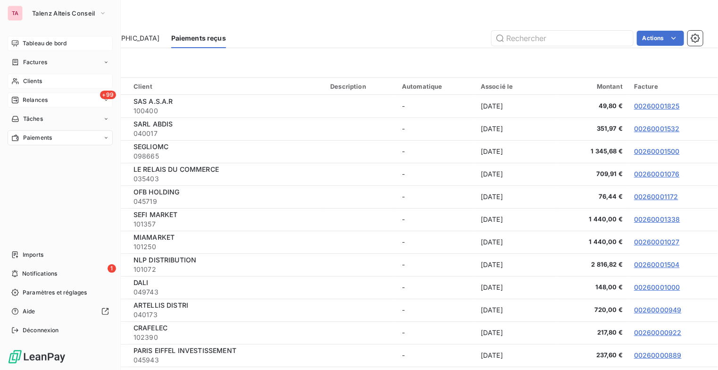
click at [107, 101] on icon at bounding box center [106, 100] width 6 height 6
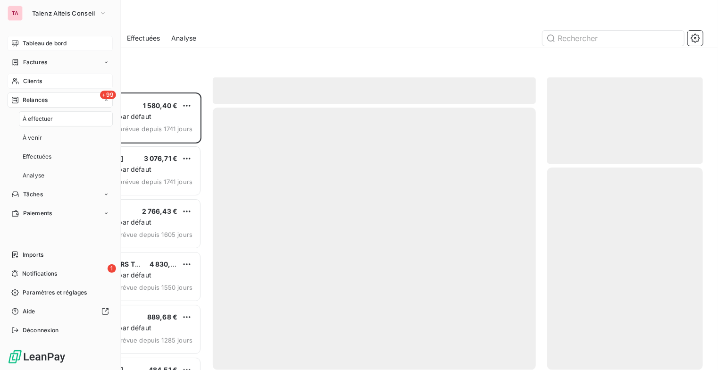
scroll to position [270, 149]
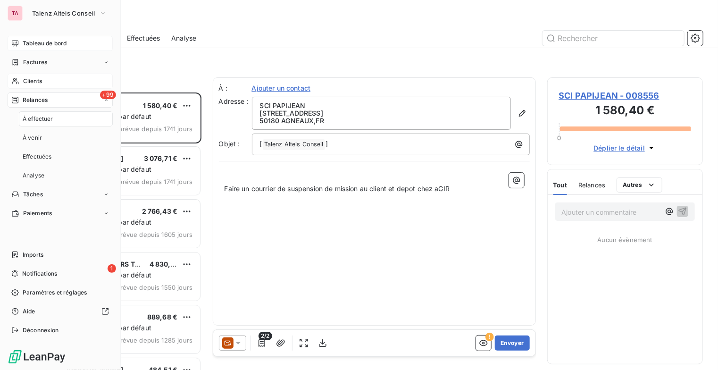
click at [107, 101] on icon at bounding box center [106, 100] width 6 height 6
click at [40, 101] on span "Relances" at bounding box center [35, 100] width 25 height 8
click at [102, 141] on div "Paiements" at bounding box center [60, 137] width 105 height 15
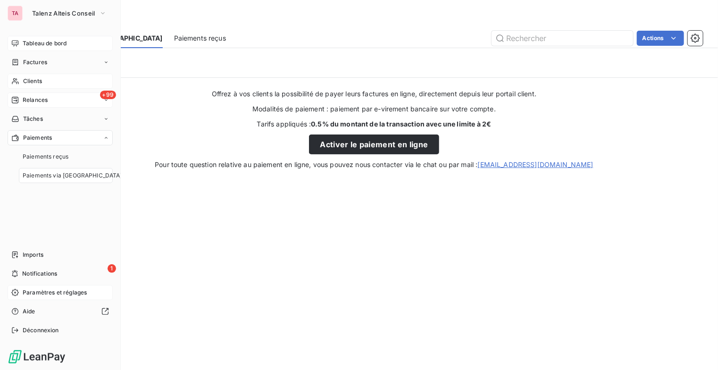
click at [80, 291] on span "Paramètres et réglages" at bounding box center [55, 292] width 64 height 8
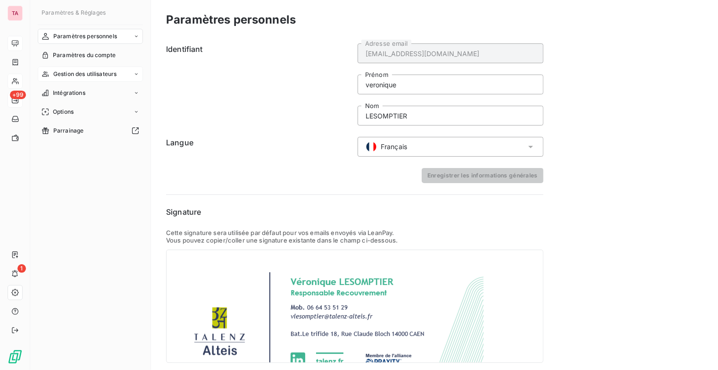
click at [134, 71] on icon at bounding box center [136, 74] width 6 height 6
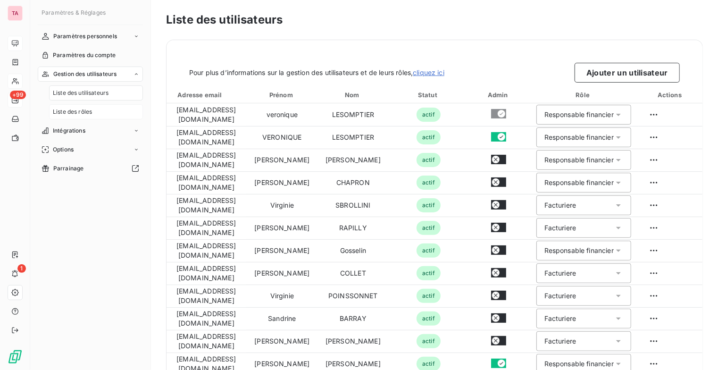
click at [103, 110] on div "Liste des rôles" at bounding box center [96, 111] width 94 height 15
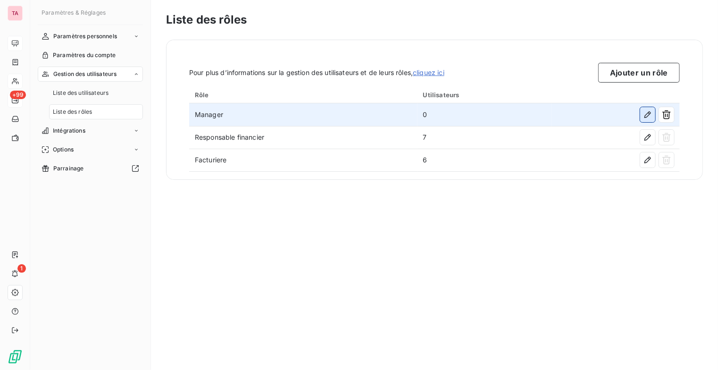
click at [648, 112] on icon "button" at bounding box center [647, 114] width 7 height 7
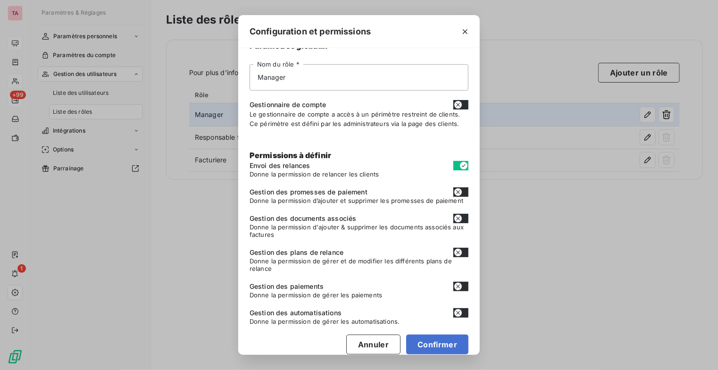
scroll to position [29, 0]
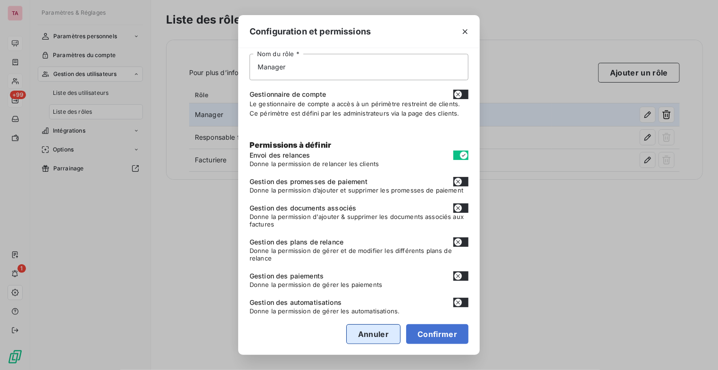
click at [364, 335] on button "Annuler" at bounding box center [373, 334] width 54 height 20
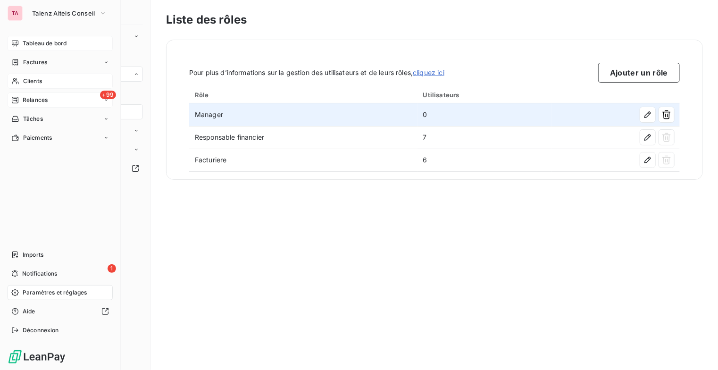
click at [62, 295] on span "Paramètres et réglages" at bounding box center [55, 292] width 64 height 8
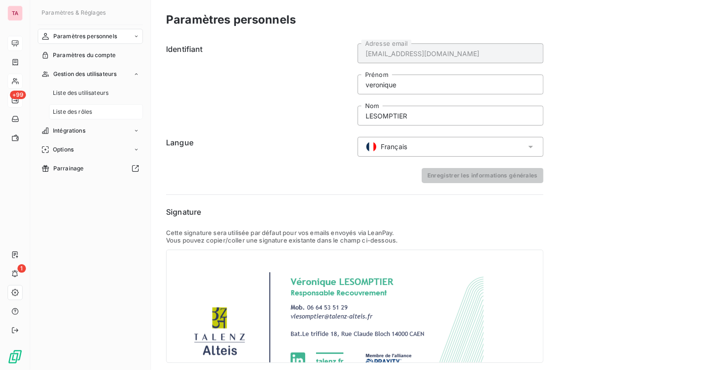
click at [93, 108] on div "Liste des rôles" at bounding box center [96, 111] width 94 height 15
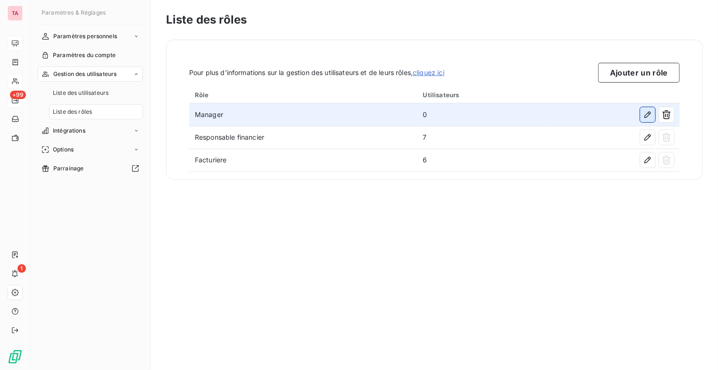
click at [650, 112] on icon "button" at bounding box center [647, 114] width 9 height 9
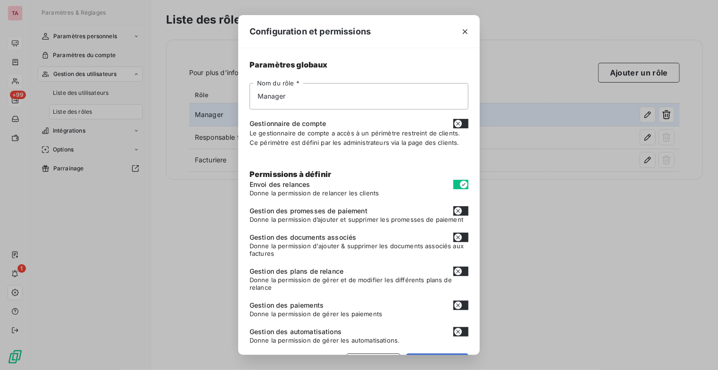
click at [605, 198] on div "Configuration et permissions Paramètres globaux Manager Nom du rôle * Gestionna…" at bounding box center [359, 185] width 718 height 370
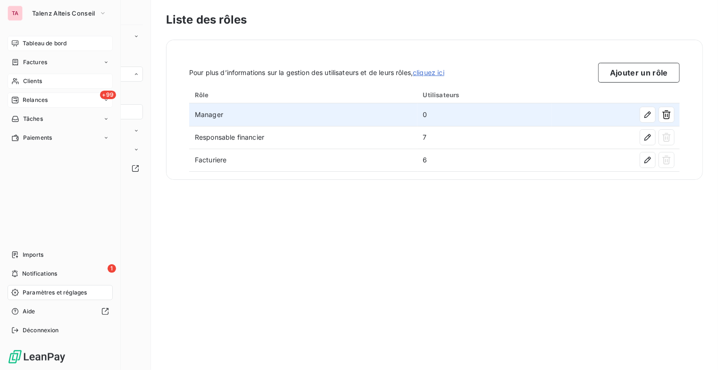
click at [42, 81] on div "Clients" at bounding box center [60, 81] width 105 height 15
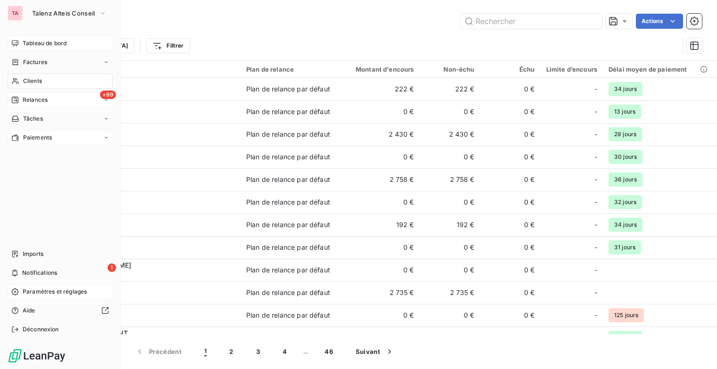
click at [106, 137] on icon at bounding box center [106, 138] width 6 height 6
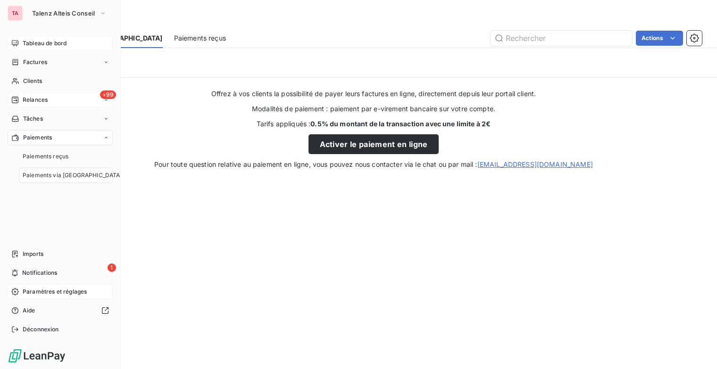
click at [106, 137] on icon at bounding box center [106, 137] width 3 height 1
